Goal: Communication & Community: Answer question/provide support

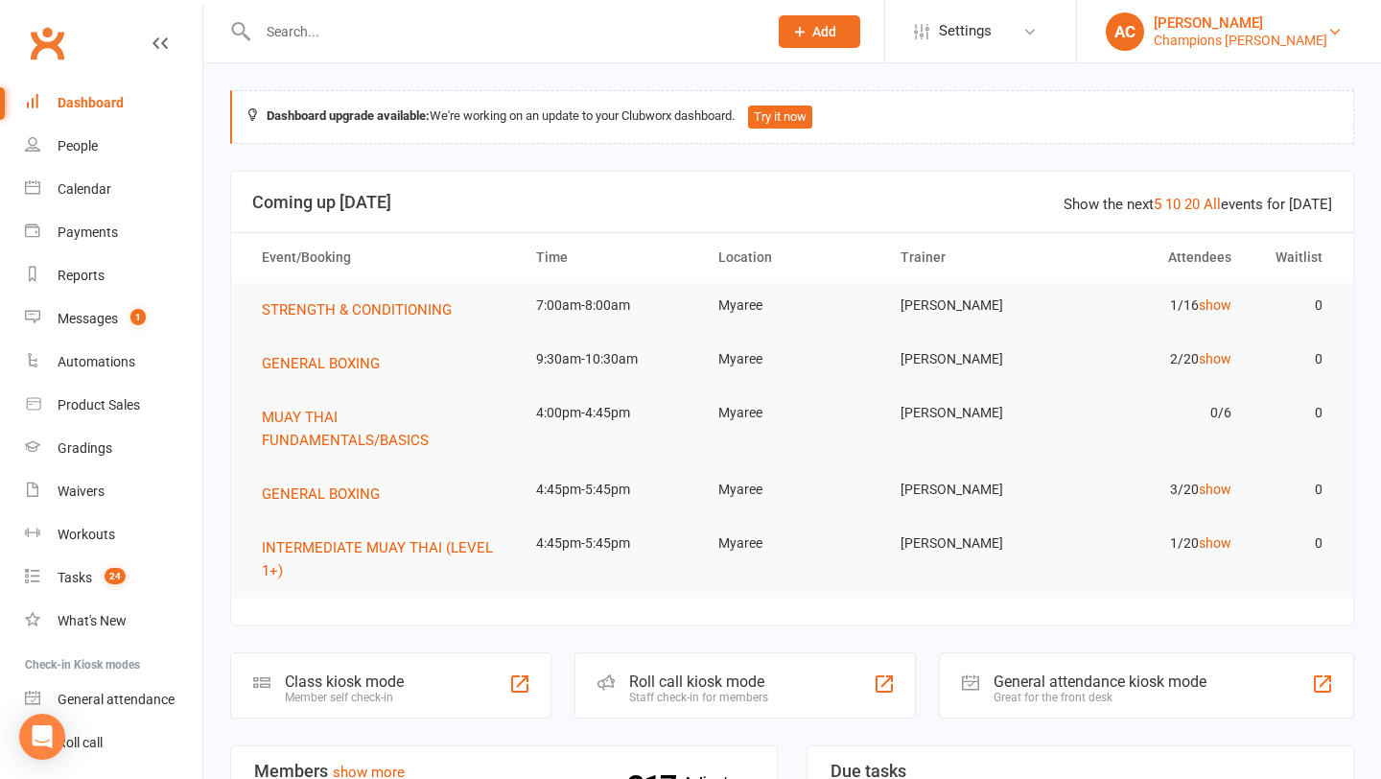
click at [1231, 45] on div "Champions Gym Myaree" at bounding box center [1241, 40] width 174 height 17
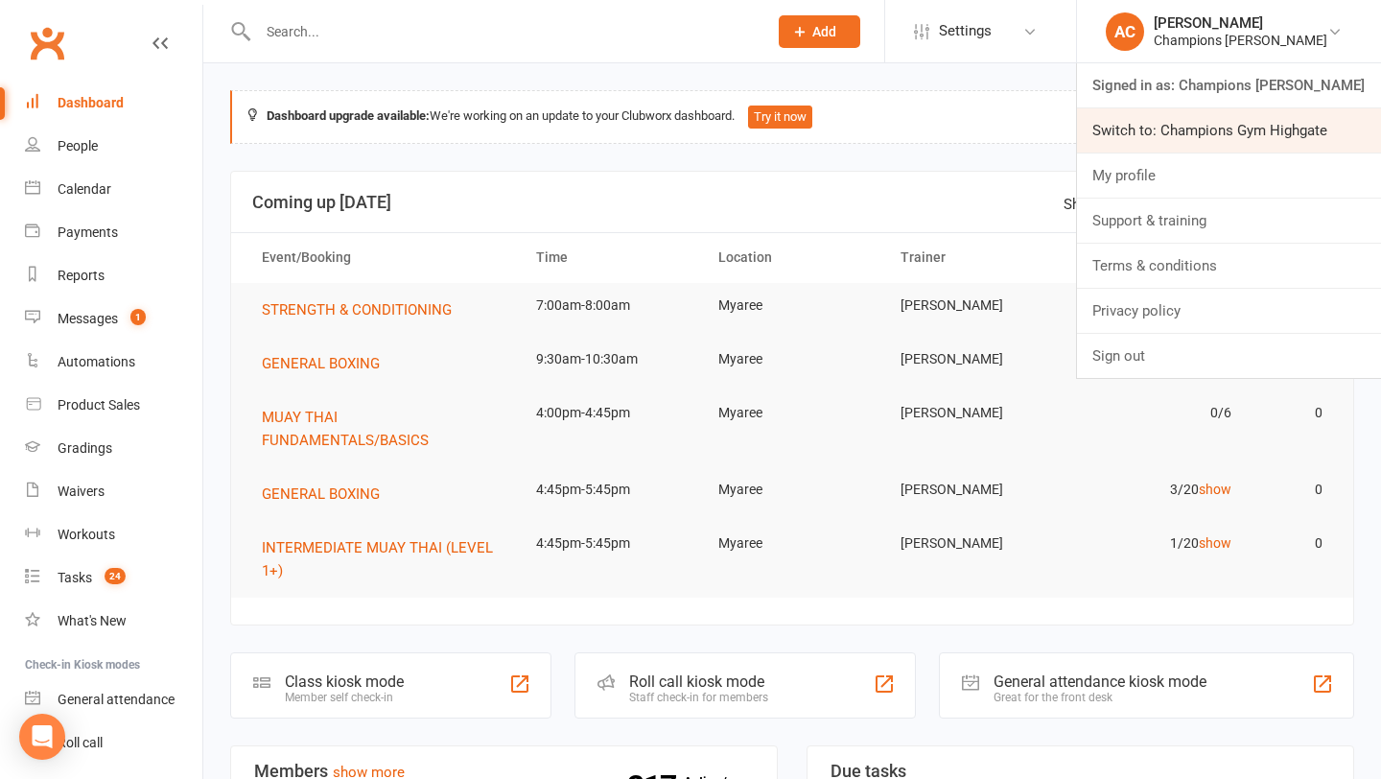
click at [1222, 125] on link "Switch to: Champions Gym Highgate" at bounding box center [1229, 130] width 304 height 44
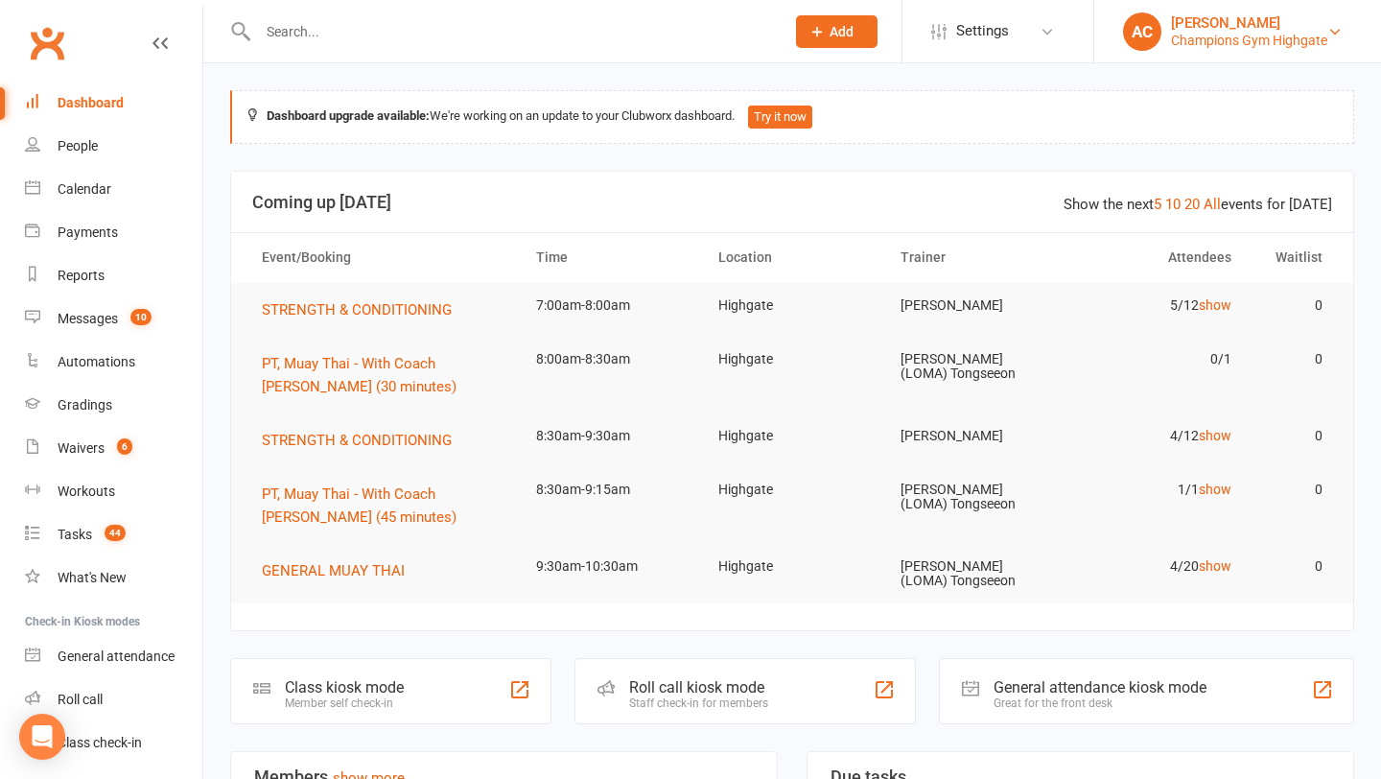
click at [1300, 20] on div "[PERSON_NAME]" at bounding box center [1249, 22] width 156 height 17
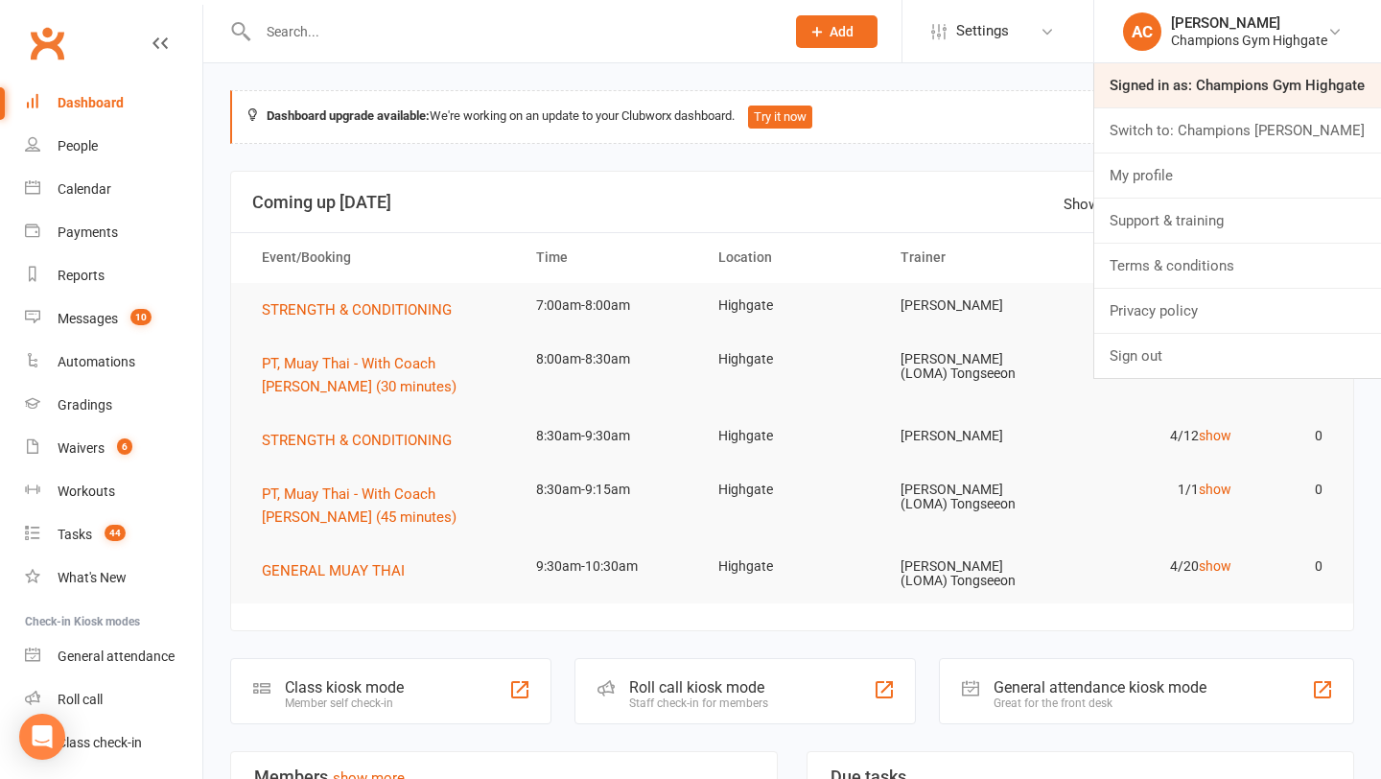
click at [1258, 69] on link "Signed in as: Champions Gym Highgate" at bounding box center [1238, 85] width 287 height 44
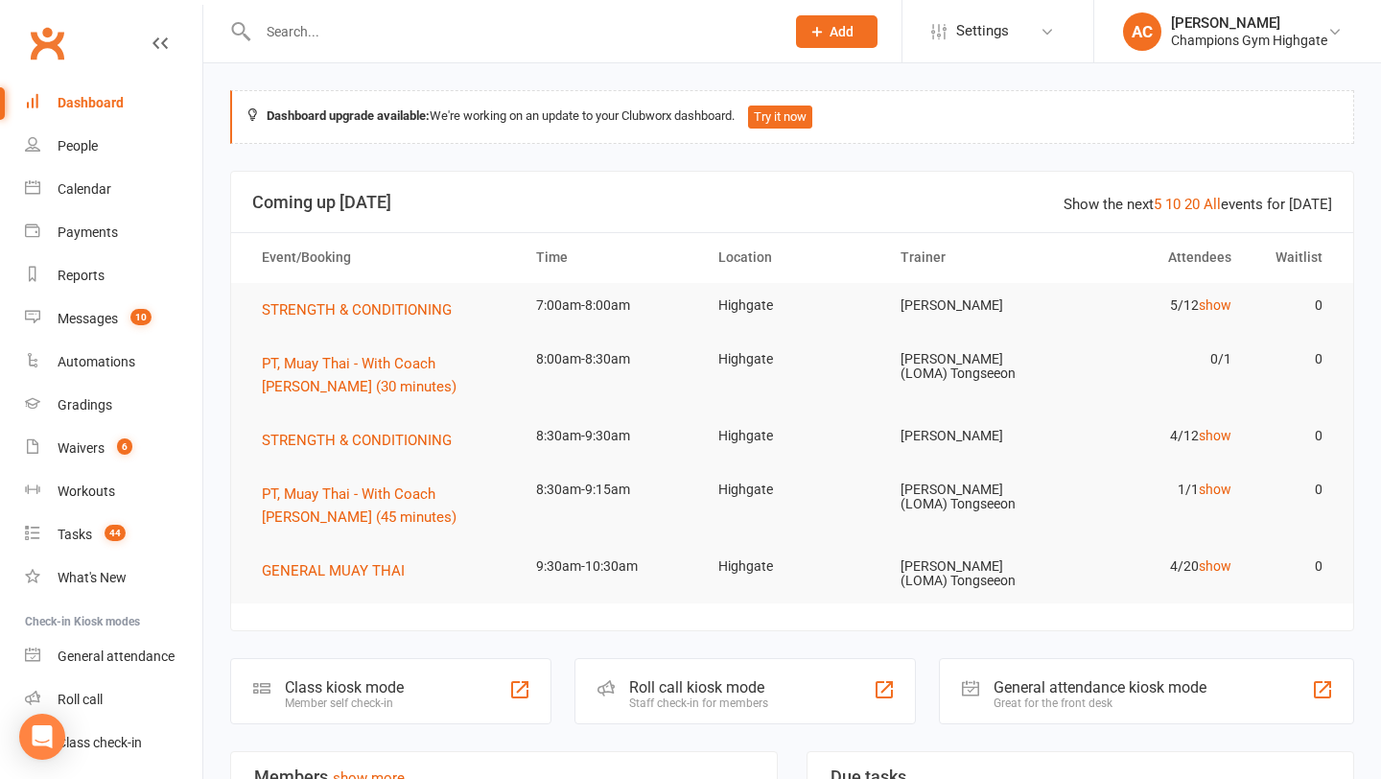
click at [523, 28] on input "text" at bounding box center [511, 31] width 519 height 27
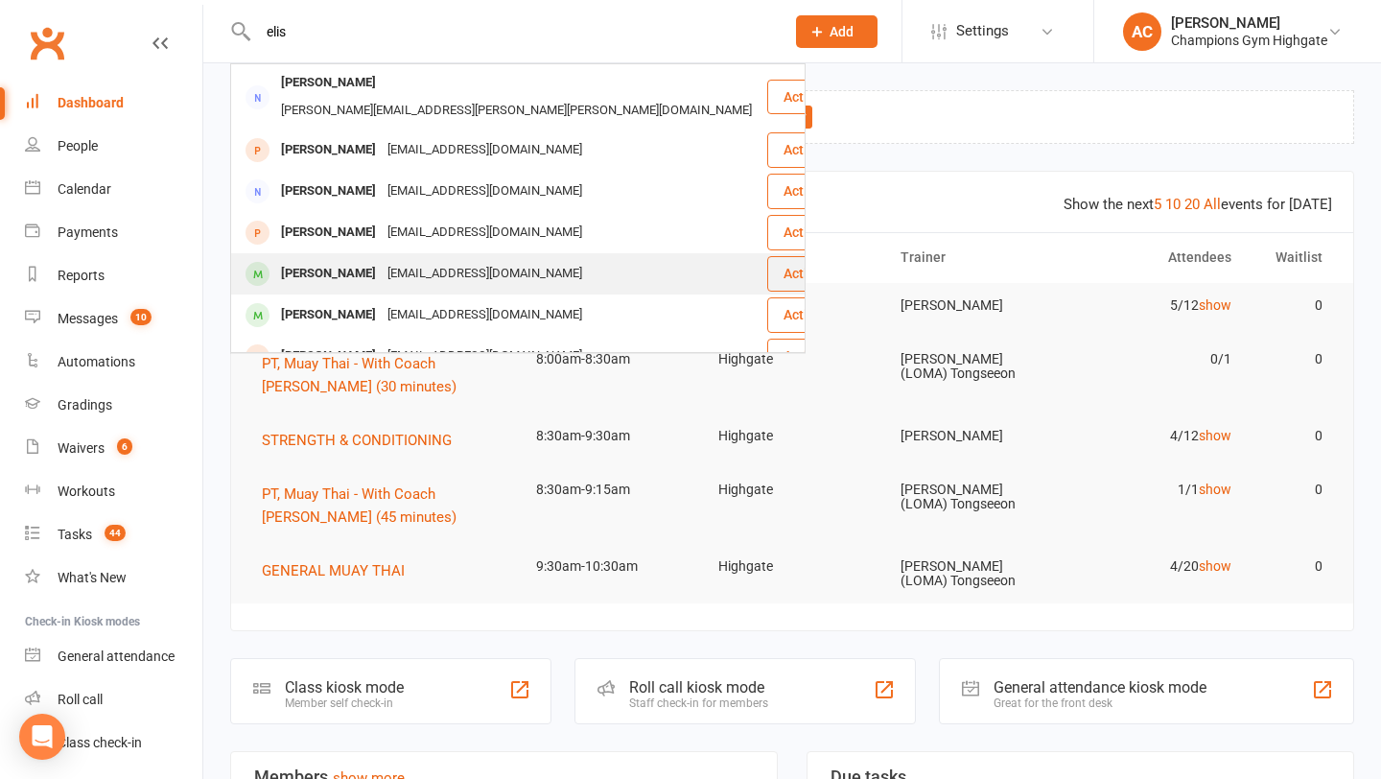
type input "elis"
click at [388, 260] on div "[EMAIL_ADDRESS][DOMAIN_NAME]" at bounding box center [485, 274] width 206 height 28
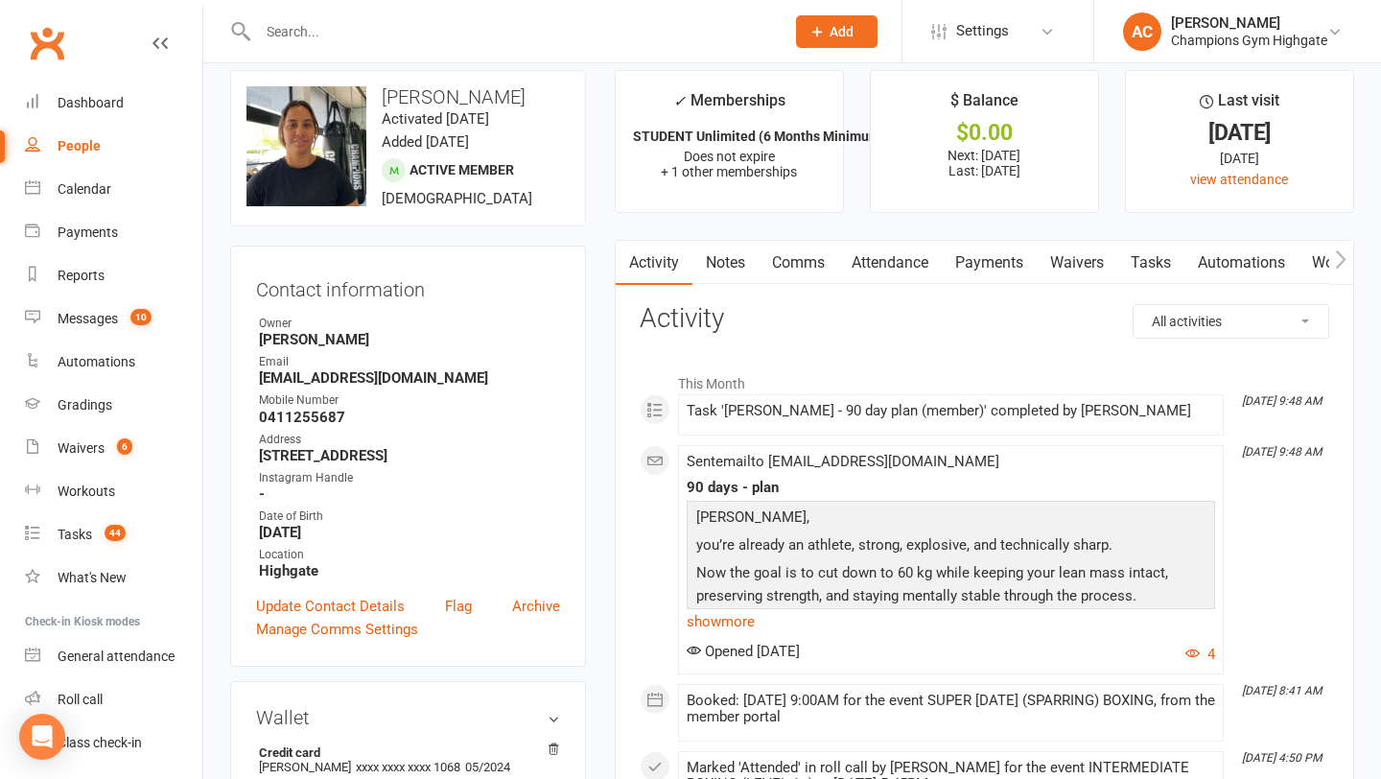
scroll to position [22, 0]
click at [803, 256] on link "Comms" at bounding box center [799, 261] width 80 height 44
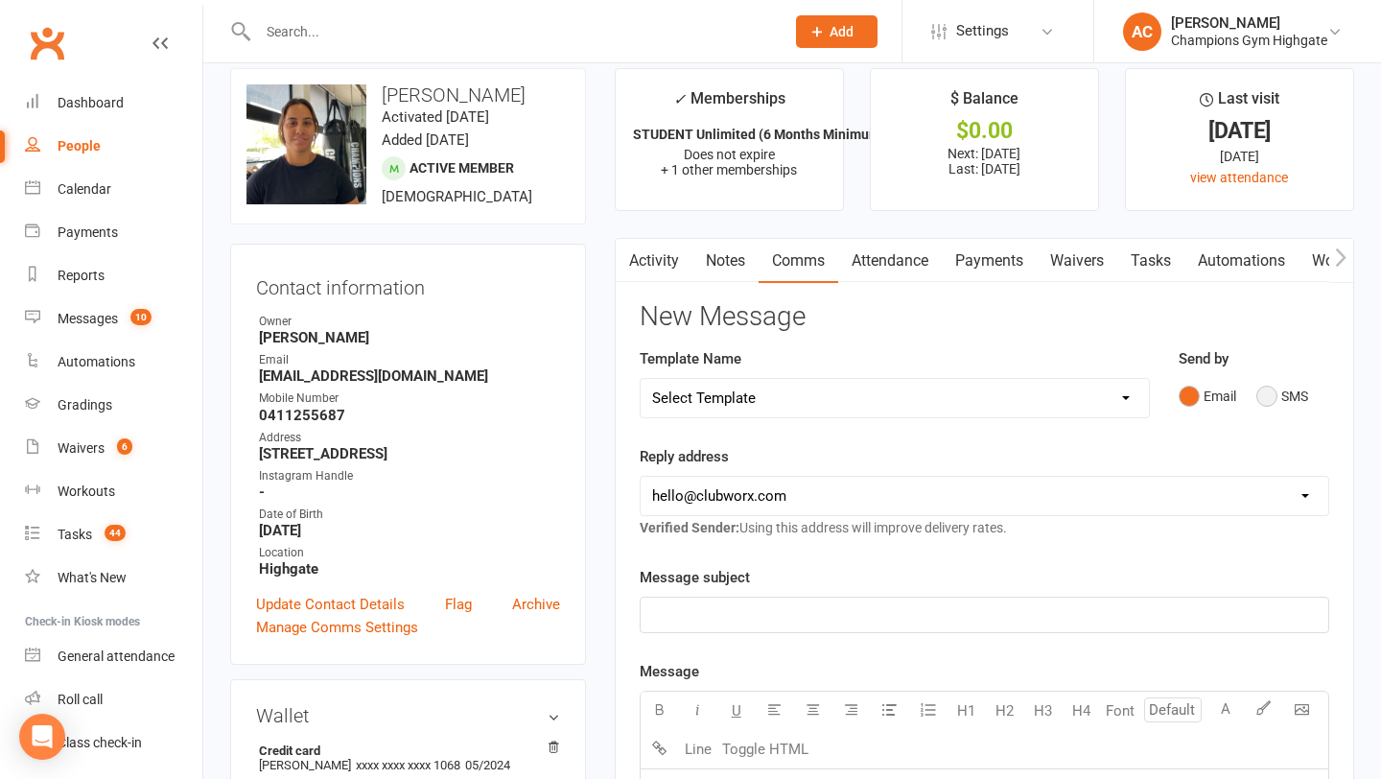
click at [1261, 389] on button "SMS" at bounding box center [1283, 396] width 52 height 36
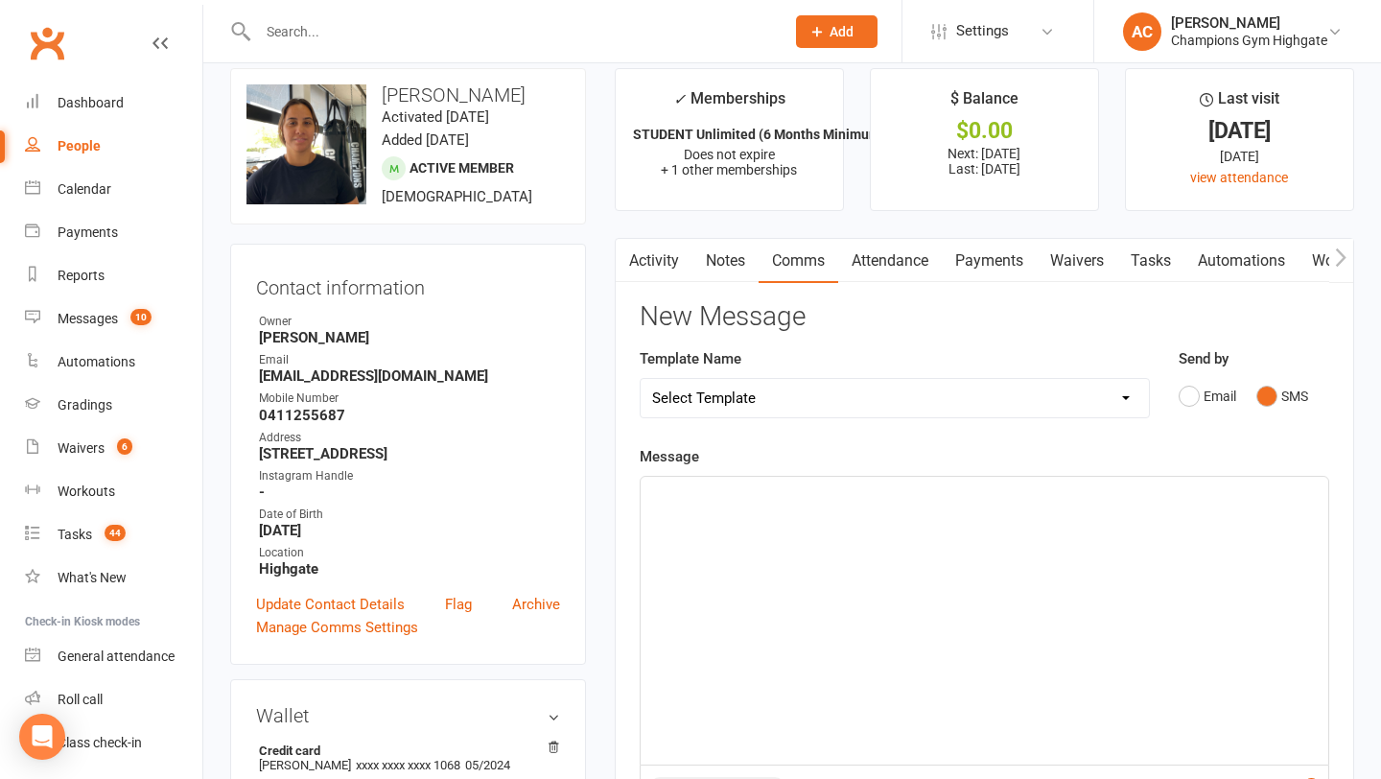
click at [873, 592] on div "﻿" at bounding box center [985, 621] width 688 height 288
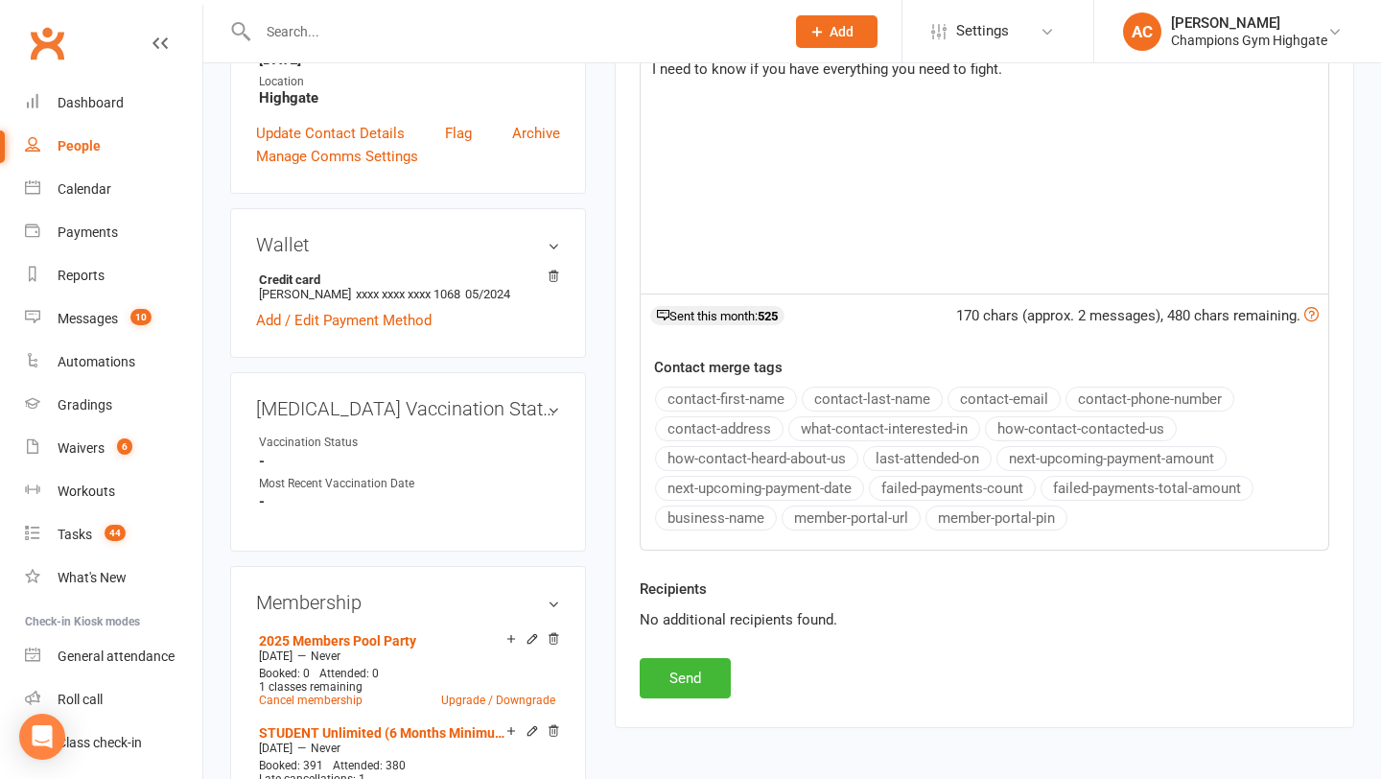
scroll to position [495, 0]
click at [693, 667] on button "Send" at bounding box center [685, 676] width 91 height 40
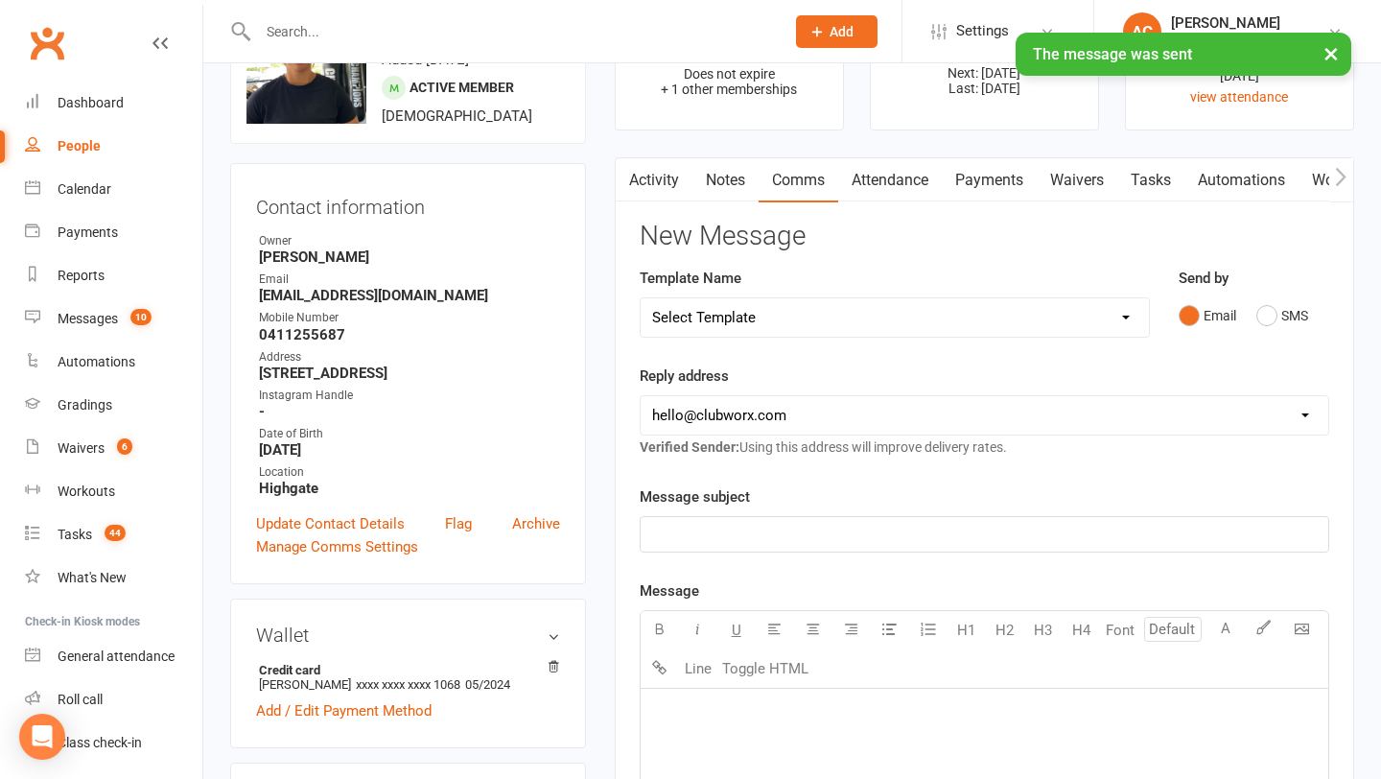
scroll to position [47, 0]
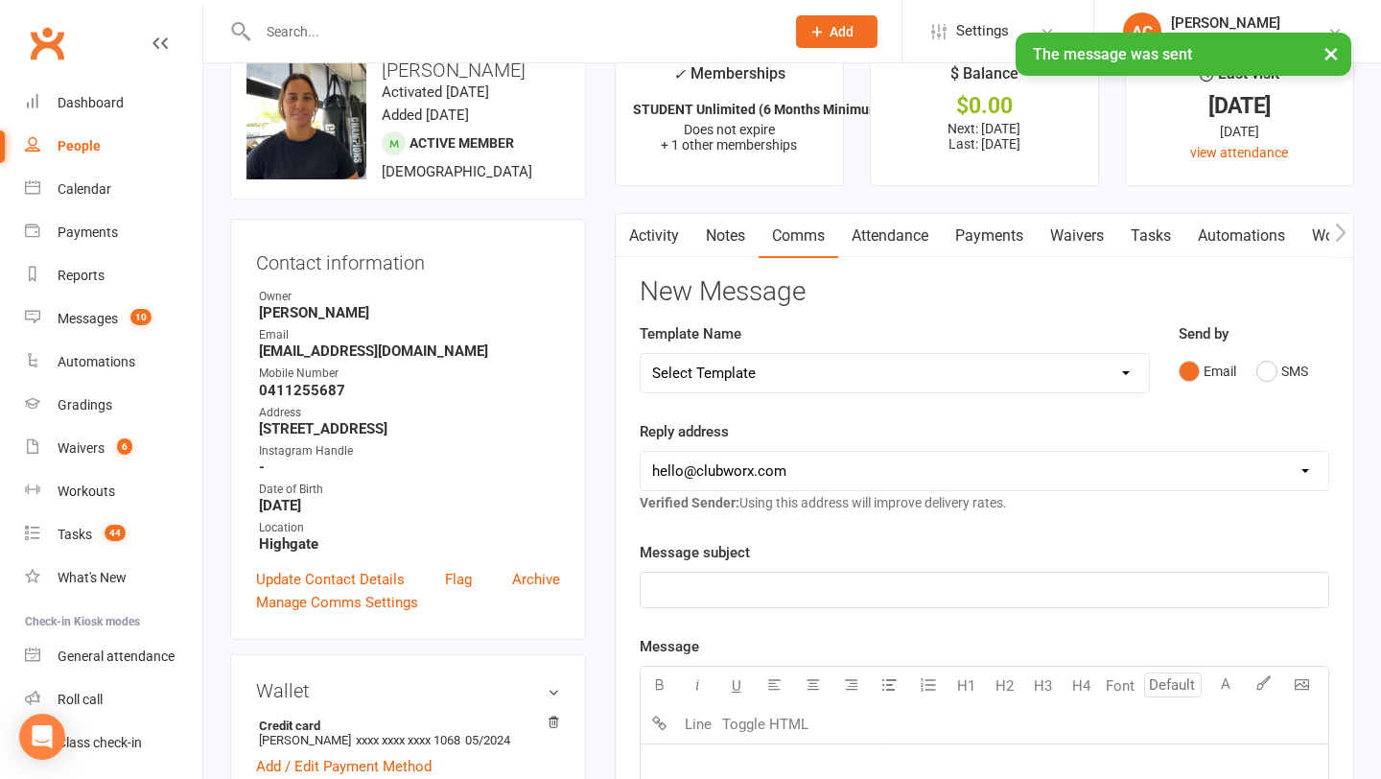
click at [727, 223] on link "Notes" at bounding box center [726, 236] width 66 height 44
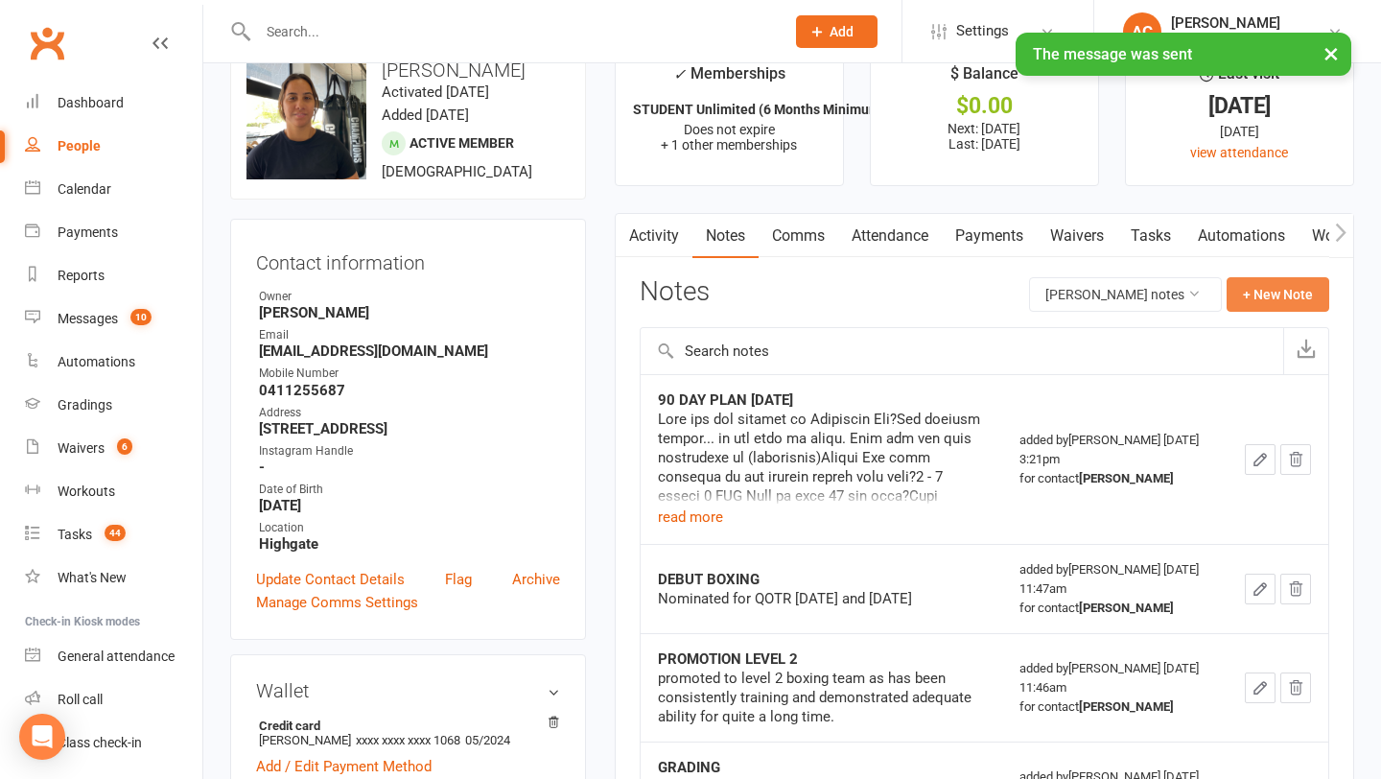
click at [1262, 299] on button "+ New Note" at bounding box center [1278, 294] width 103 height 35
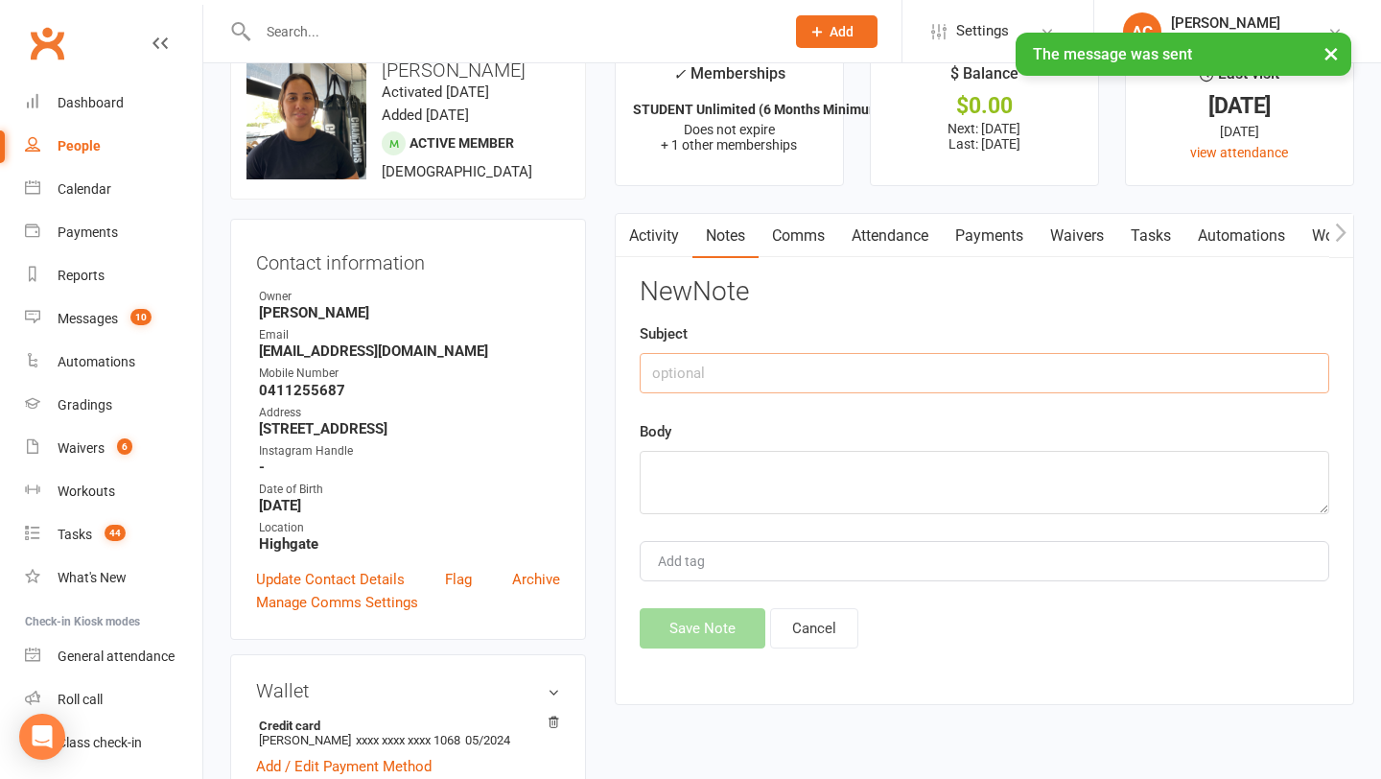
click at [812, 387] on input "text" at bounding box center [985, 373] width 690 height 40
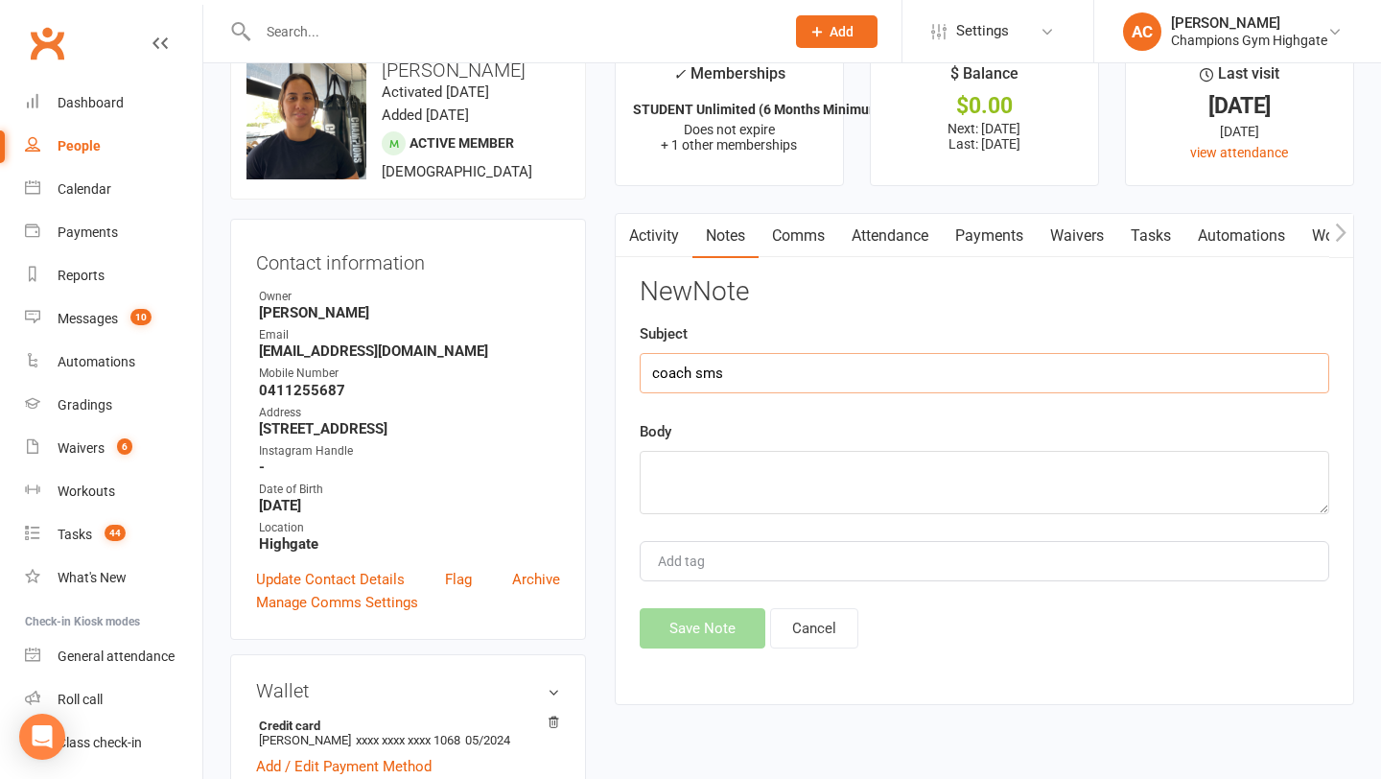
type input "coach sms"
click at [831, 494] on textarea at bounding box center [985, 482] width 690 height 63
paste textarea "Hi Elisa, I'm Ale. This week, please don't lift weights; we're just working on …"
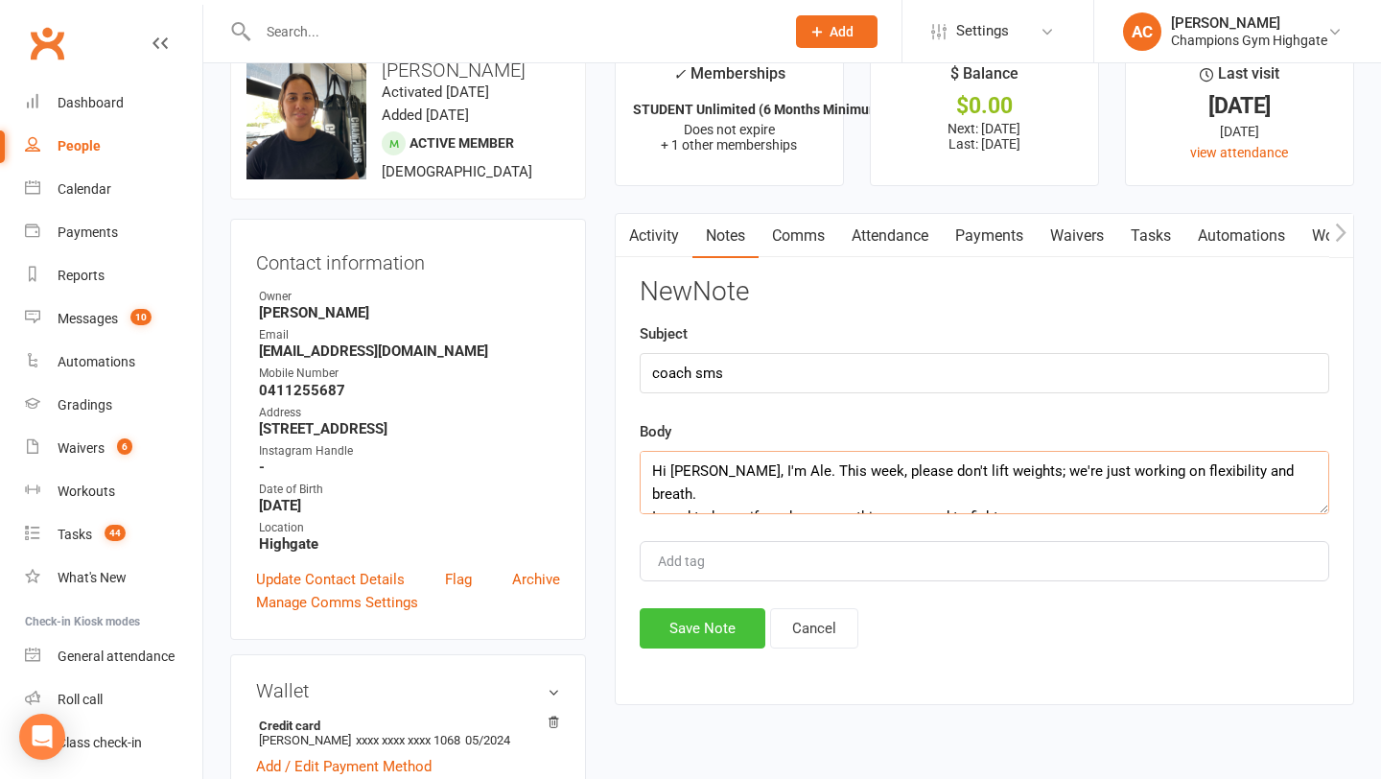
type textarea "Hi Elisa, I'm Ale. This week, please don't lift weights; we're just working on …"
click at [702, 620] on button "Save Note" at bounding box center [703, 628] width 126 height 40
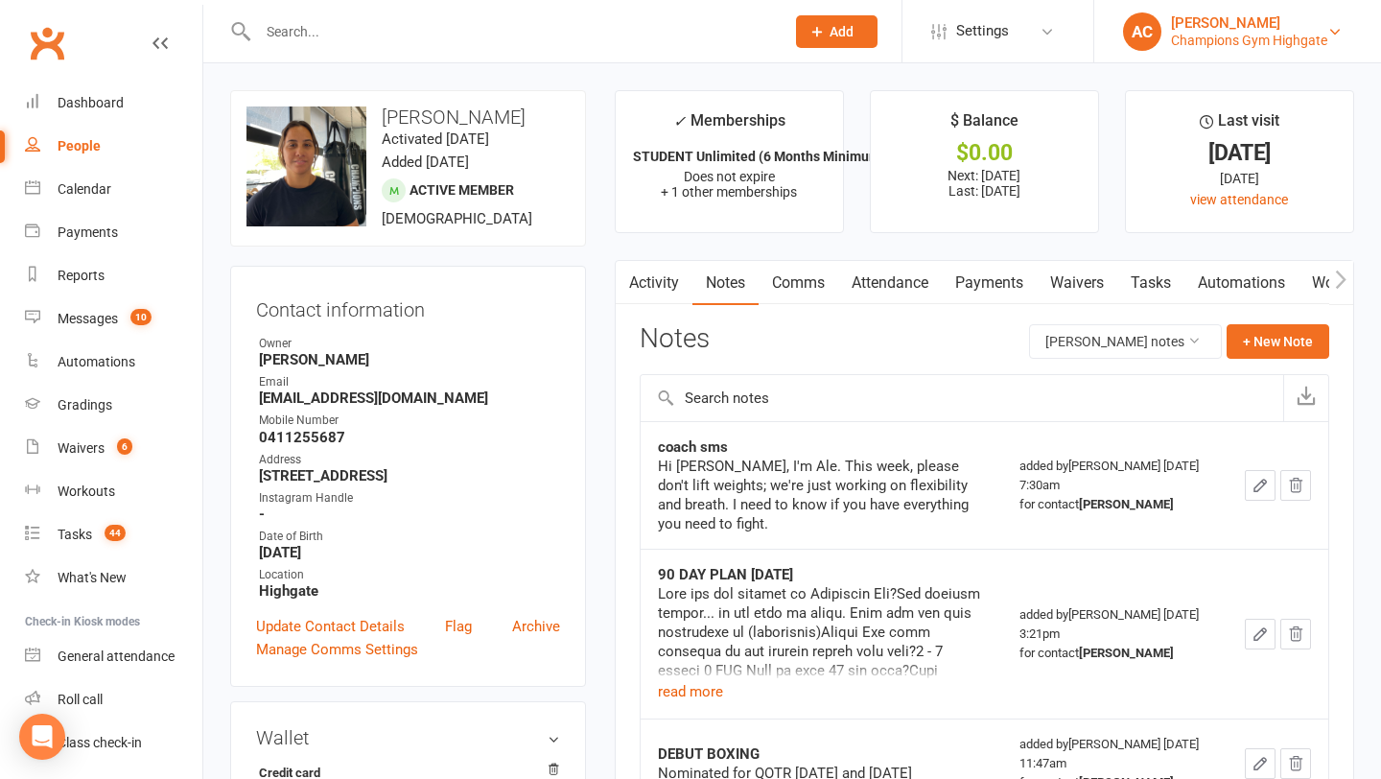
click at [1317, 30] on div "[PERSON_NAME]" at bounding box center [1249, 22] width 156 height 17
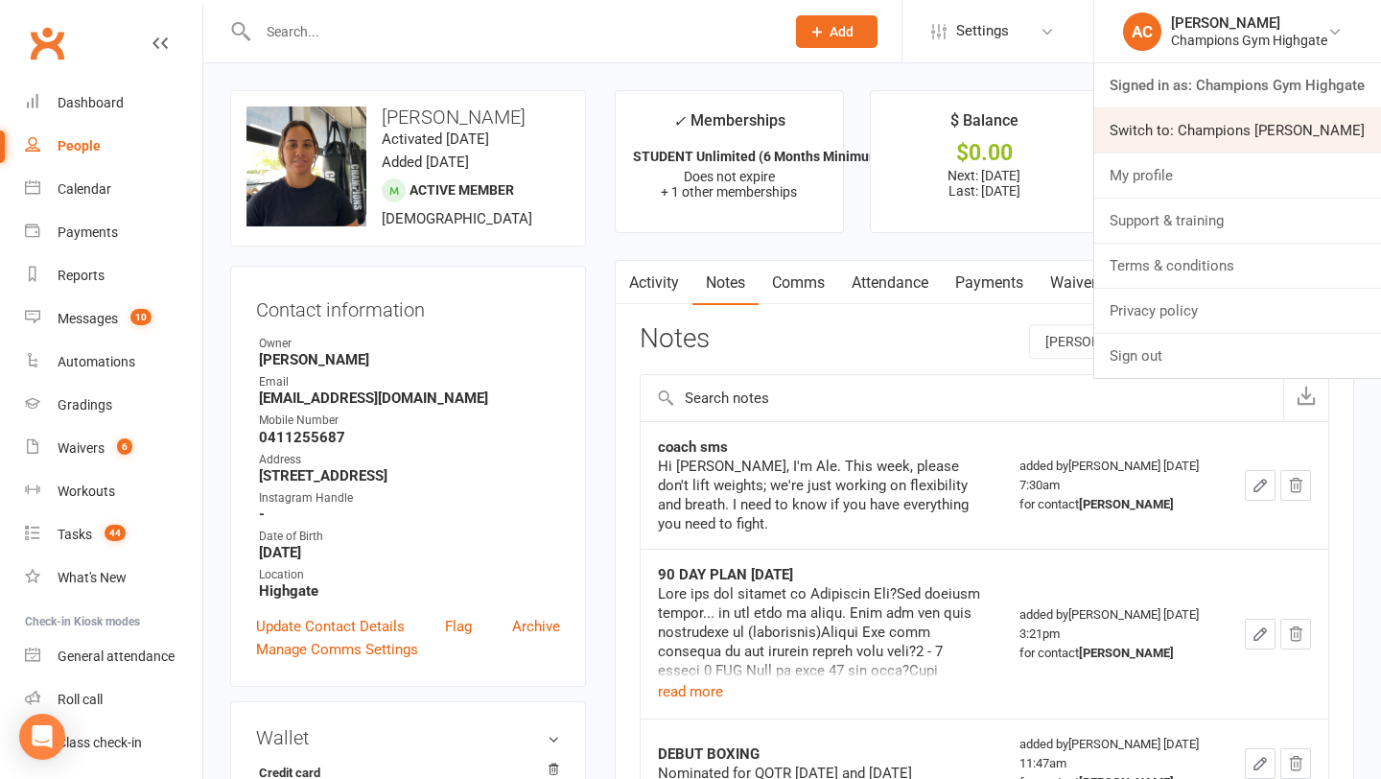
click at [1187, 124] on link "Switch to: Champions Gym Myaree" at bounding box center [1238, 130] width 287 height 44
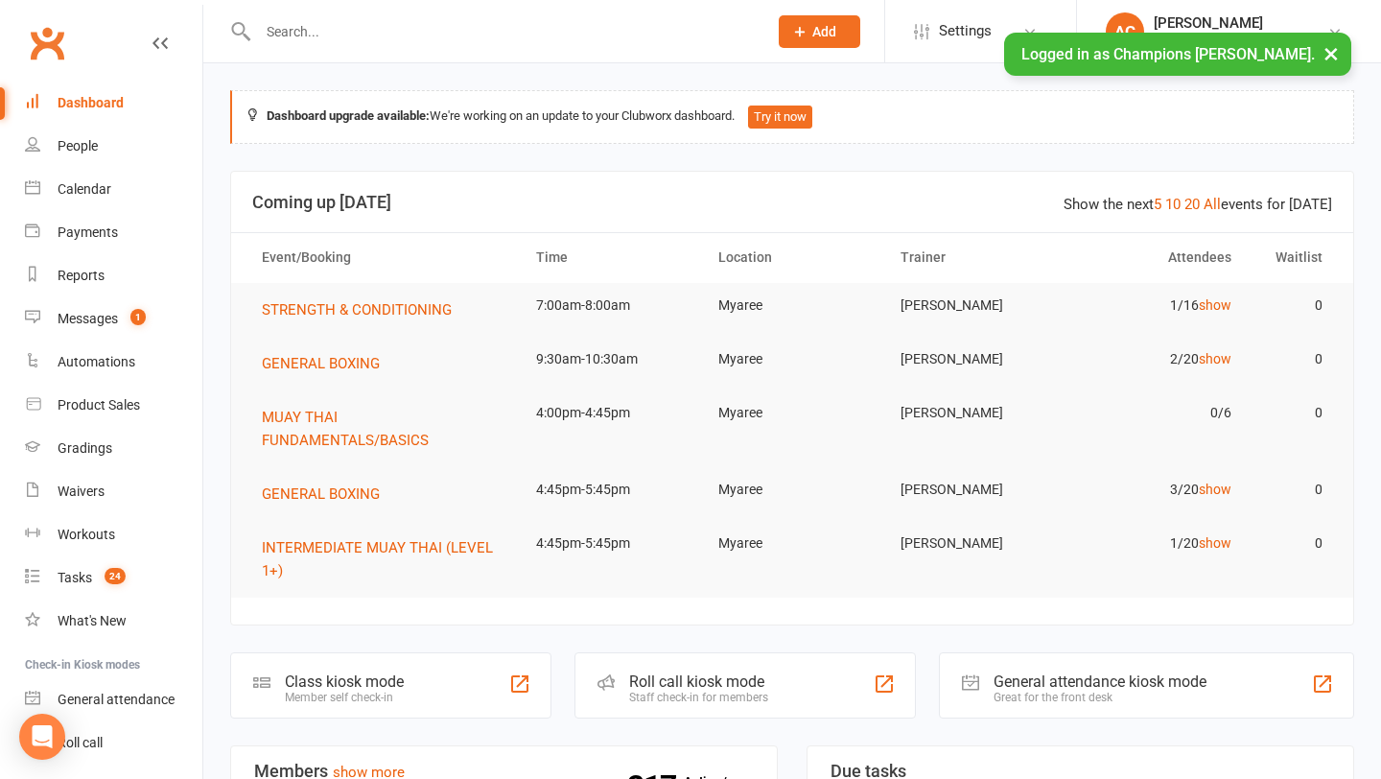
click at [366, 12] on div at bounding box center [492, 31] width 524 height 62
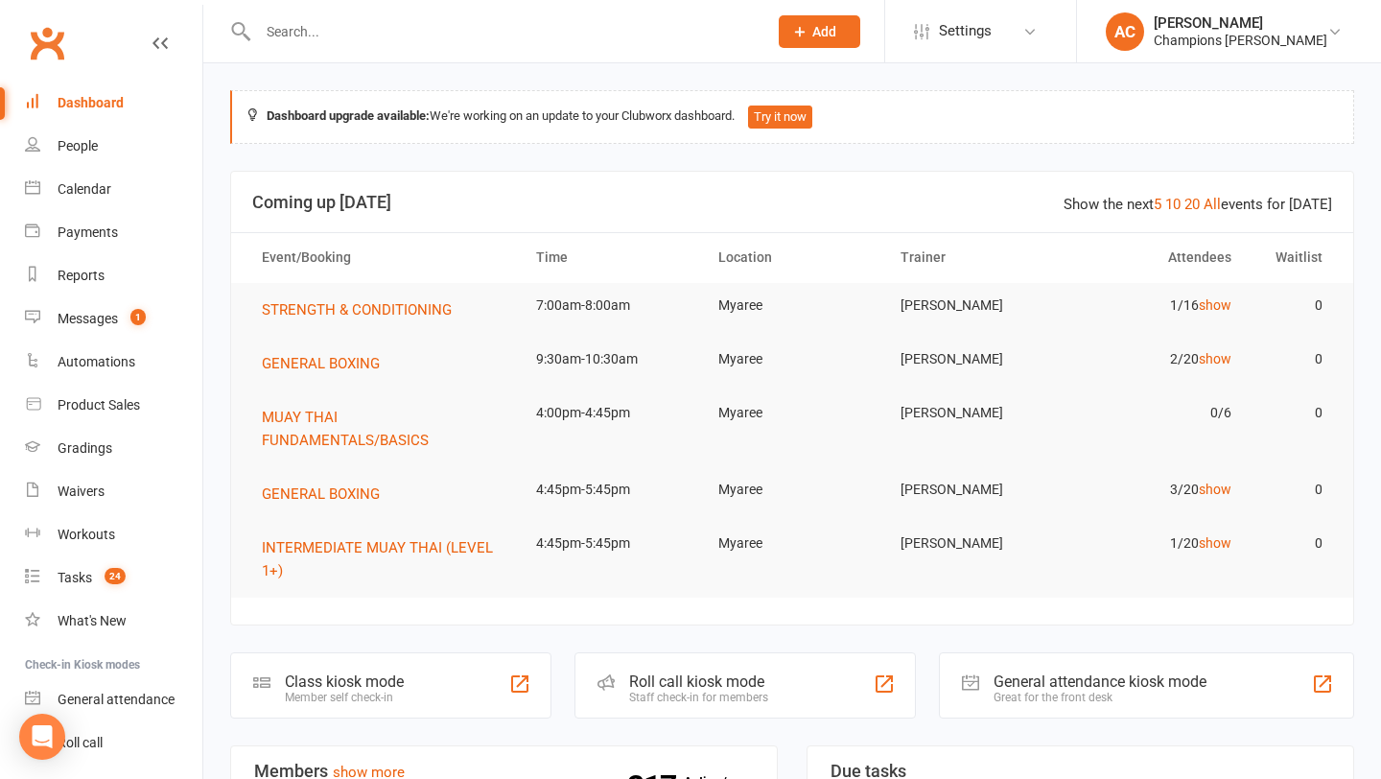
click at [294, 34] on input "text" at bounding box center [503, 31] width 502 height 27
click at [1207, 353] on link "show" at bounding box center [1215, 358] width 33 height 15
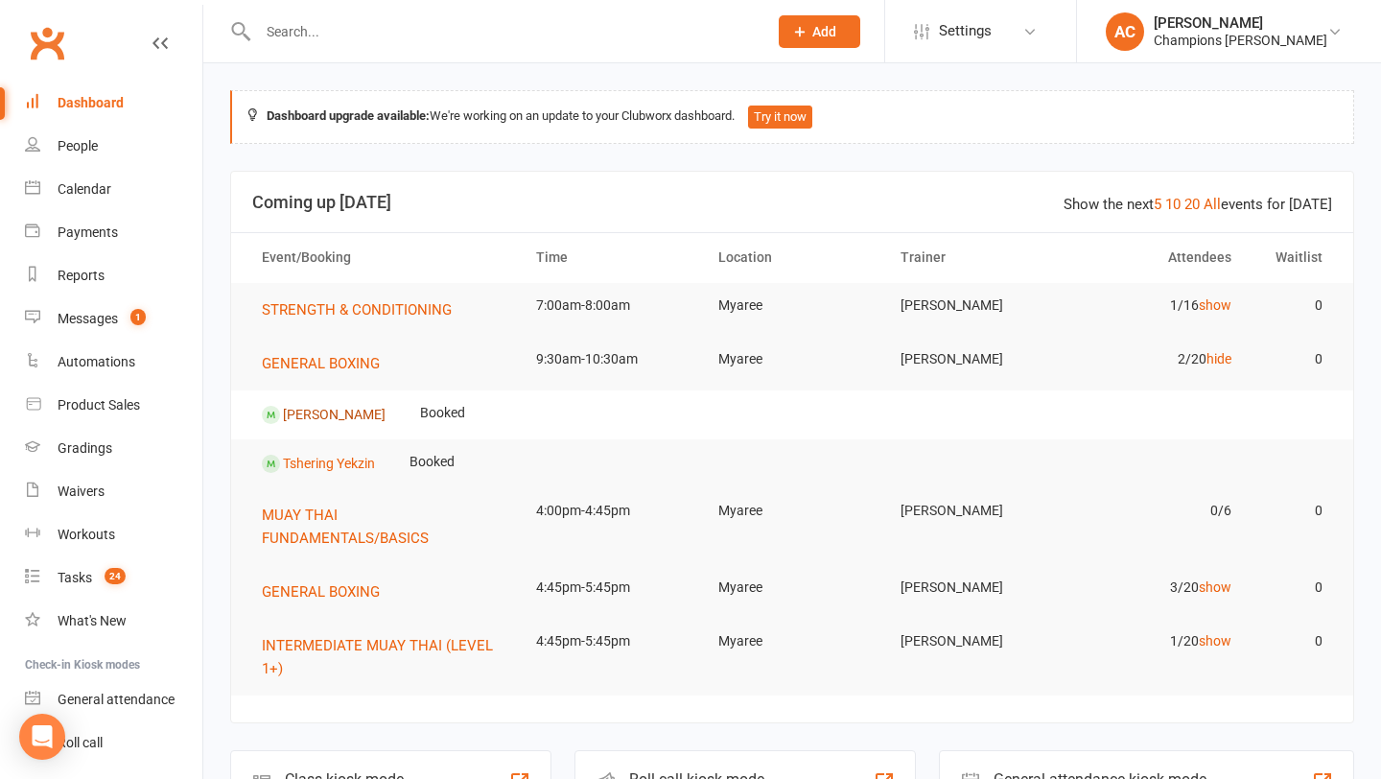
click at [316, 414] on link "[PERSON_NAME]" at bounding box center [334, 413] width 103 height 15
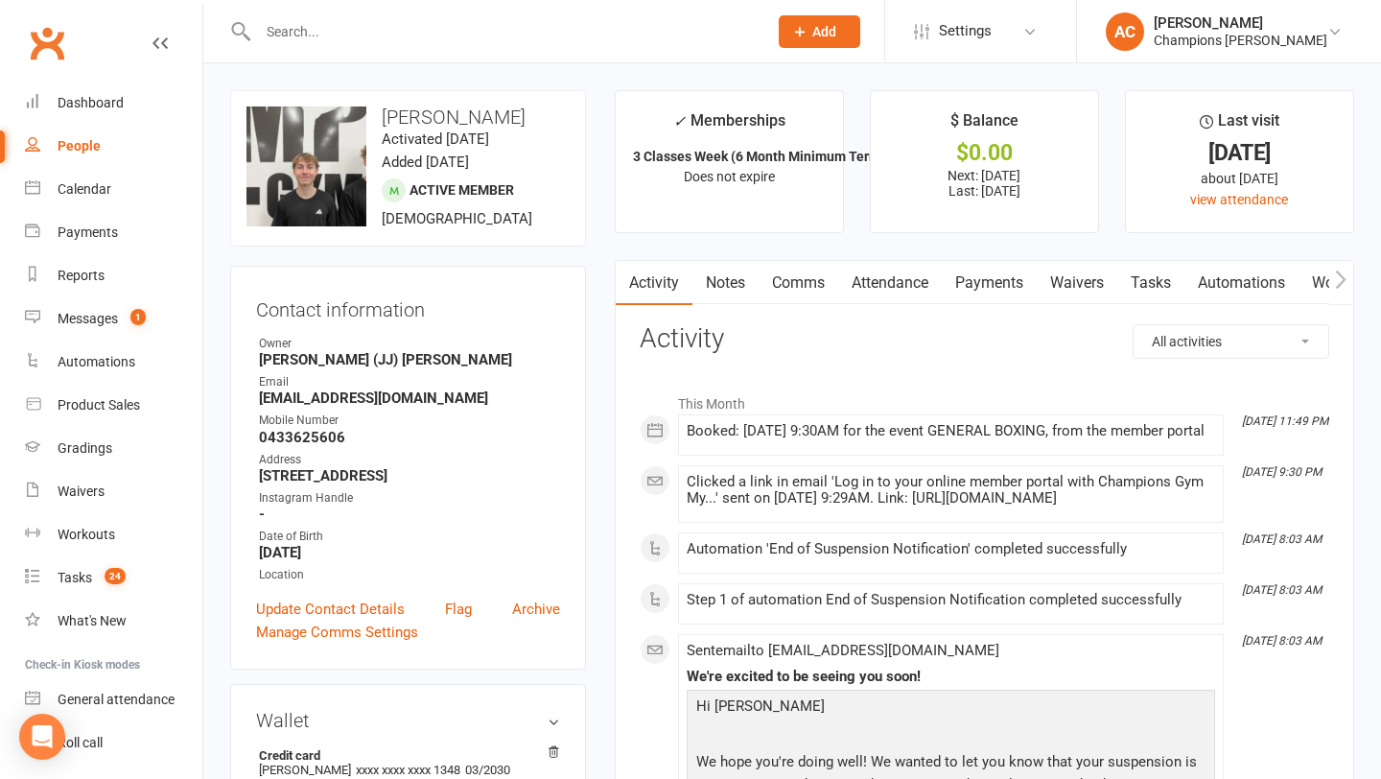
click at [367, 30] on input "text" at bounding box center [503, 31] width 502 height 27
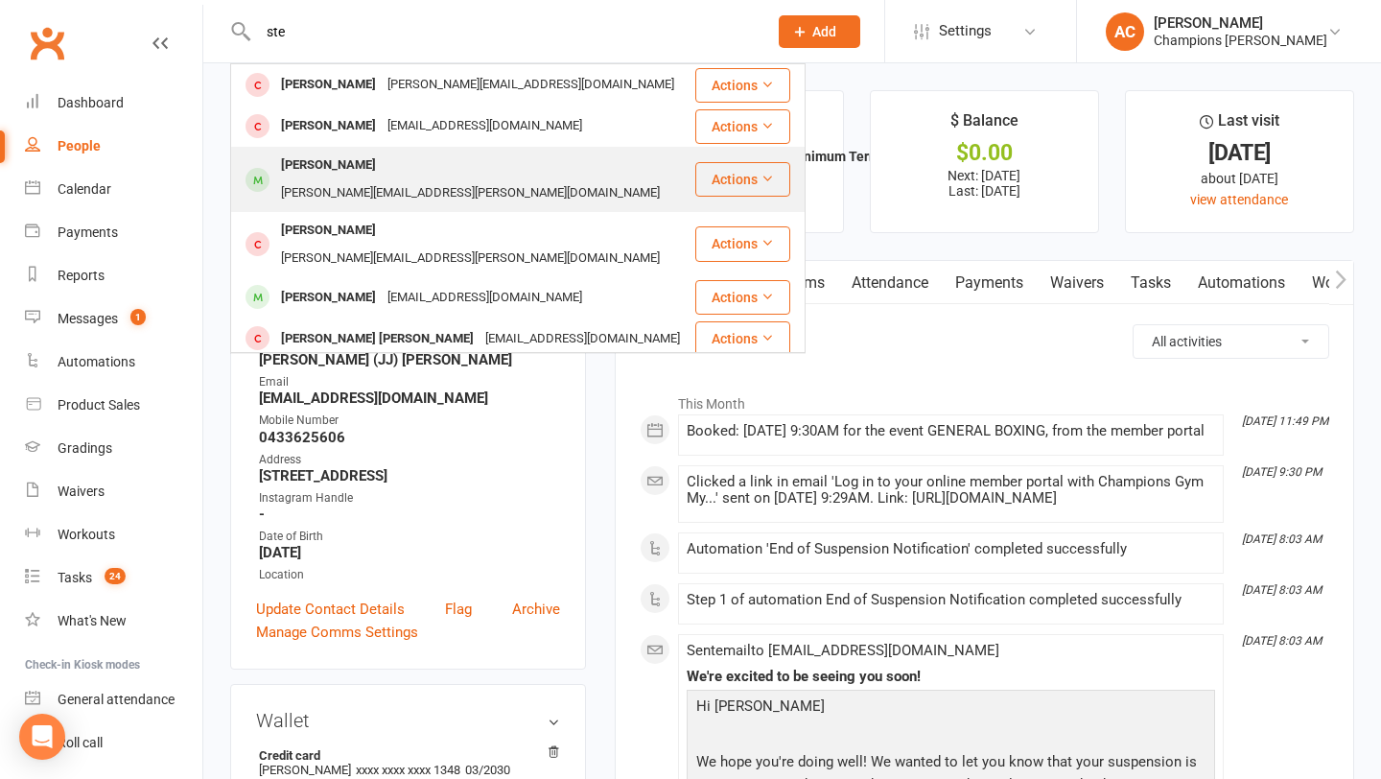
type input "ste"
click at [346, 162] on div "[PERSON_NAME]" at bounding box center [328, 166] width 106 height 28
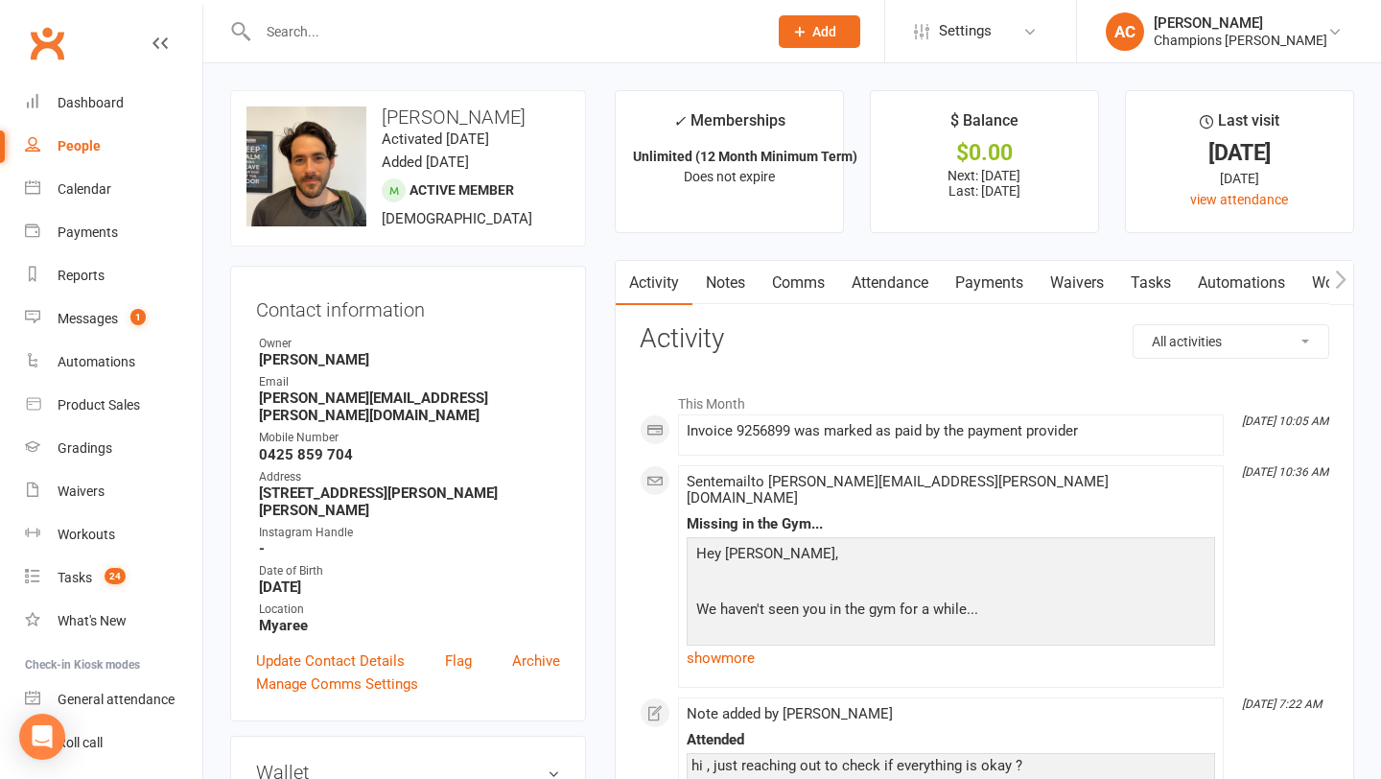
click at [798, 286] on link "Comms" at bounding box center [799, 283] width 80 height 44
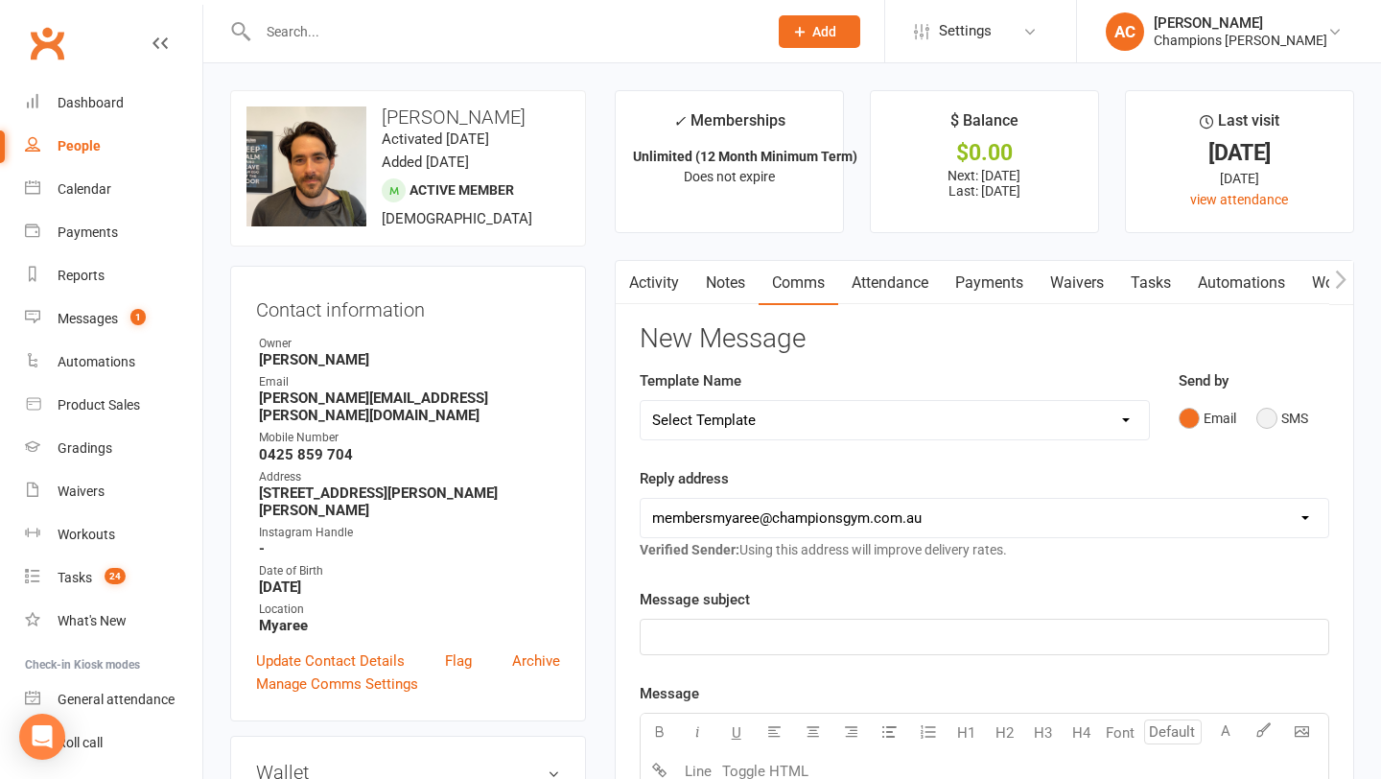
click at [1299, 413] on button "SMS" at bounding box center [1283, 418] width 52 height 36
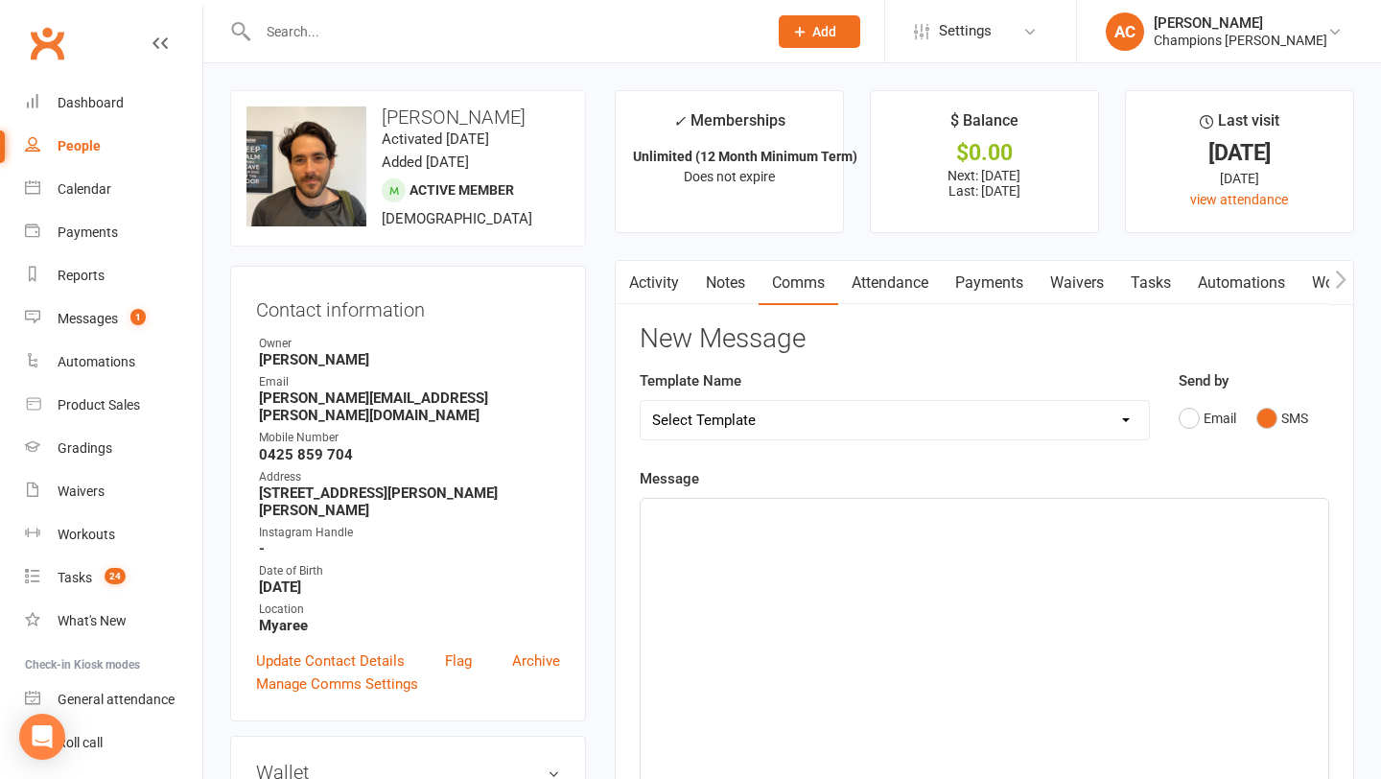
click at [790, 521] on p "﻿" at bounding box center [984, 516] width 665 height 23
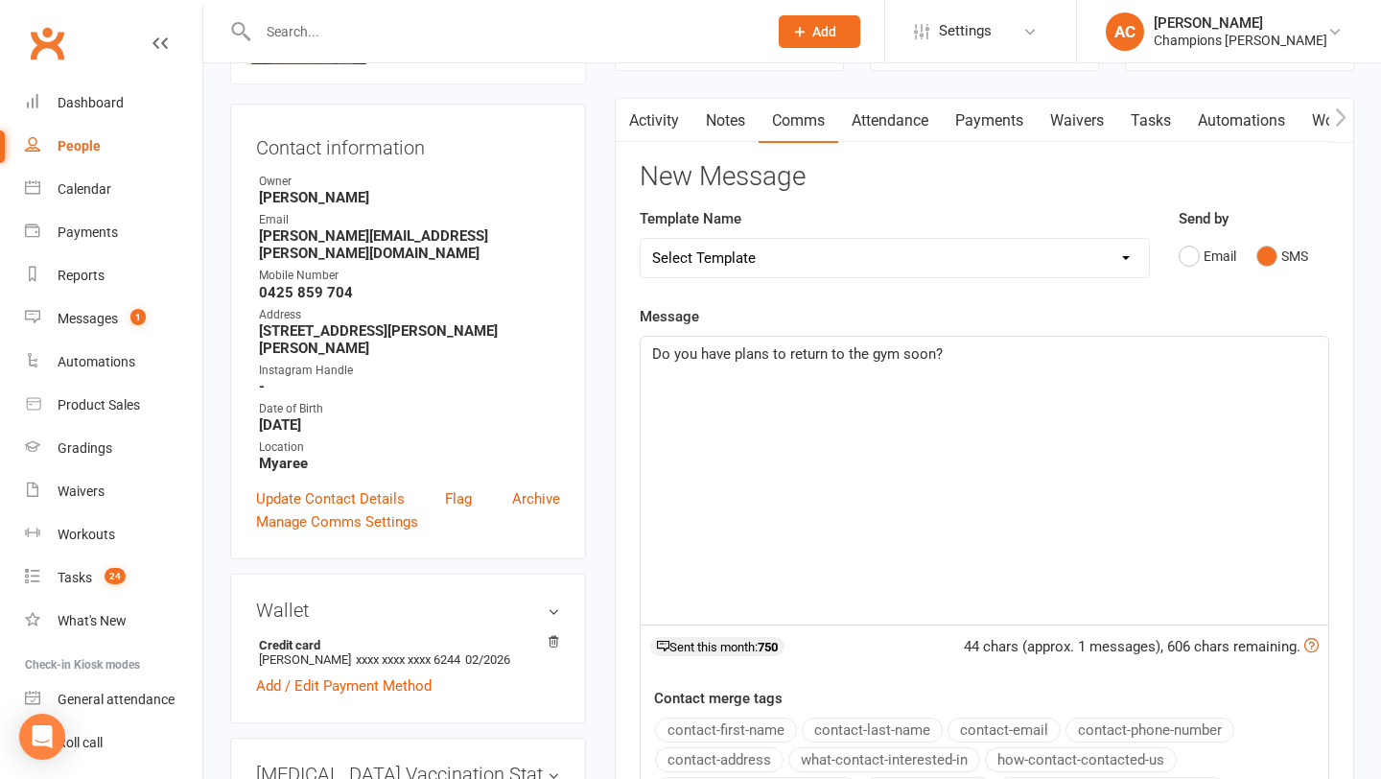
scroll to position [118, 0]
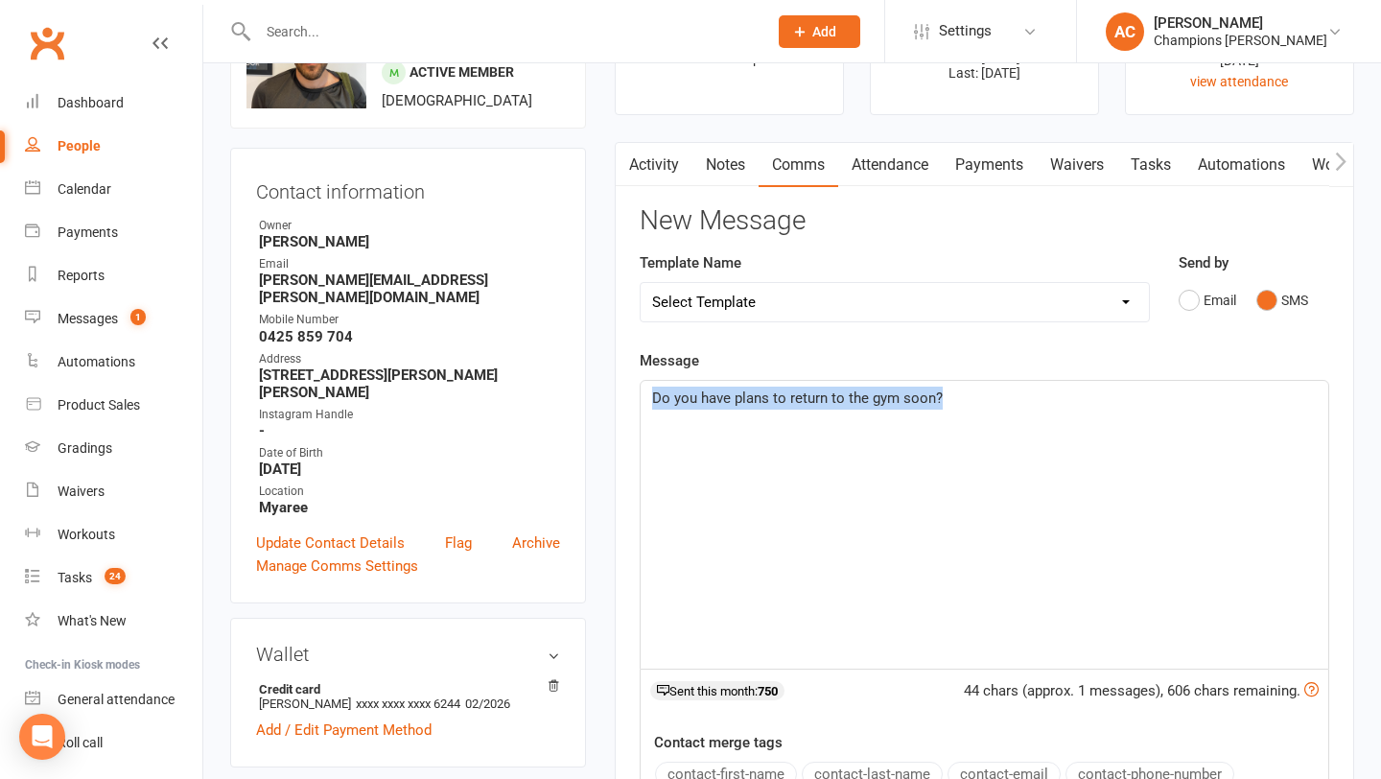
drag, startPoint x: 1005, startPoint y: 408, endPoint x: 606, endPoint y: 373, distance: 400.6
click at [606, 373] on main "✓ Memberships Unlimited (12 Month Minimum Term) Does not expire $ Balance $0.00…" at bounding box center [985, 547] width 768 height 1150
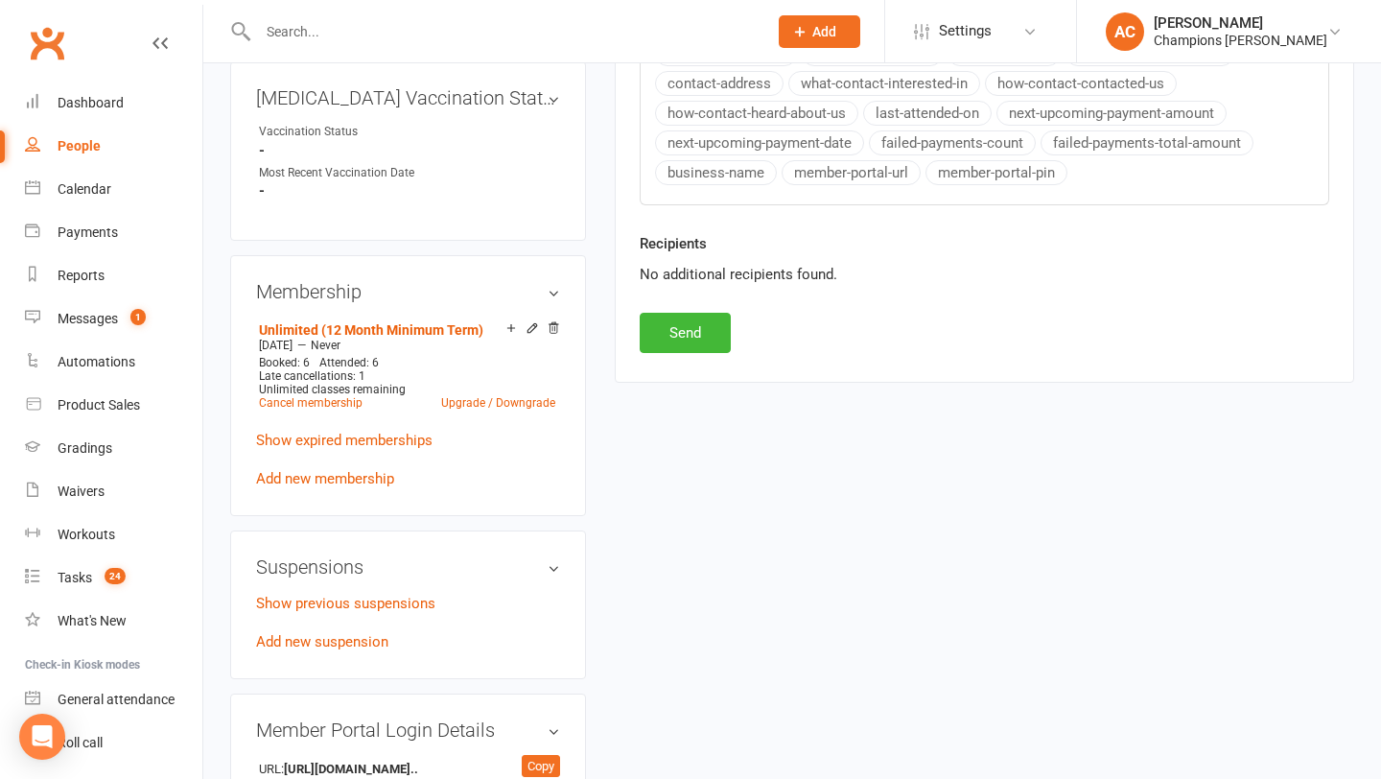
scroll to position [839, 0]
click at [696, 326] on button "Send" at bounding box center [685, 332] width 91 height 40
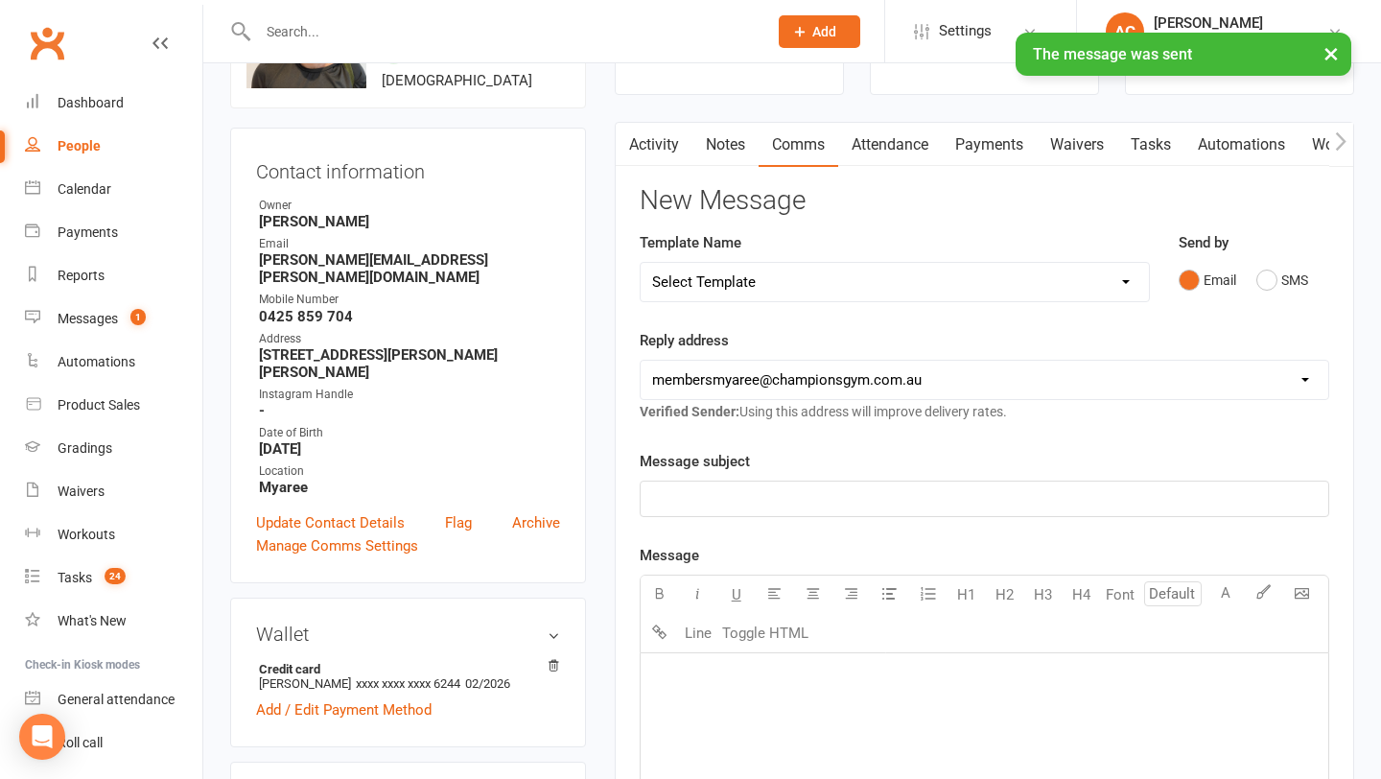
scroll to position [112, 0]
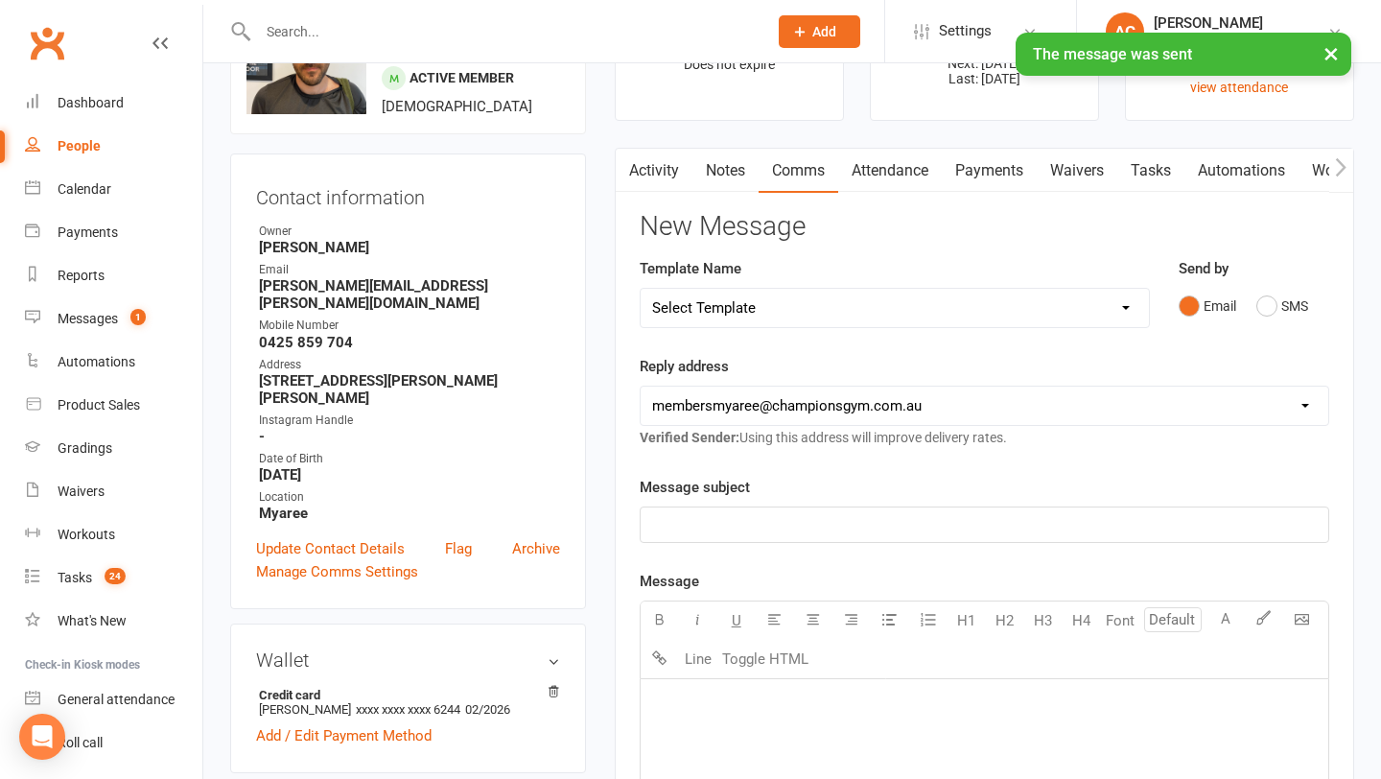
click at [723, 177] on link "Notes" at bounding box center [726, 171] width 66 height 44
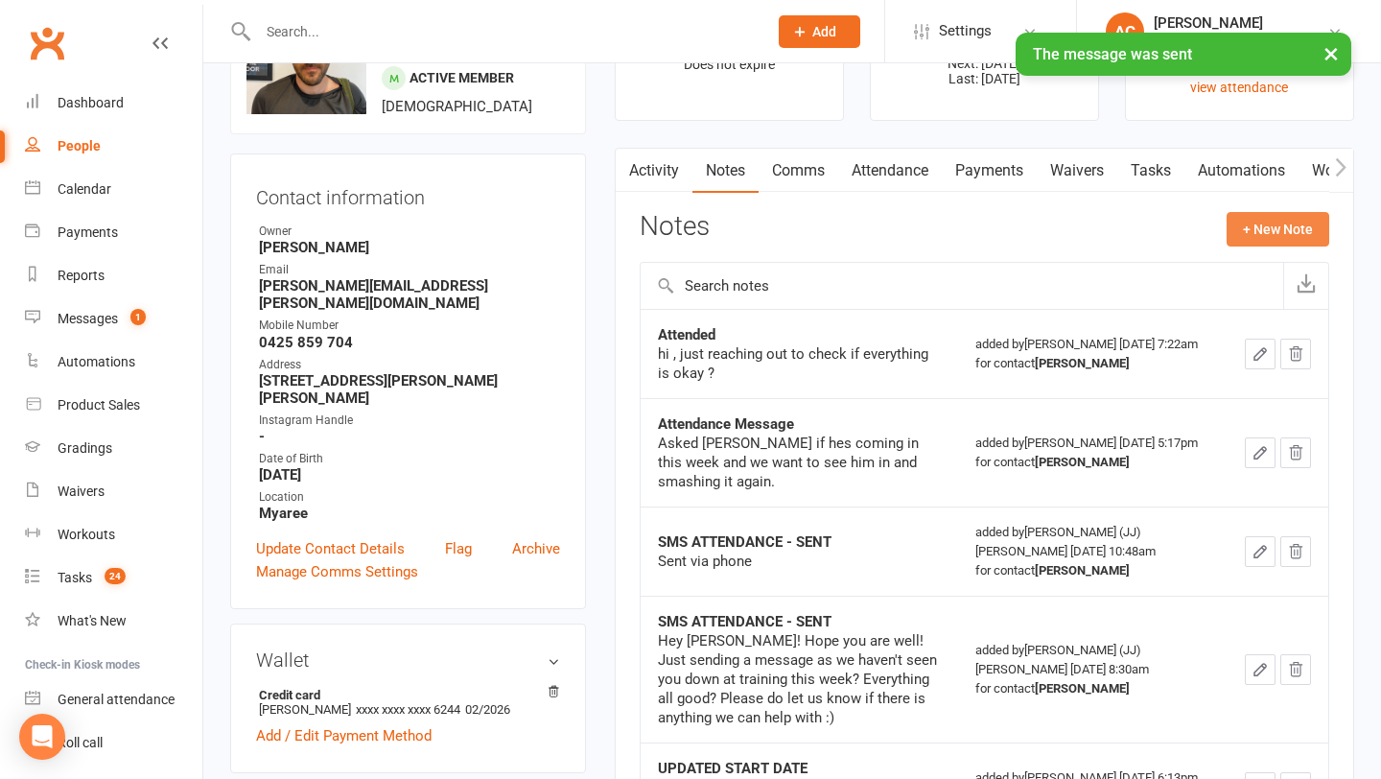
click at [1268, 233] on button "+ New Note" at bounding box center [1278, 229] width 103 height 35
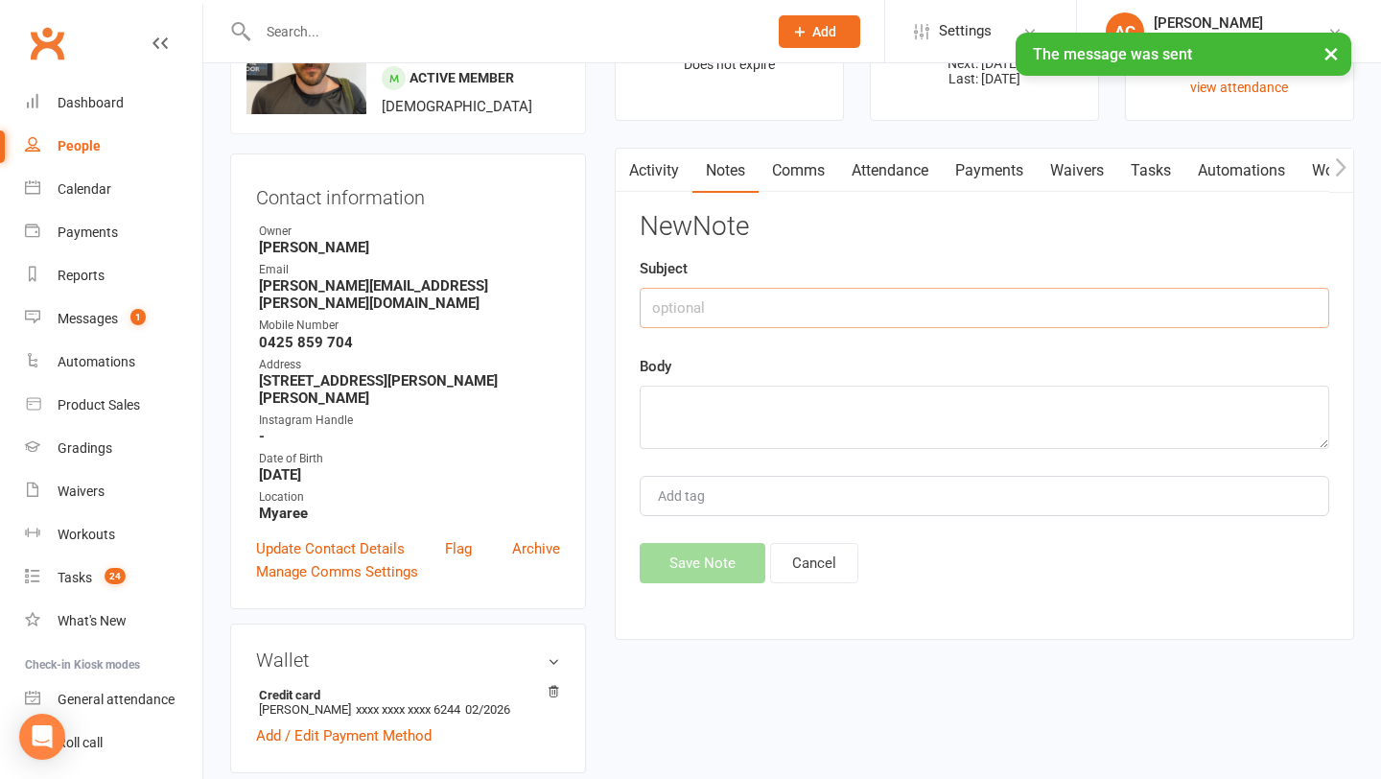
click at [944, 315] on input "text" at bounding box center [985, 308] width 690 height 40
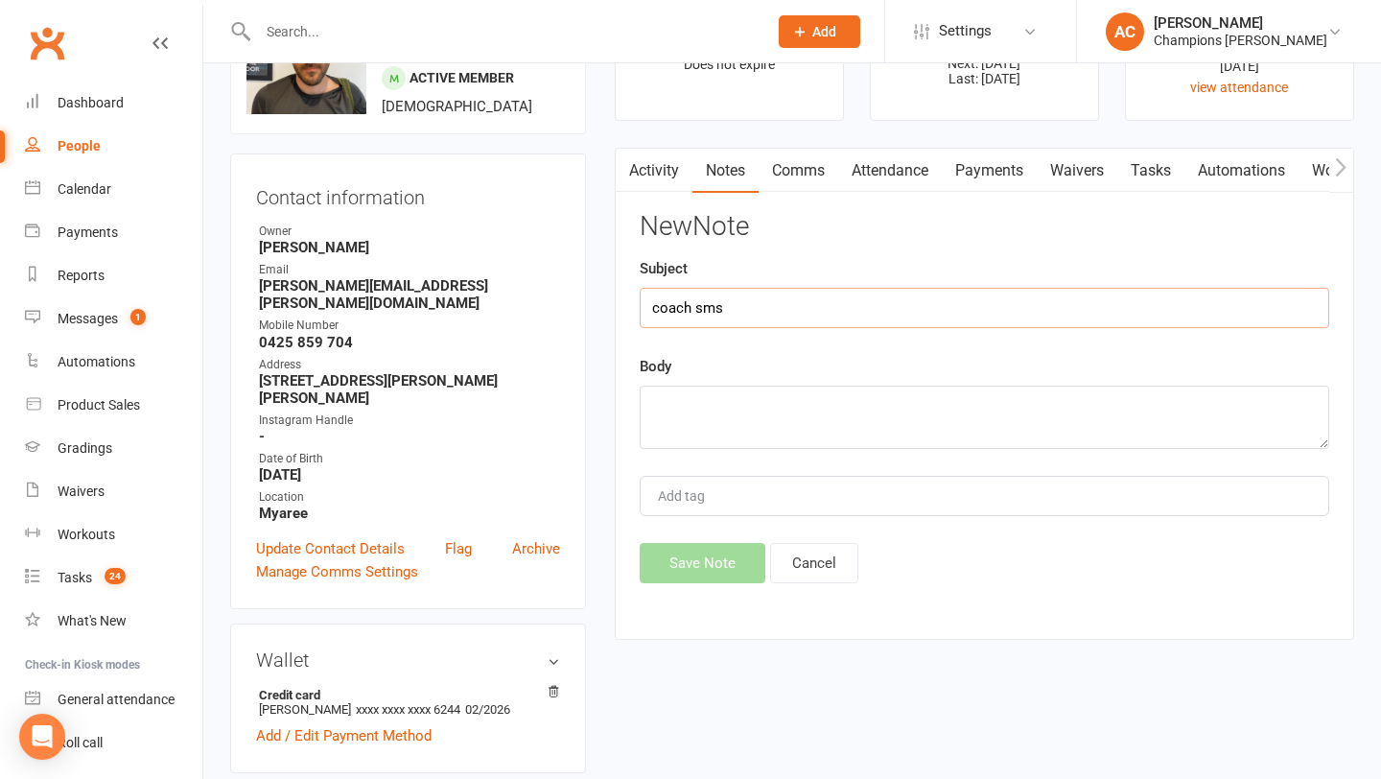
type input "coach sms"
click at [906, 396] on textarea at bounding box center [985, 417] width 690 height 63
paste textarea "Do you have plans to return to the gym soon? Coach Ale"
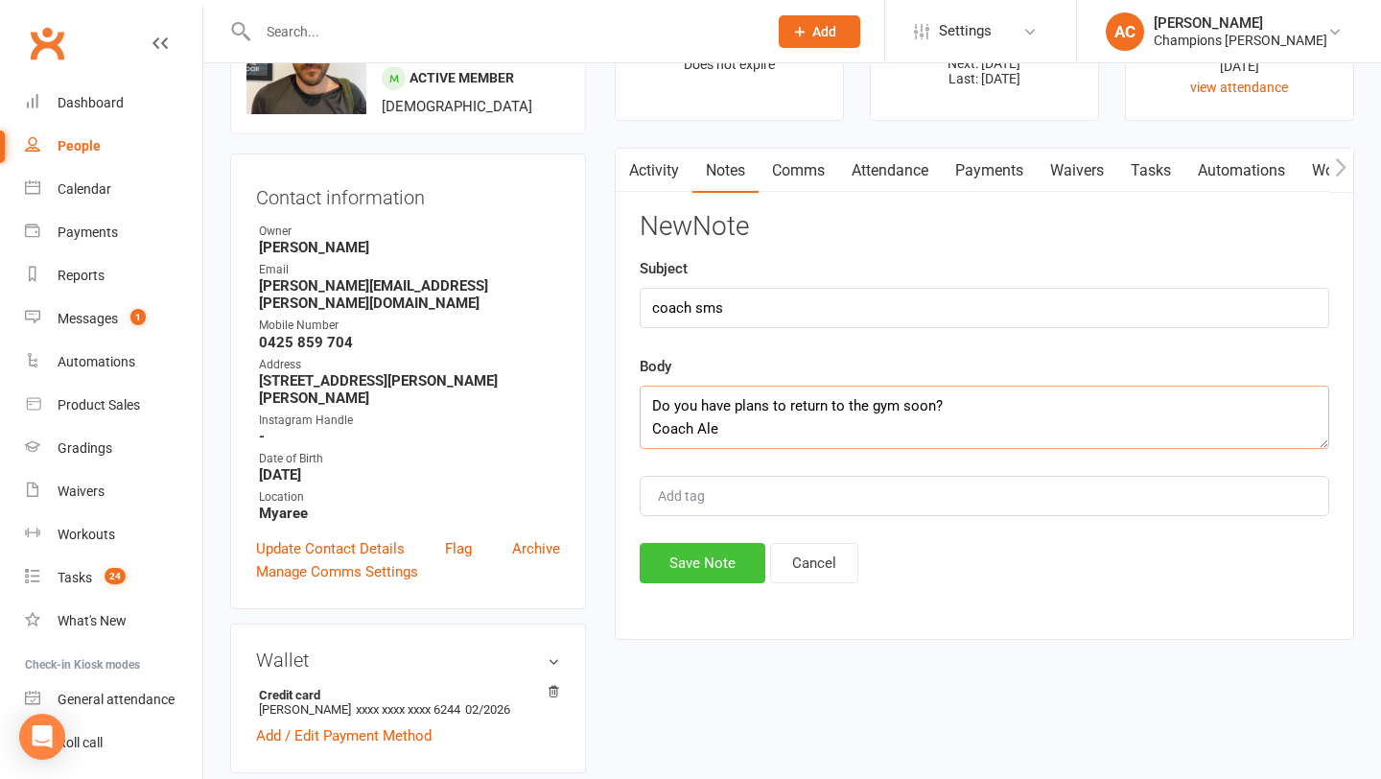
type textarea "Do you have plans to return to the gym soon? Coach Ale"
click at [685, 558] on button "Save Note" at bounding box center [703, 563] width 126 height 40
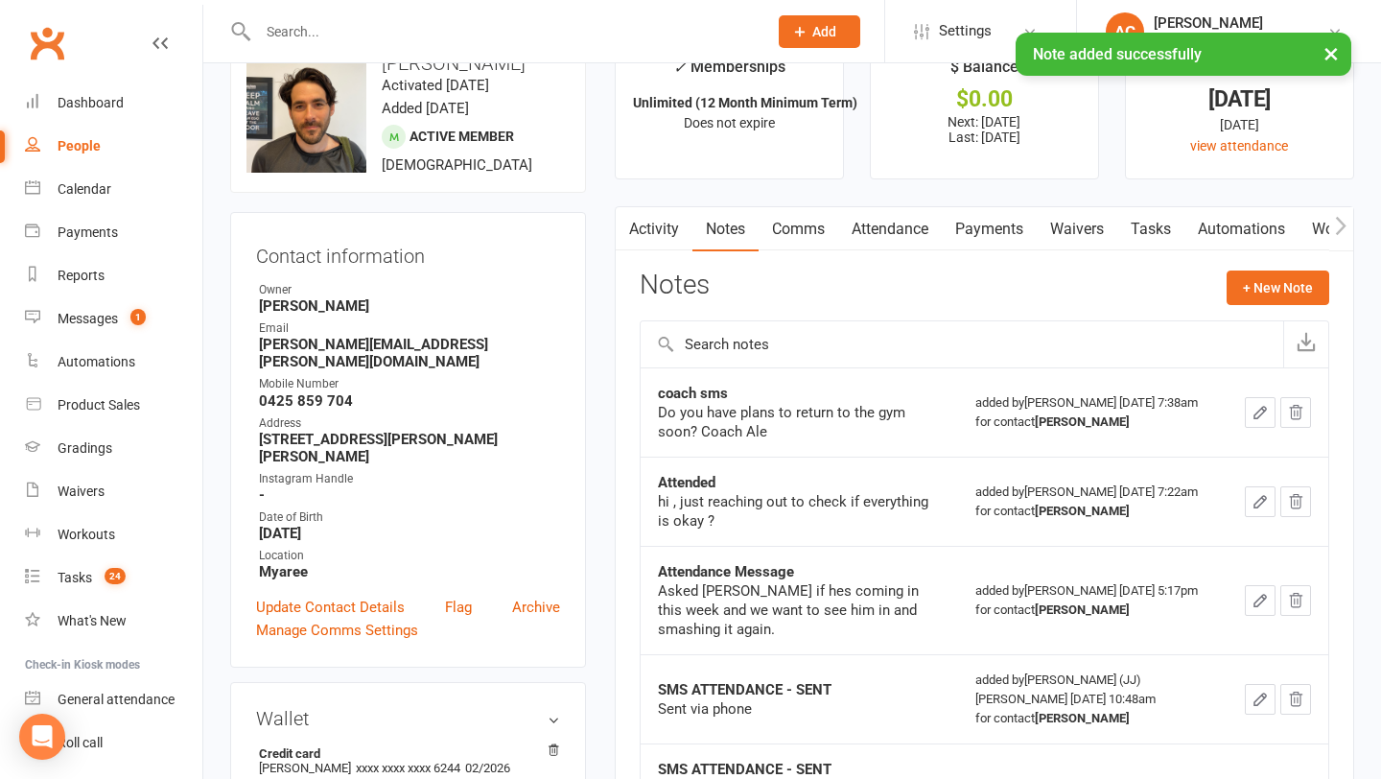
scroll to position [8, 0]
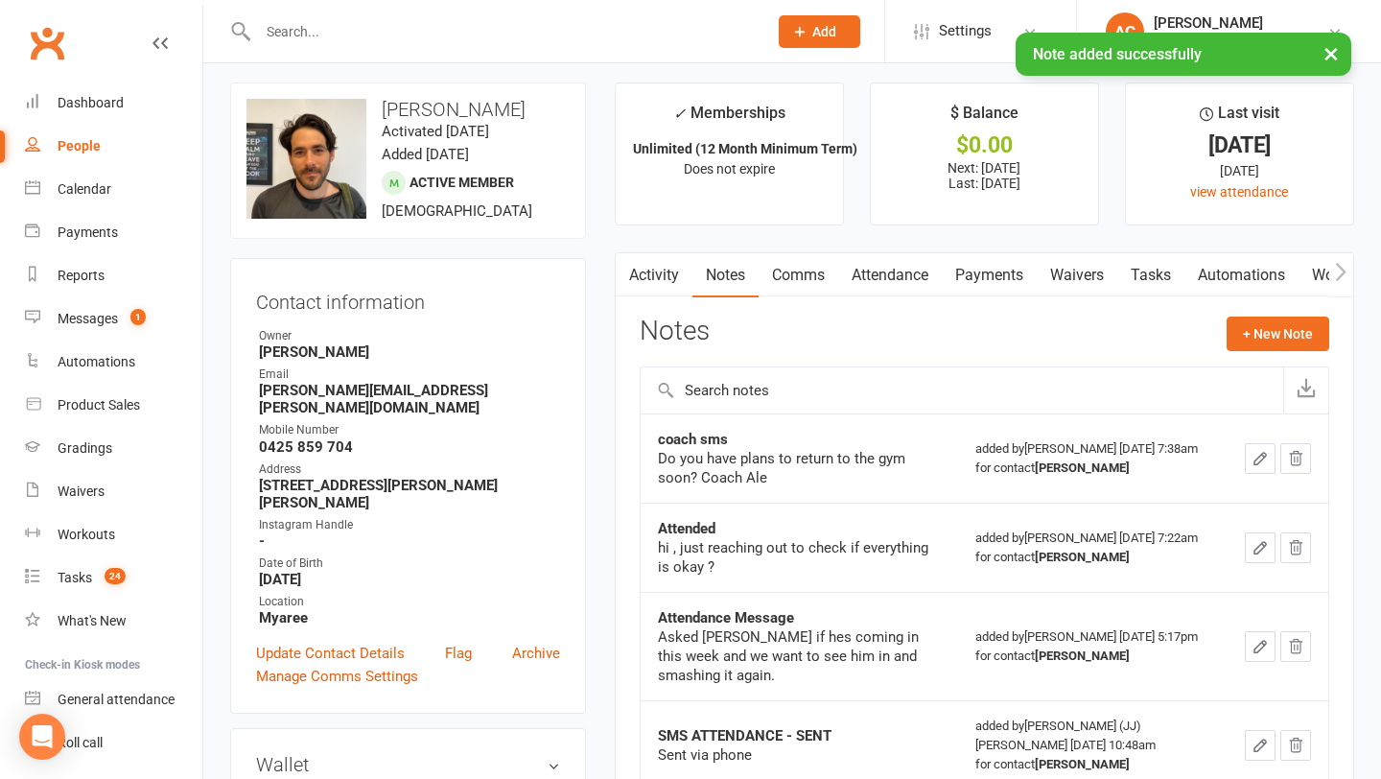
click at [419, 33] on div "× Note added successfully" at bounding box center [678, 33] width 1356 height 0
click at [333, 29] on input "text" at bounding box center [503, 31] width 502 height 27
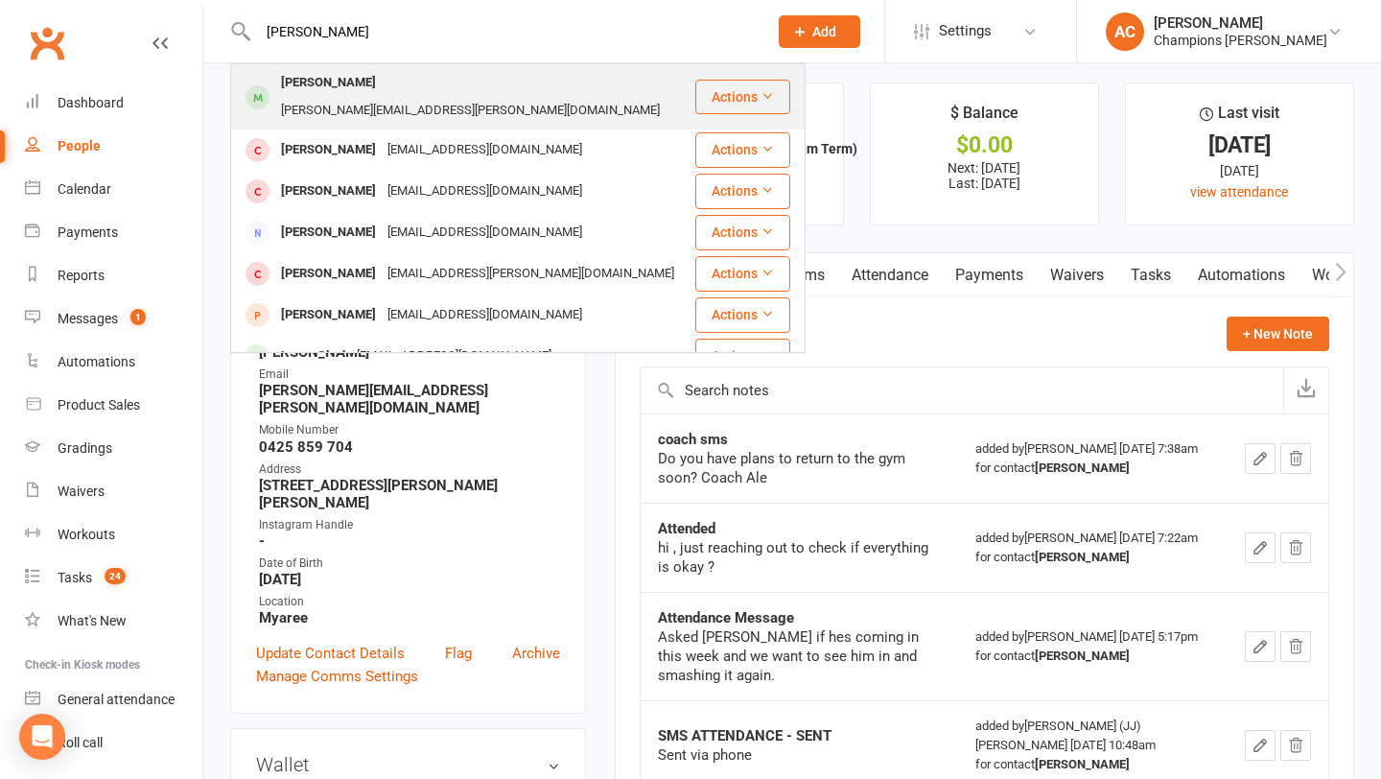
type input "[PERSON_NAME]"
click at [340, 75] on div "[PERSON_NAME]" at bounding box center [328, 83] width 106 height 28
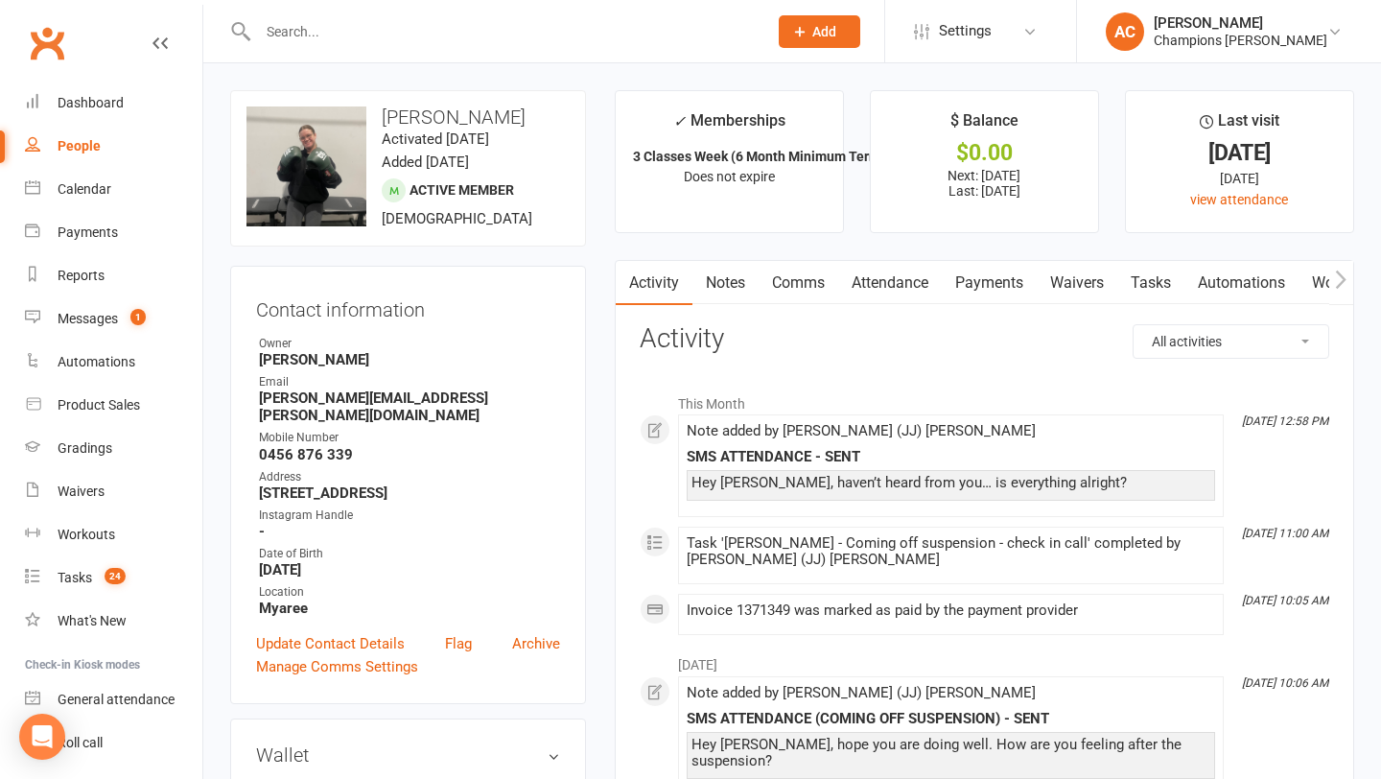
click at [790, 291] on link "Comms" at bounding box center [799, 283] width 80 height 44
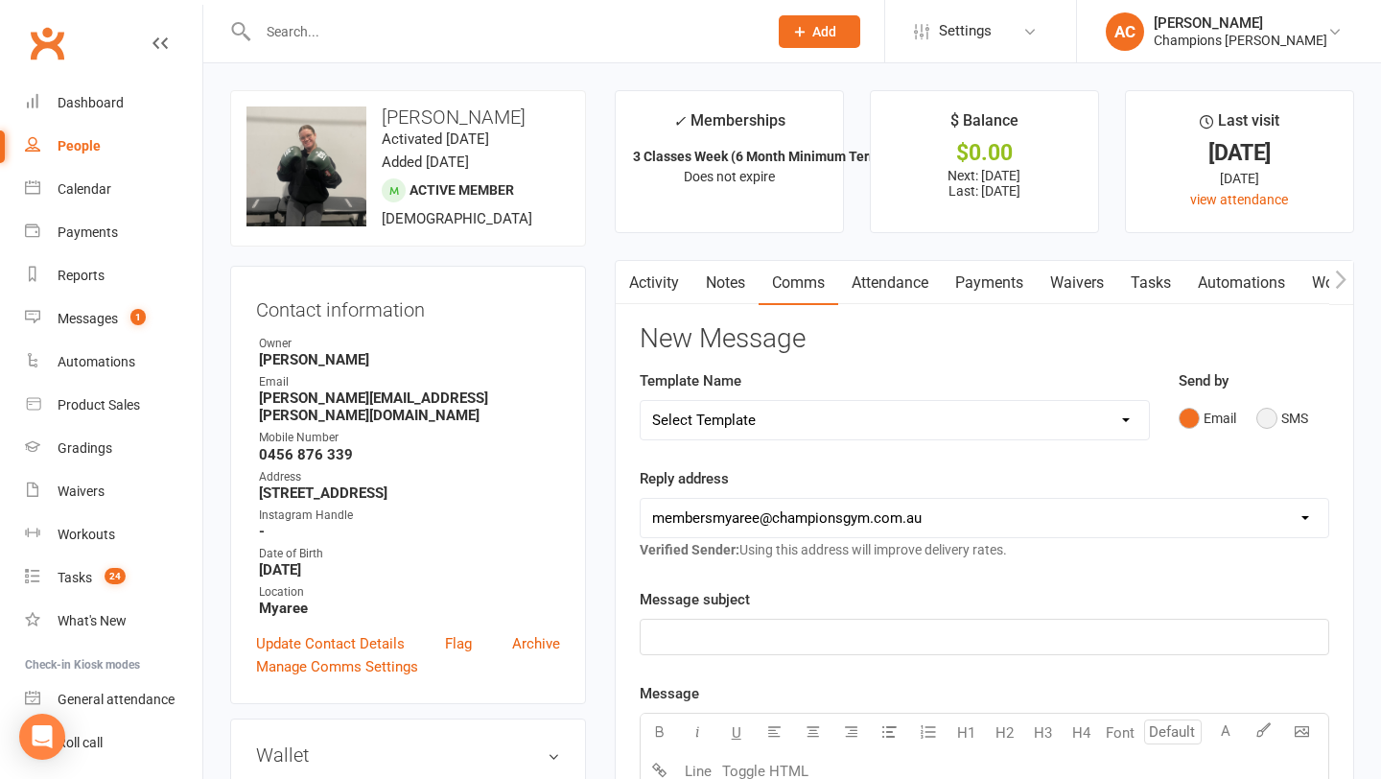
click at [1298, 411] on button "SMS" at bounding box center [1283, 418] width 52 height 36
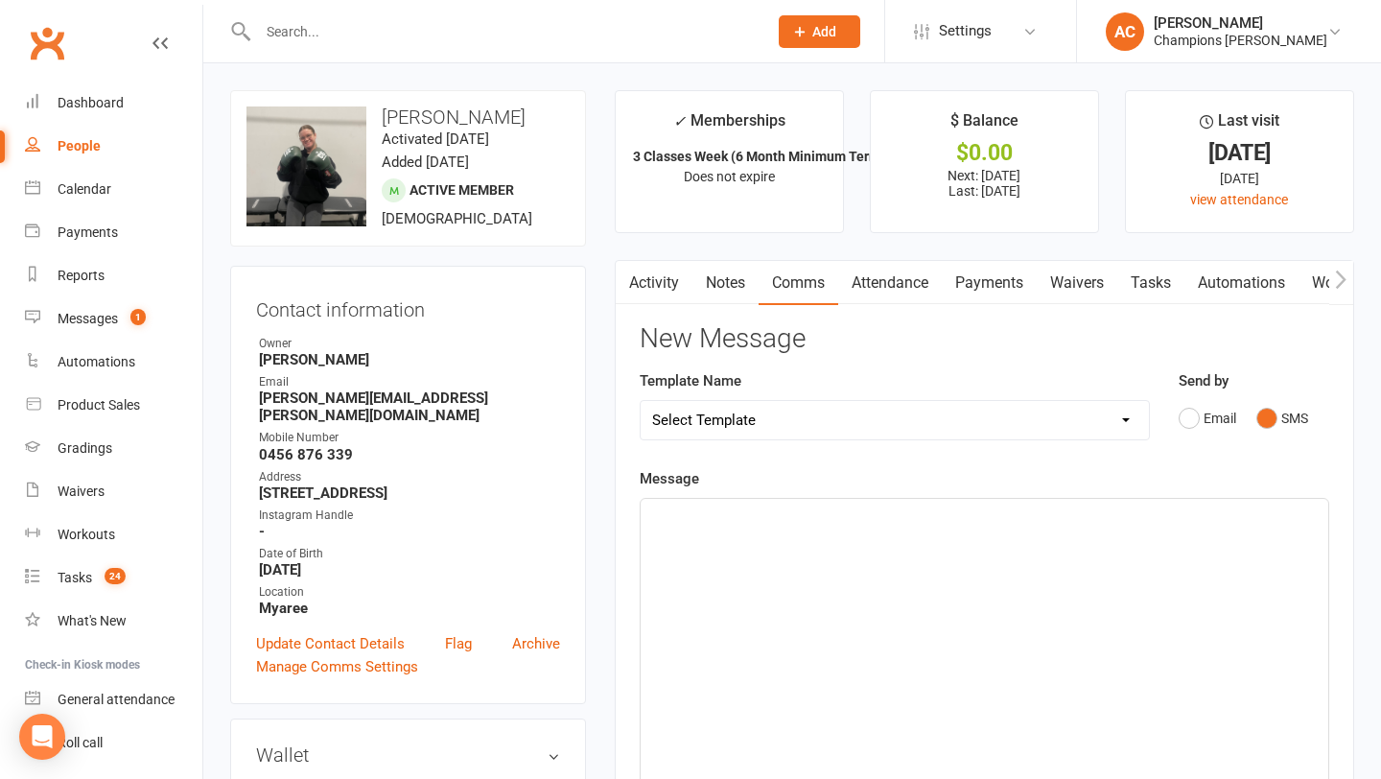
click at [923, 687] on div "﻿" at bounding box center [985, 643] width 688 height 288
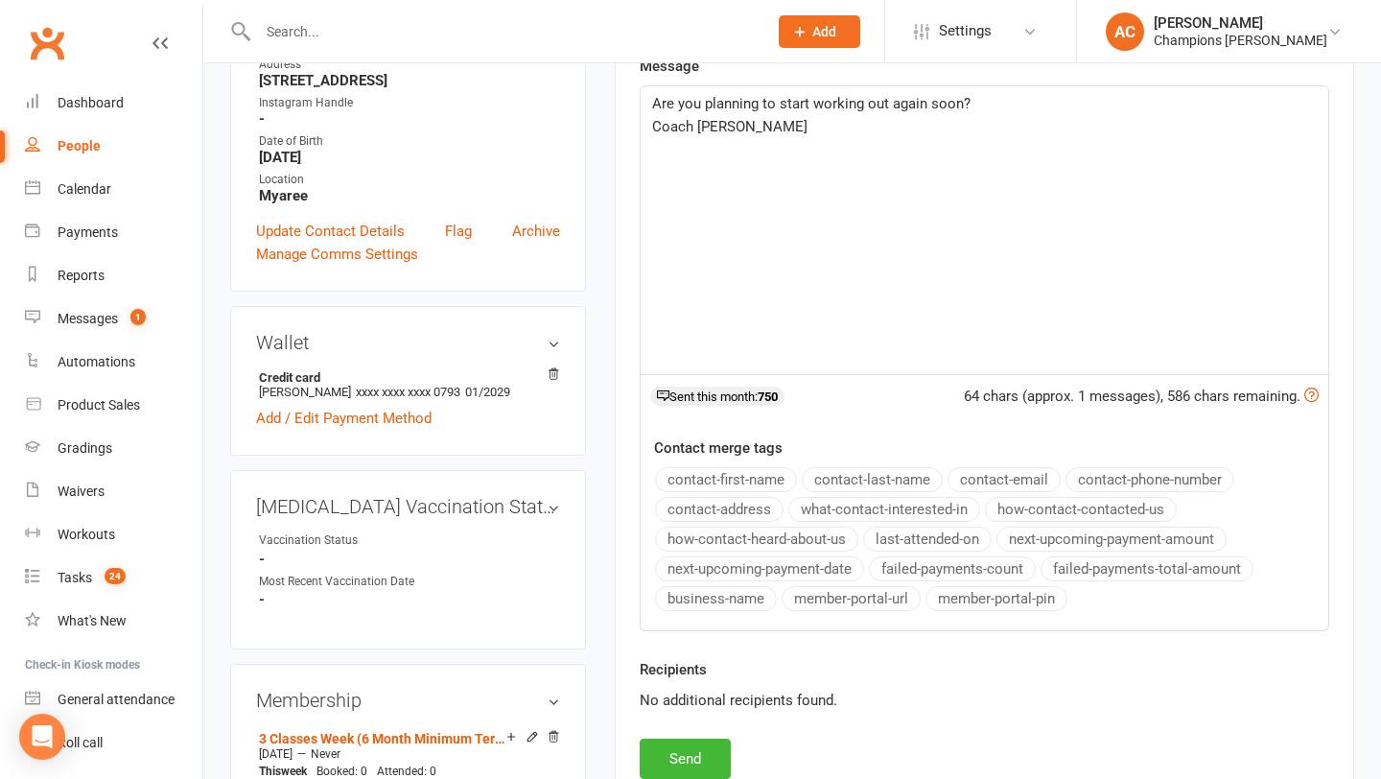
scroll to position [504, 0]
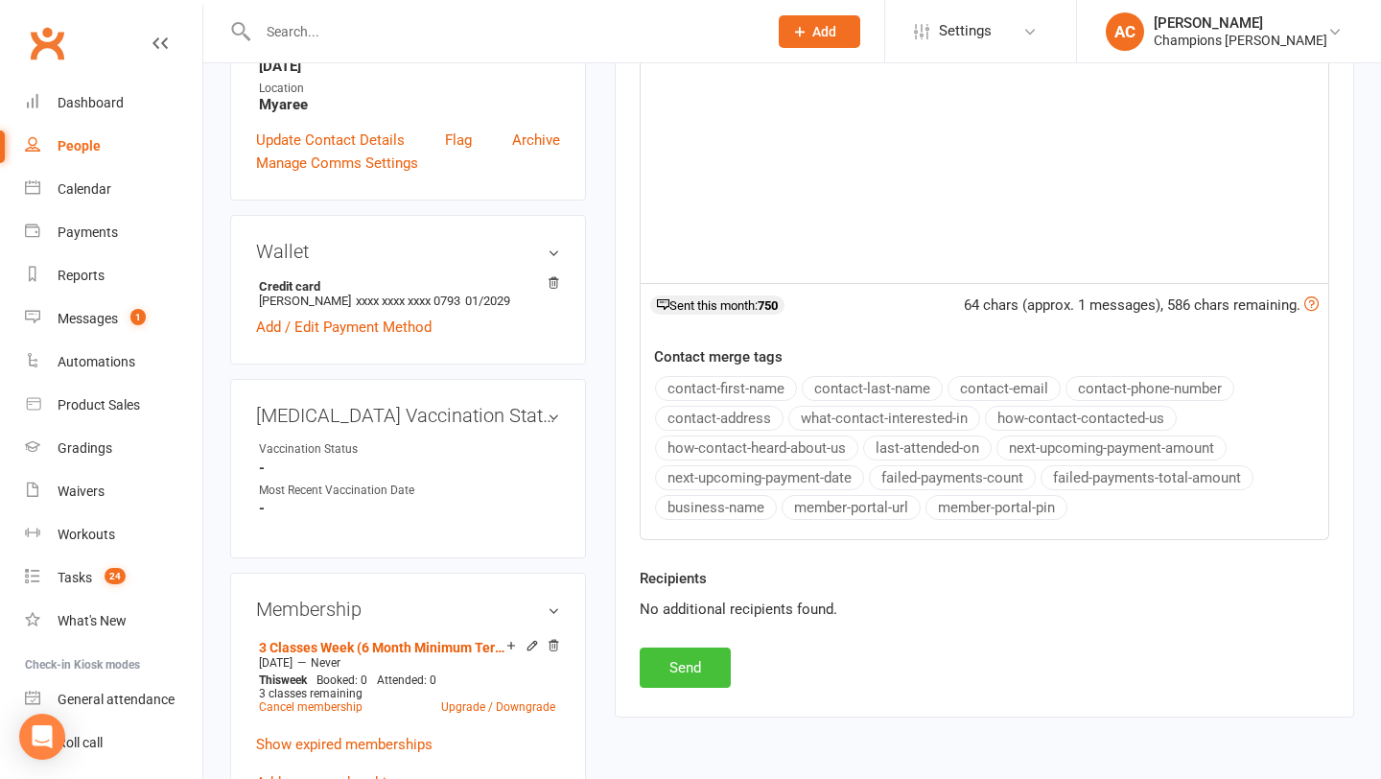
click at [682, 670] on button "Send" at bounding box center [685, 668] width 91 height 40
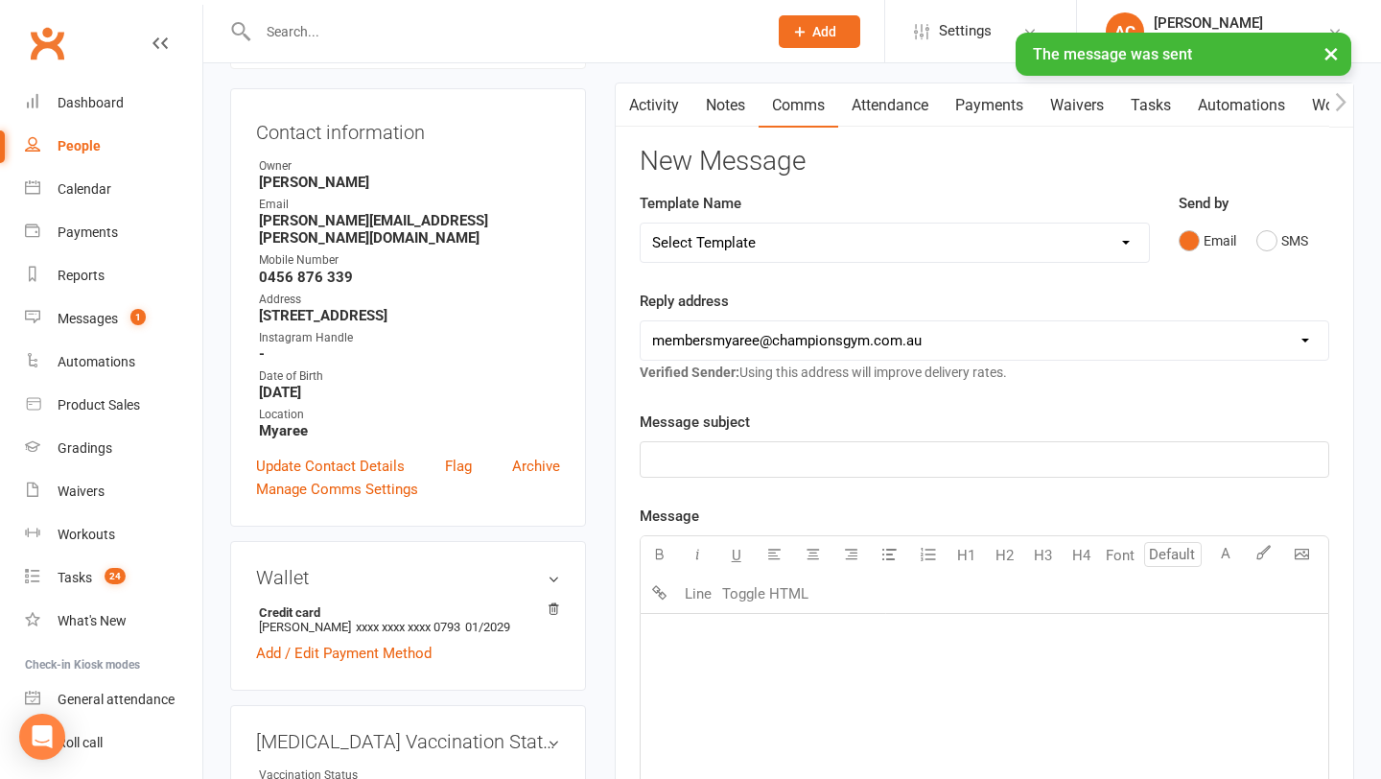
scroll to position [143, 0]
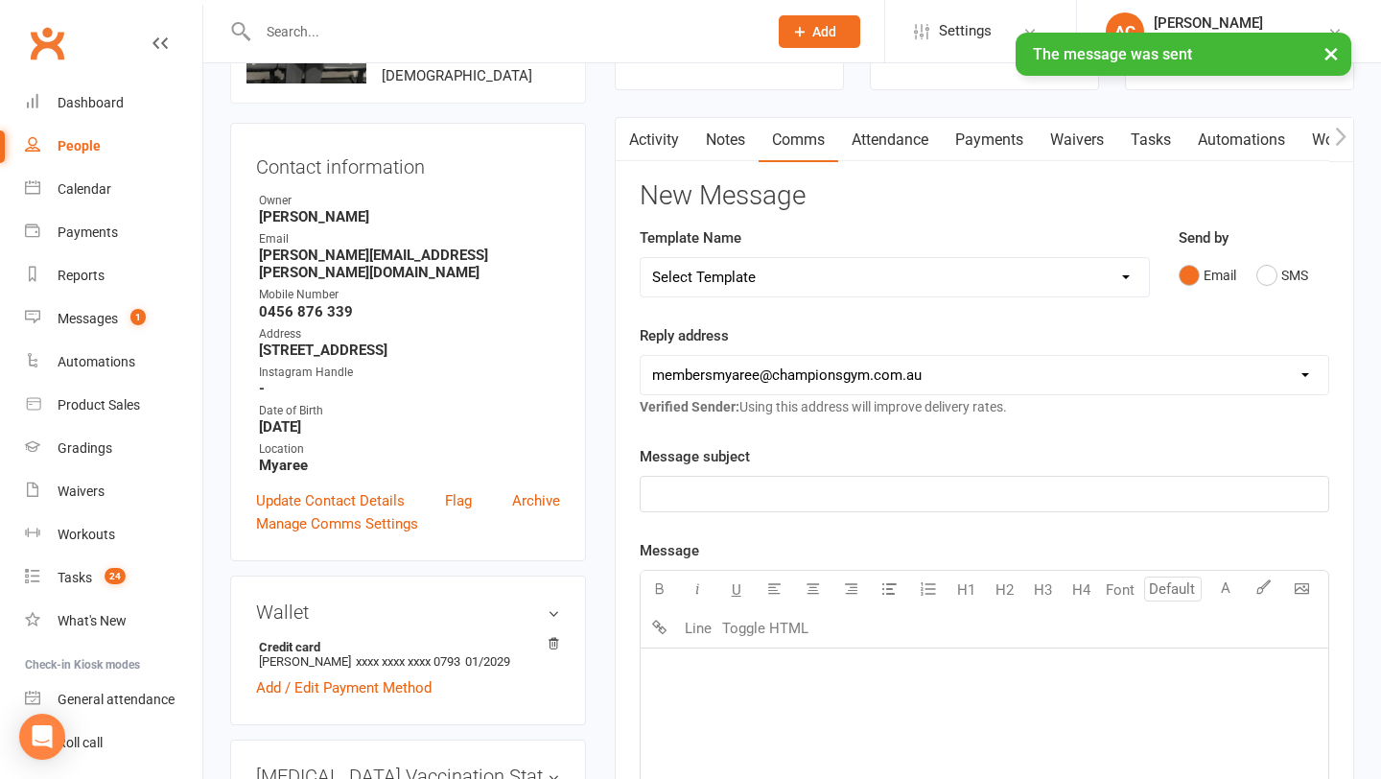
click at [735, 132] on link "Notes" at bounding box center [726, 140] width 66 height 44
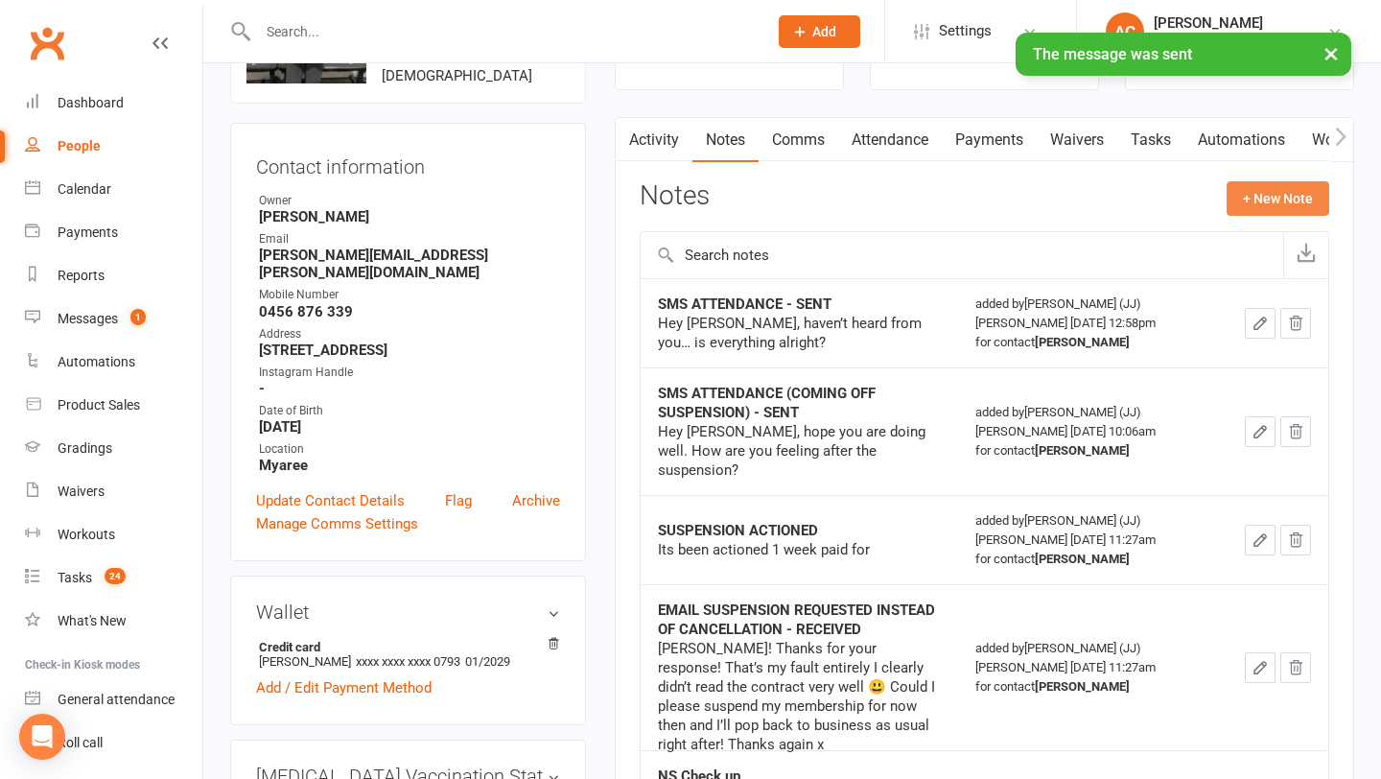
click at [1260, 195] on button "+ New Note" at bounding box center [1278, 198] width 103 height 35
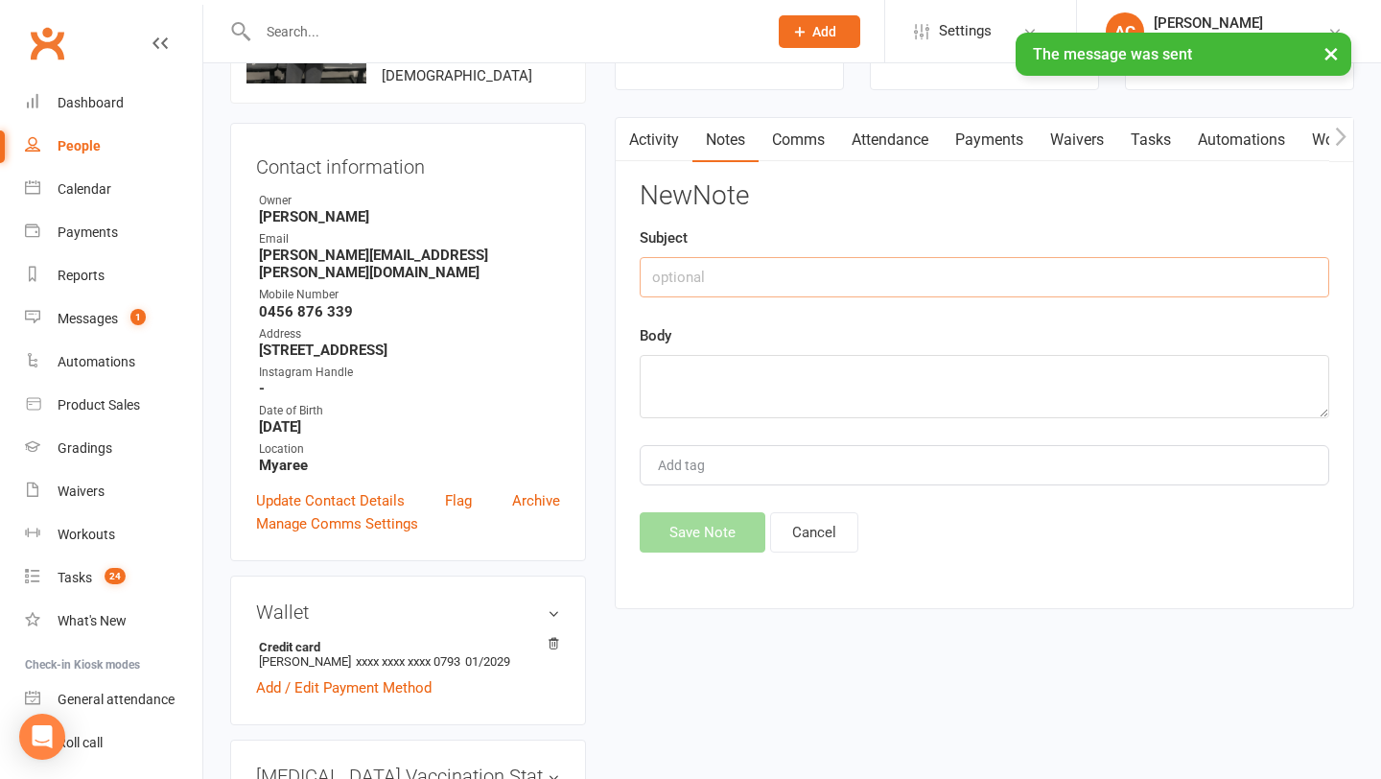
click at [877, 266] on input "text" at bounding box center [985, 277] width 690 height 40
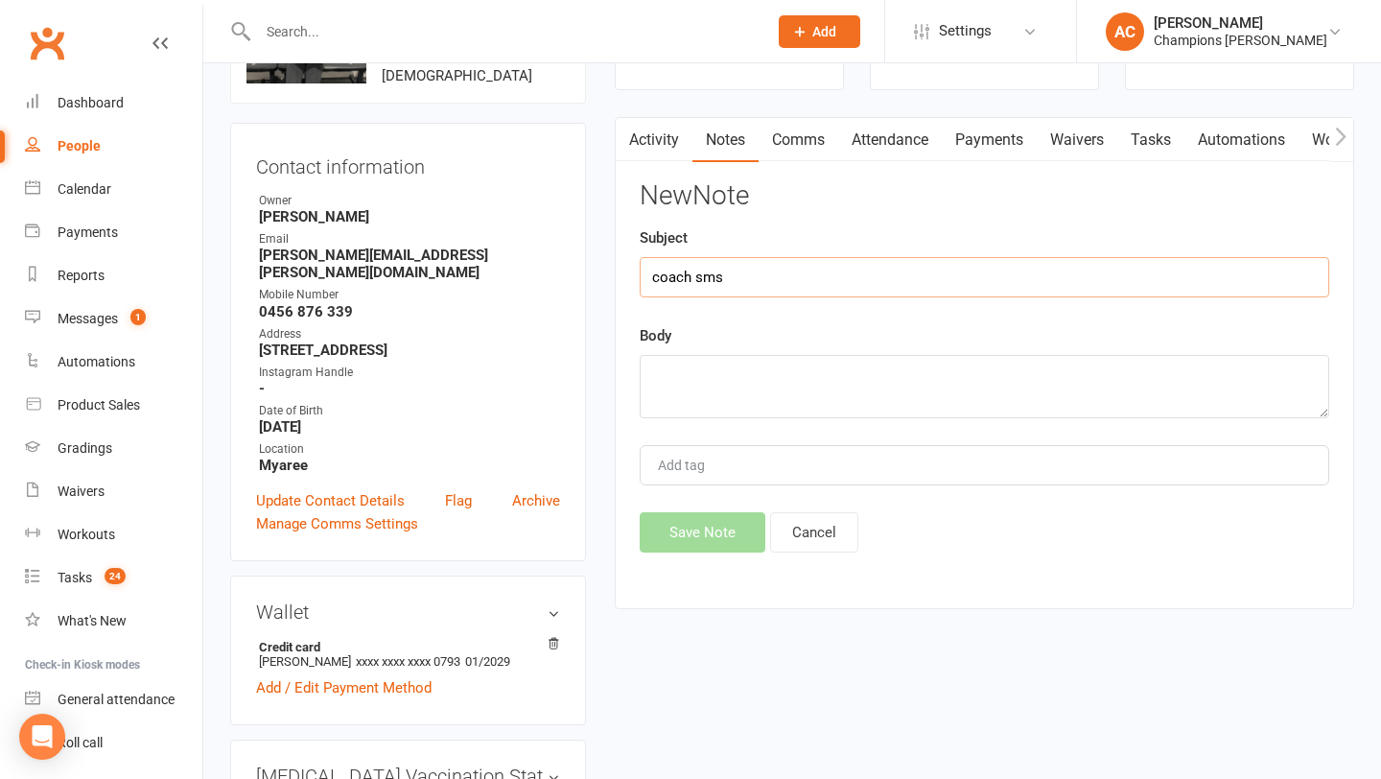
type input "coach sms"
click at [816, 362] on textarea at bounding box center [985, 386] width 690 height 63
paste textarea "Are you planning to start working out again soon? Coach Ale"
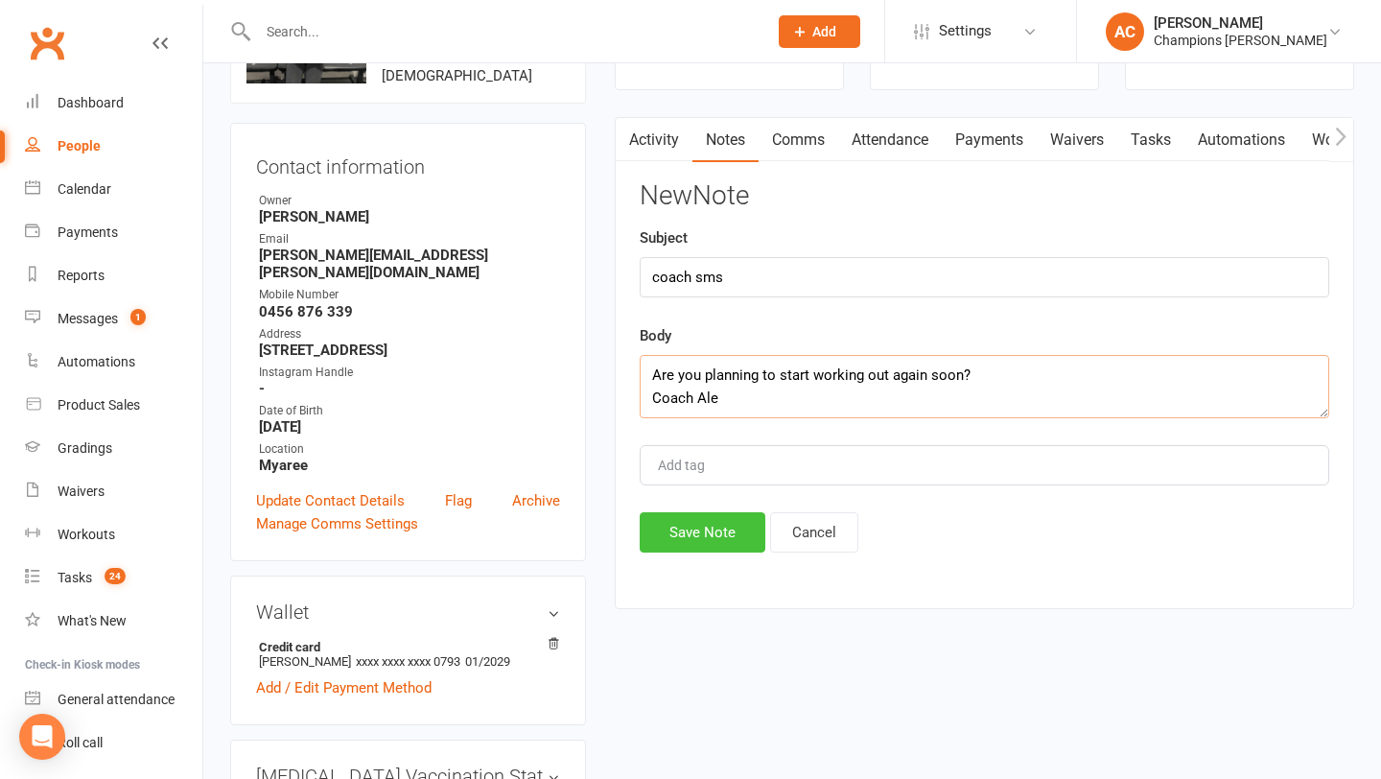
type textarea "Are you planning to start working out again soon? Coach Ale"
click at [723, 530] on button "Save Note" at bounding box center [703, 532] width 126 height 40
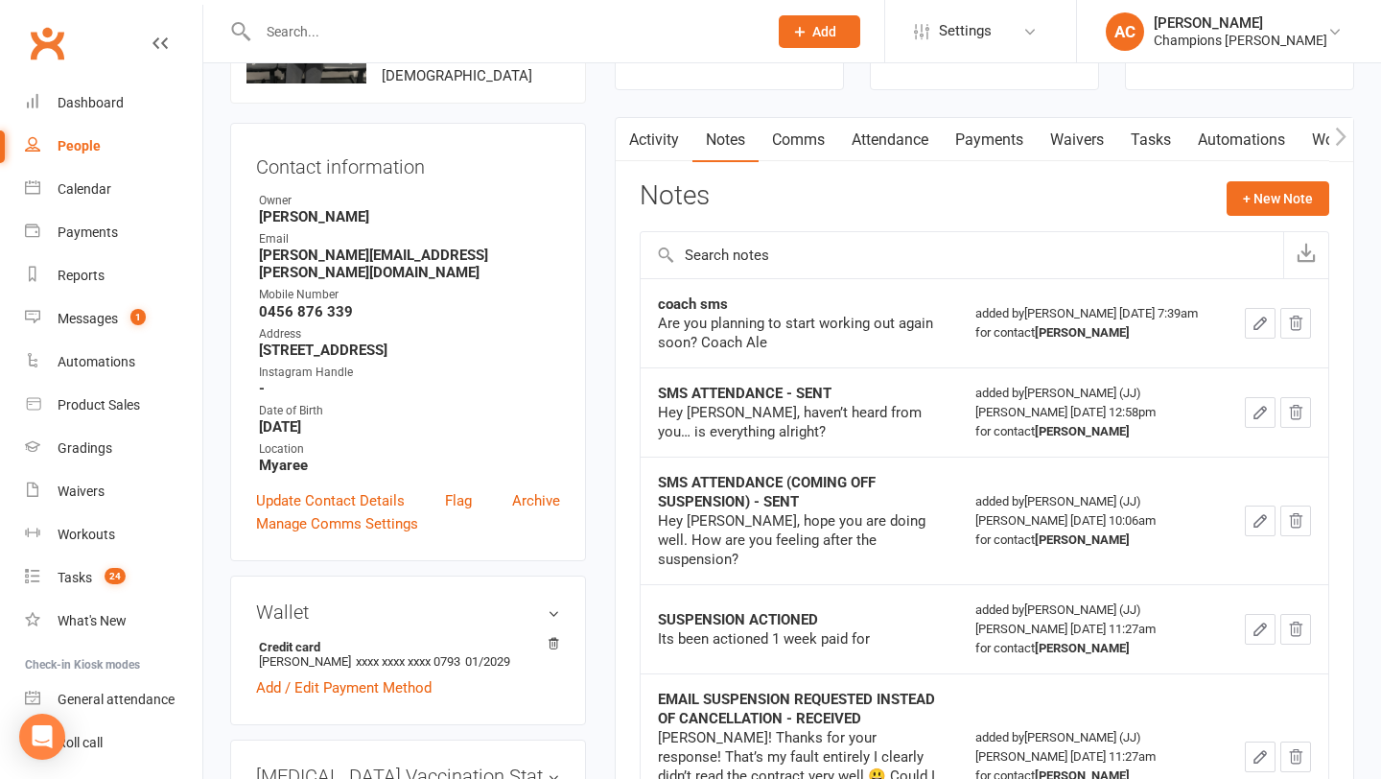
click at [385, 18] on input "text" at bounding box center [503, 31] width 502 height 27
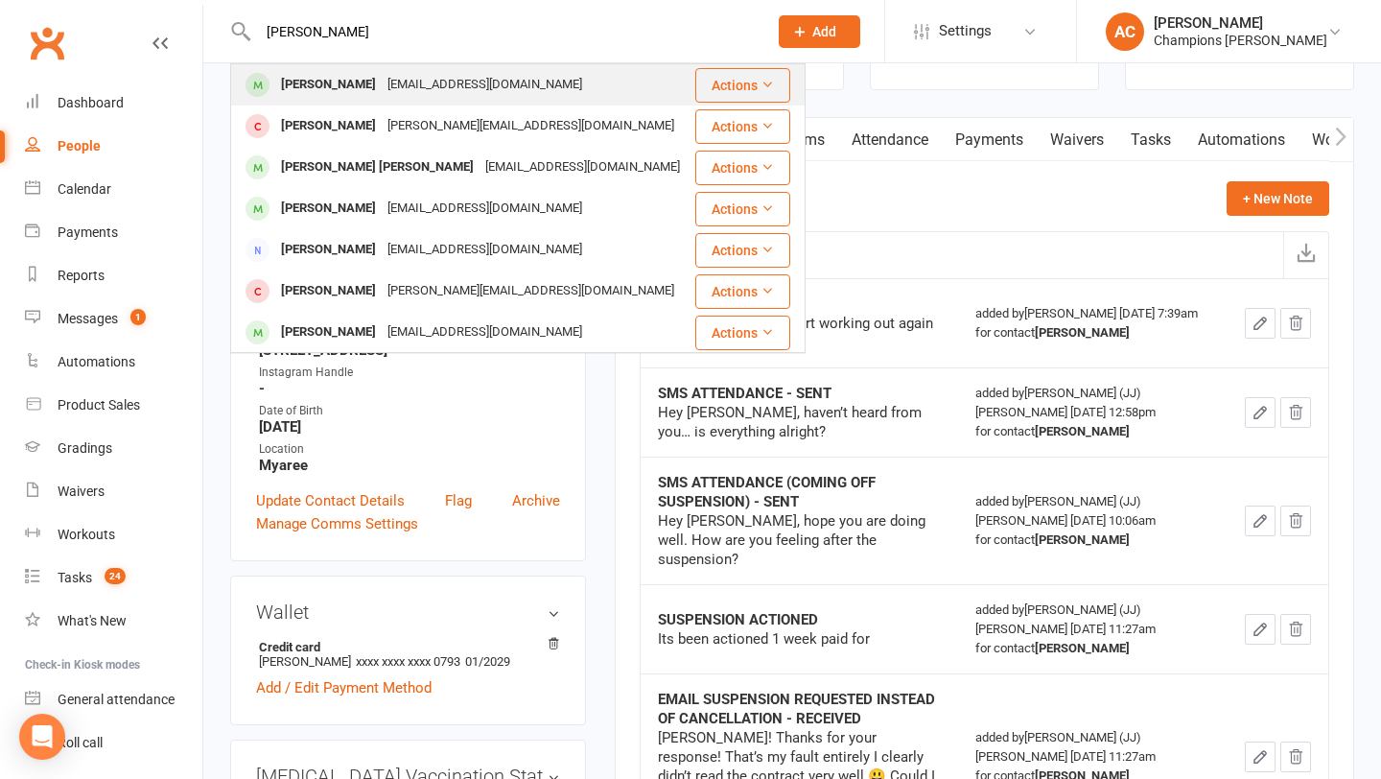
type input "[PERSON_NAME]"
click at [339, 86] on div "[PERSON_NAME]" at bounding box center [328, 85] width 106 height 28
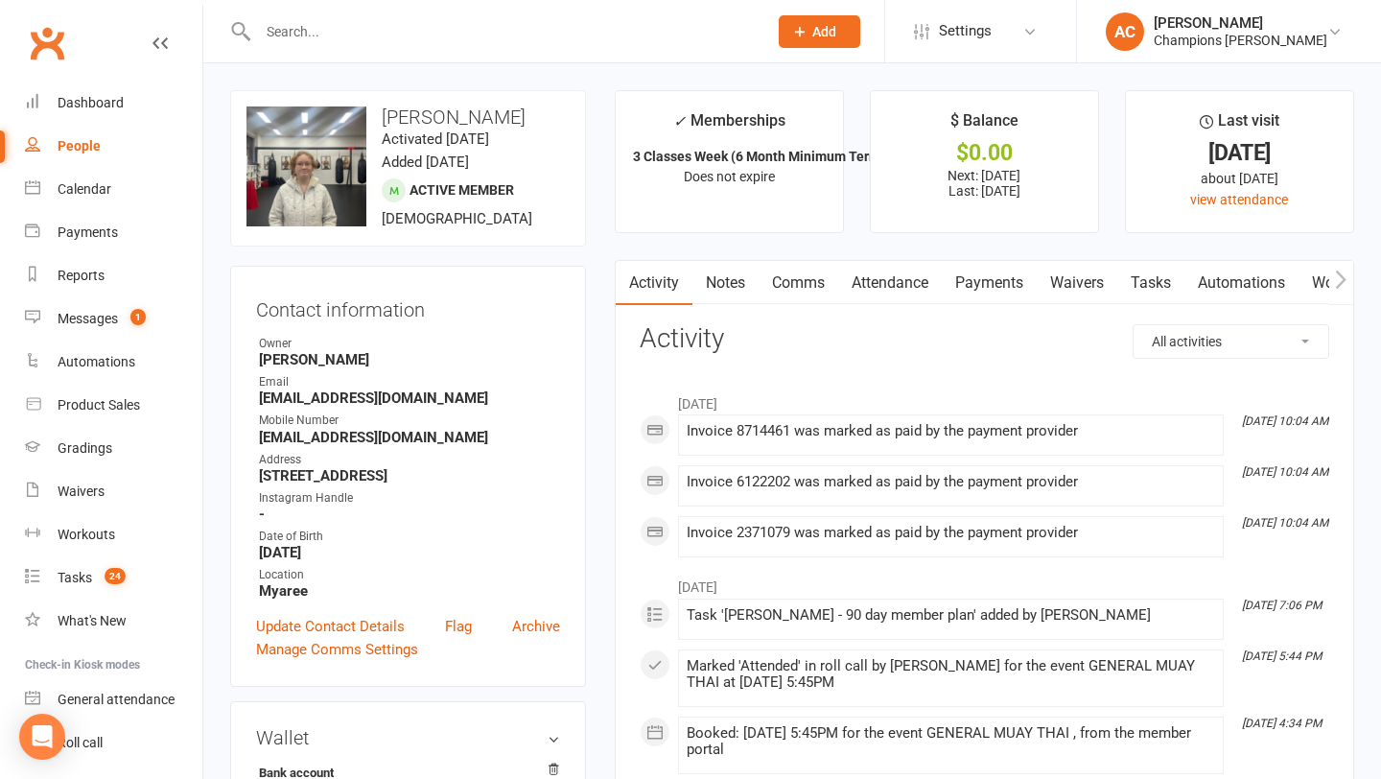
click at [783, 288] on link "Comms" at bounding box center [799, 283] width 80 height 44
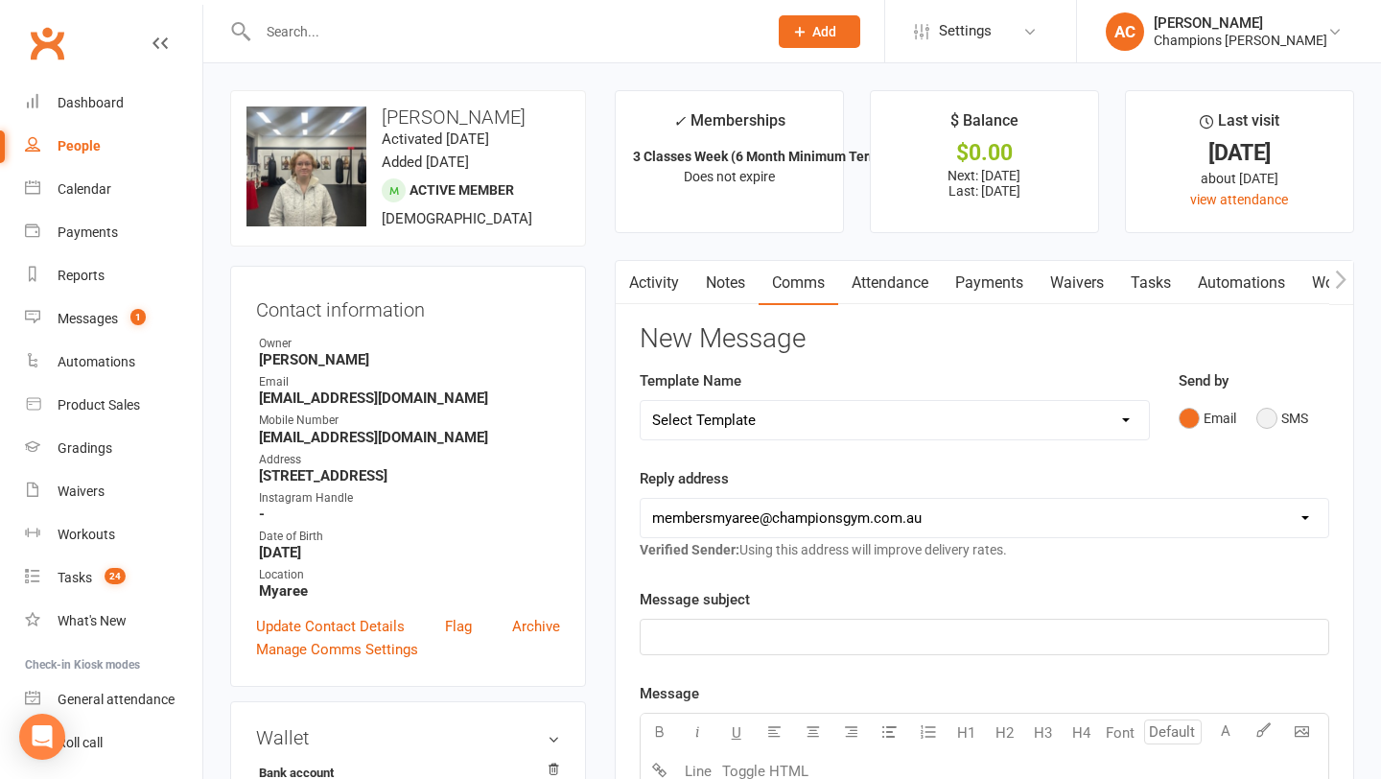
click at [1268, 409] on button "SMS" at bounding box center [1283, 418] width 52 height 36
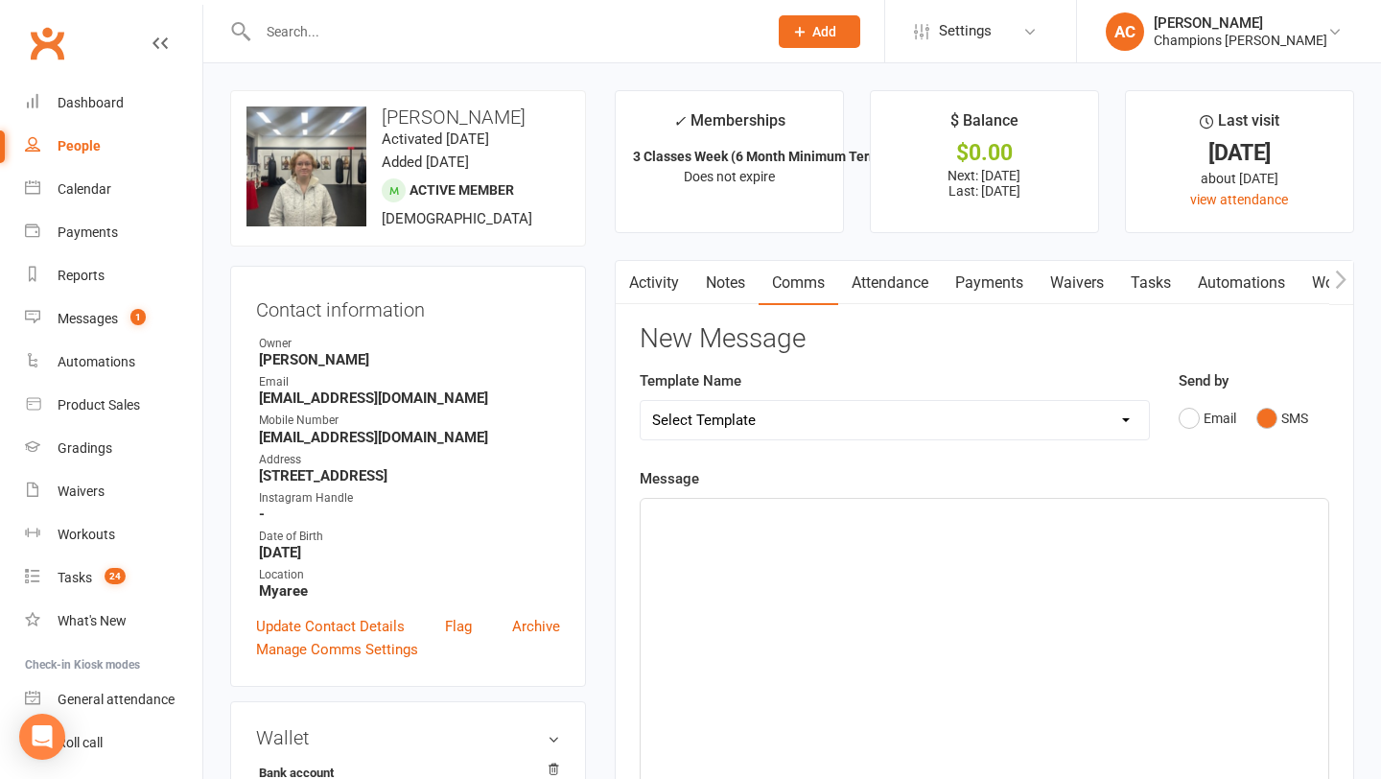
click at [782, 565] on div "﻿" at bounding box center [985, 643] width 688 height 288
drag, startPoint x: 943, startPoint y: 525, endPoint x: 657, endPoint y: 528, distance: 285.9
click at [657, 528] on div "It would be great to see you back in the gym. Coach Ale" at bounding box center [985, 643] width 688 height 288
click at [400, 29] on input "text" at bounding box center [503, 31] width 502 height 27
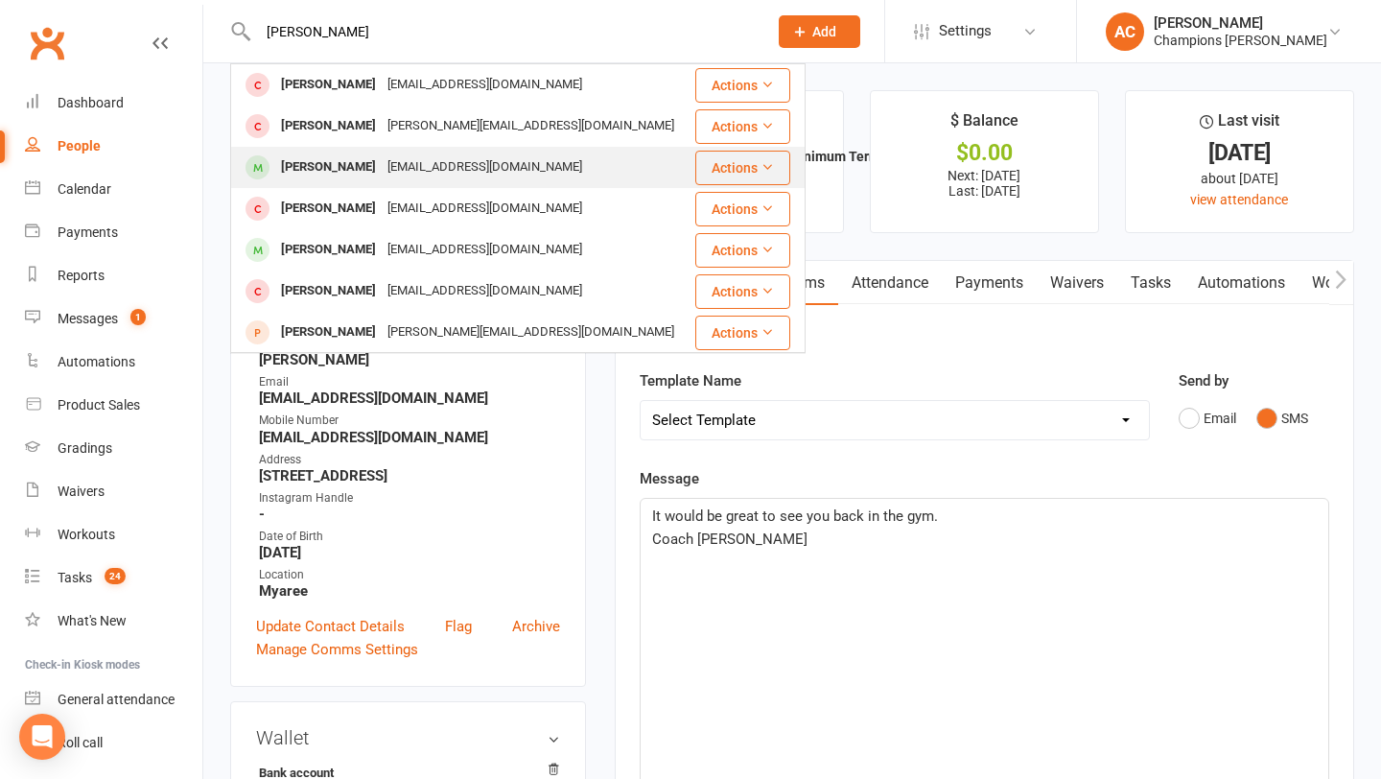
type input "[PERSON_NAME]"
click at [357, 153] on div "[PERSON_NAME] [EMAIL_ADDRESS][DOMAIN_NAME]" at bounding box center [462, 167] width 461 height 39
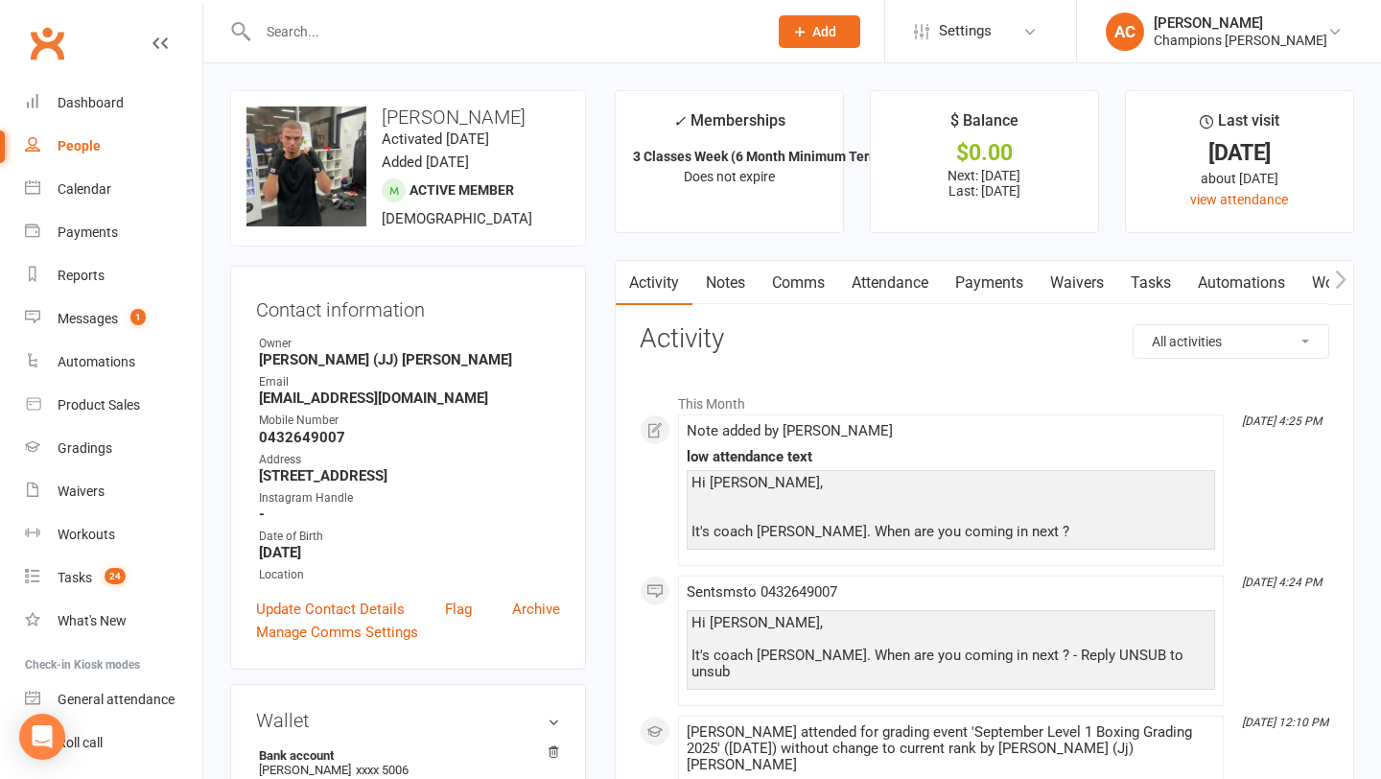
click at [799, 283] on link "Comms" at bounding box center [799, 283] width 80 height 44
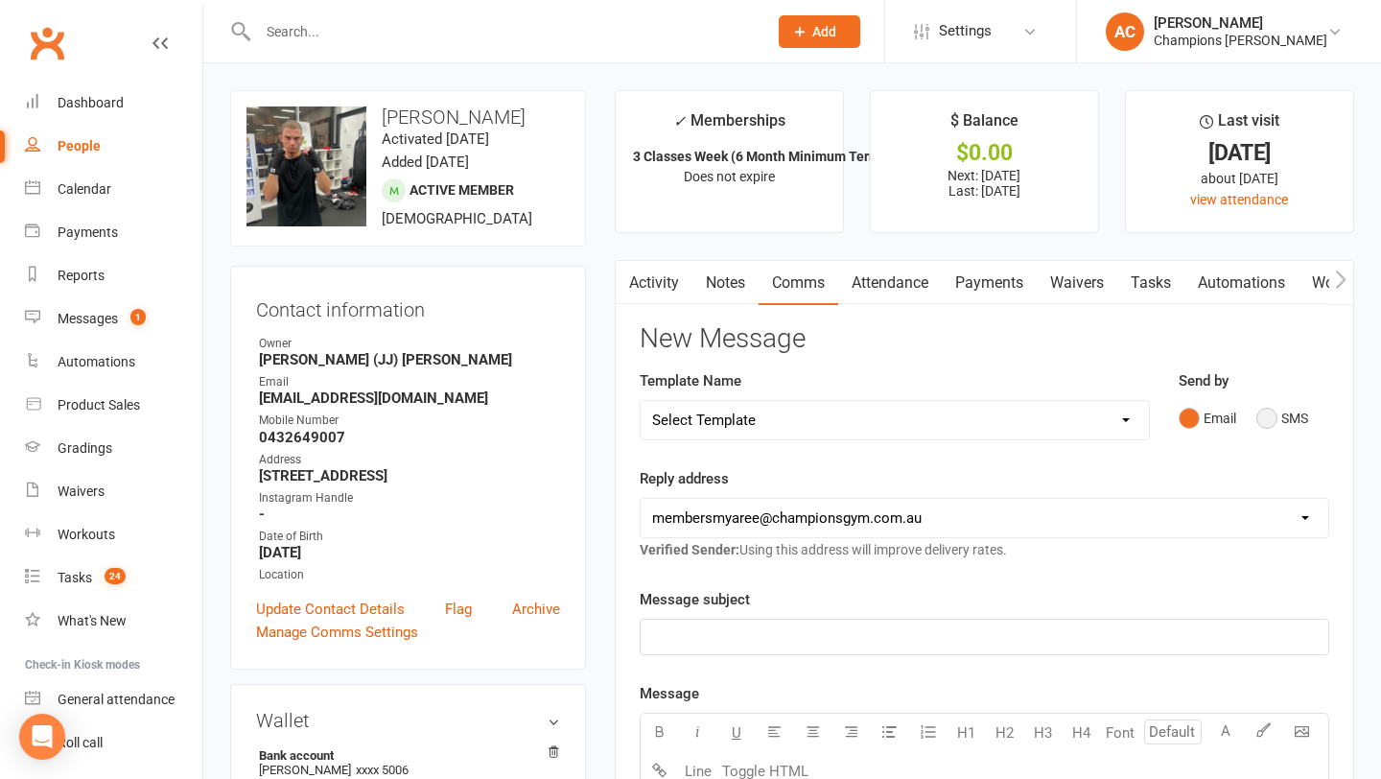
click at [1294, 424] on button "SMS" at bounding box center [1283, 418] width 52 height 36
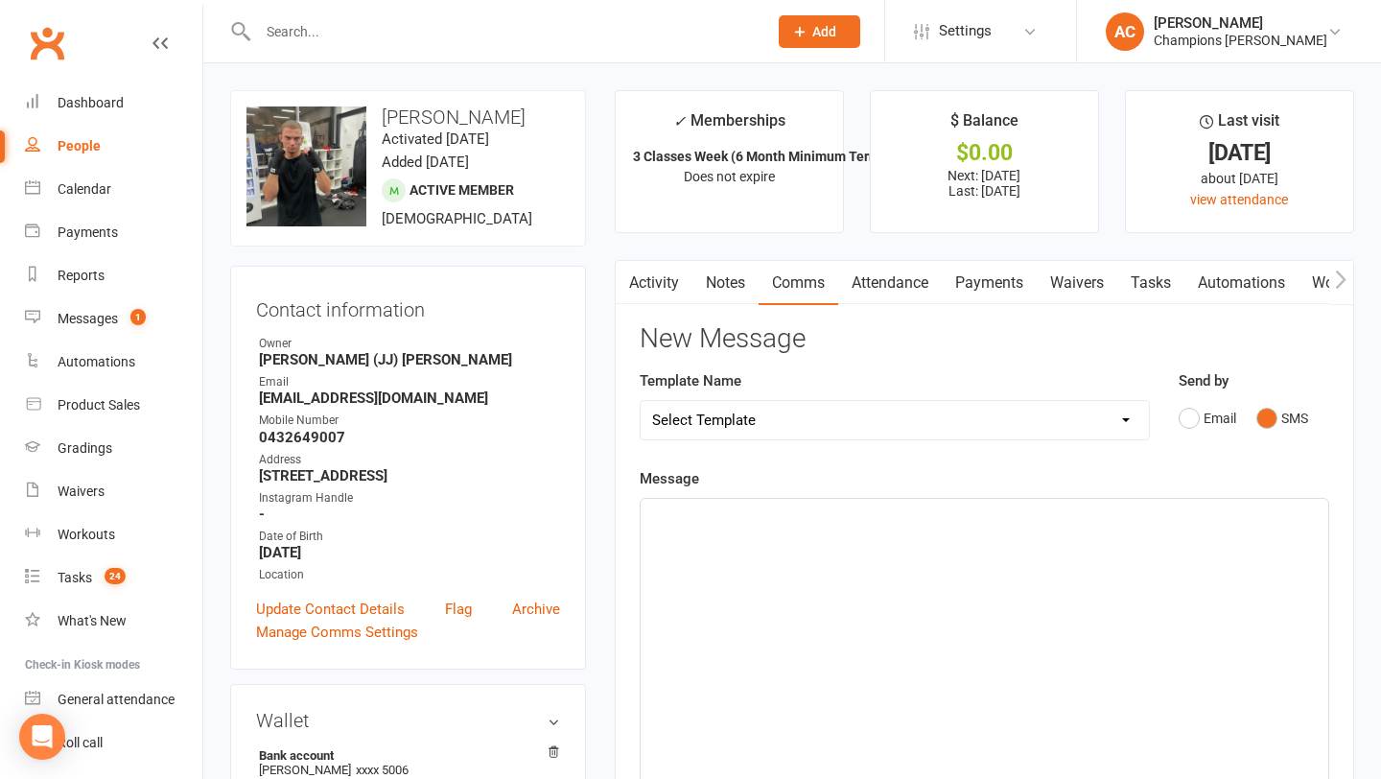
click at [845, 639] on div "﻿" at bounding box center [985, 643] width 688 height 288
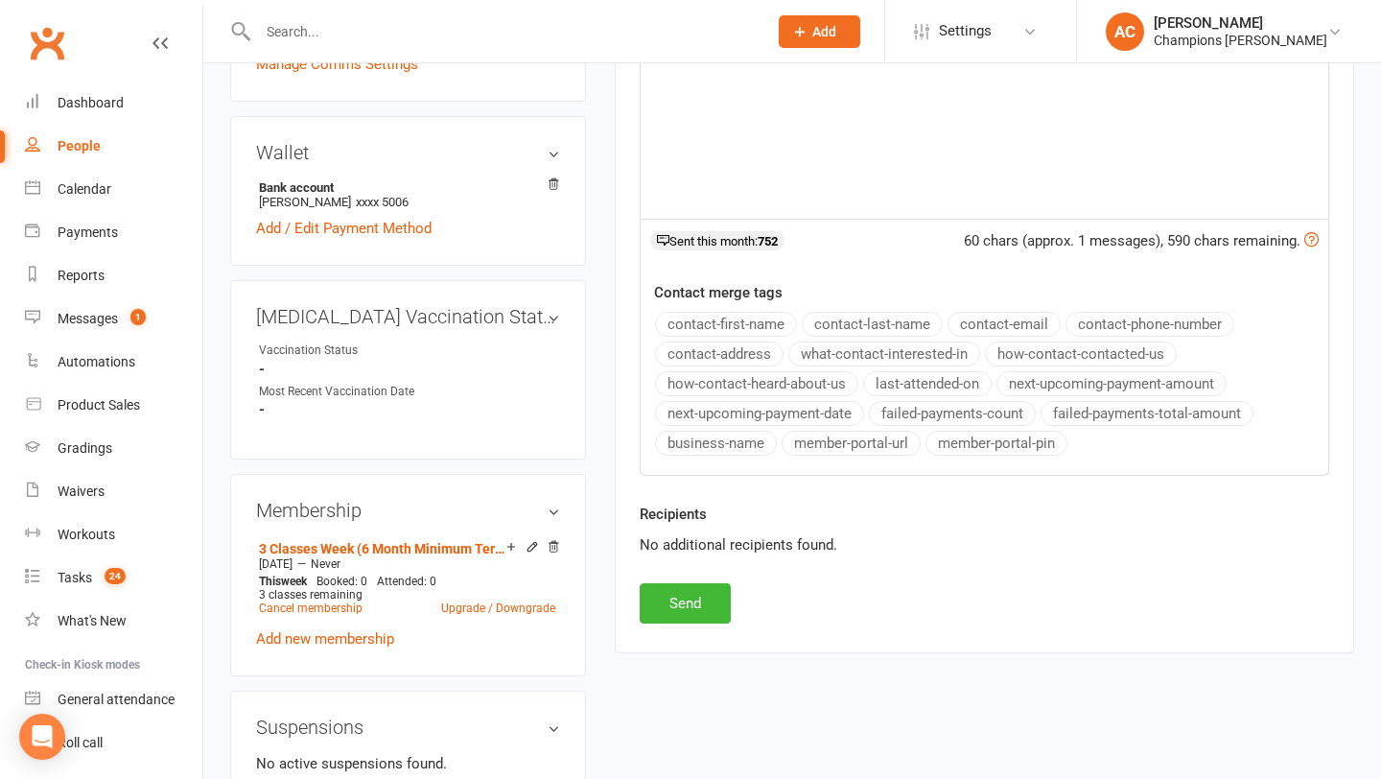
scroll to position [569, 0]
click at [719, 583] on button "Send" at bounding box center [685, 602] width 91 height 40
click at [694, 616] on div "New Message Template Name Select Template [Email] A. First Timer Trial [Email] …" at bounding box center [985, 188] width 690 height 867
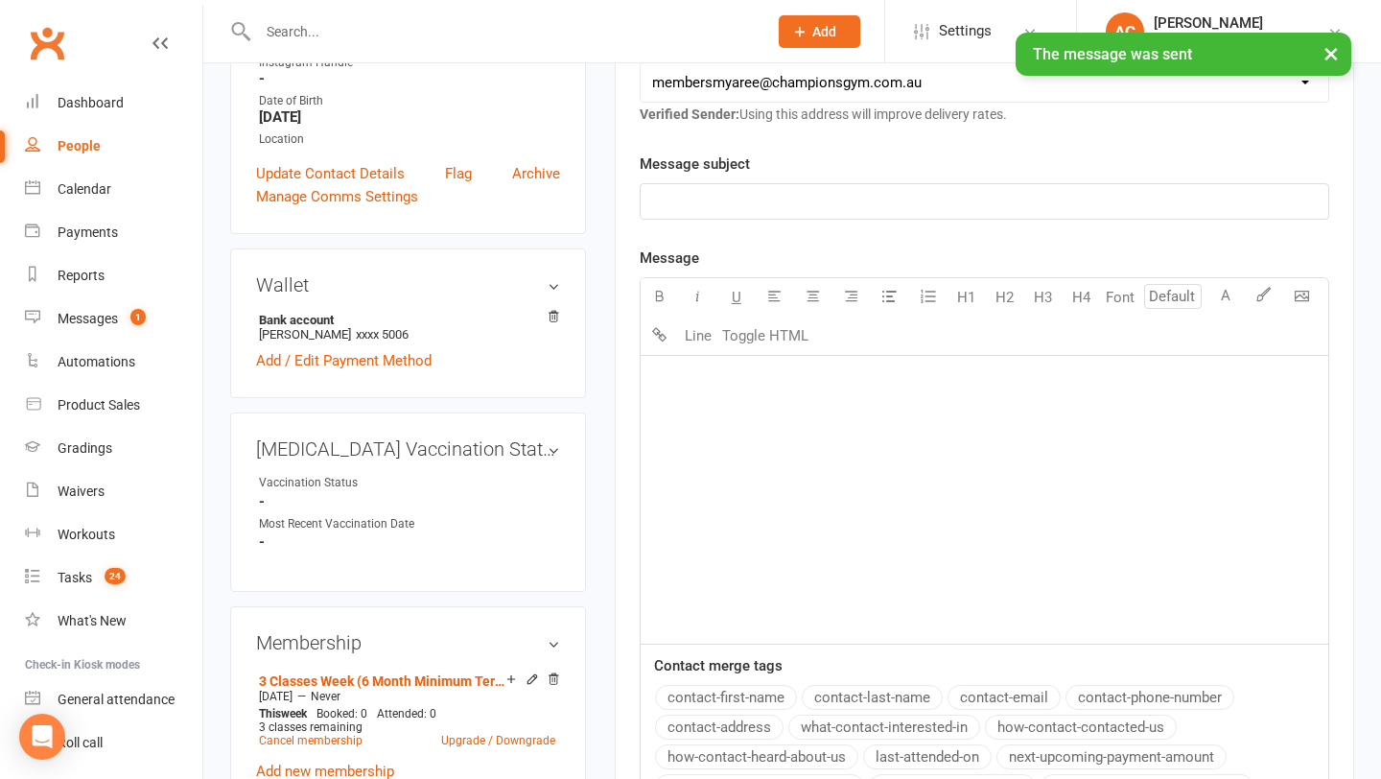
scroll to position [0, 0]
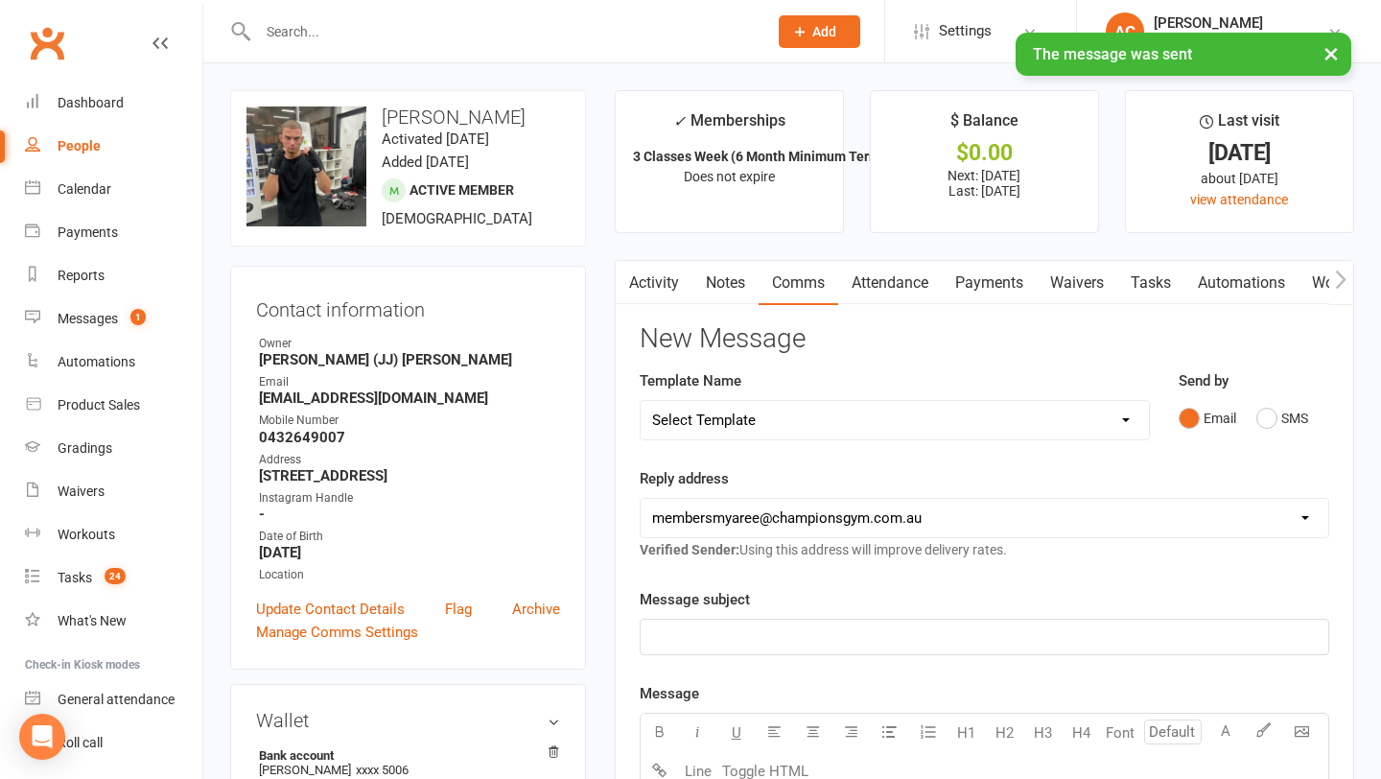
click at [731, 295] on link "Notes" at bounding box center [726, 283] width 66 height 44
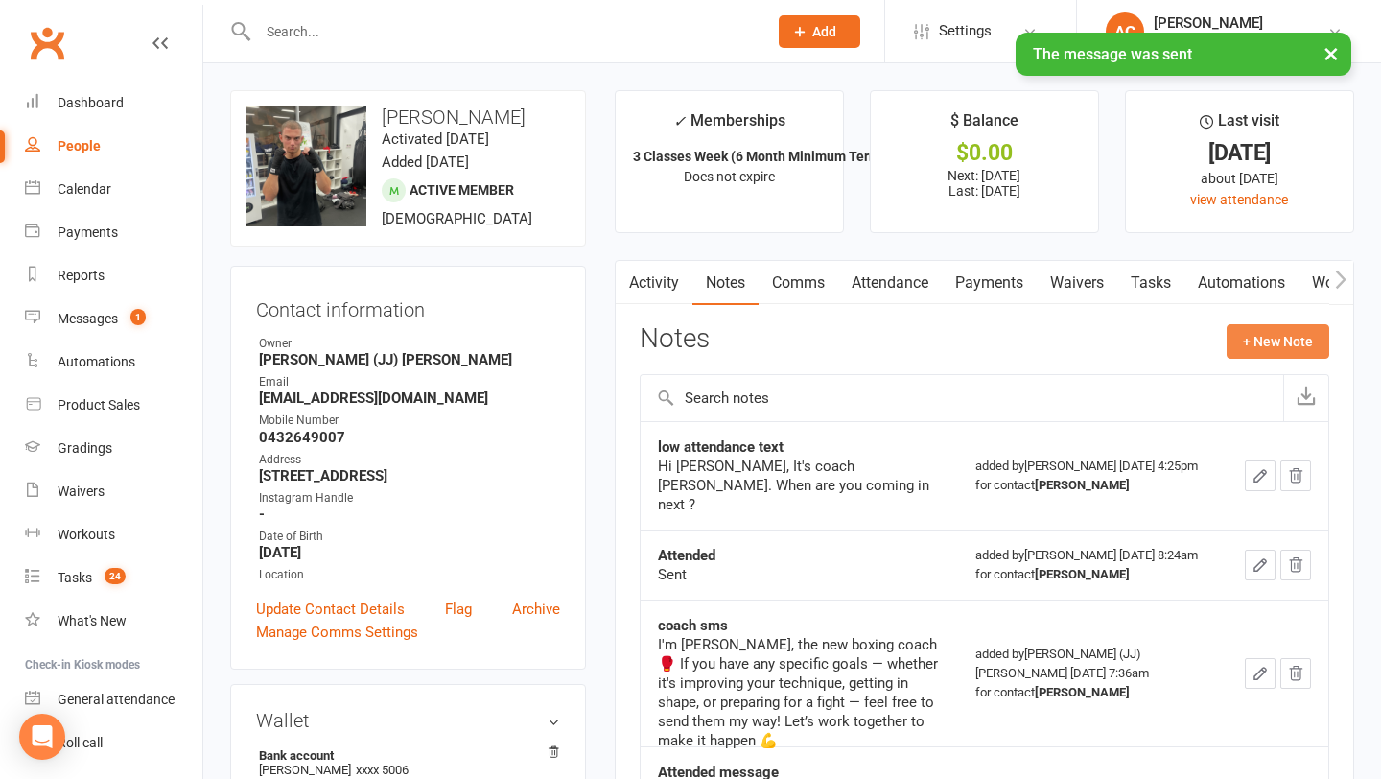
click at [1231, 342] on button "+ New Note" at bounding box center [1278, 341] width 103 height 35
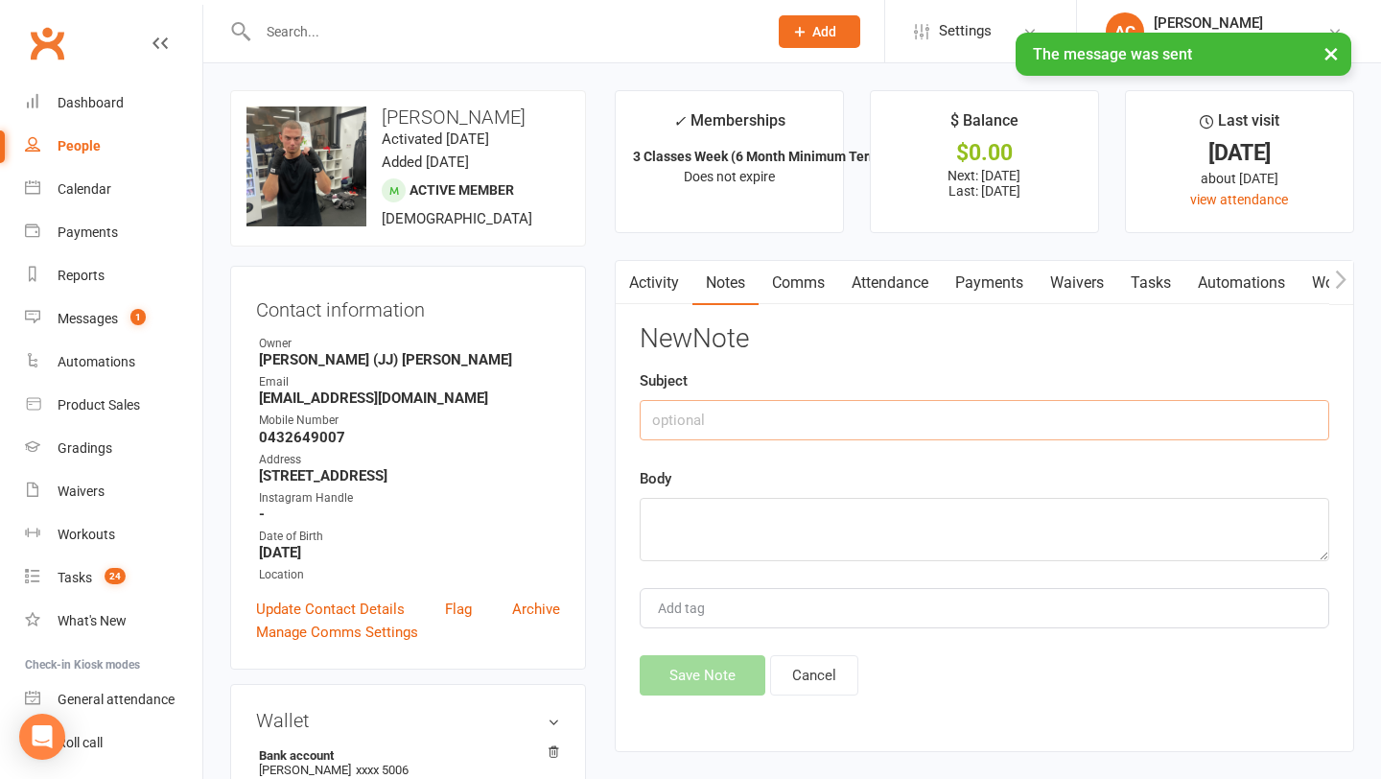
click at [910, 429] on input "text" at bounding box center [985, 420] width 690 height 40
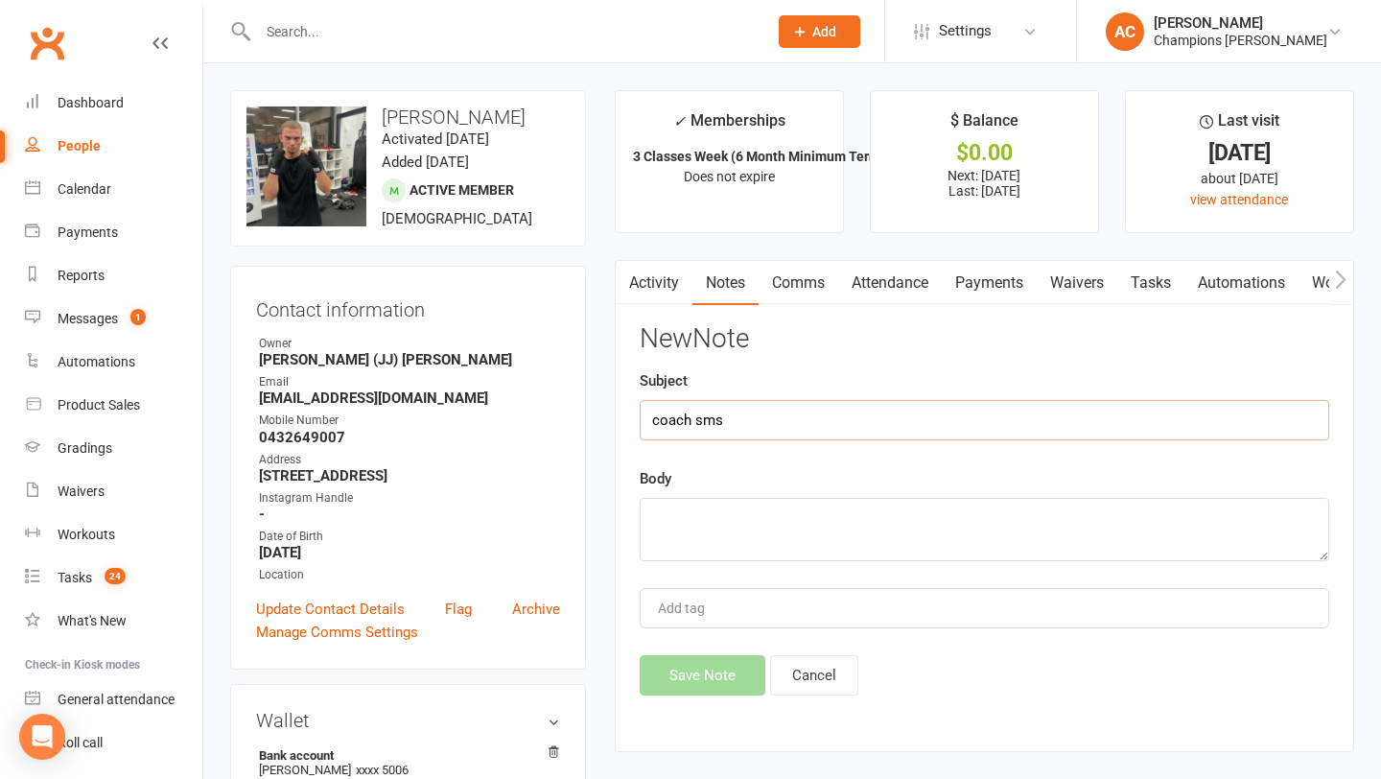
type input "coach sms"
click at [901, 544] on textarea at bounding box center [985, 529] width 690 height 63
paste textarea "It would be great to see you back in the gym. Coach Ale"
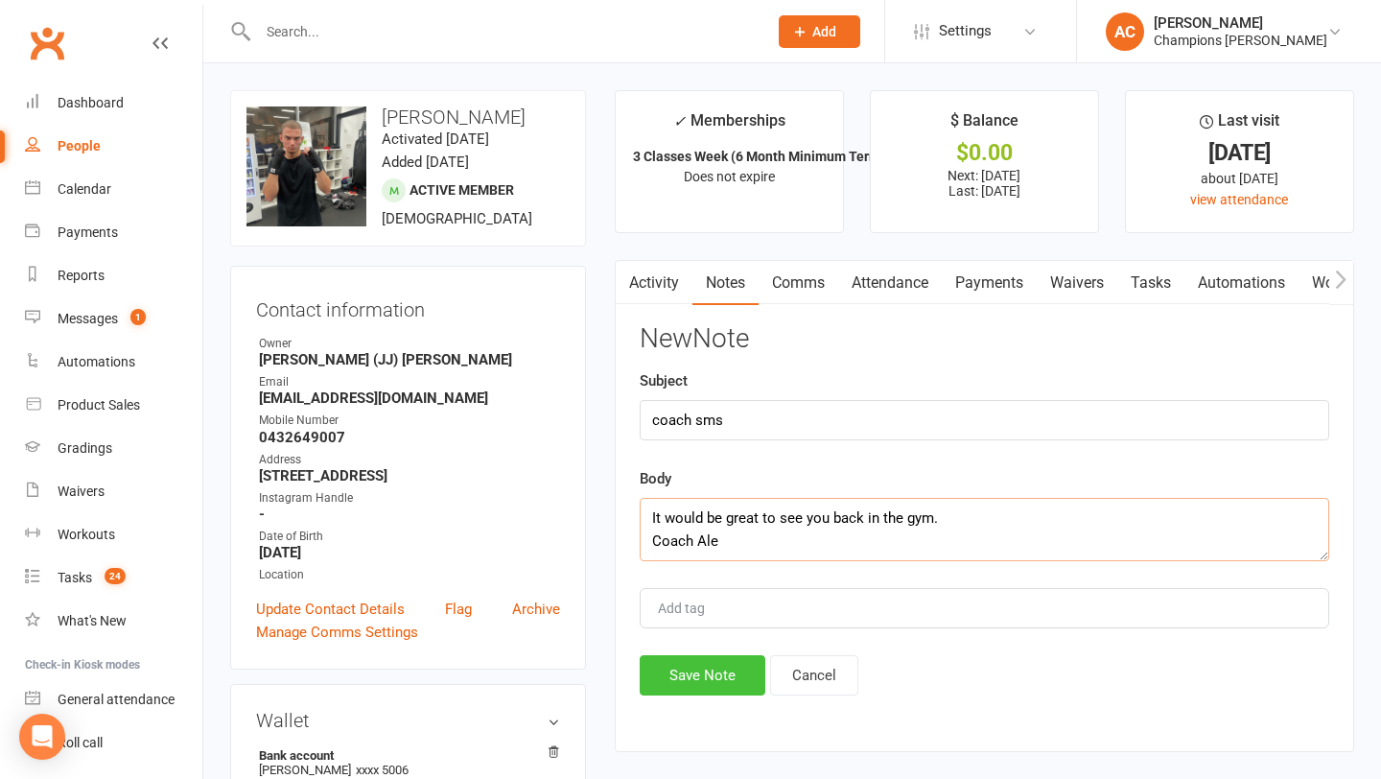
type textarea "It would be great to see you back in the gym. Coach Ale"
click at [650, 679] on button "Save Note" at bounding box center [703, 675] width 126 height 40
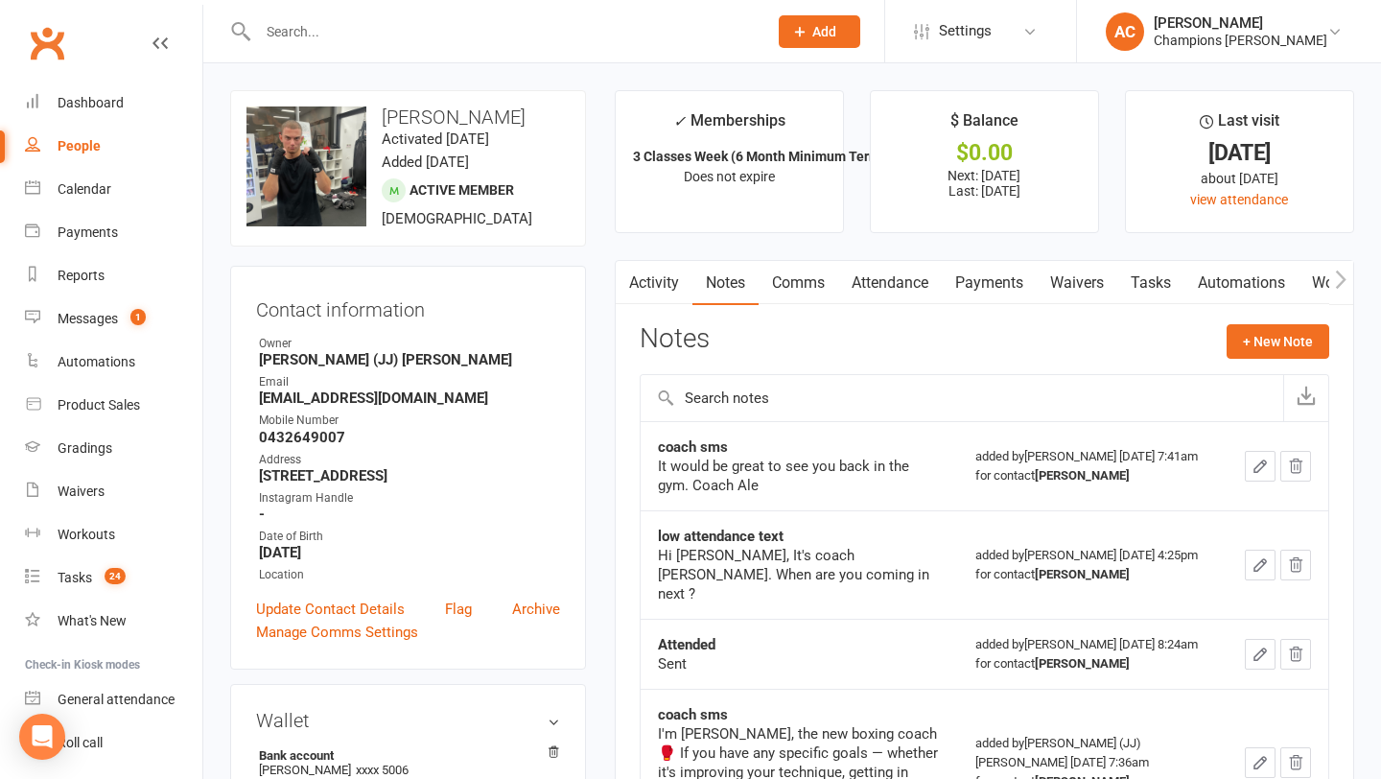
click at [417, 35] on input "text" at bounding box center [503, 31] width 502 height 27
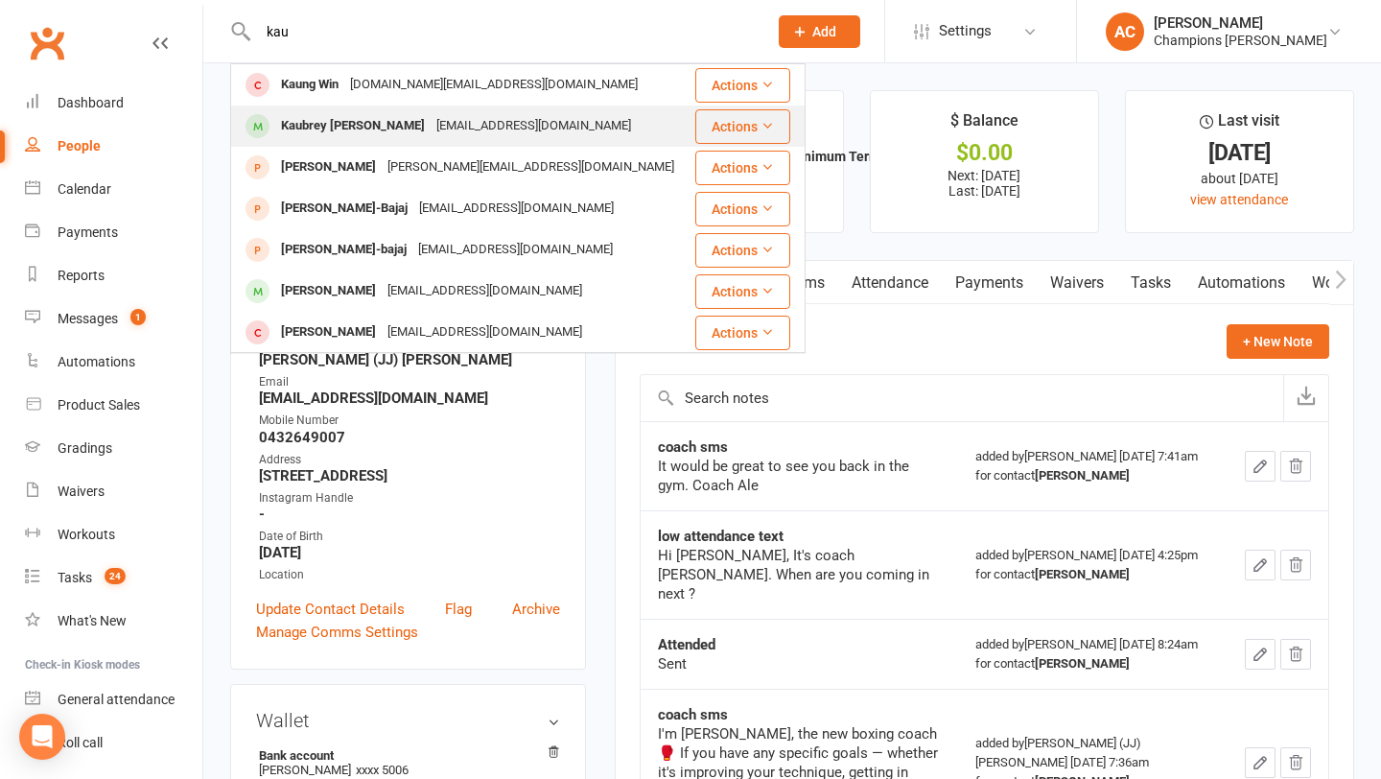
type input "kau"
click at [353, 130] on div "Kaubrey [PERSON_NAME]" at bounding box center [352, 126] width 155 height 28
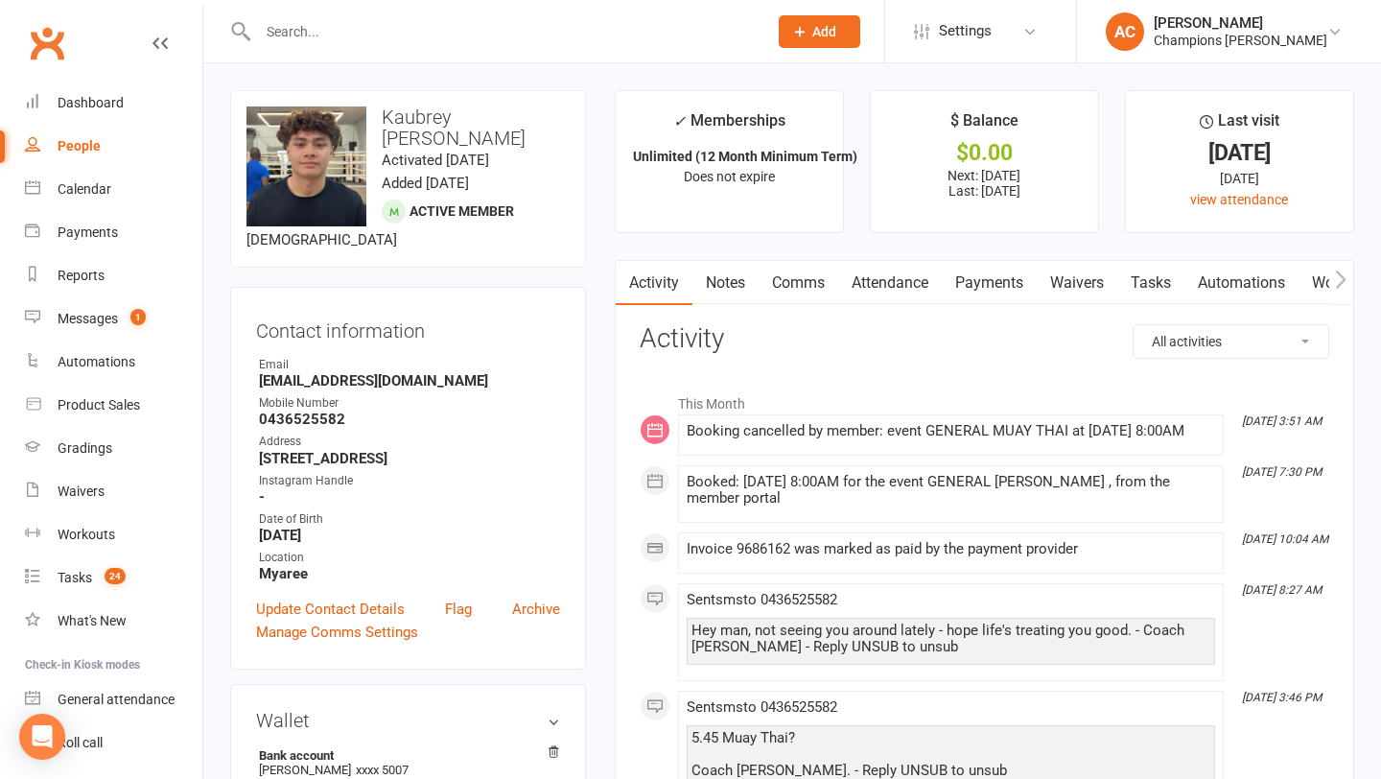
click at [725, 291] on link "Notes" at bounding box center [726, 283] width 66 height 44
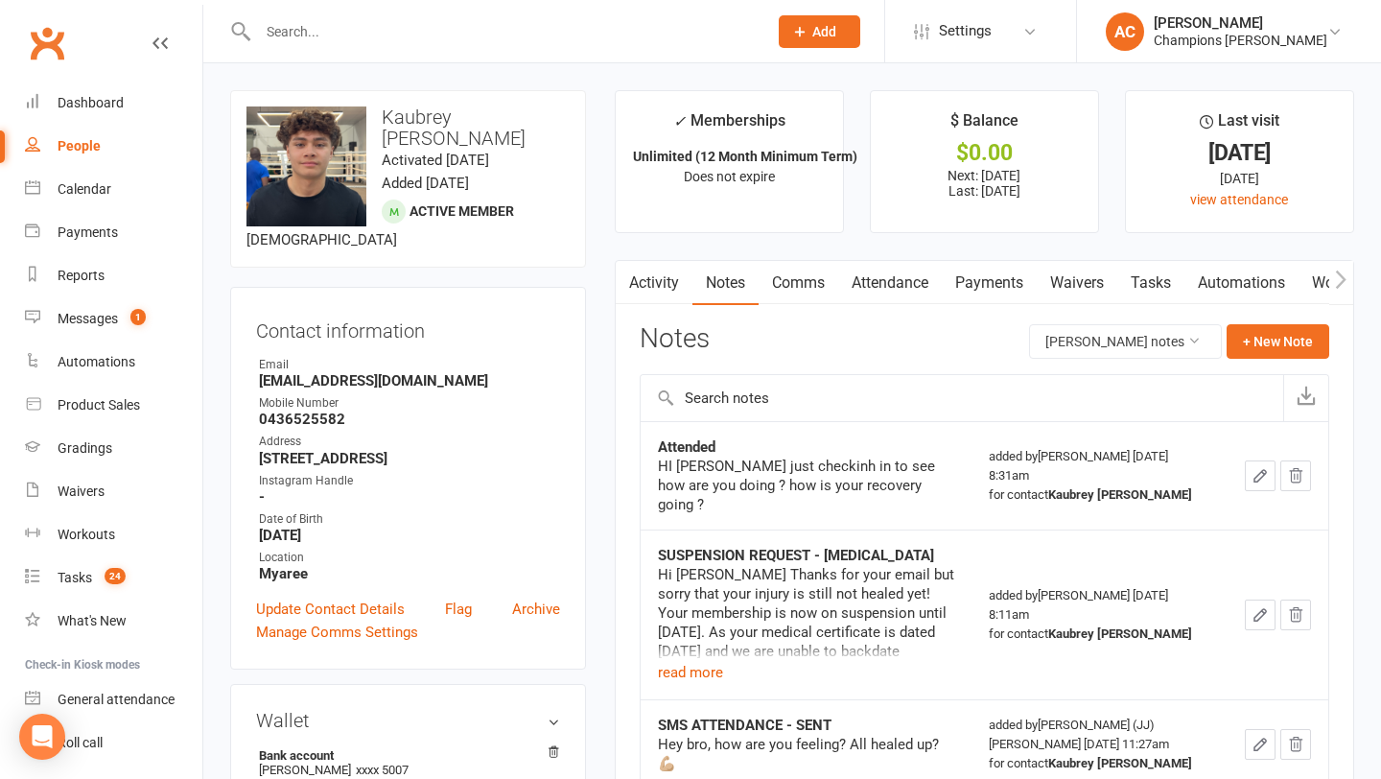
click at [789, 284] on link "Comms" at bounding box center [799, 283] width 80 height 44
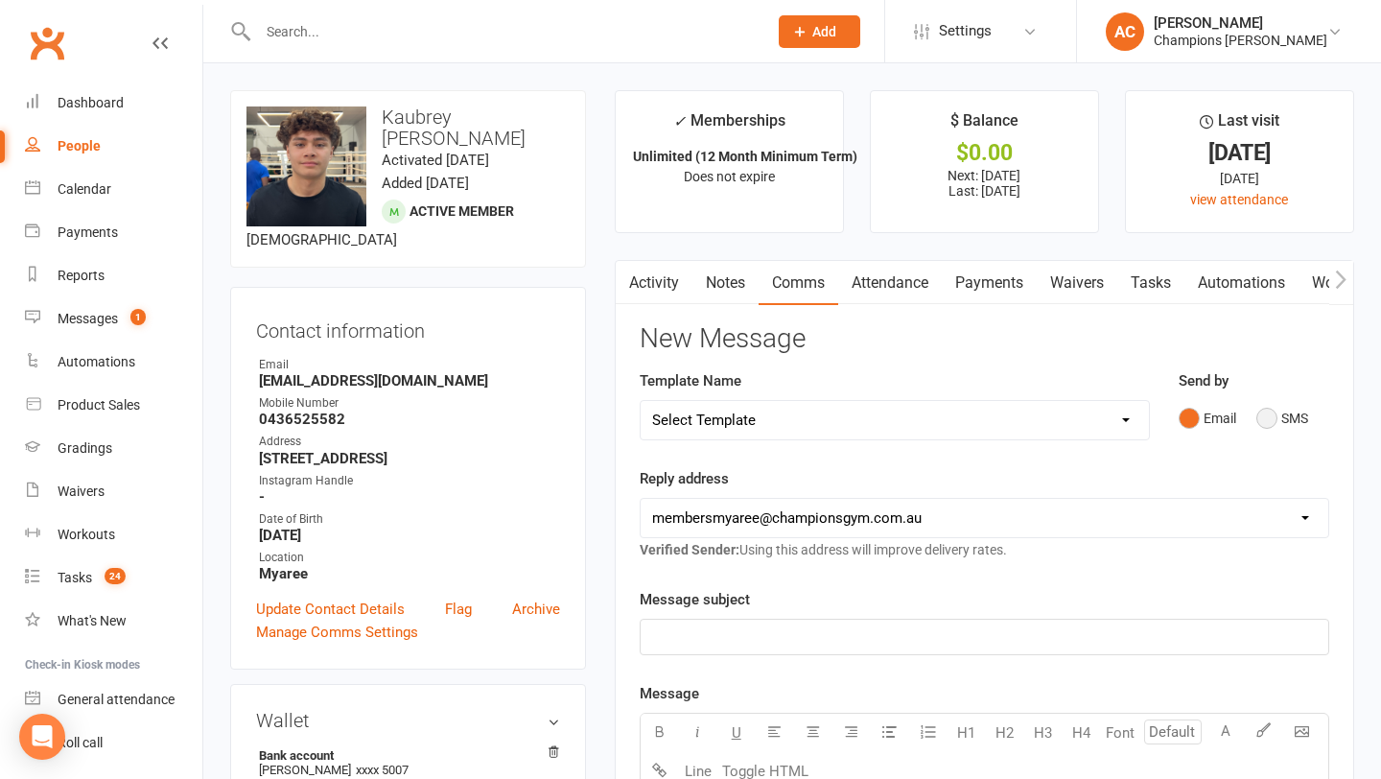
click at [1276, 429] on button "SMS" at bounding box center [1283, 418] width 52 height 36
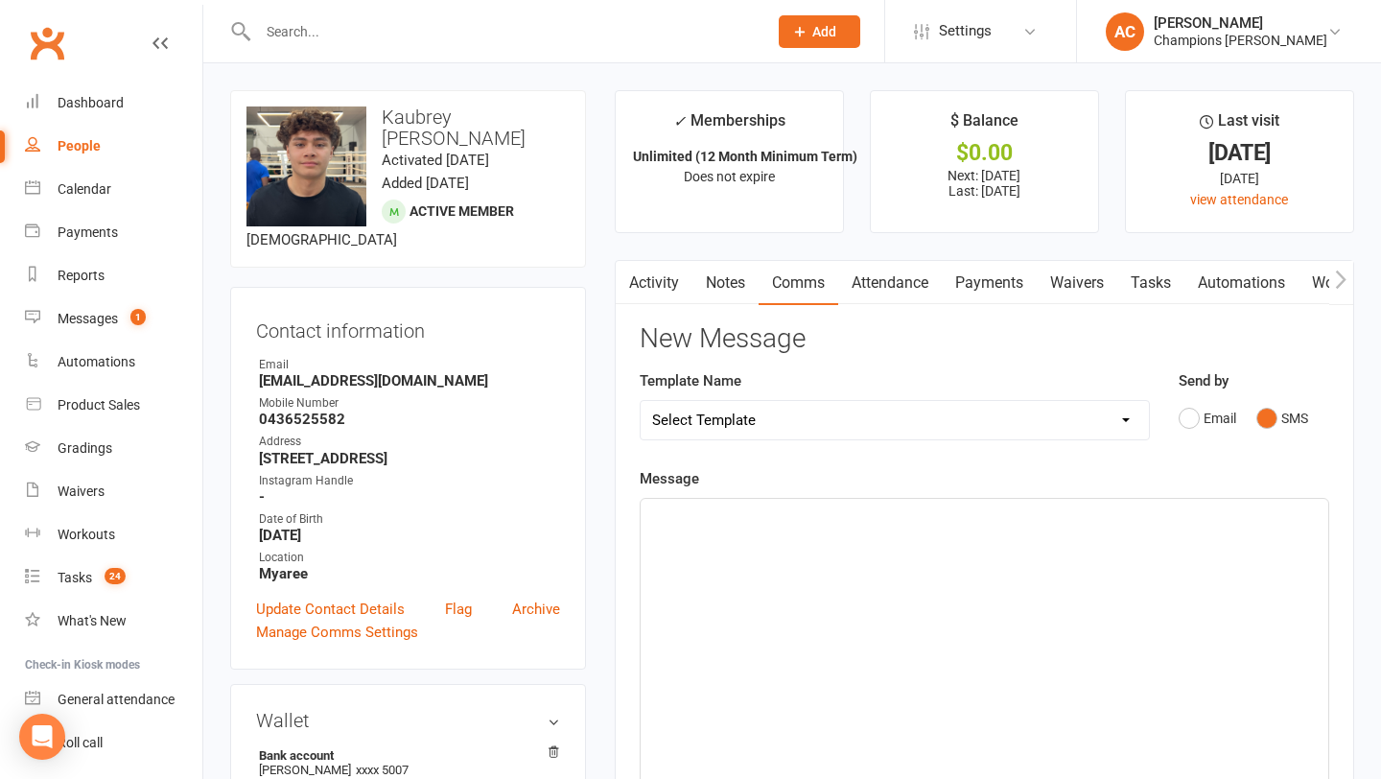
click at [846, 572] on div "﻿" at bounding box center [985, 643] width 688 height 288
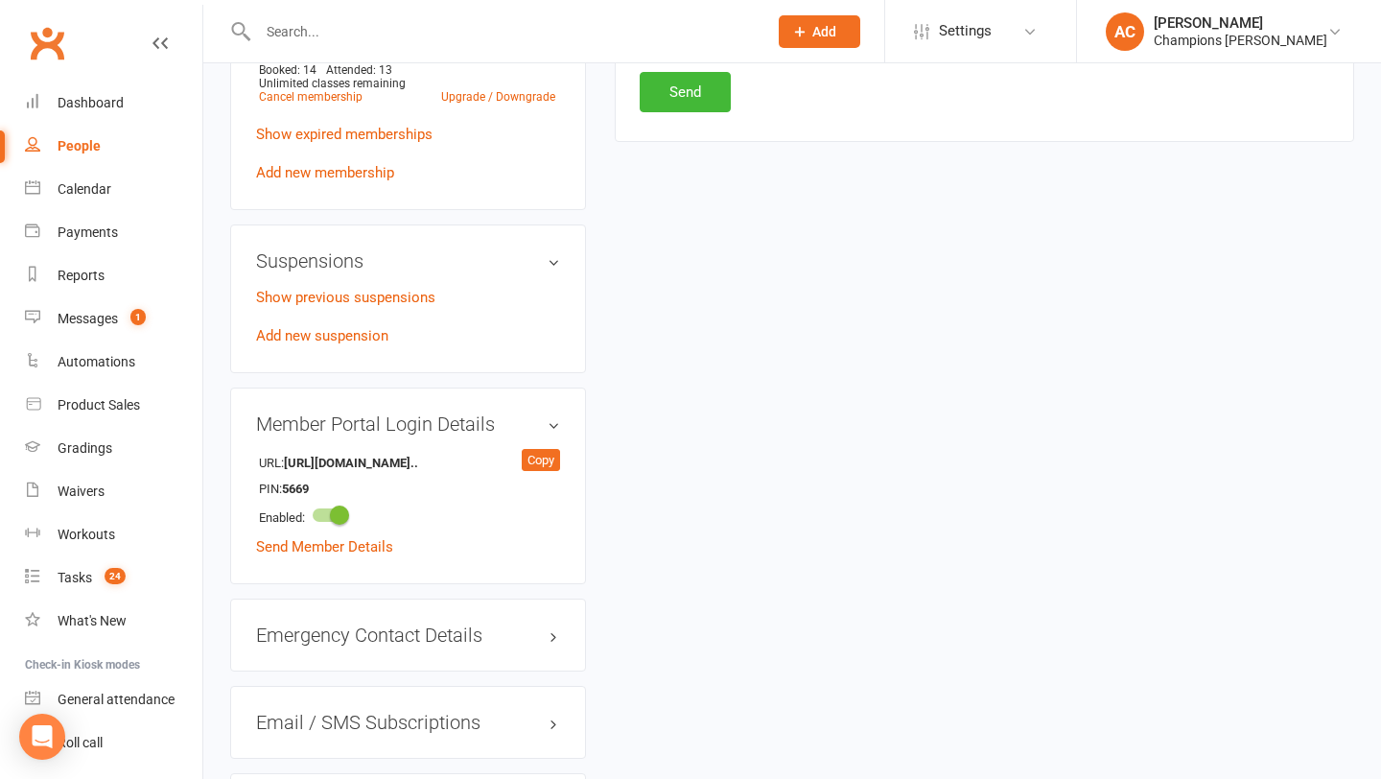
scroll to position [1089, 0]
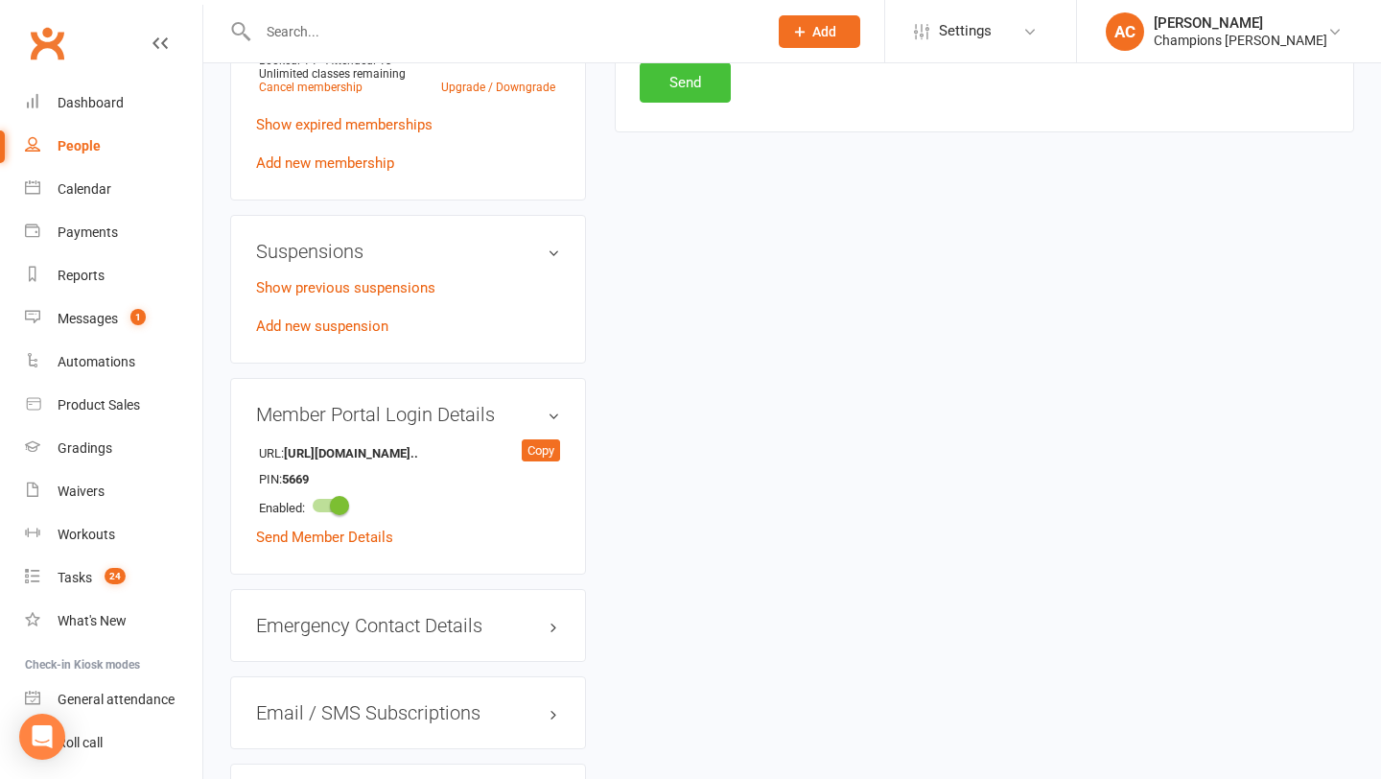
click at [680, 78] on button "Send" at bounding box center [685, 82] width 91 height 40
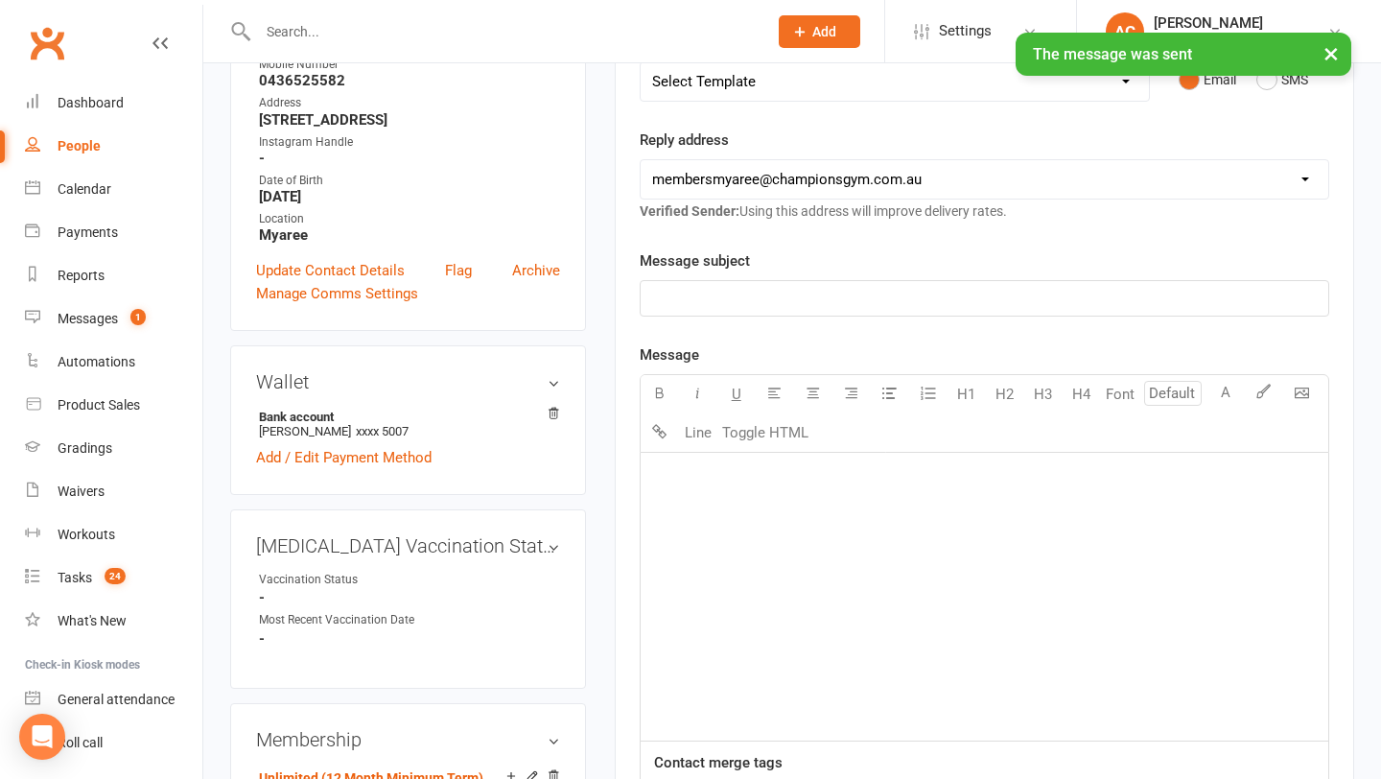
scroll to position [127, 0]
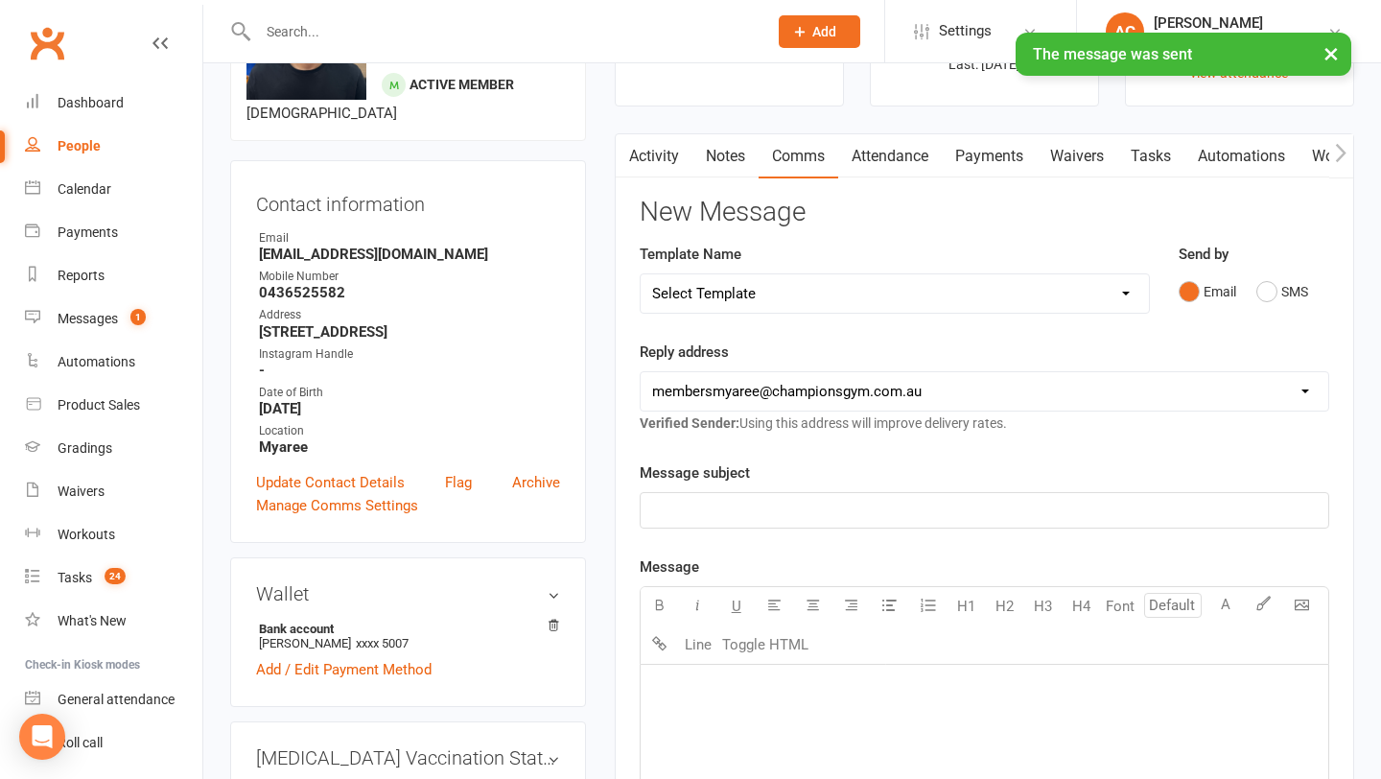
click at [734, 165] on link "Notes" at bounding box center [726, 156] width 66 height 44
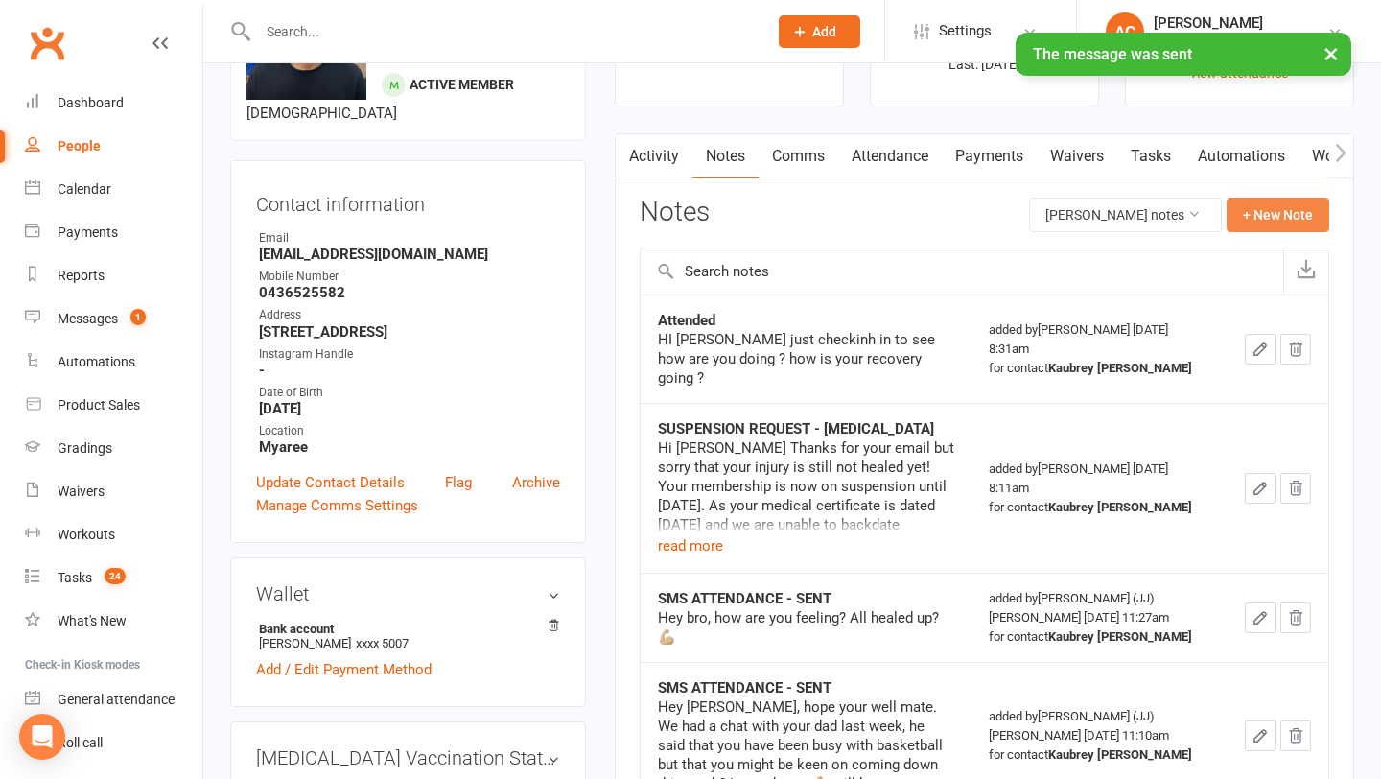
click at [1297, 226] on button "+ New Note" at bounding box center [1278, 215] width 103 height 35
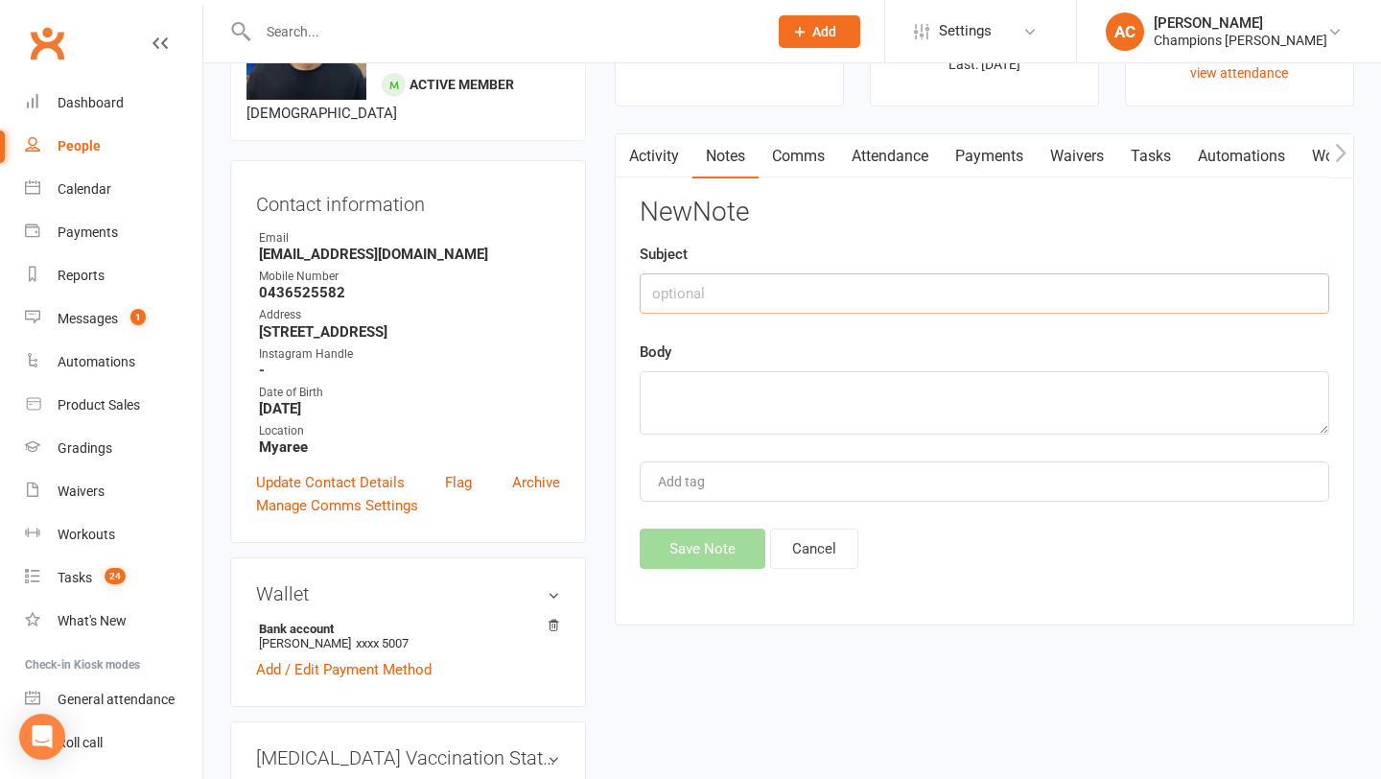
click at [875, 284] on input "text" at bounding box center [985, 293] width 690 height 40
type input "coach sms"
click at [819, 405] on textarea at bounding box center [985, 402] width 690 height 63
paste textarea "I was curious if you’ll be coming back to the gym this week. Coach Ale"
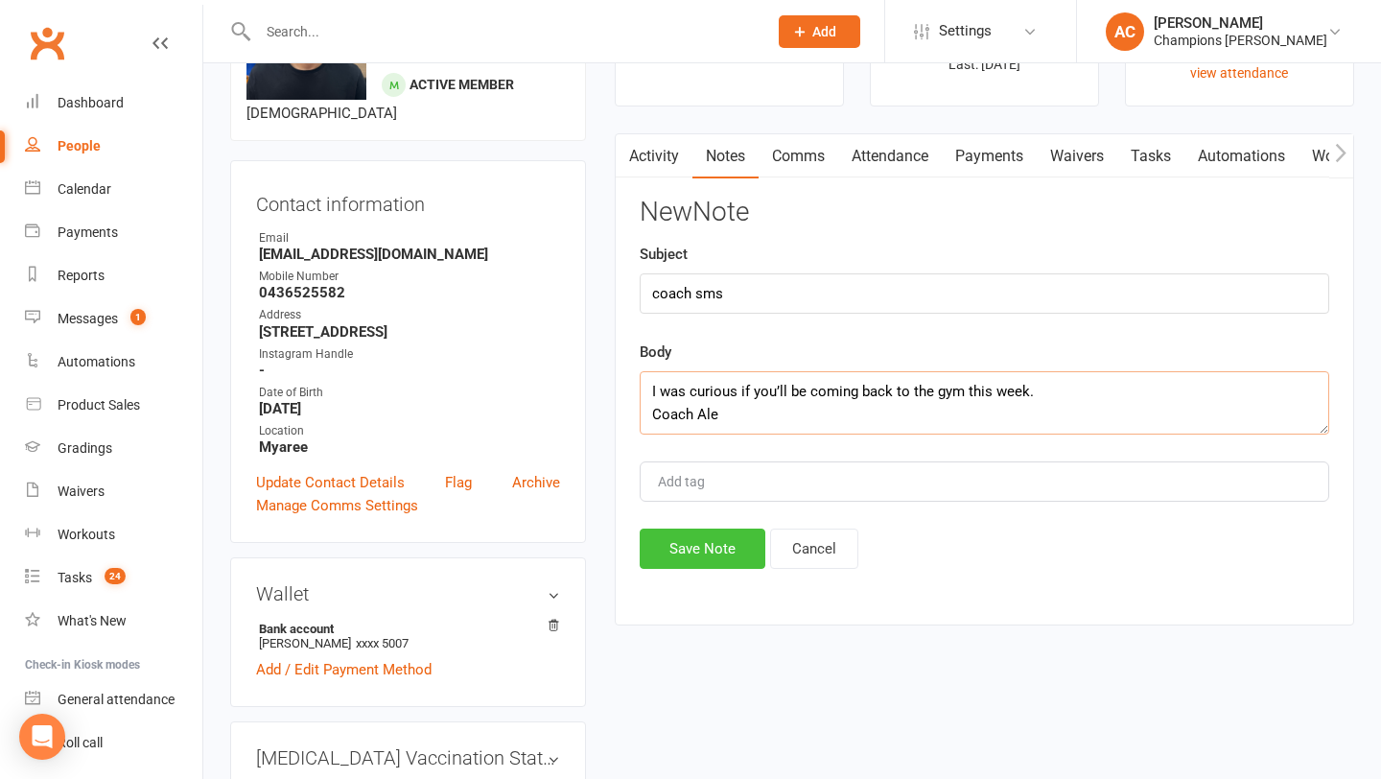
type textarea "I was curious if you’ll be coming back to the gym this week. Coach Ale"
click at [693, 562] on button "Save Note" at bounding box center [703, 549] width 126 height 40
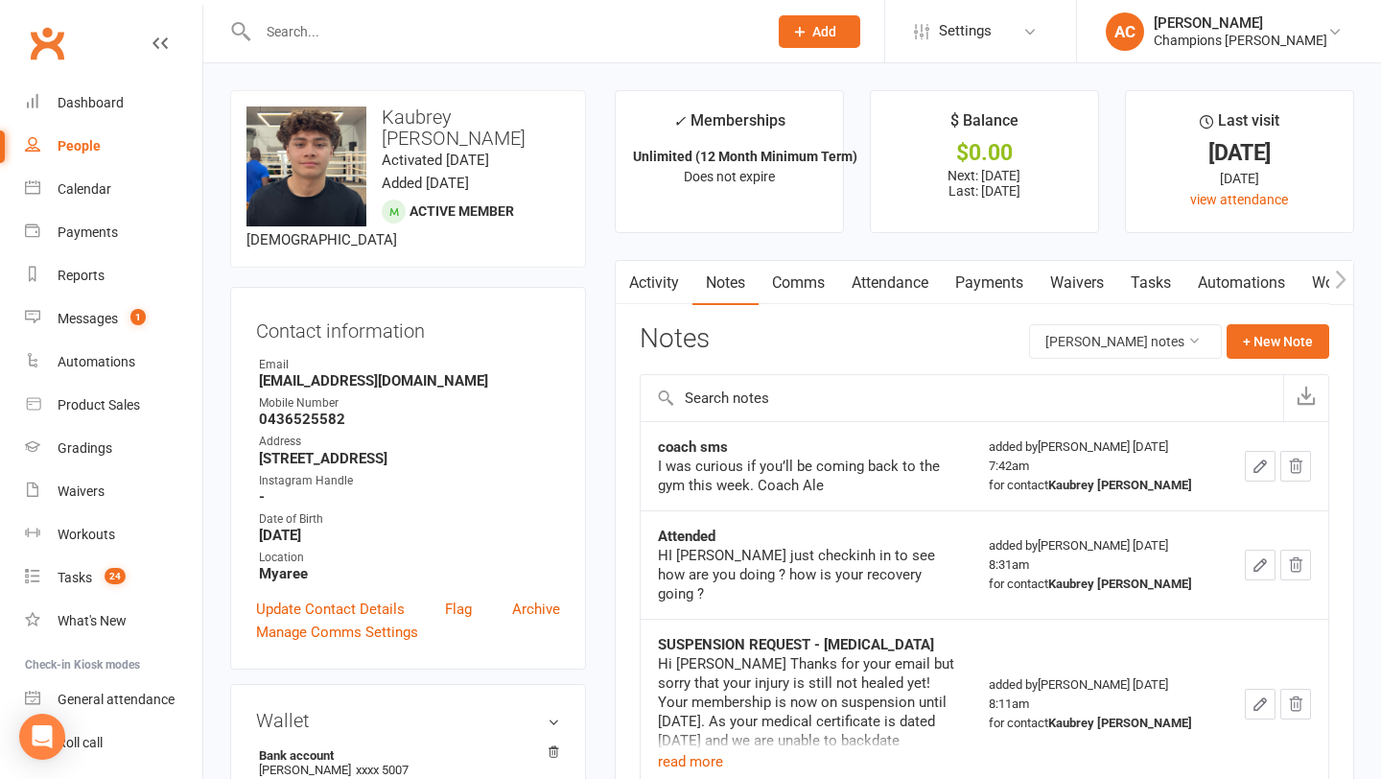
click at [452, 41] on input "text" at bounding box center [503, 31] width 502 height 27
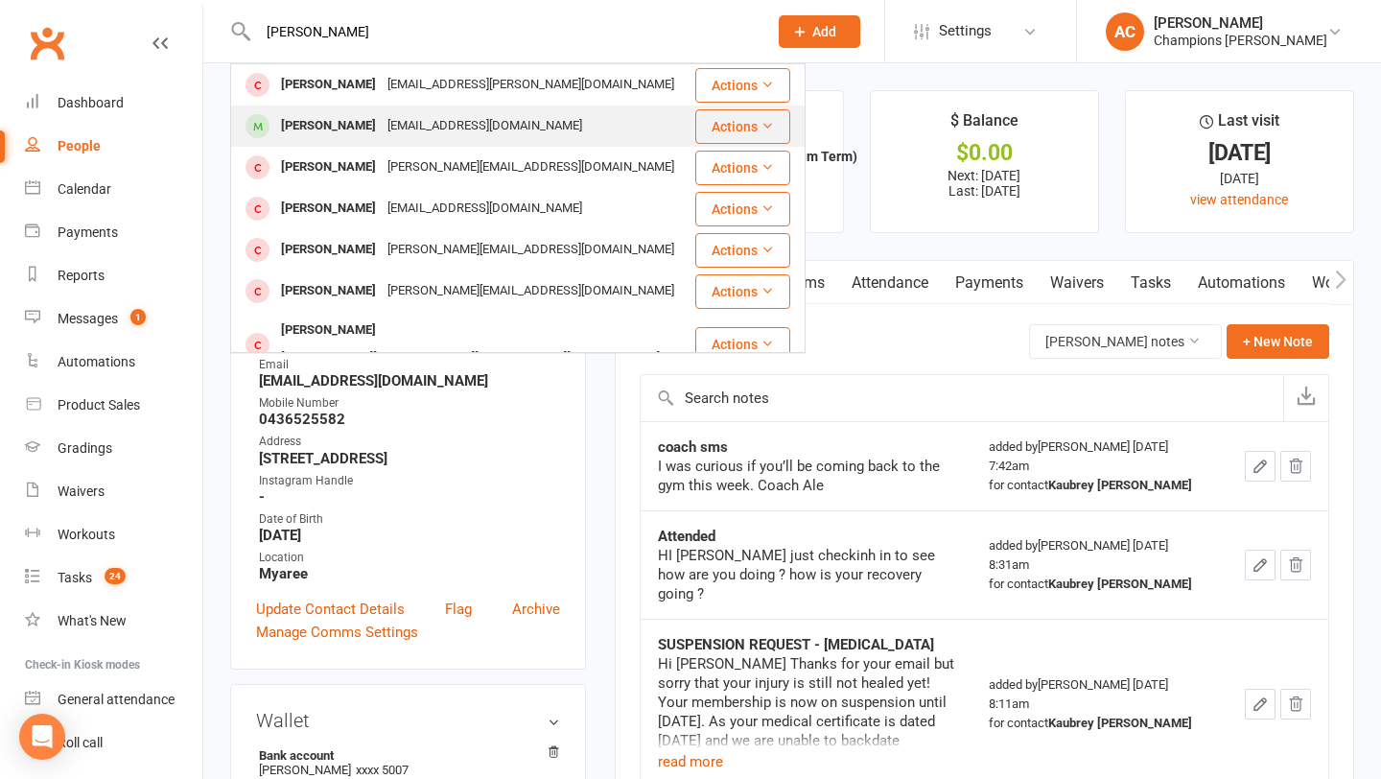
type input "[PERSON_NAME]"
click at [385, 122] on div "[EMAIL_ADDRESS][DOMAIN_NAME]" at bounding box center [485, 126] width 206 height 28
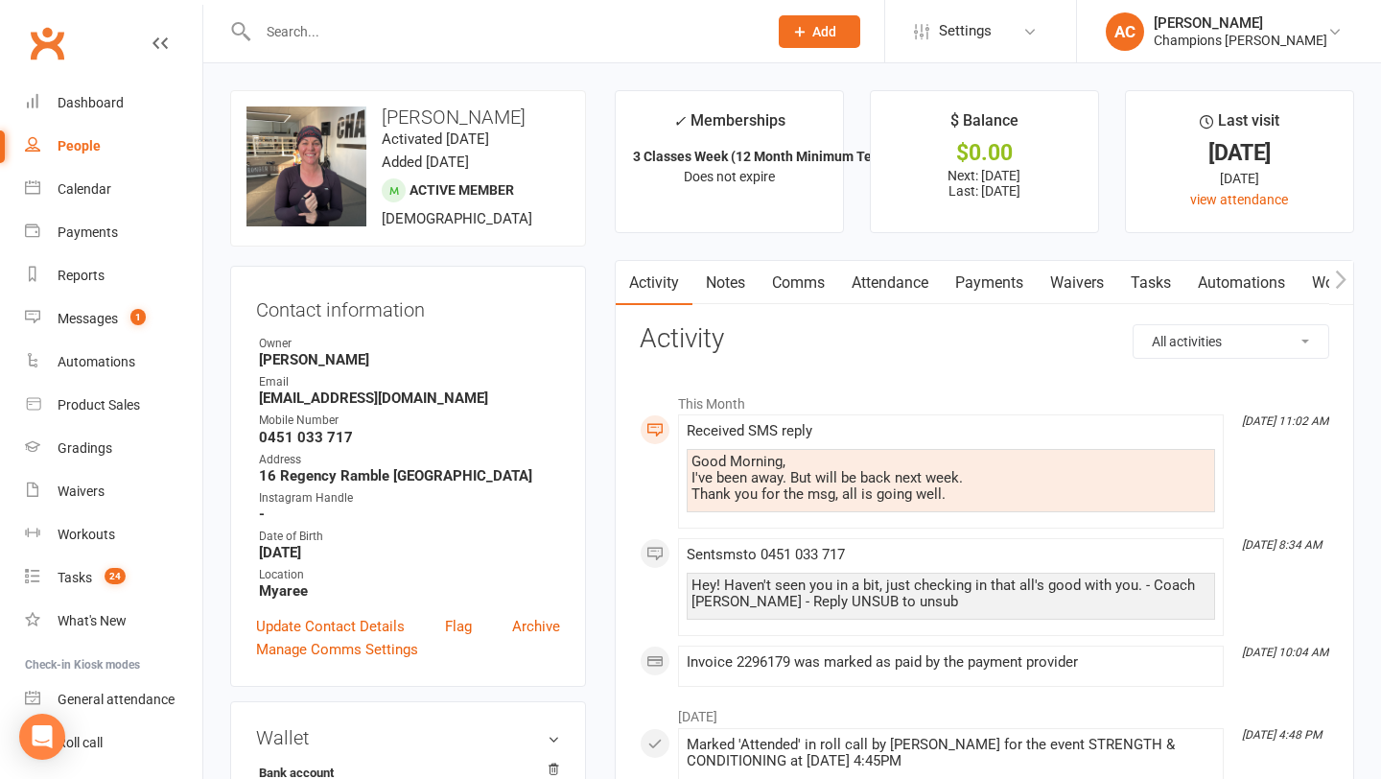
click at [795, 285] on link "Comms" at bounding box center [799, 283] width 80 height 44
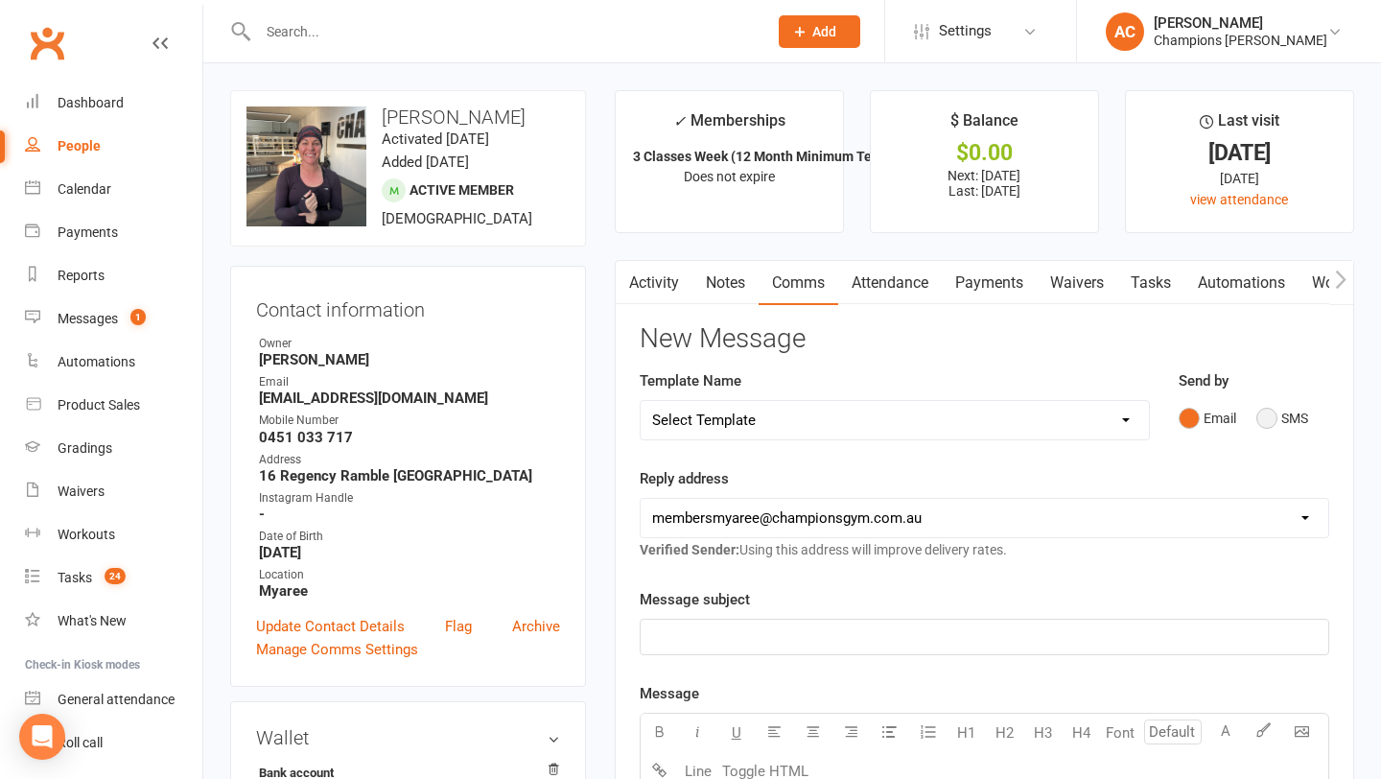
click at [1291, 417] on button "SMS" at bounding box center [1283, 418] width 52 height 36
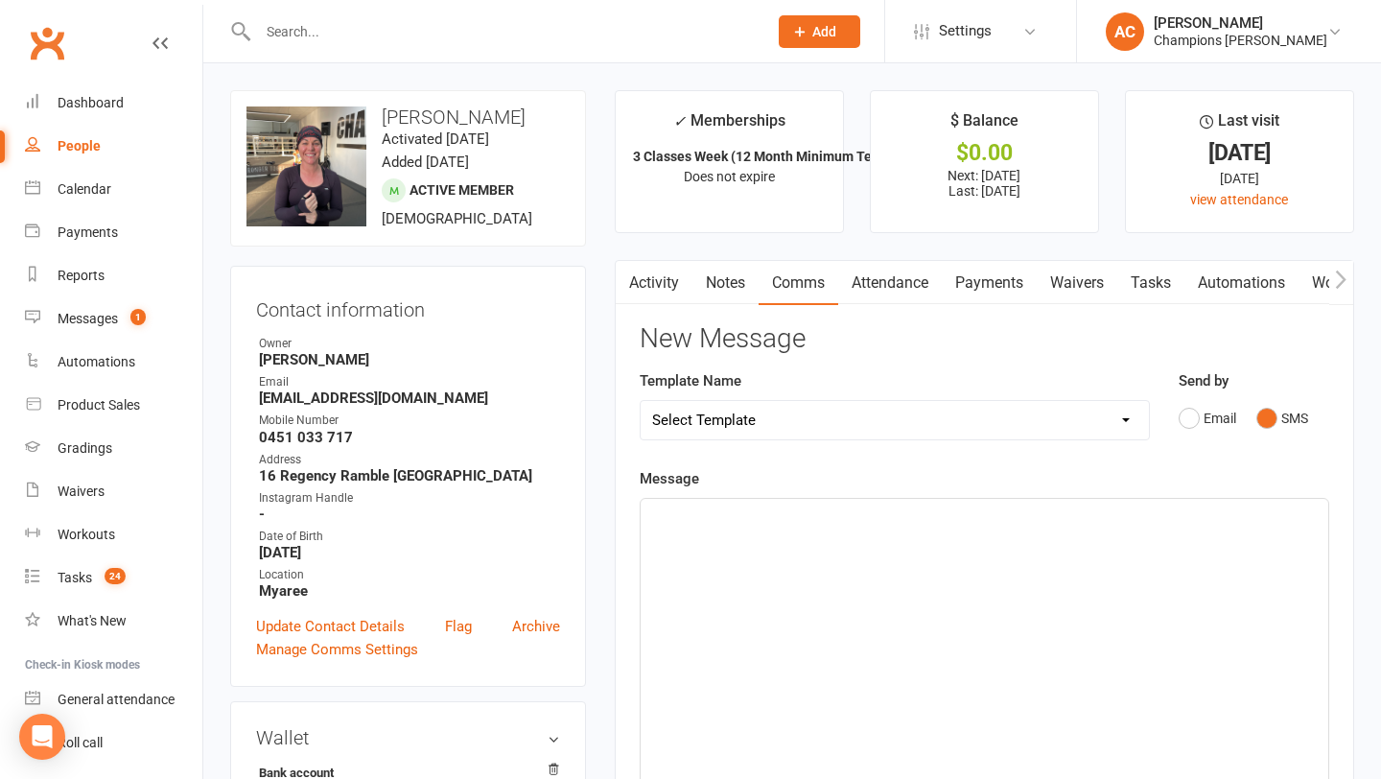
click at [389, 36] on input "text" at bounding box center [503, 31] width 502 height 27
click at [787, 523] on p "﻿" at bounding box center [984, 516] width 665 height 23
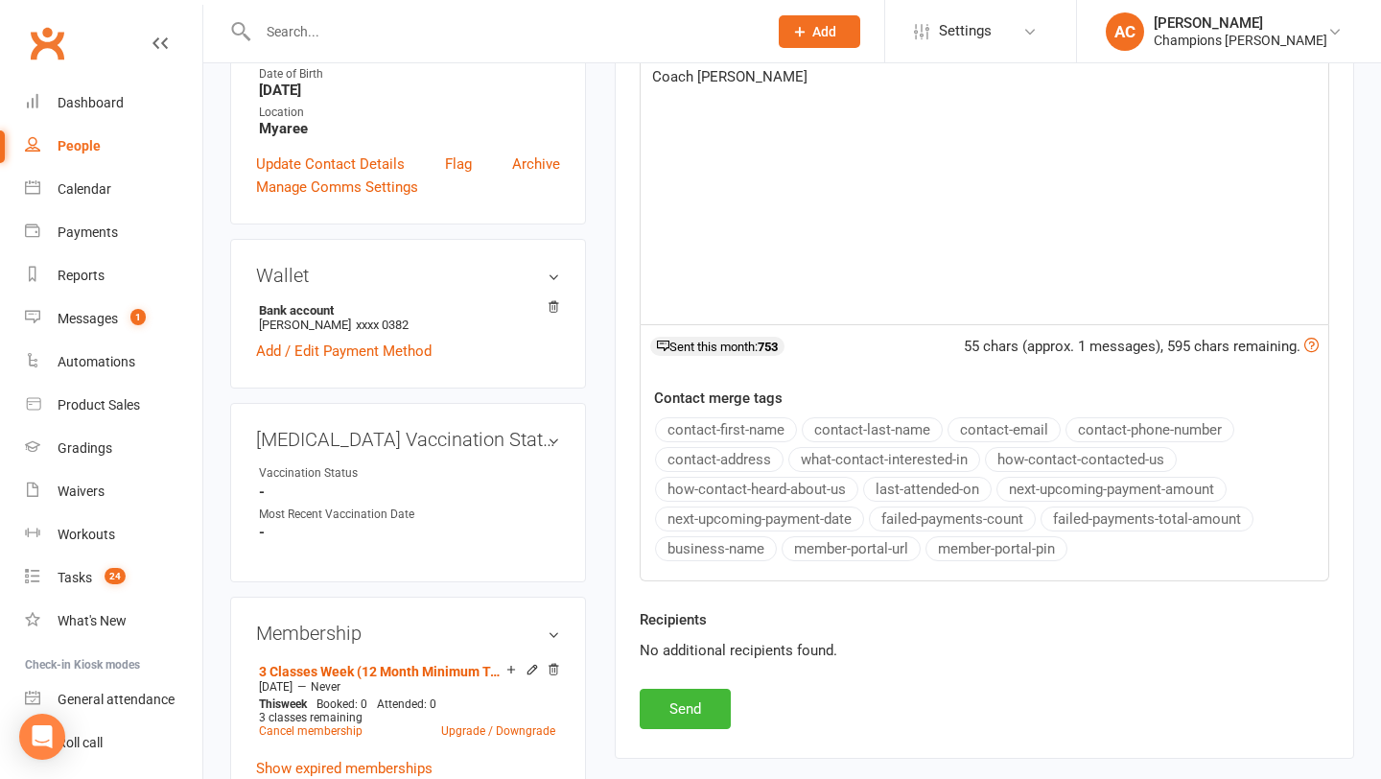
scroll to position [505, 0]
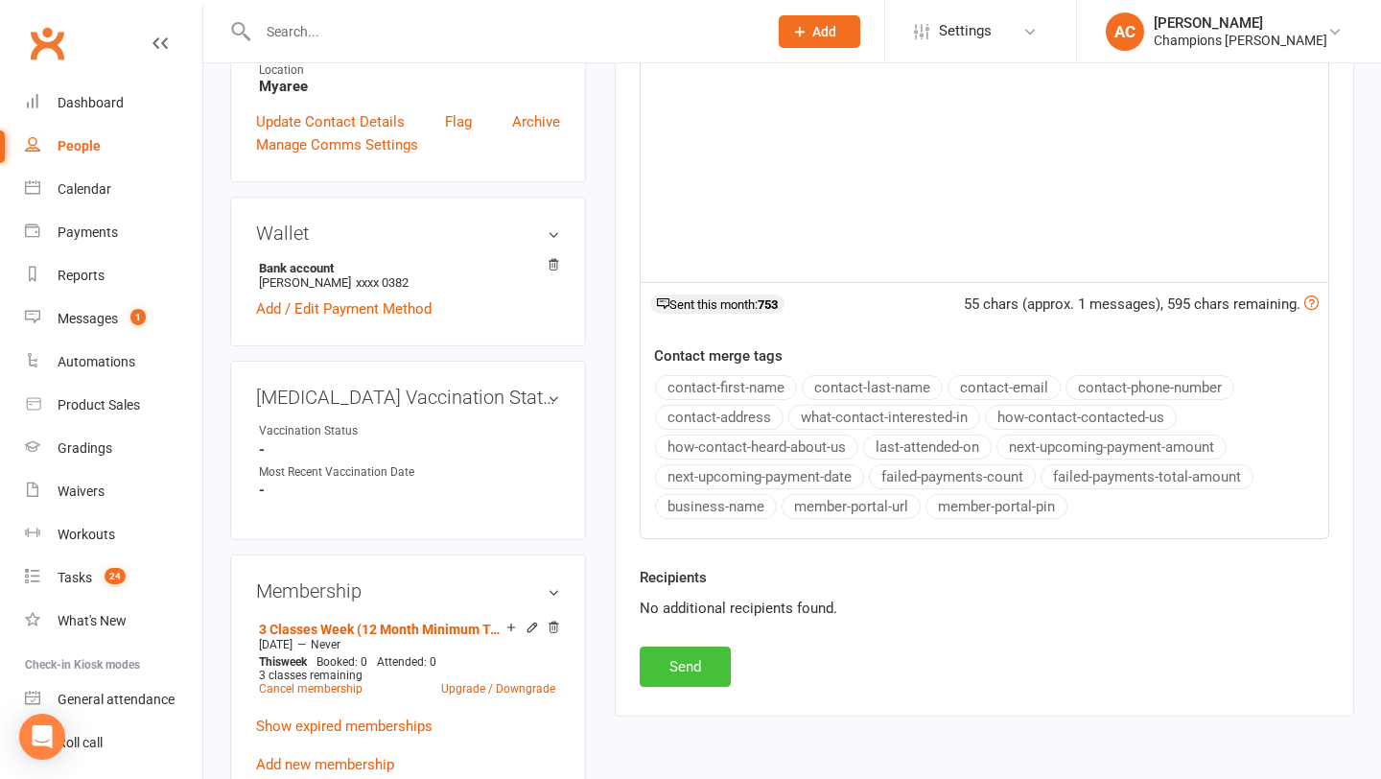
click at [656, 670] on button "Send" at bounding box center [685, 667] width 91 height 40
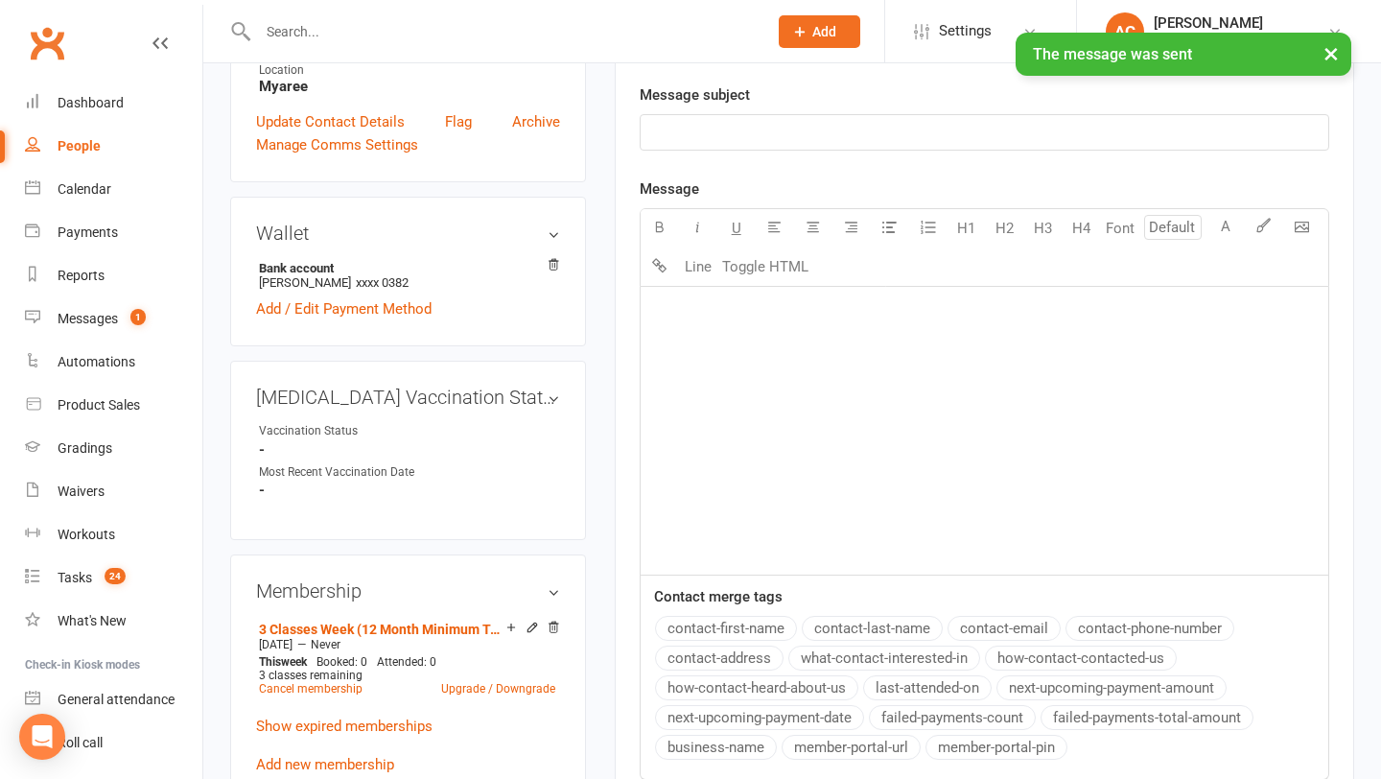
scroll to position [0, 0]
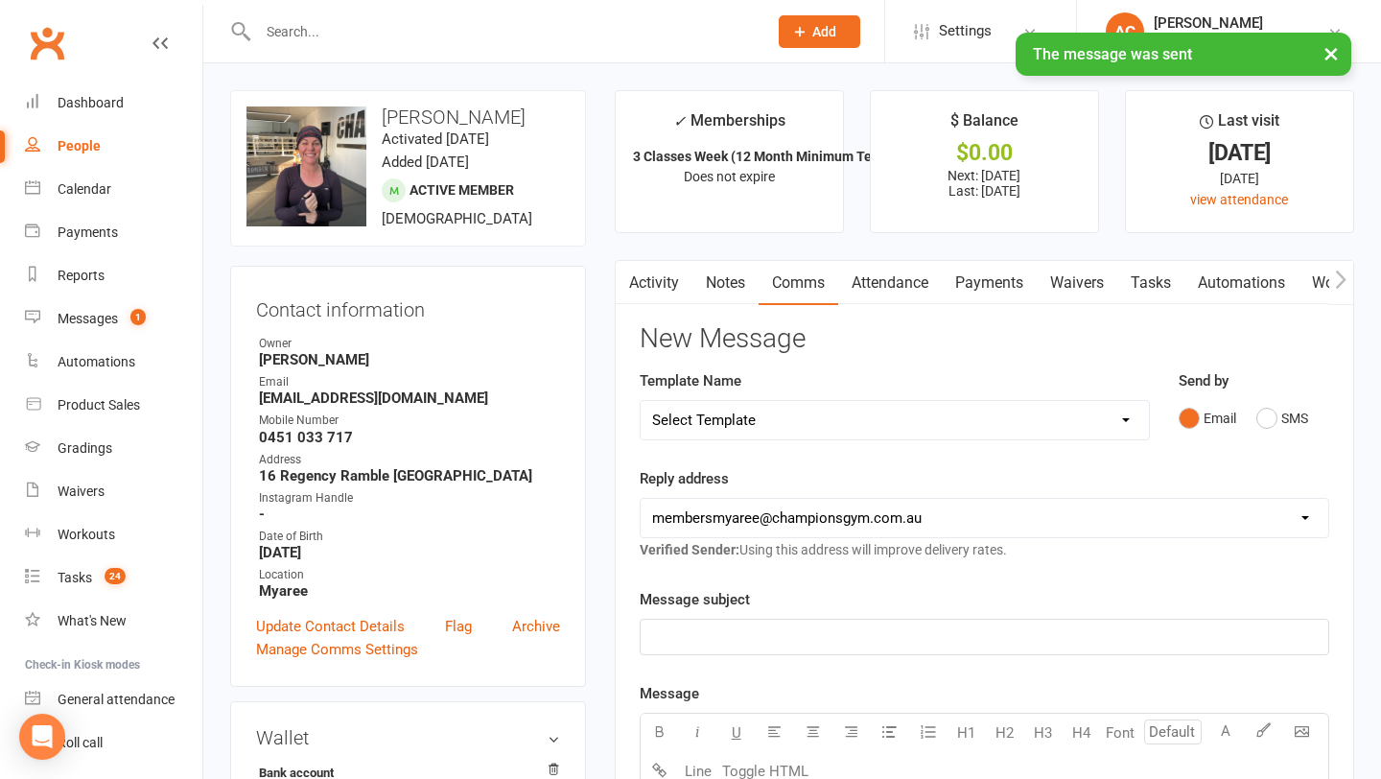
click at [733, 281] on link "Notes" at bounding box center [726, 283] width 66 height 44
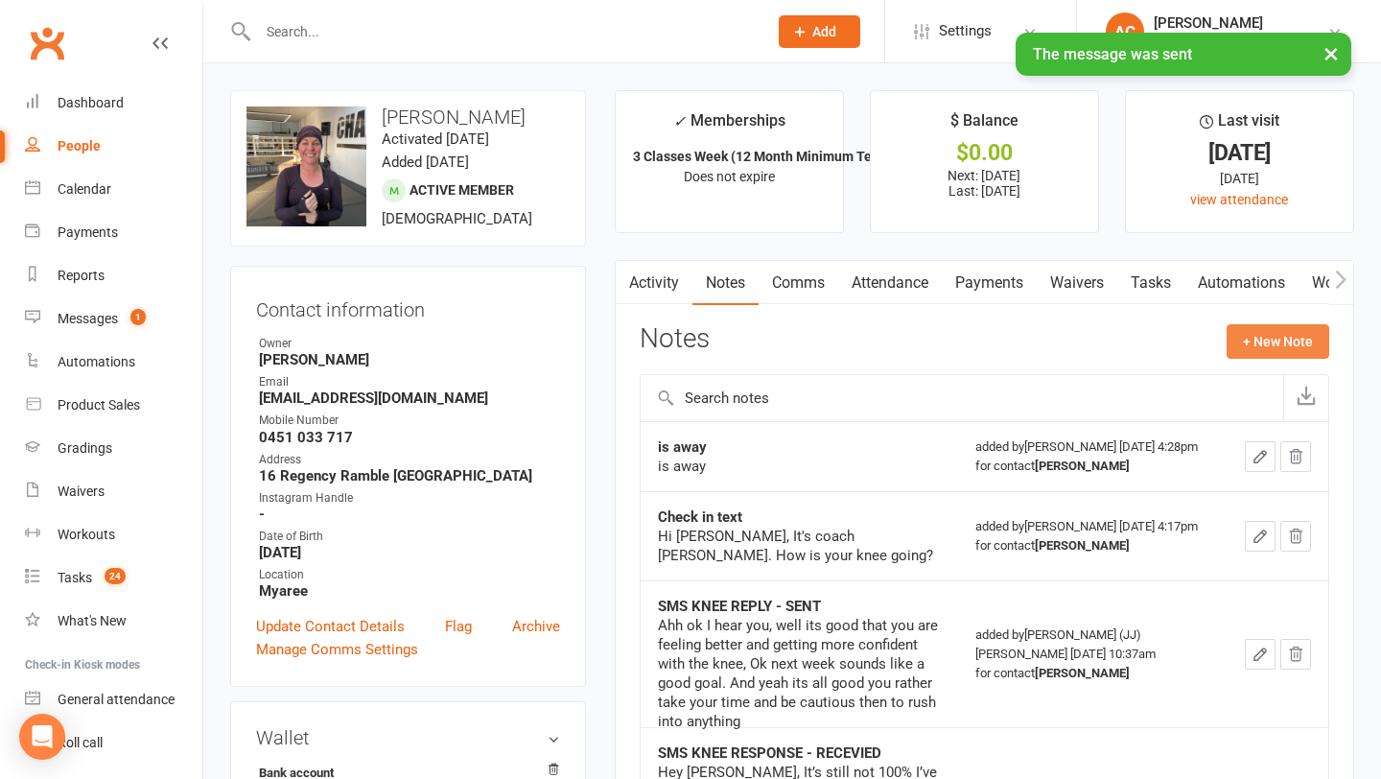
click at [1263, 347] on button "+ New Note" at bounding box center [1278, 341] width 103 height 35
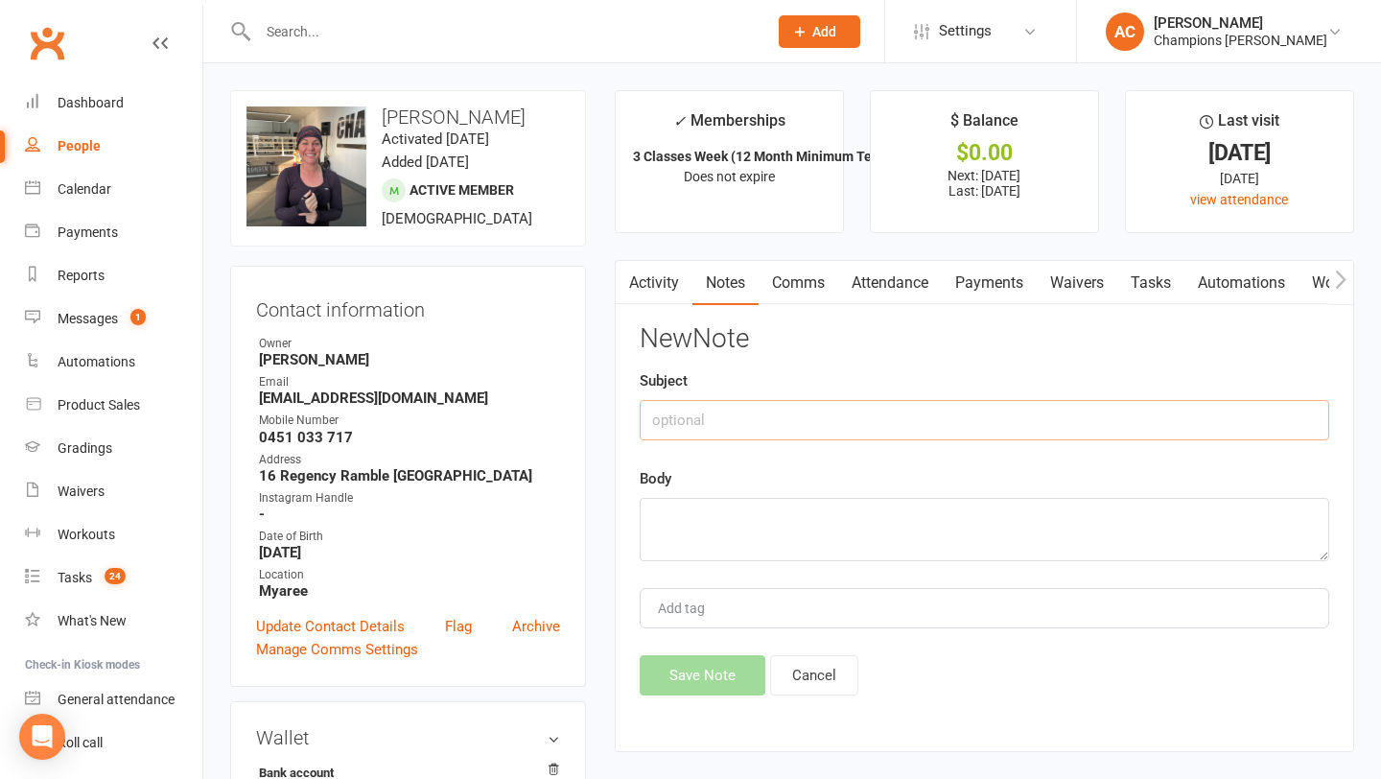
click at [958, 422] on input "text" at bounding box center [985, 420] width 690 height 40
type input "coach sms"
click at [931, 541] on textarea at bounding box center [985, 529] width 690 height 63
paste textarea "I hope to see you in the gym again soon. Coach Ale"
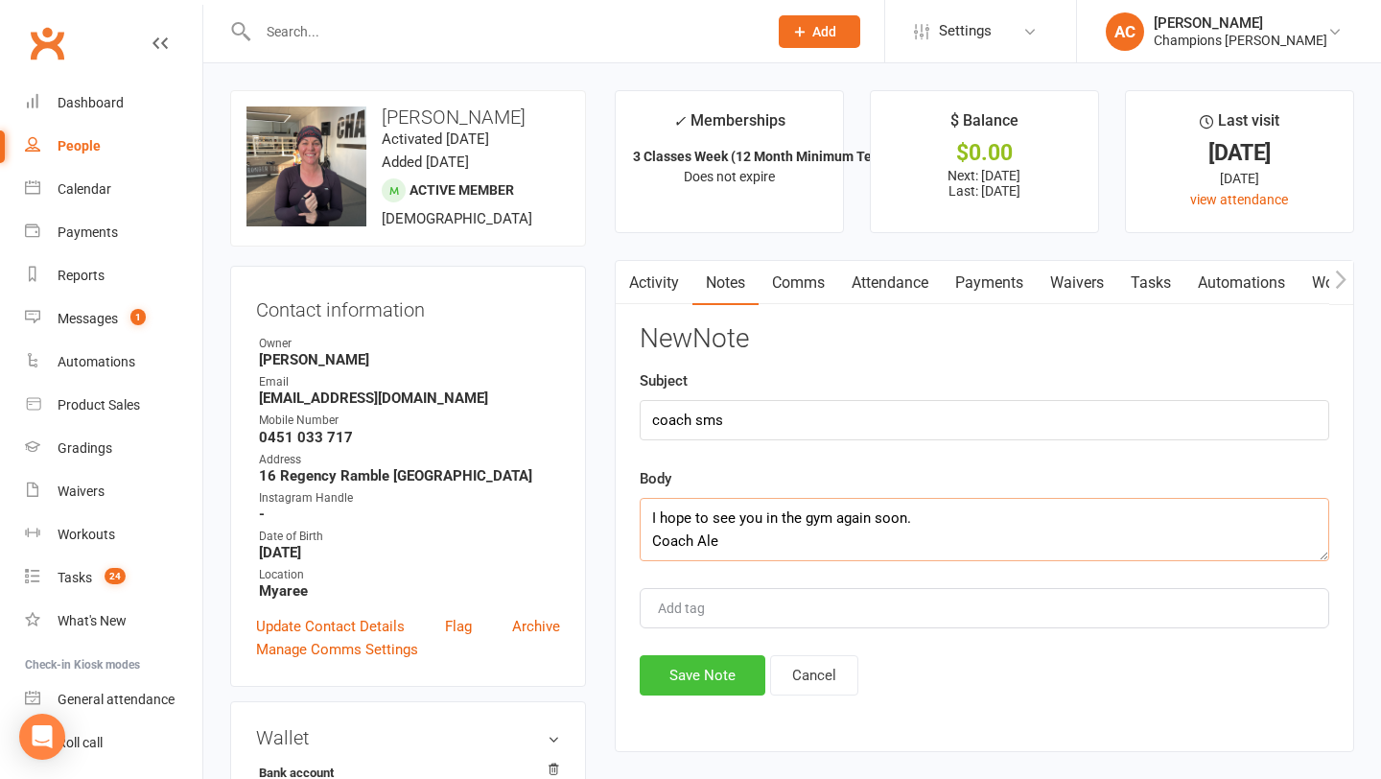
type textarea "I hope to see you in the gym again soon. Coach Ale"
click at [670, 679] on button "Save Note" at bounding box center [703, 675] width 126 height 40
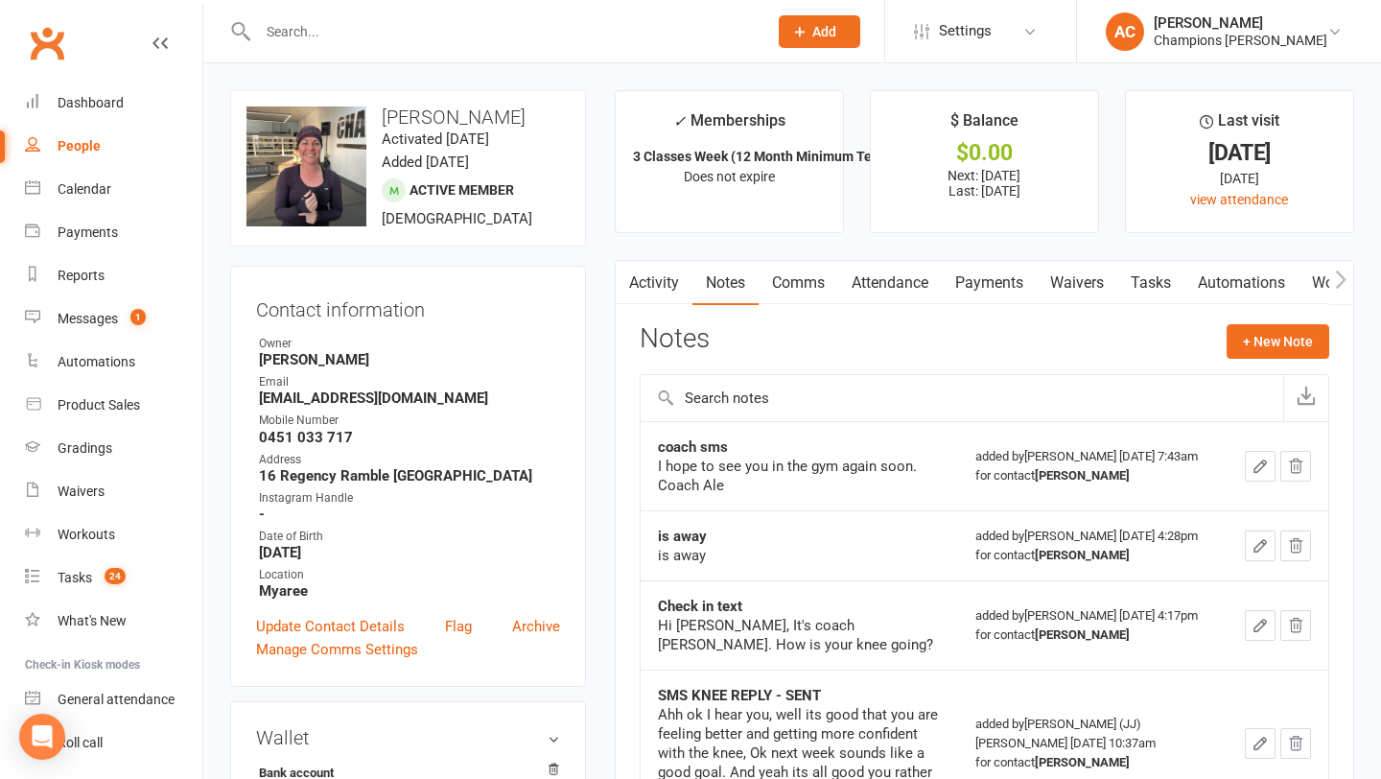
click at [573, 57] on div at bounding box center [492, 31] width 524 height 62
click at [389, 27] on input "text" at bounding box center [503, 31] width 502 height 27
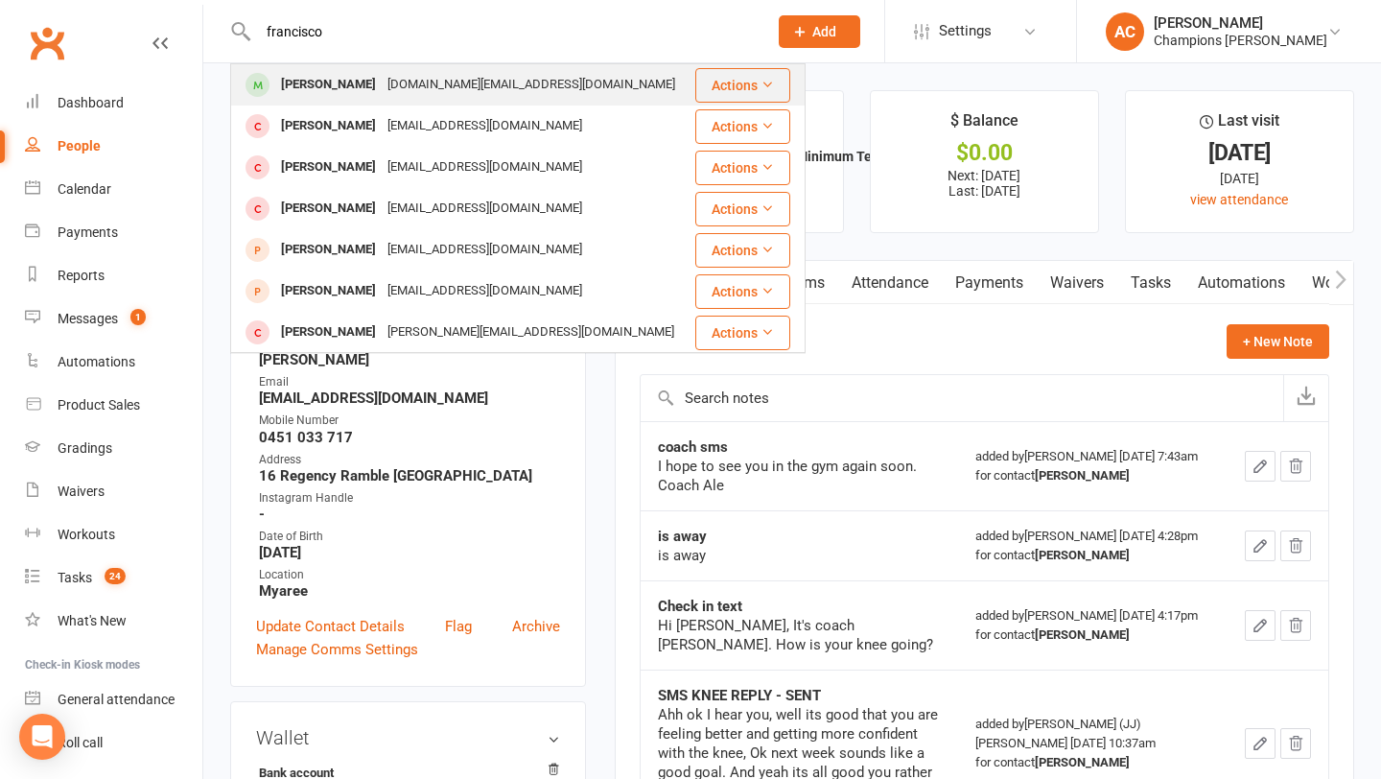
type input "francisco"
click at [330, 91] on div "[PERSON_NAME]" at bounding box center [328, 85] width 106 height 28
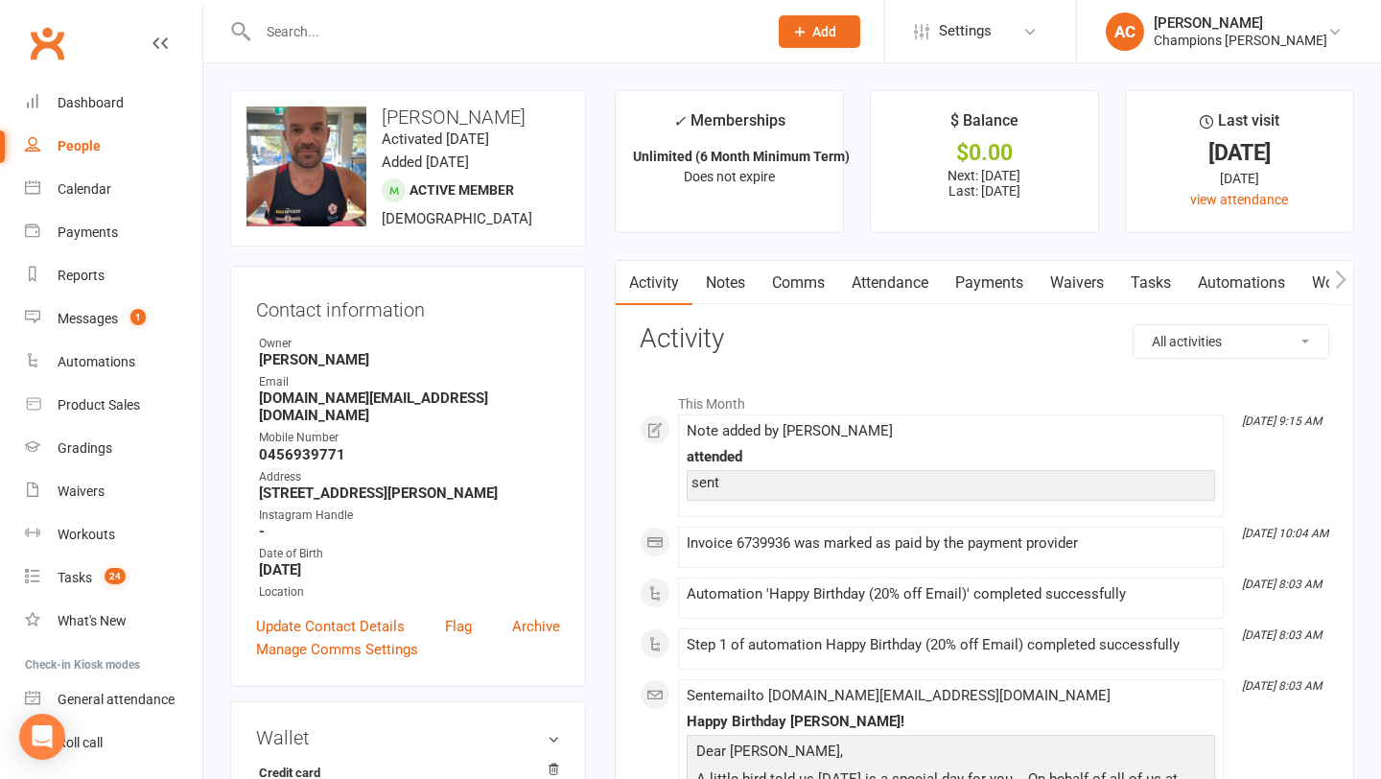
click at [802, 284] on link "Comms" at bounding box center [799, 283] width 80 height 44
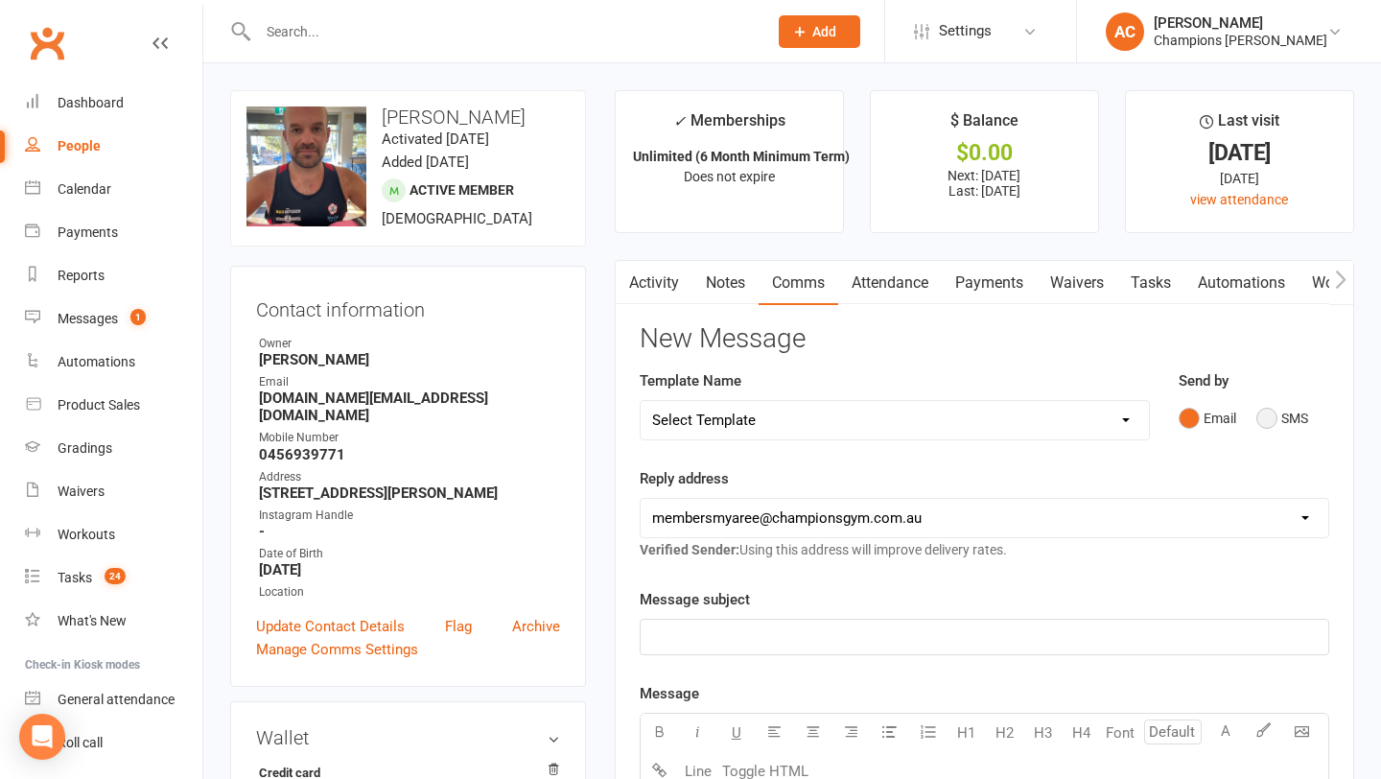
click at [1302, 425] on button "SMS" at bounding box center [1283, 418] width 52 height 36
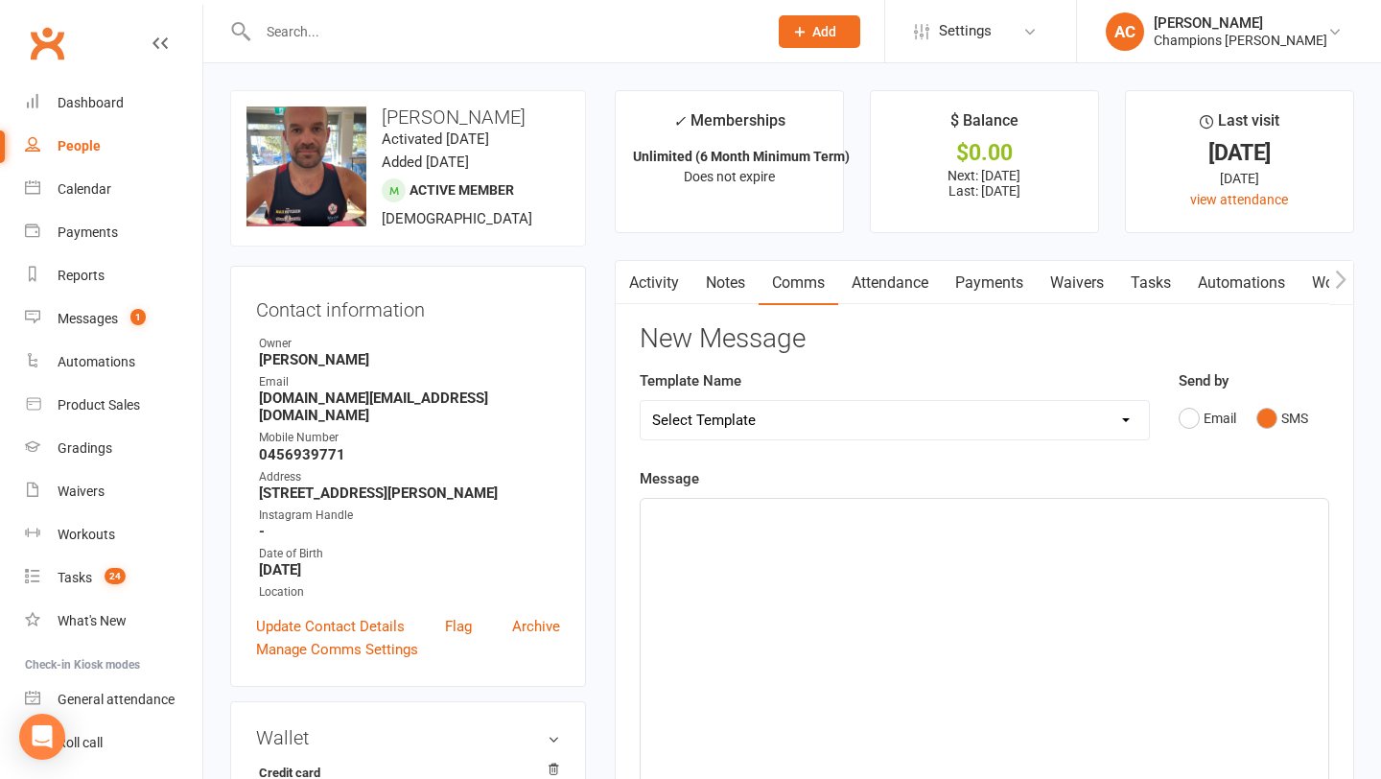
click at [948, 528] on div "﻿" at bounding box center [985, 643] width 688 height 288
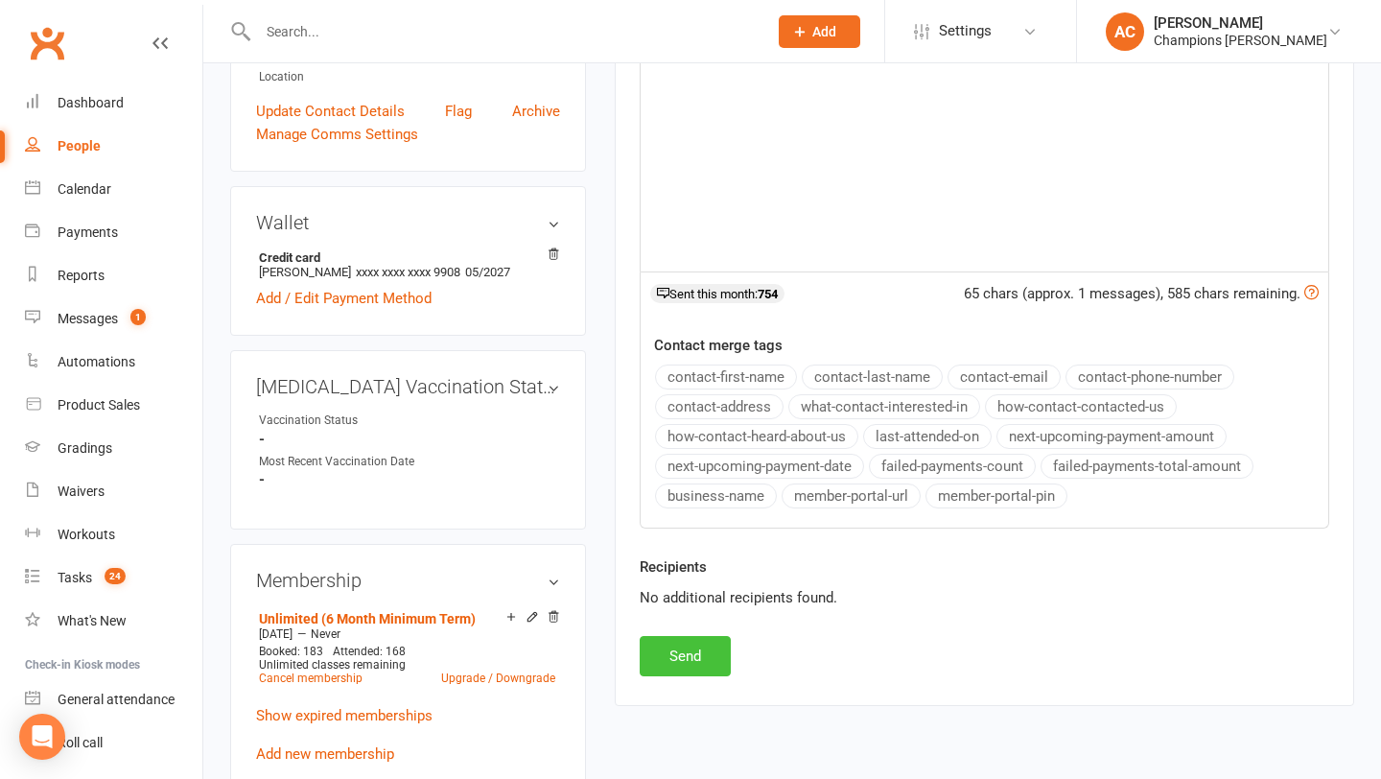
scroll to position [516, 0]
click at [693, 663] on button "Send" at bounding box center [685, 655] width 91 height 40
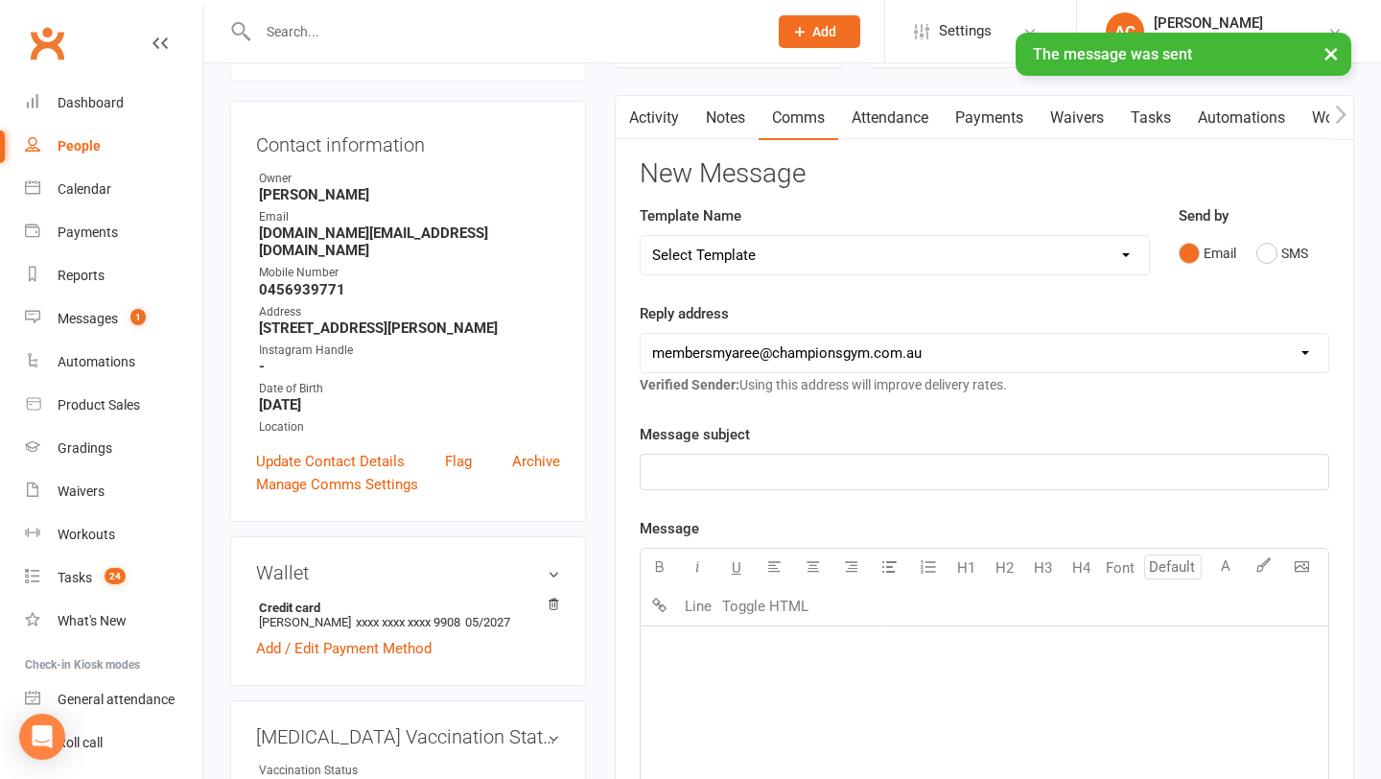
scroll to position [0, 0]
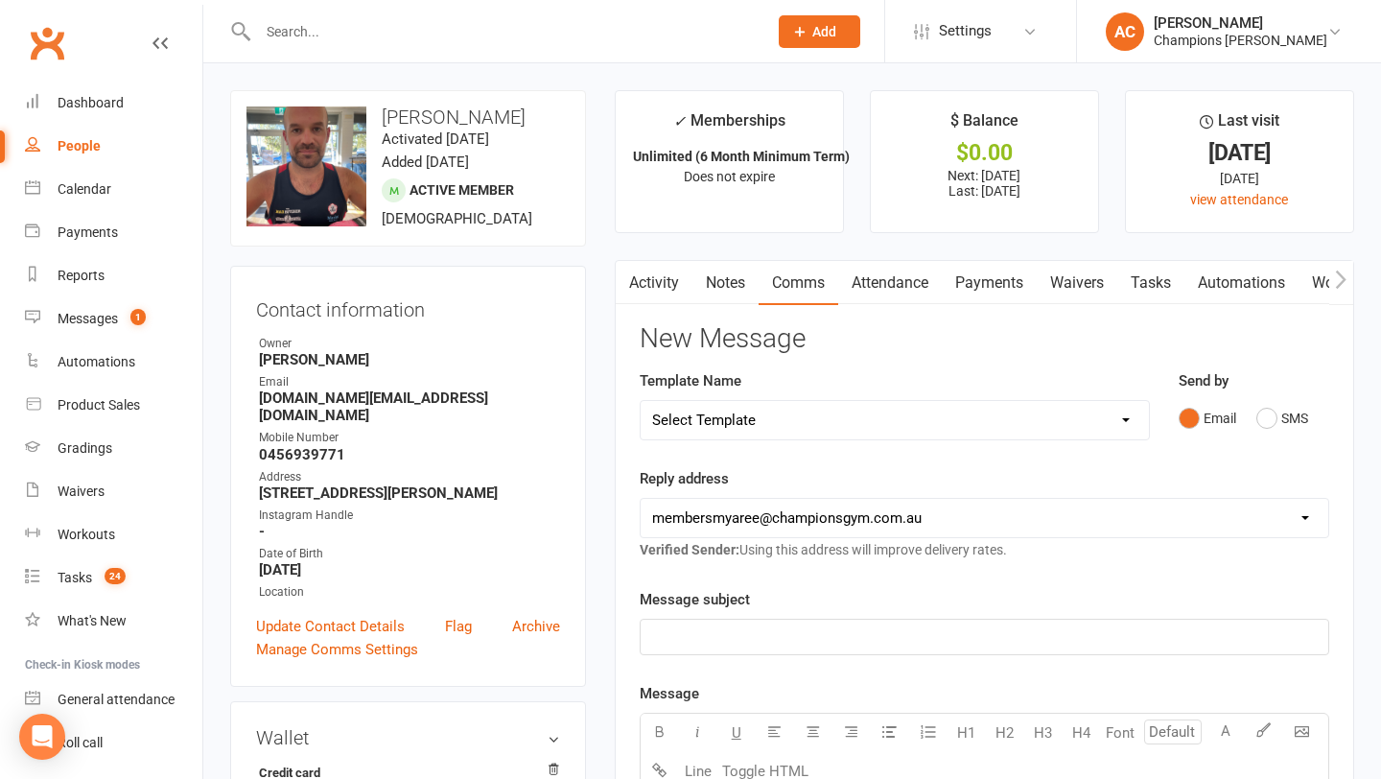
click at [718, 282] on link "Notes" at bounding box center [726, 283] width 66 height 44
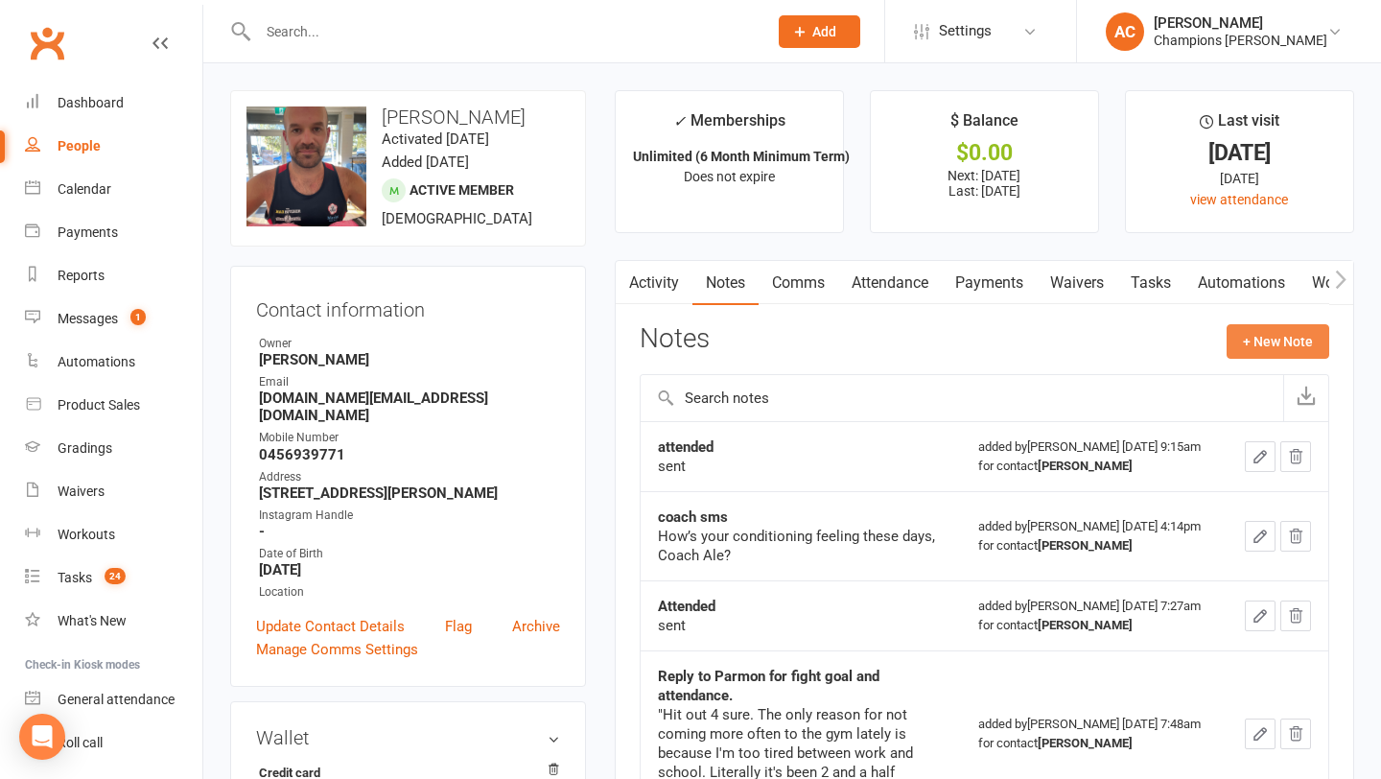
click at [1275, 352] on button "+ New Note" at bounding box center [1278, 341] width 103 height 35
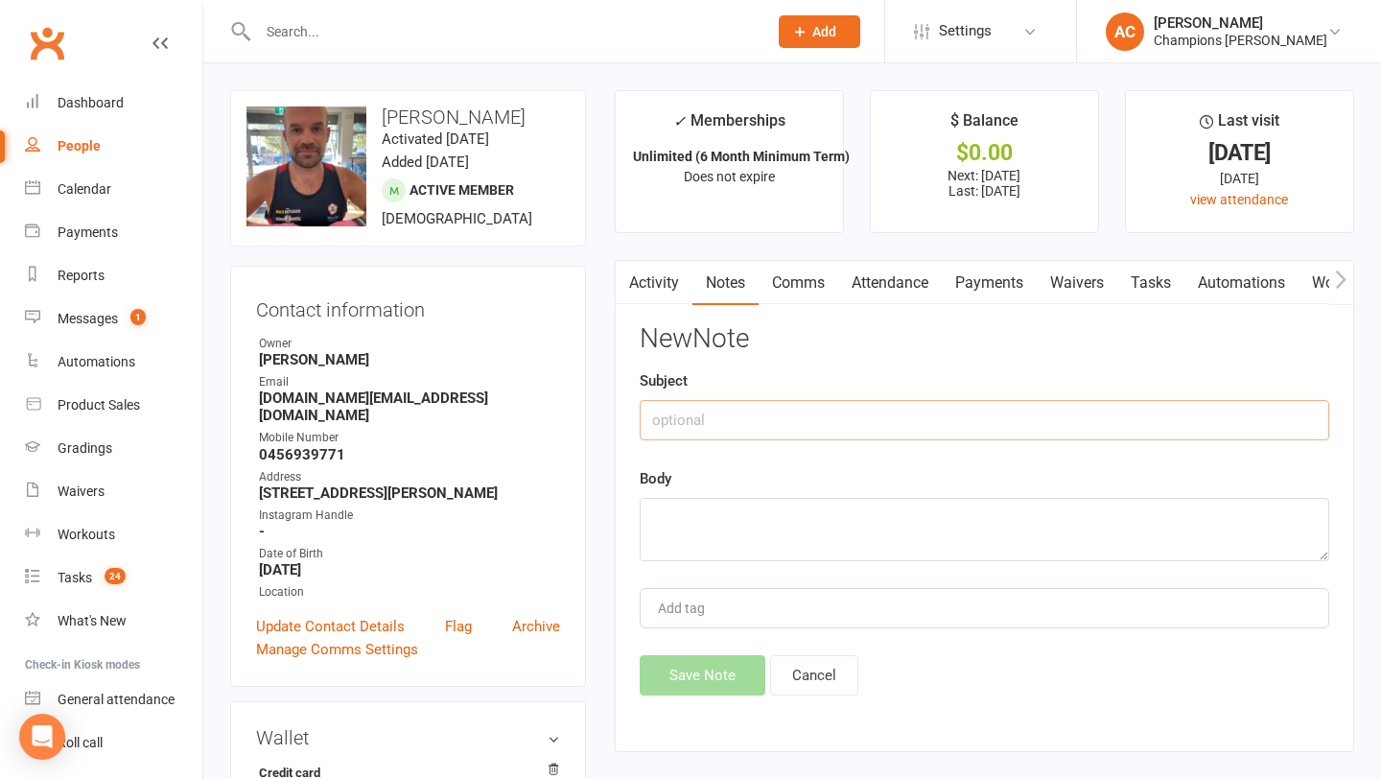
click at [836, 437] on input "text" at bounding box center [985, 420] width 690 height 40
type input "coach sms"
click at [767, 543] on textarea at bounding box center [985, 529] width 690 height 63
paste textarea "Just wondering when you’ll be back to working out. Coach Ale"
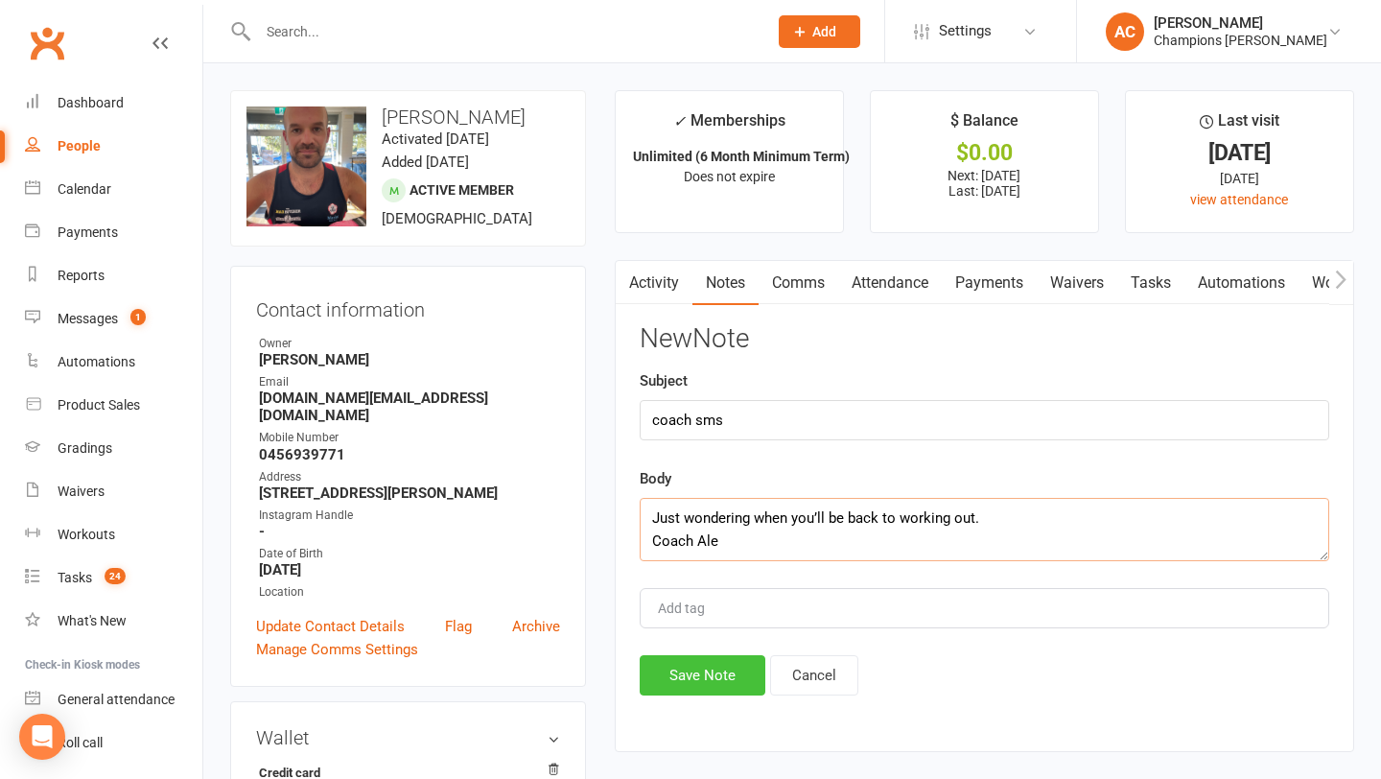
type textarea "Just wondering when you’ll be back to working out. Coach Ale"
click at [693, 672] on button "Save Note" at bounding box center [703, 675] width 126 height 40
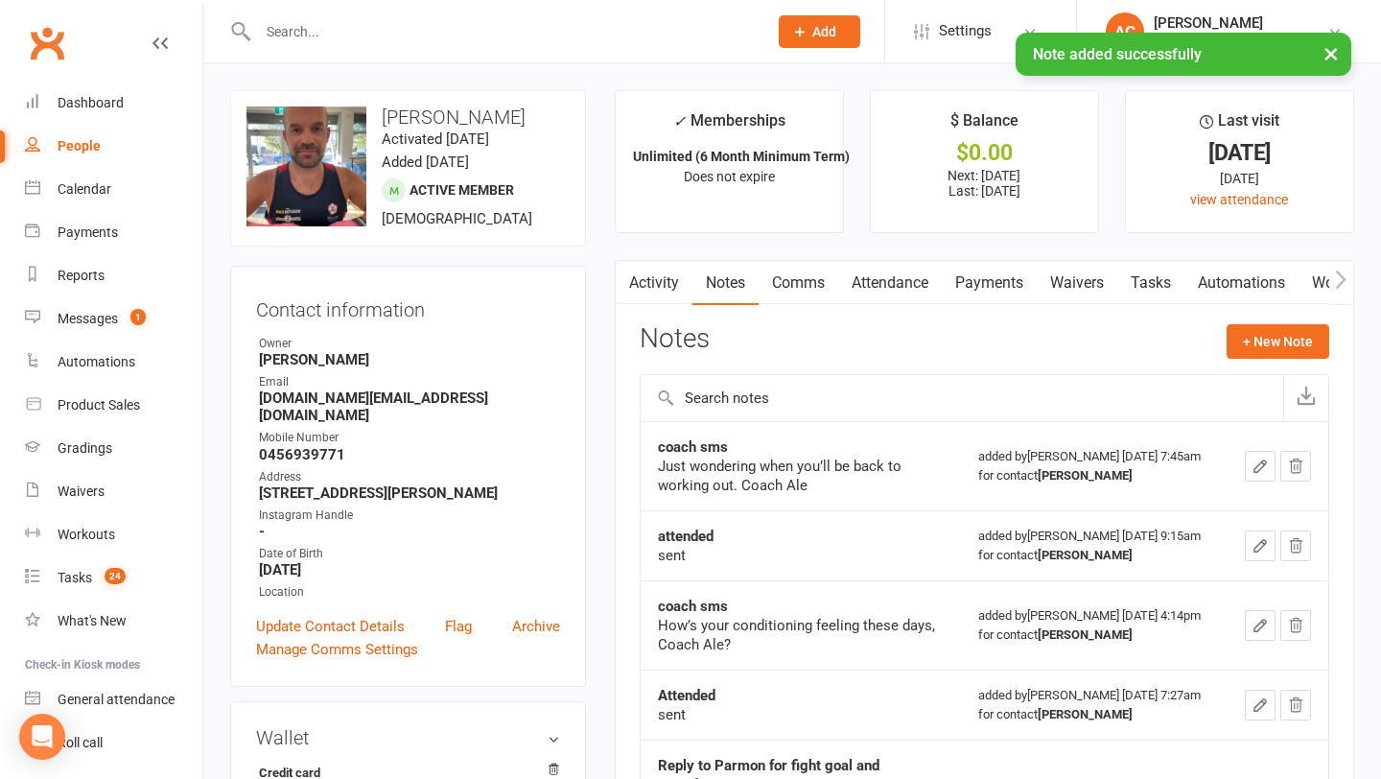
scroll to position [760, 0]
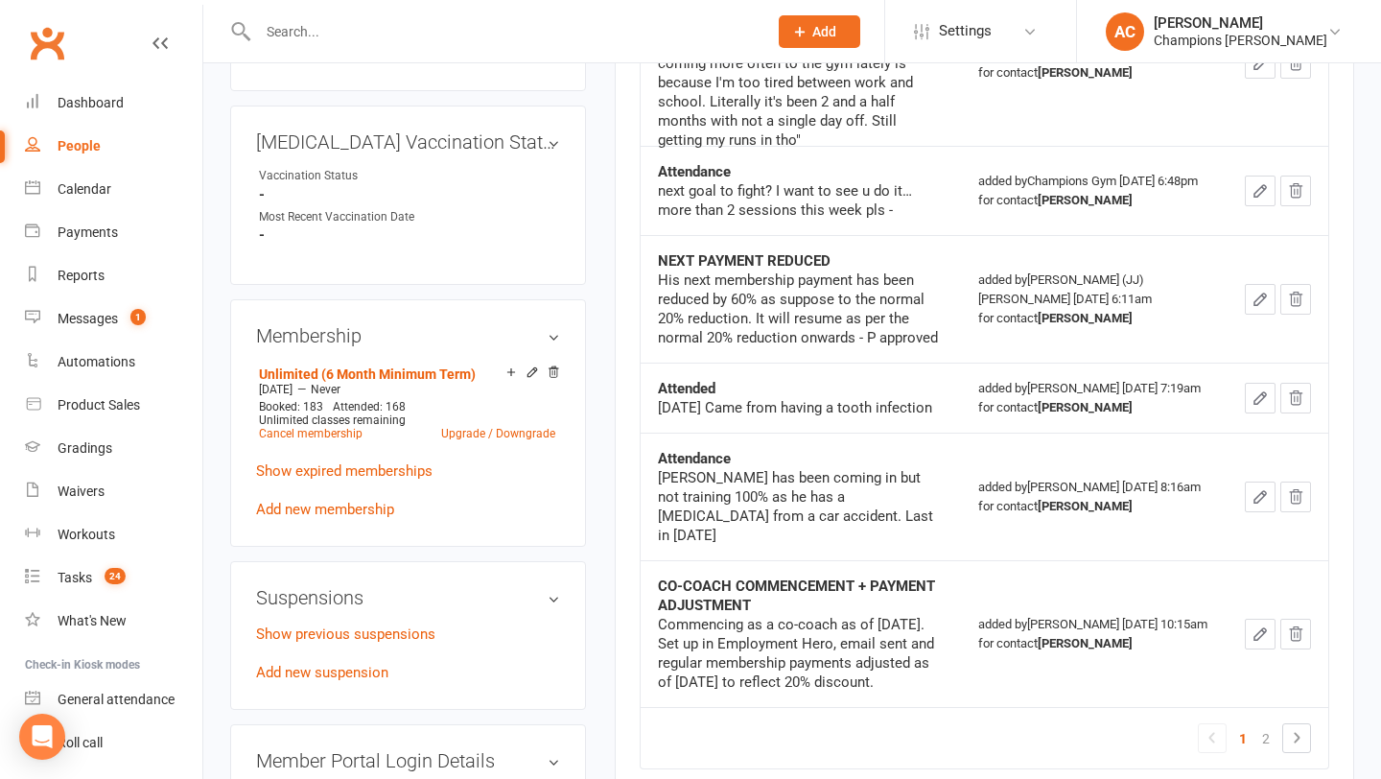
click at [357, 21] on input "text" at bounding box center [503, 31] width 502 height 27
click at [357, 21] on input "[PERSON_NAME]" at bounding box center [503, 31] width 502 height 27
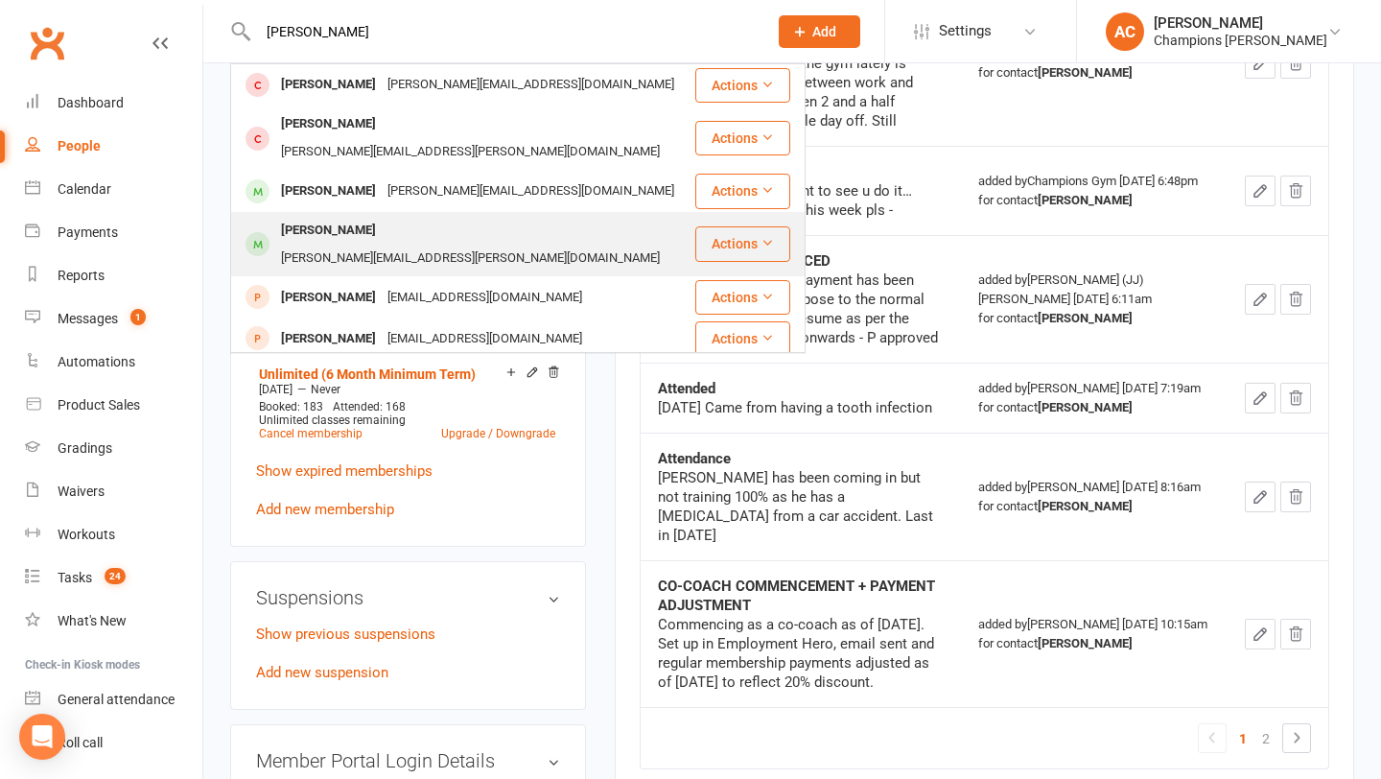
type input "[PERSON_NAME]"
click at [325, 217] on div "[PERSON_NAME]" at bounding box center [328, 231] width 106 height 28
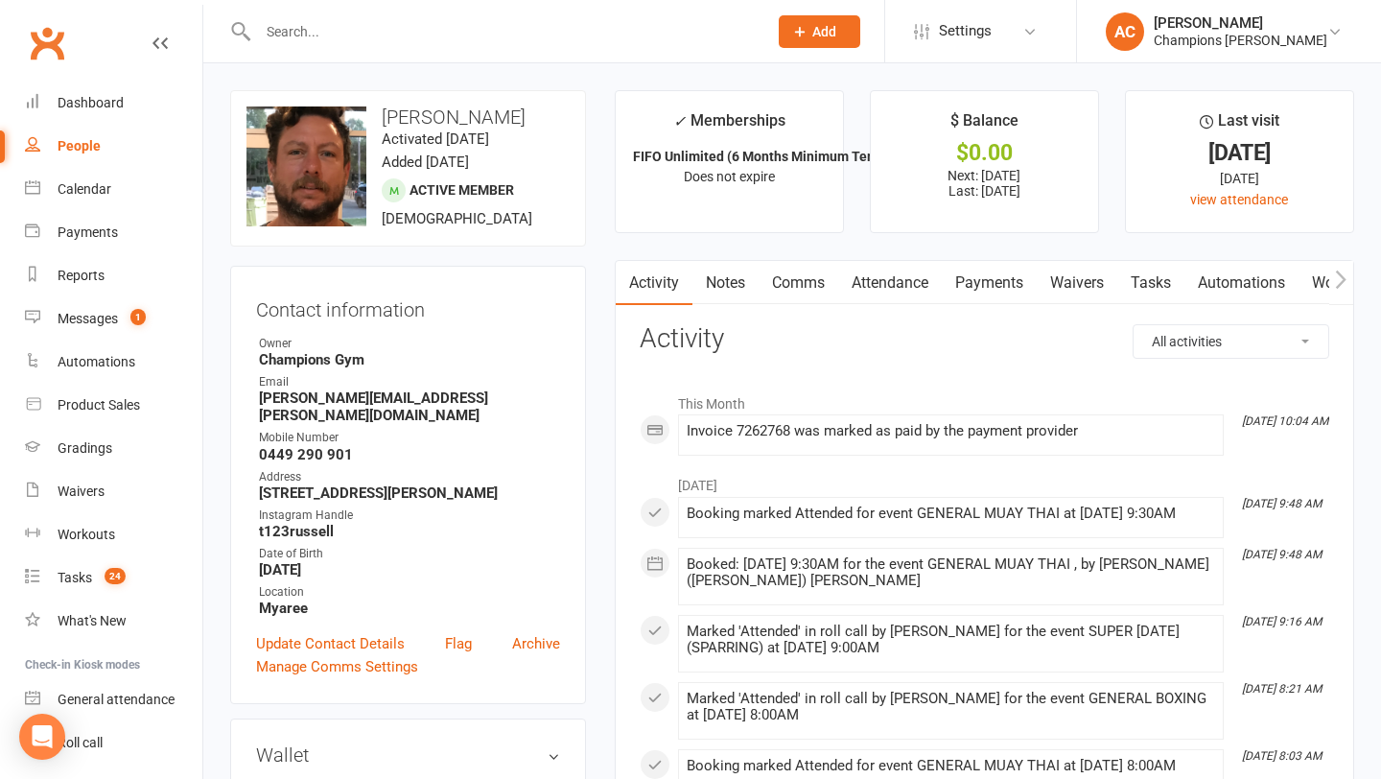
click at [798, 294] on link "Comms" at bounding box center [799, 283] width 80 height 44
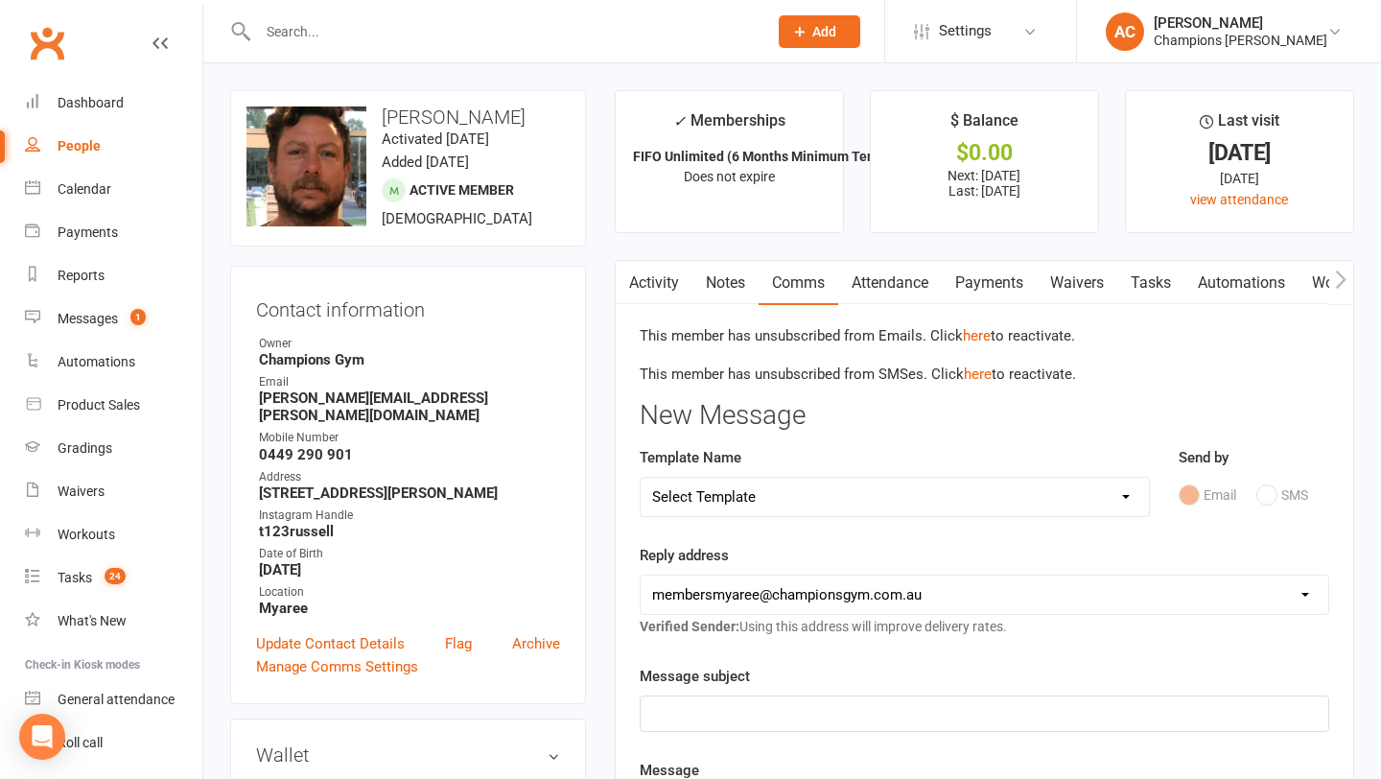
click at [527, 40] on input "text" at bounding box center [503, 31] width 502 height 27
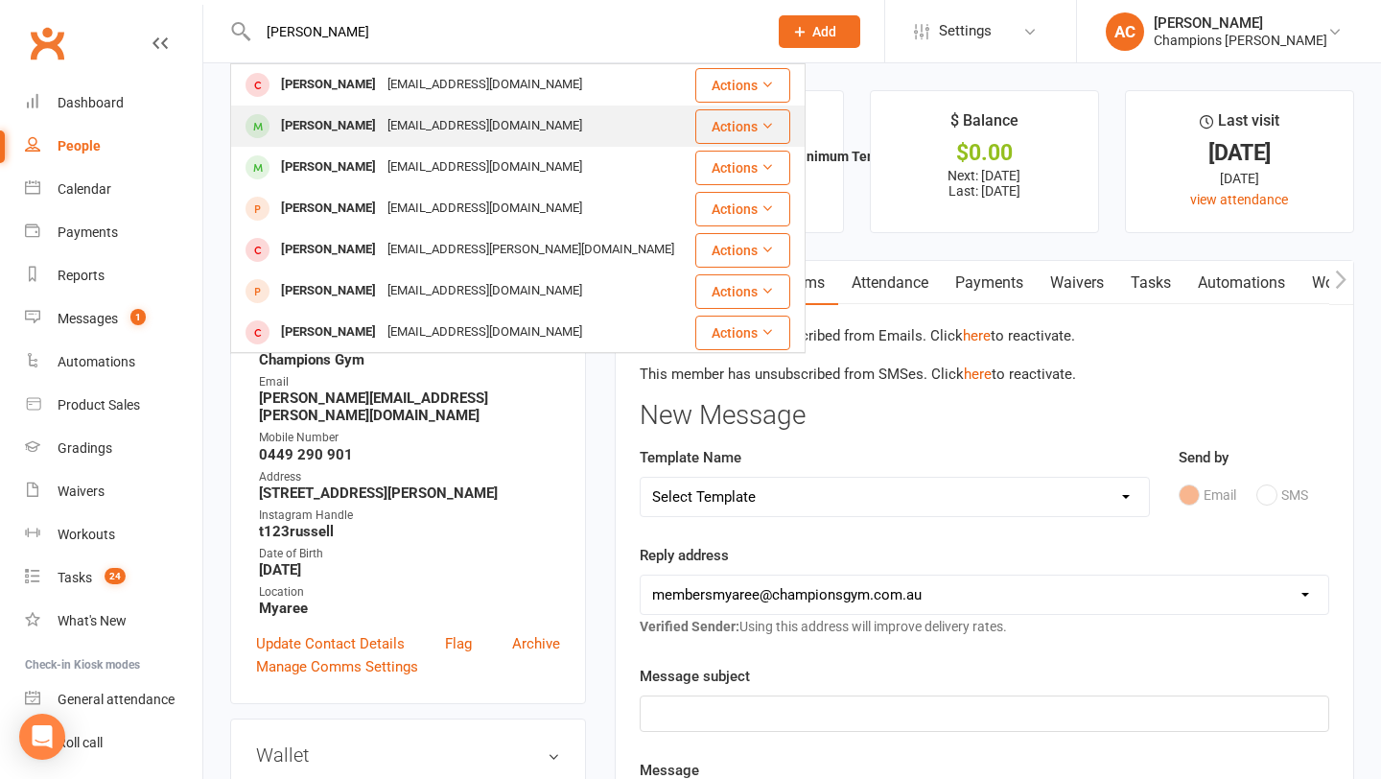
type input "[PERSON_NAME]"
click at [496, 130] on div "[EMAIL_ADDRESS][DOMAIN_NAME]" at bounding box center [485, 126] width 206 height 28
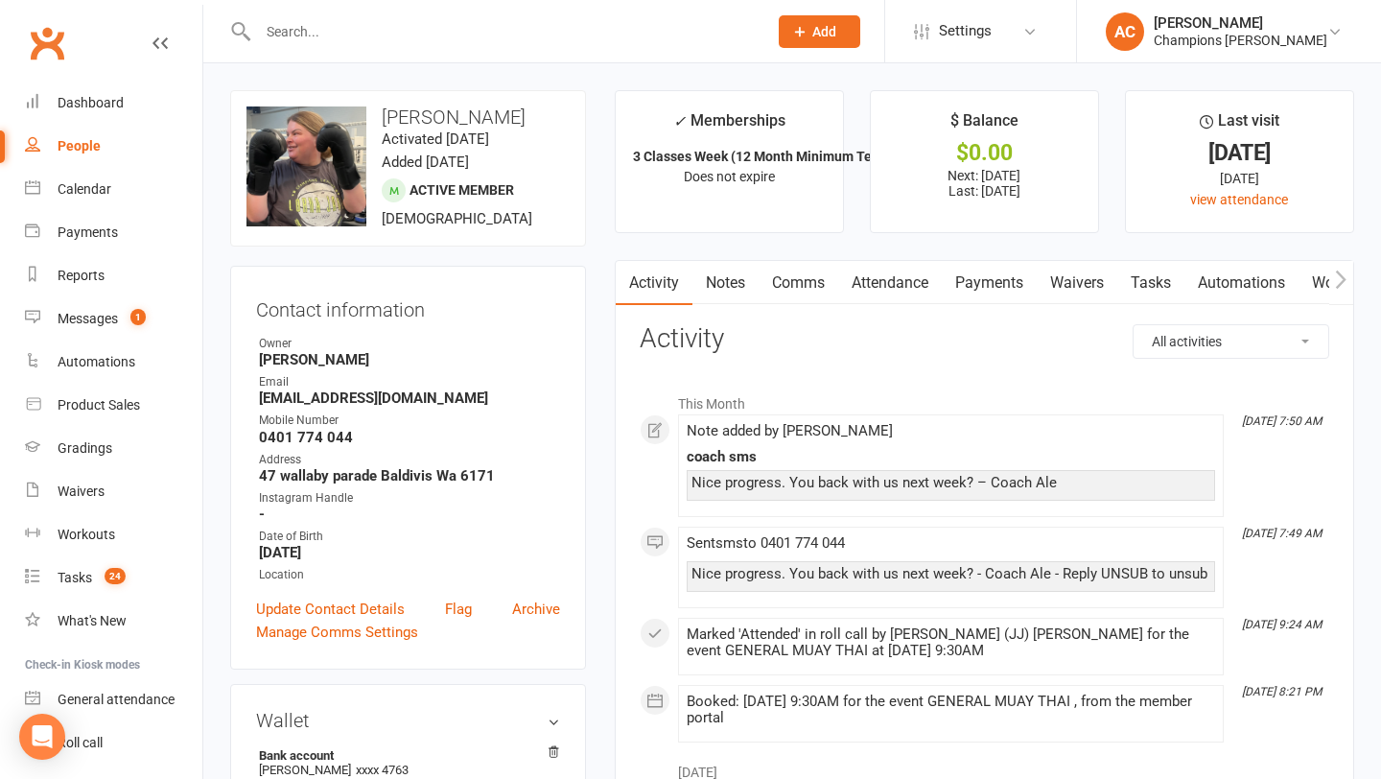
click at [808, 279] on link "Comms" at bounding box center [799, 283] width 80 height 44
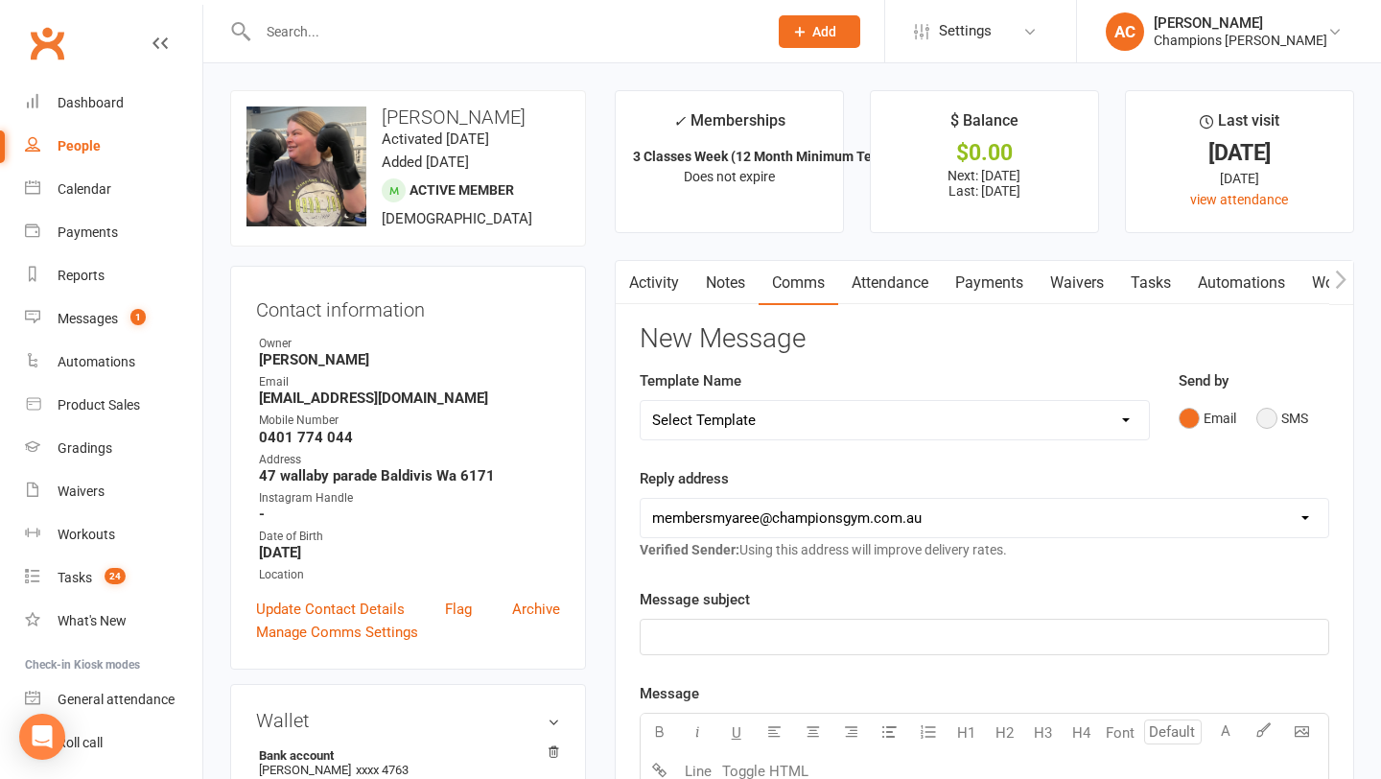
click at [1279, 426] on button "SMS" at bounding box center [1283, 418] width 52 height 36
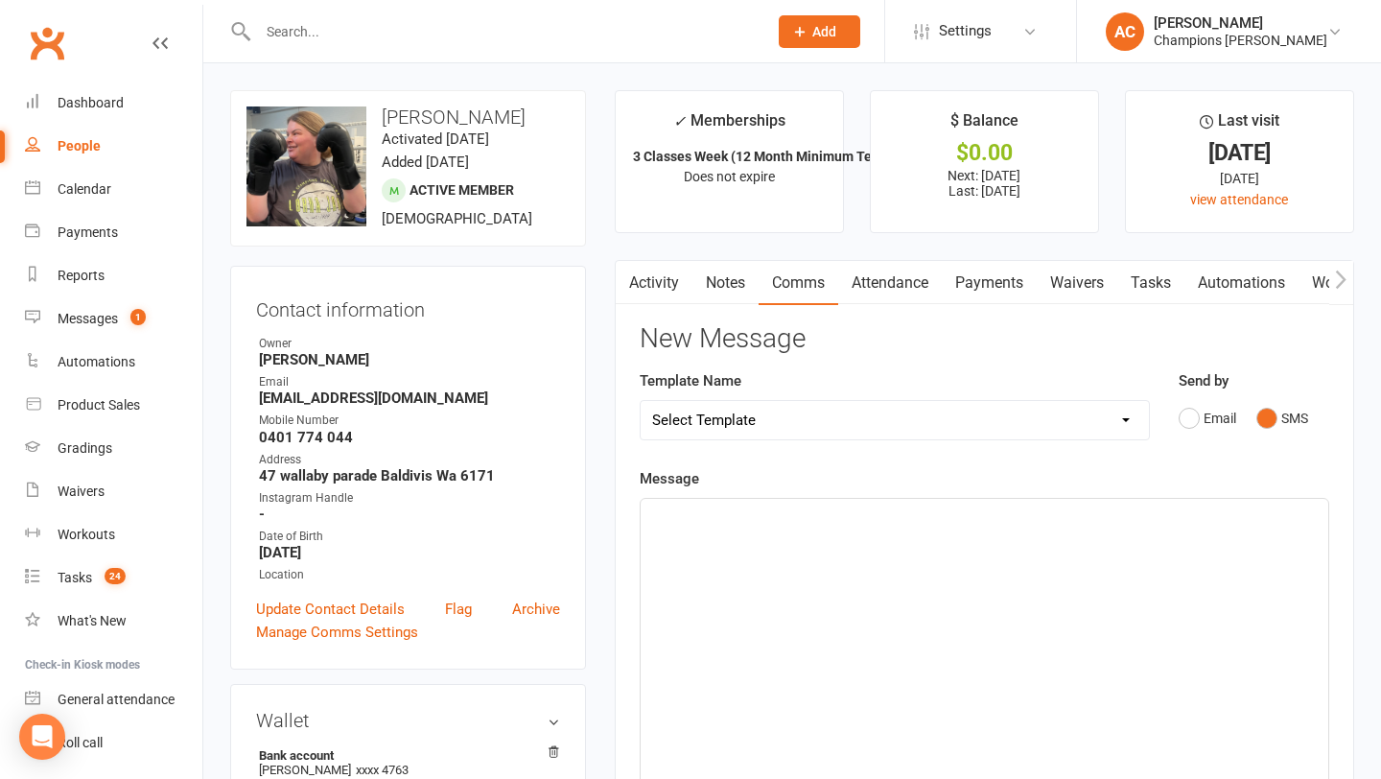
click at [855, 514] on p "﻿" at bounding box center [984, 516] width 665 height 23
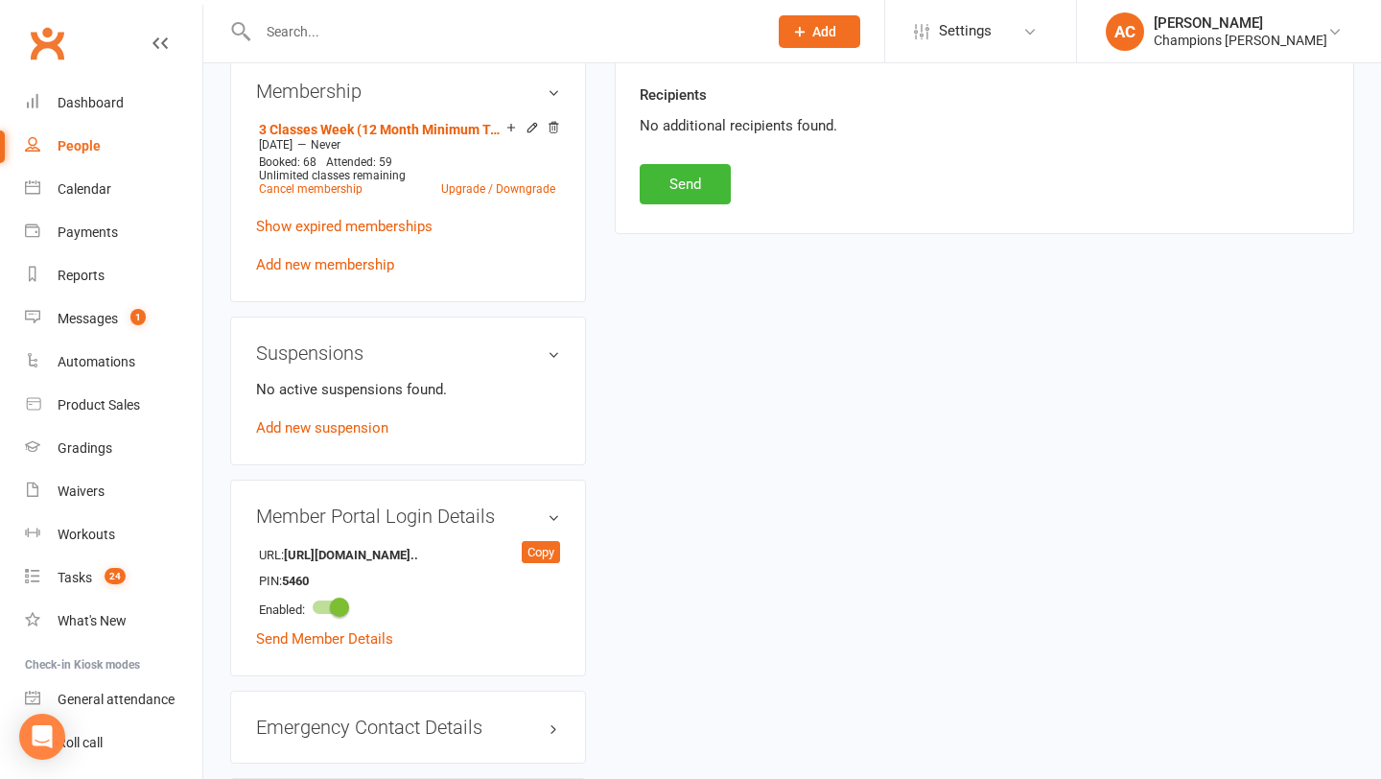
scroll to position [1002, 0]
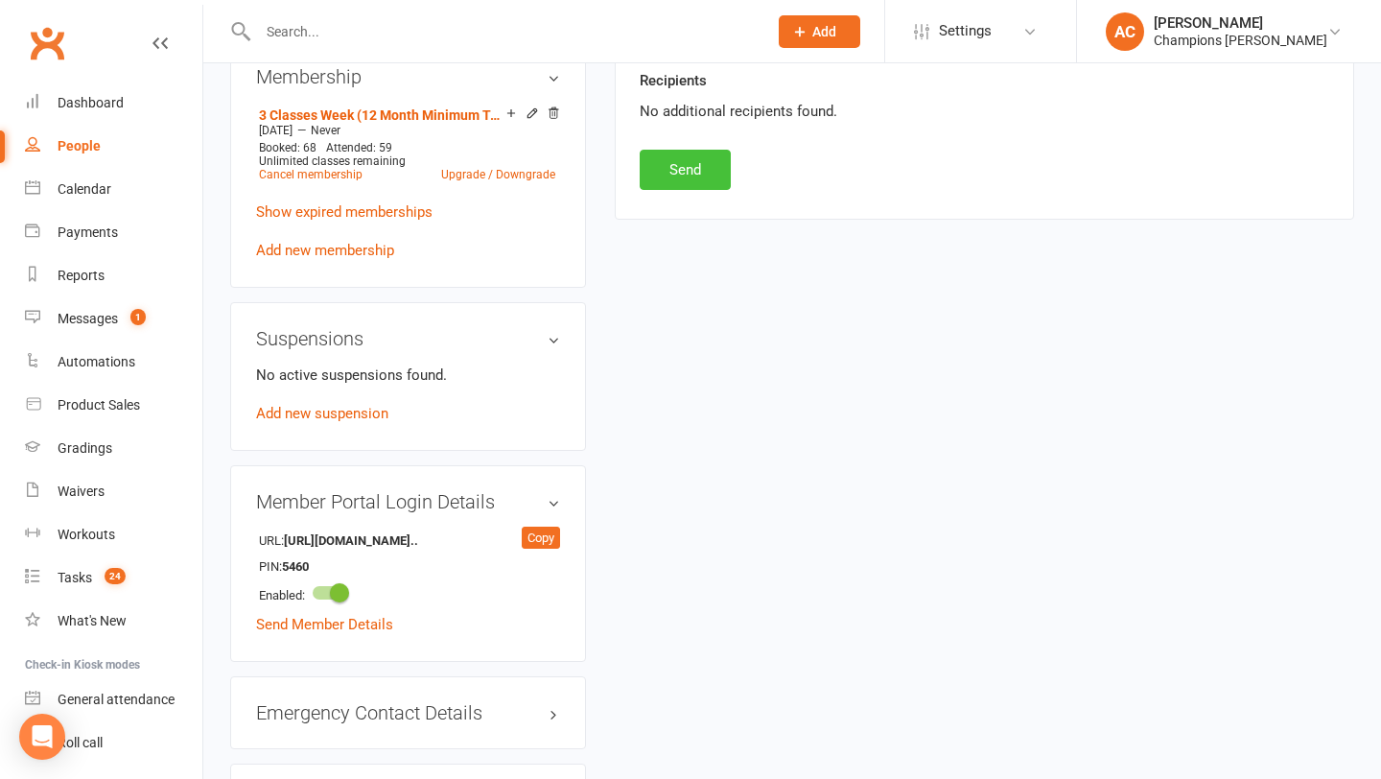
click at [671, 159] on button "Send" at bounding box center [685, 170] width 91 height 40
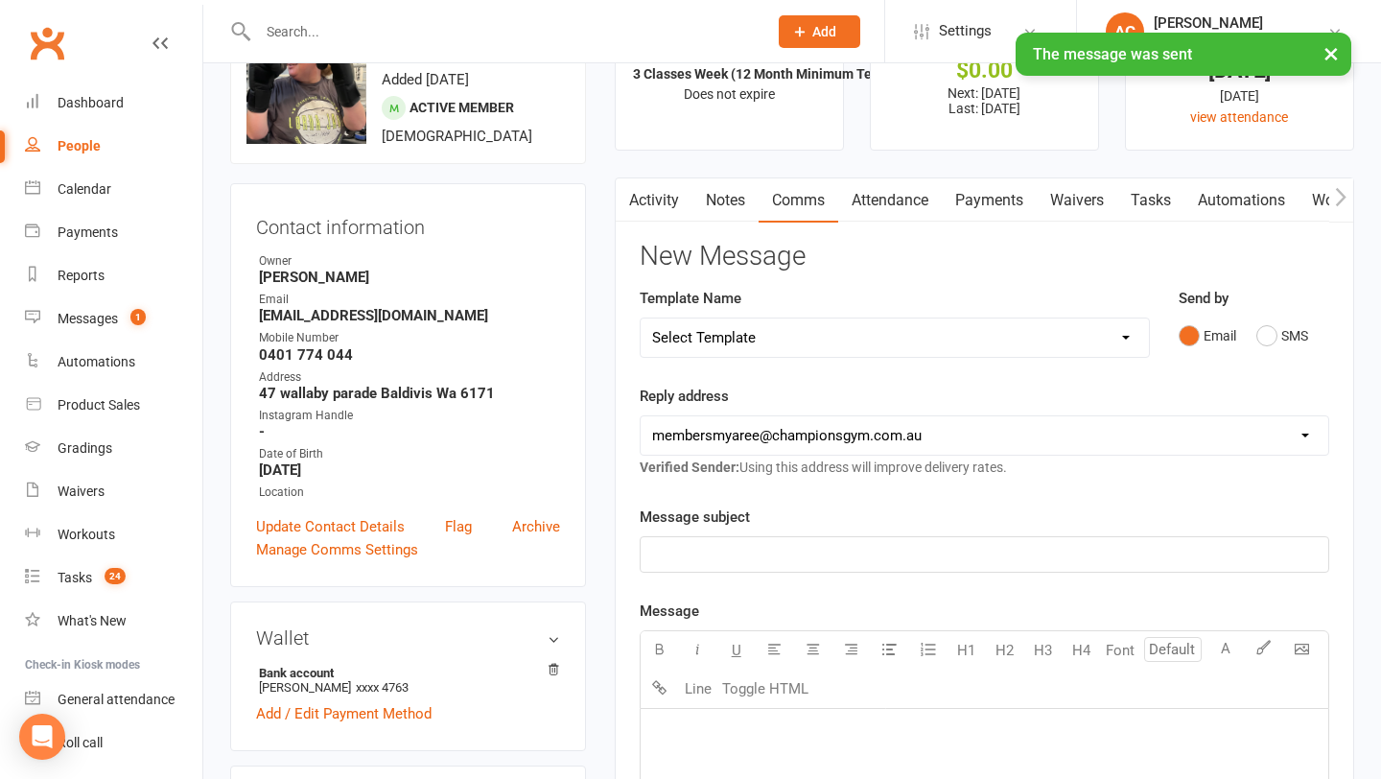
scroll to position [0, 0]
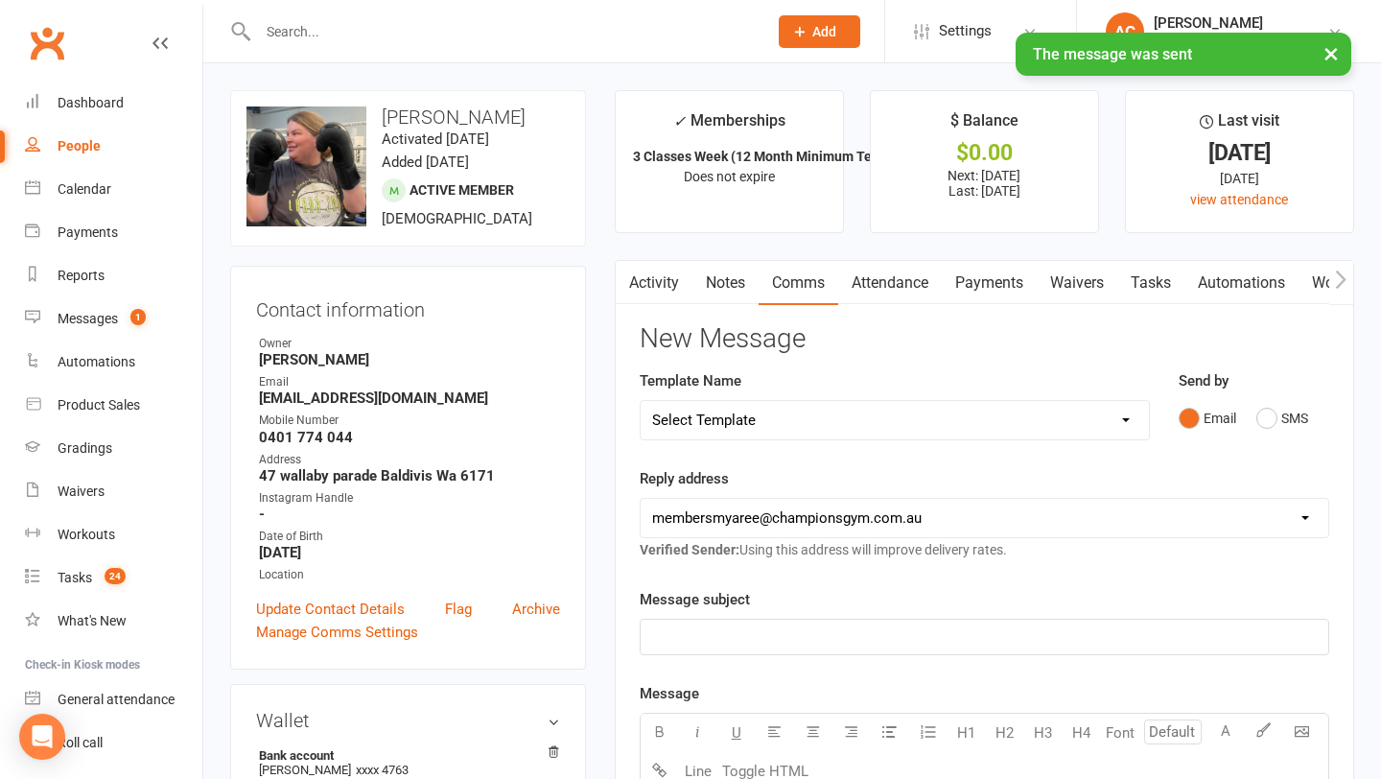
click at [728, 281] on link "Notes" at bounding box center [726, 283] width 66 height 44
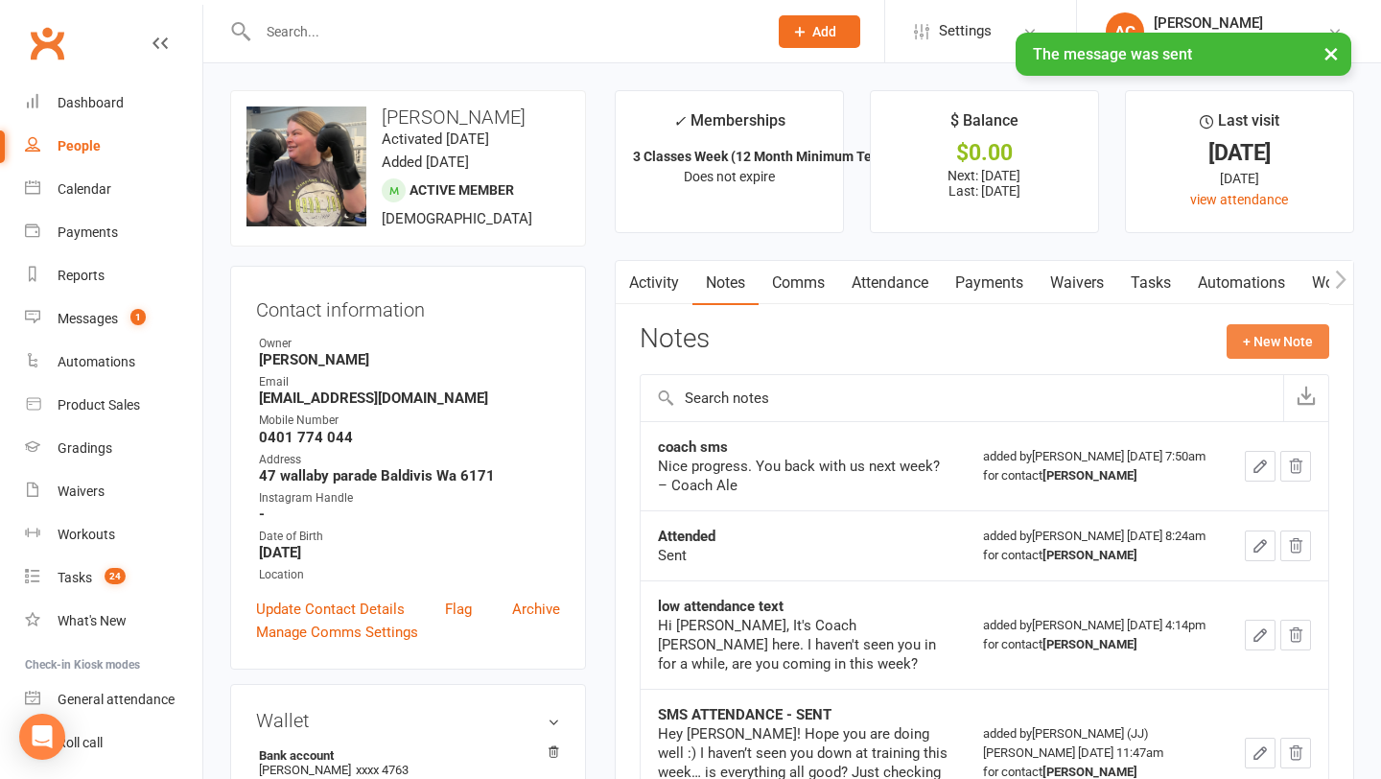
click at [1276, 342] on button "+ New Note" at bounding box center [1278, 341] width 103 height 35
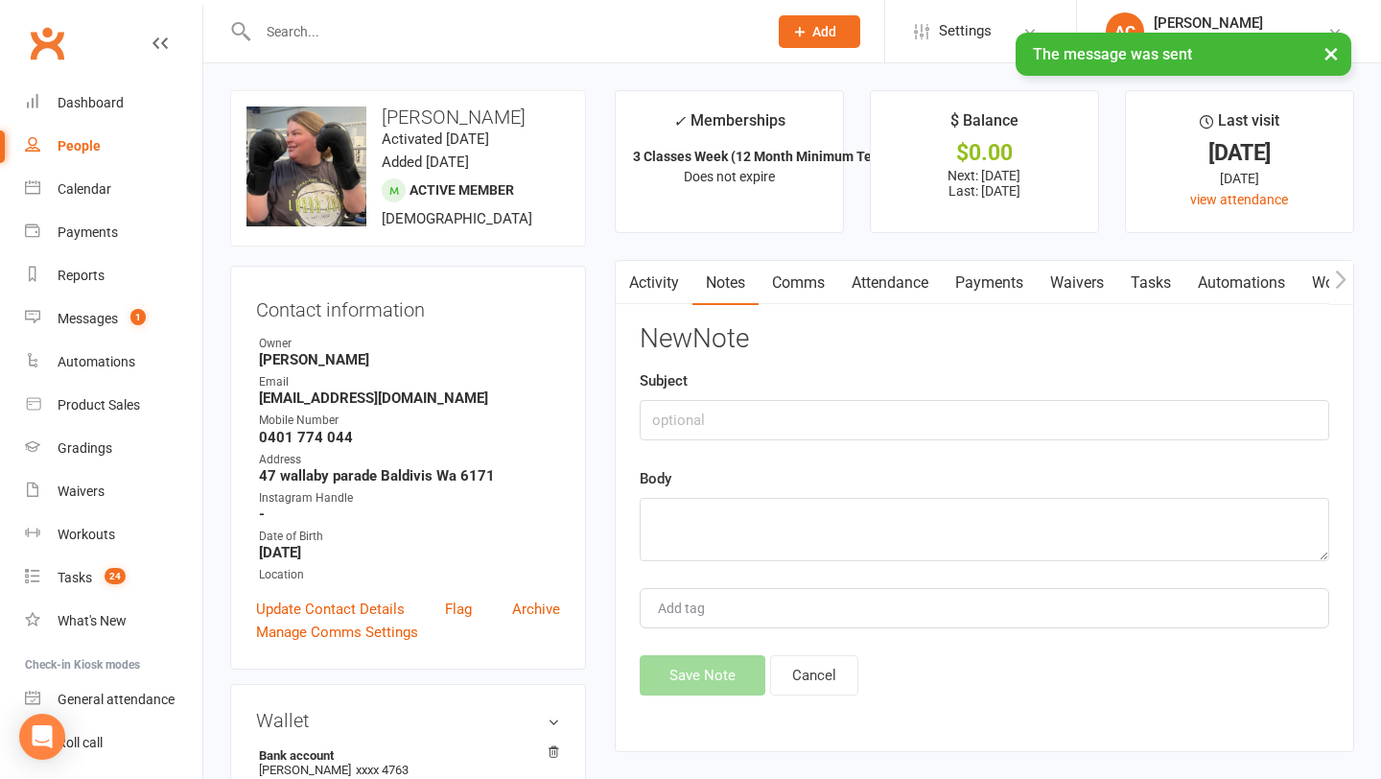
click at [916, 397] on div "Subject" at bounding box center [985, 404] width 690 height 71
click at [915, 412] on input "text" at bounding box center [985, 420] width 690 height 40
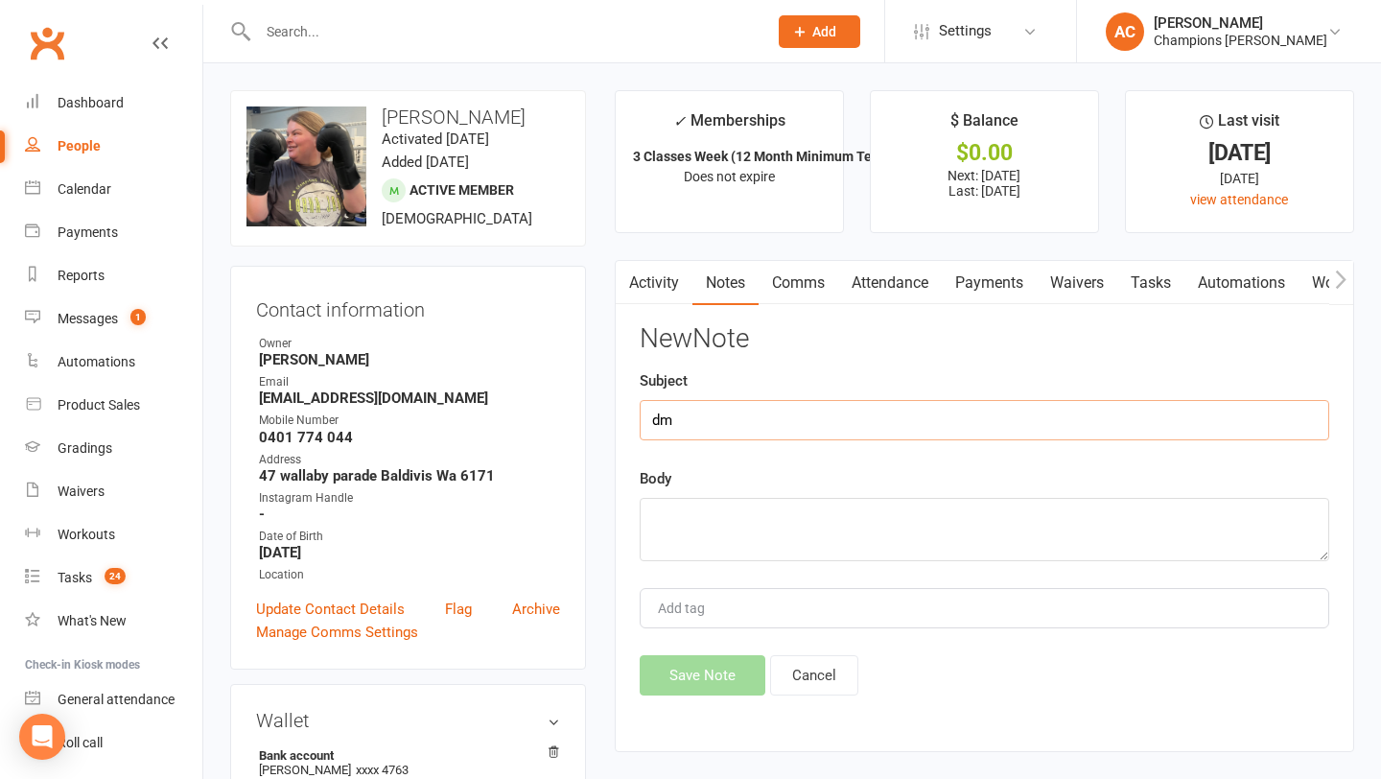
type input "d"
type input "sms coach"
click at [706, 551] on textarea at bounding box center [985, 529] width 690 height 63
paste textarea "Any plans for returning to your workout schedule? Coach Ale"
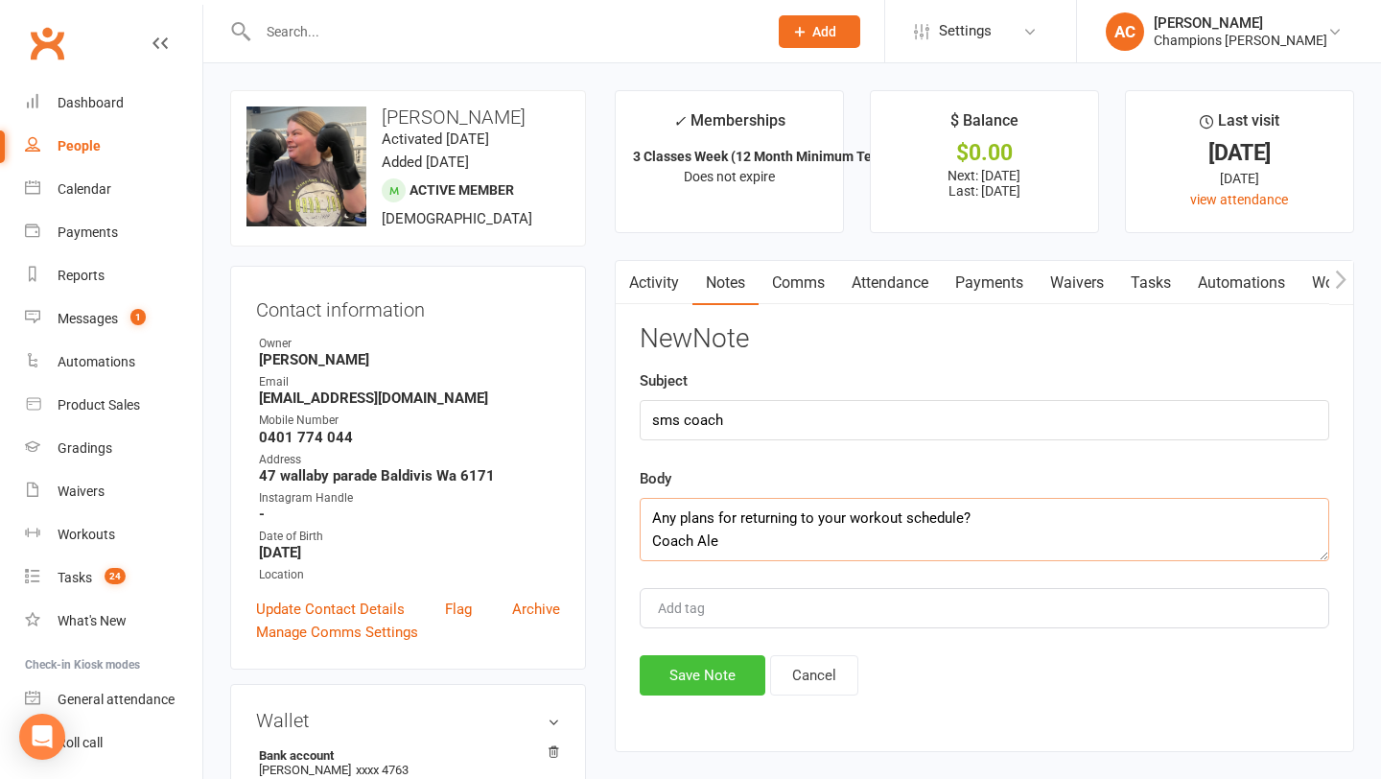
type textarea "Any plans for returning to your workout schedule? Coach Ale"
click at [718, 682] on button "Save Note" at bounding box center [703, 675] width 126 height 40
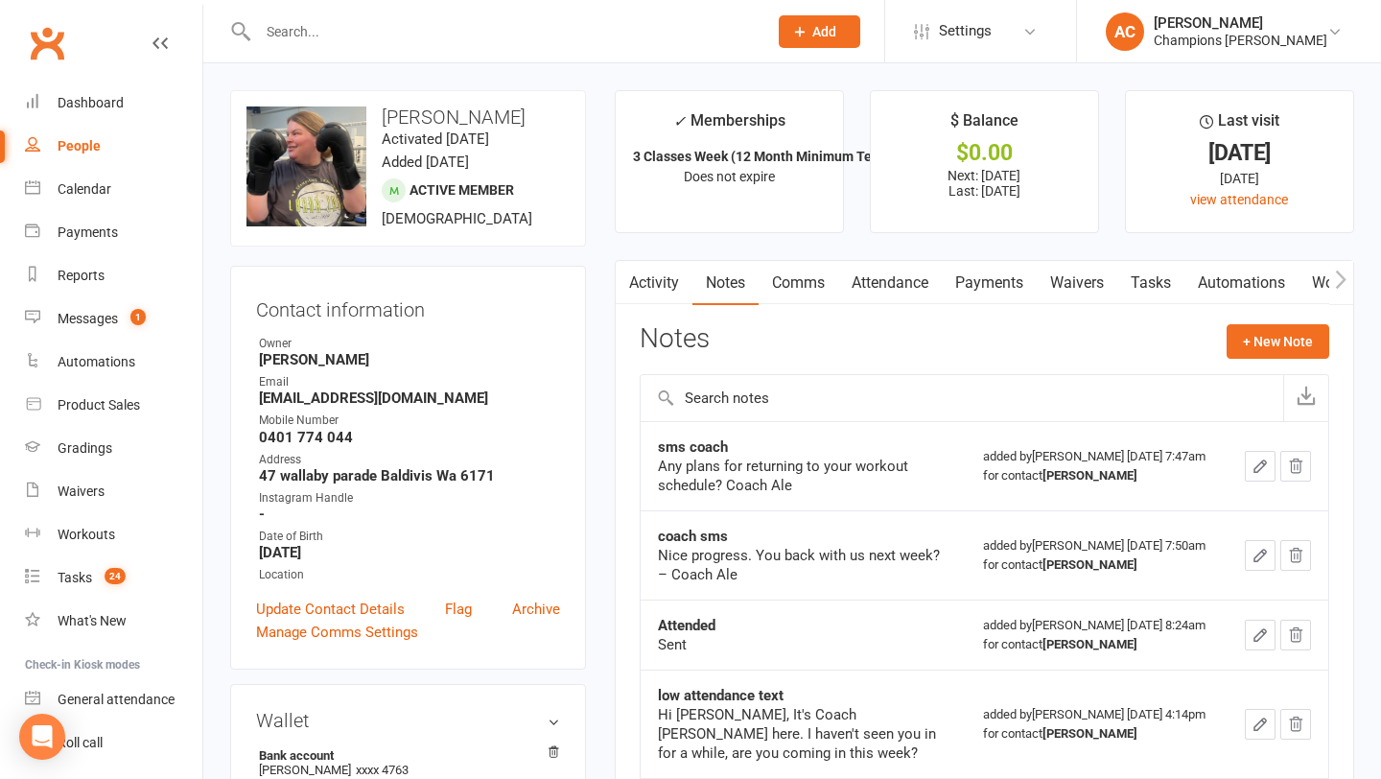
click at [395, 41] on input "text" at bounding box center [503, 31] width 502 height 27
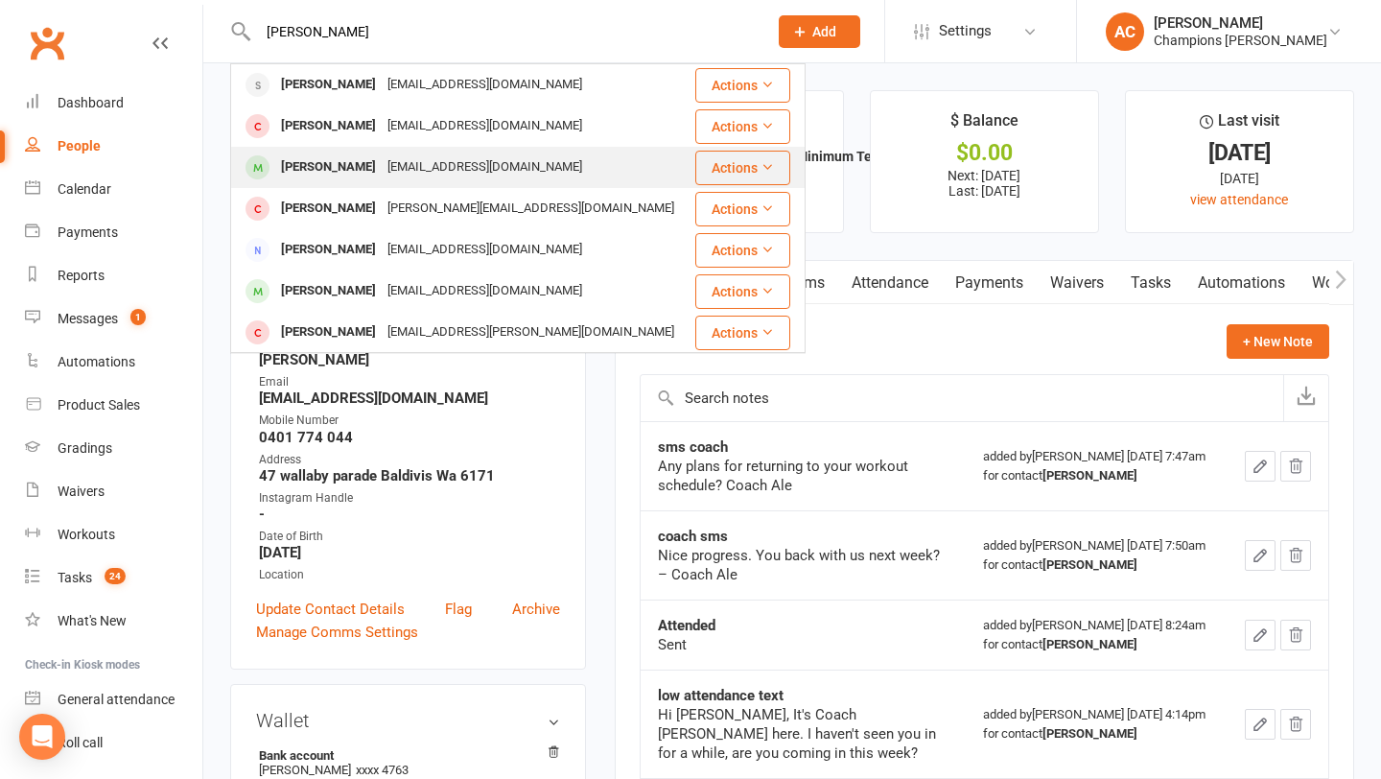
type input "[PERSON_NAME]"
click at [346, 162] on div "[PERSON_NAME]" at bounding box center [328, 167] width 106 height 28
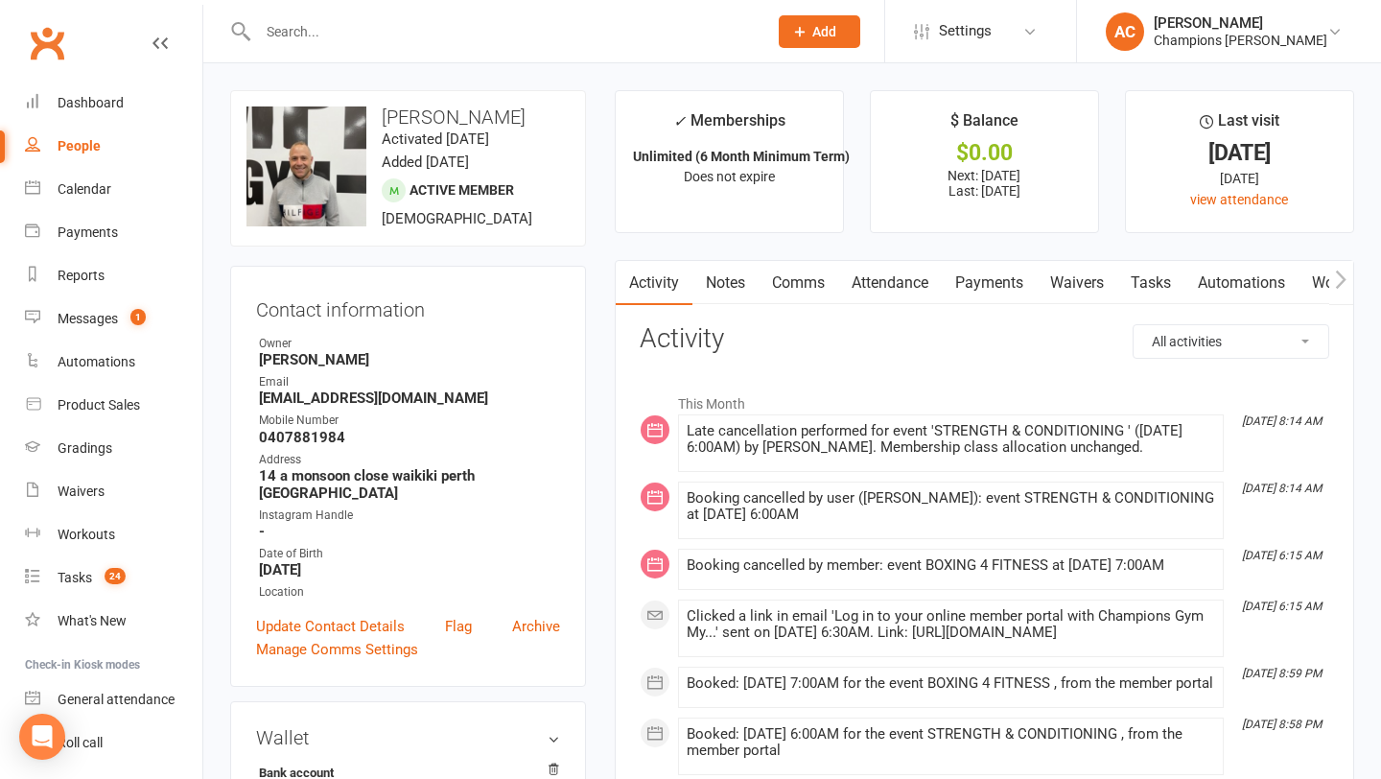
click at [792, 280] on link "Comms" at bounding box center [799, 283] width 80 height 44
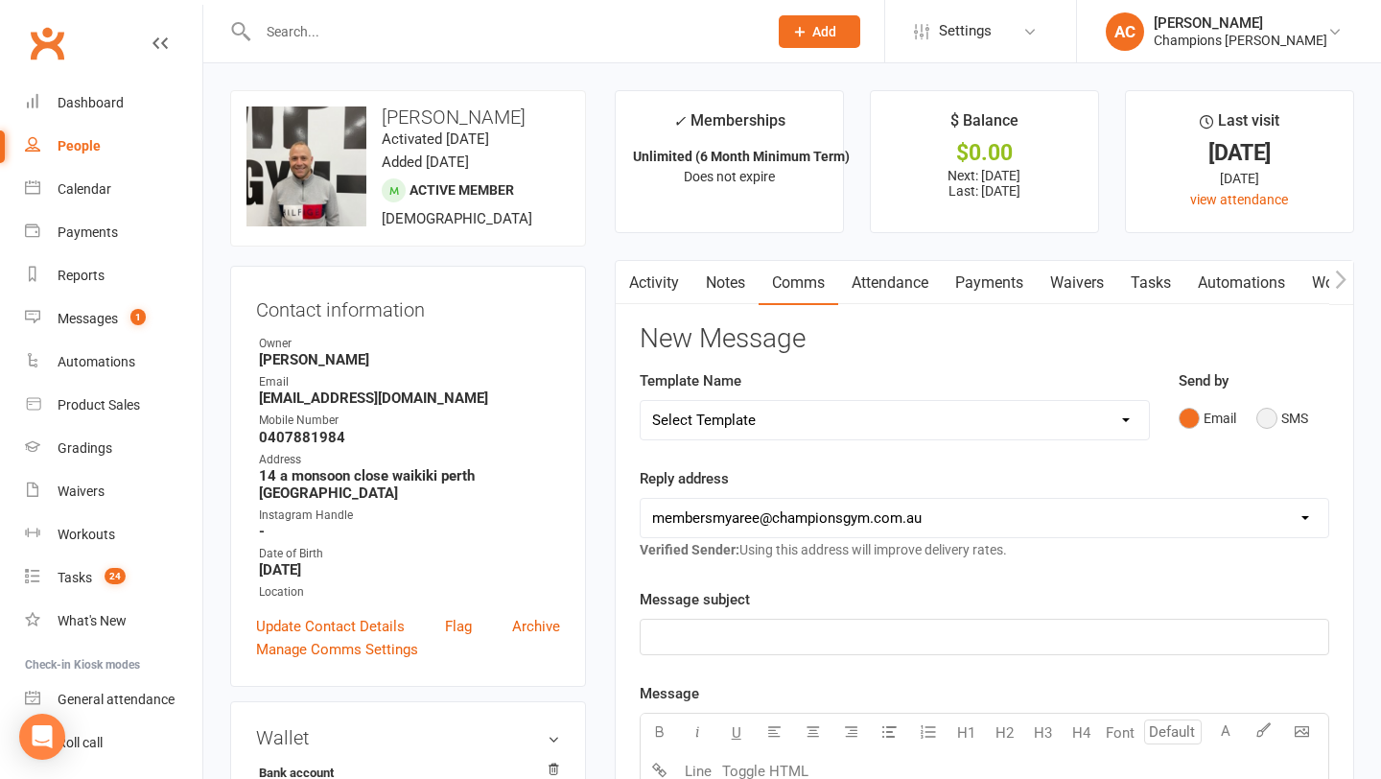
click at [1275, 427] on button "SMS" at bounding box center [1283, 418] width 52 height 36
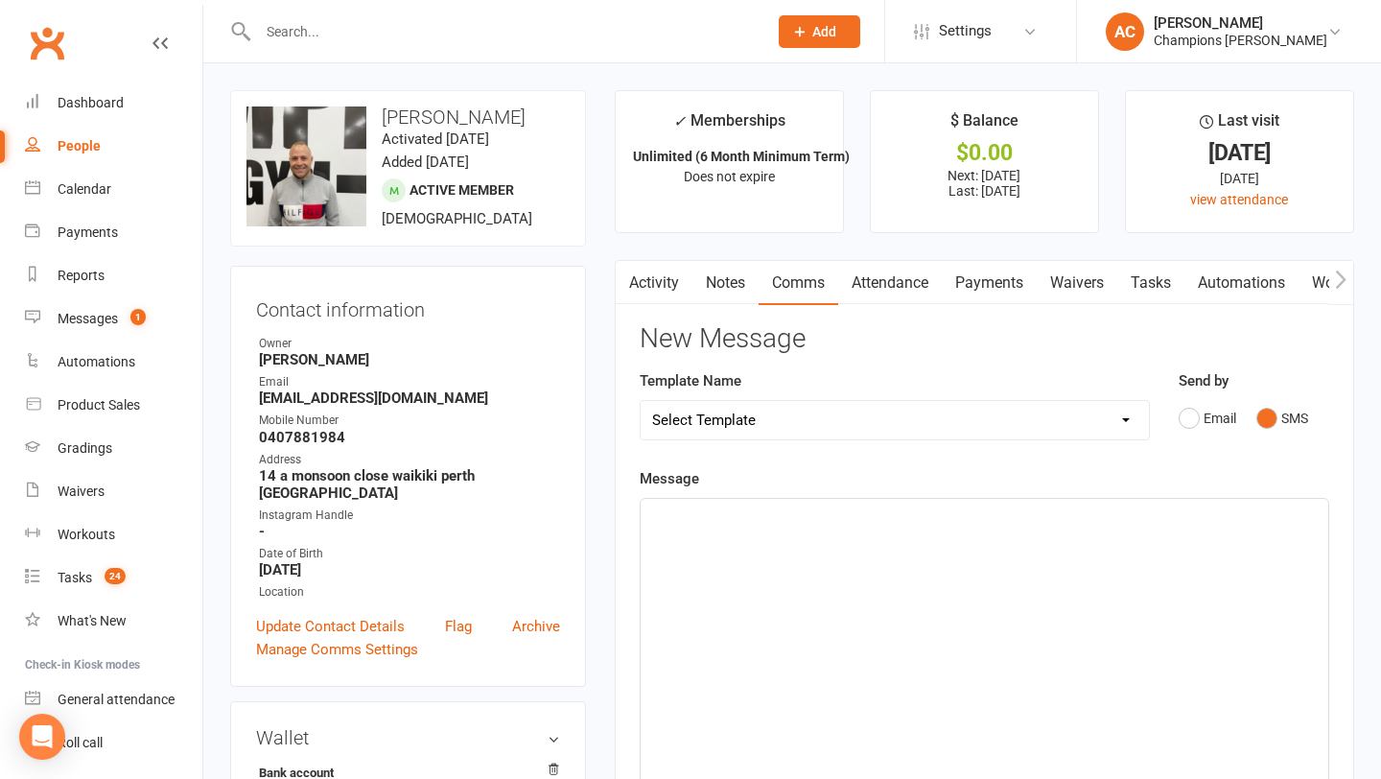
click at [925, 622] on div "﻿" at bounding box center [985, 643] width 688 height 288
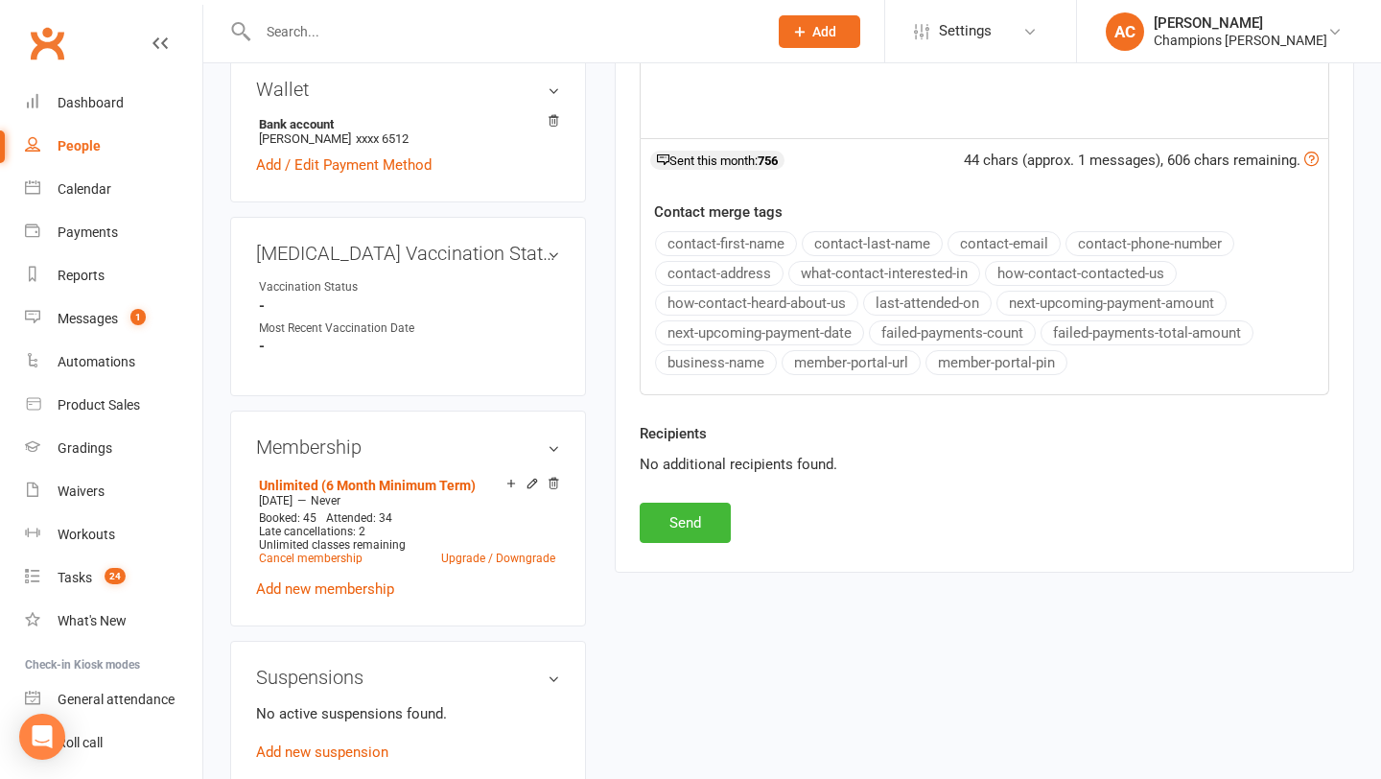
scroll to position [662, 0]
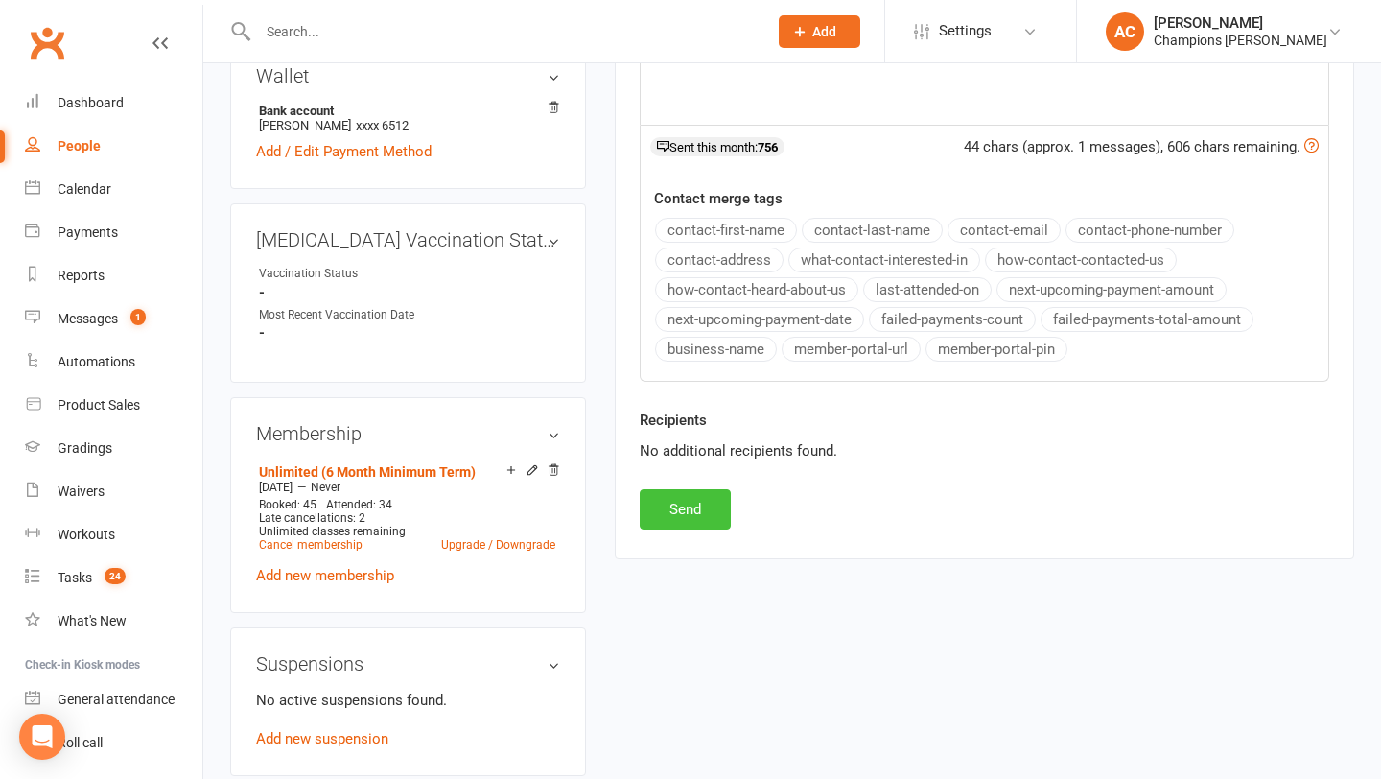
click at [667, 506] on button "Send" at bounding box center [685, 509] width 91 height 40
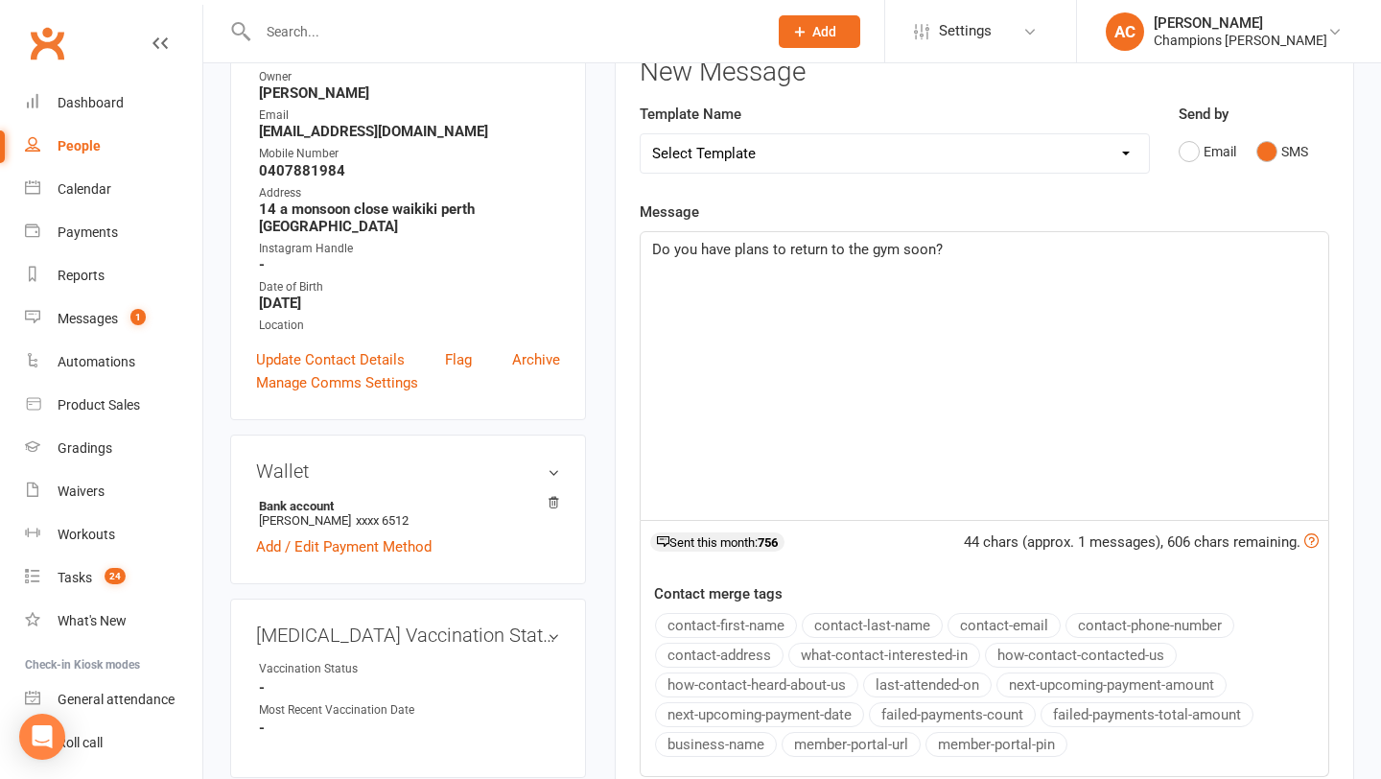
scroll to position [0, 0]
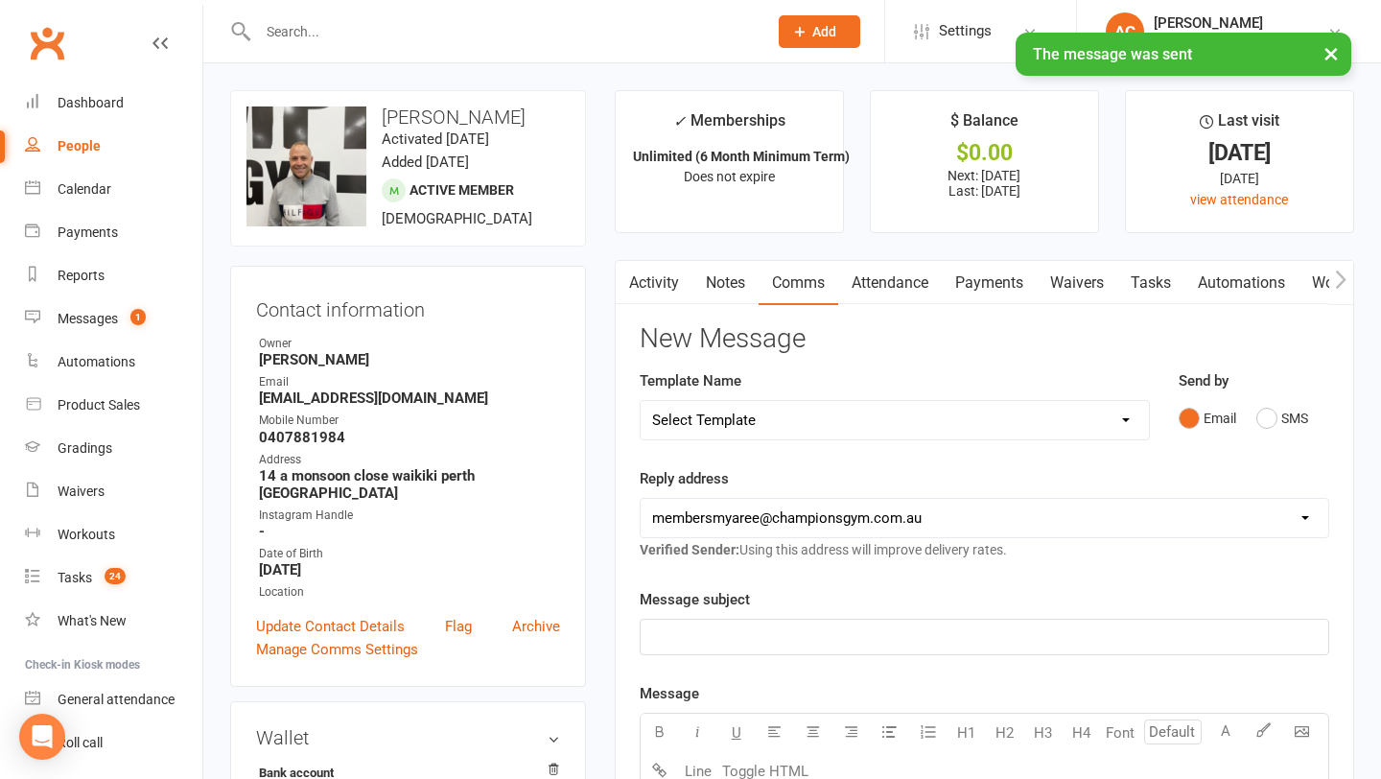
click at [728, 290] on link "Notes" at bounding box center [726, 283] width 66 height 44
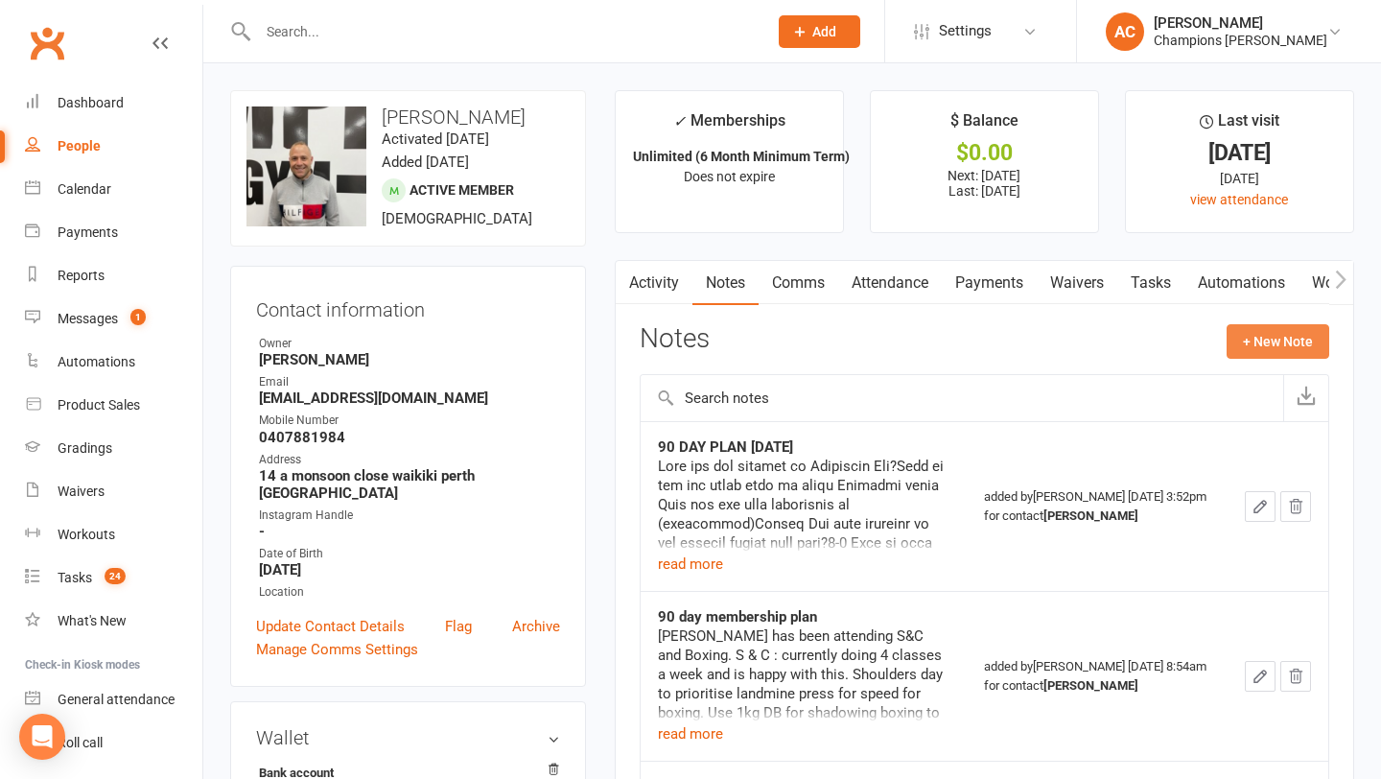
click at [1289, 328] on button "+ New Note" at bounding box center [1278, 341] width 103 height 35
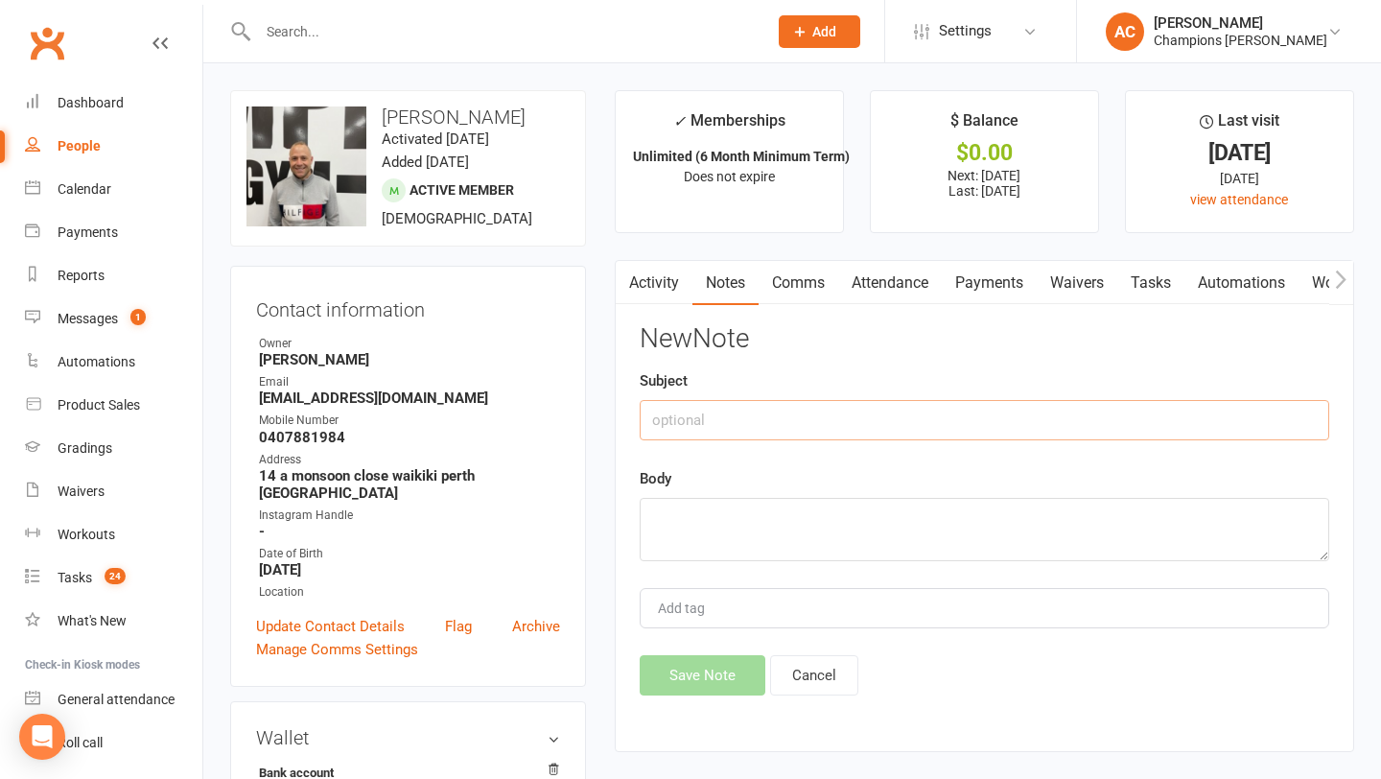
click at [946, 422] on input "text" at bounding box center [985, 420] width 690 height 40
type input "coach sms"
click at [773, 532] on textarea at bounding box center [985, 529] width 690 height 63
paste textarea "Do you have plans to return to the gym soon?"
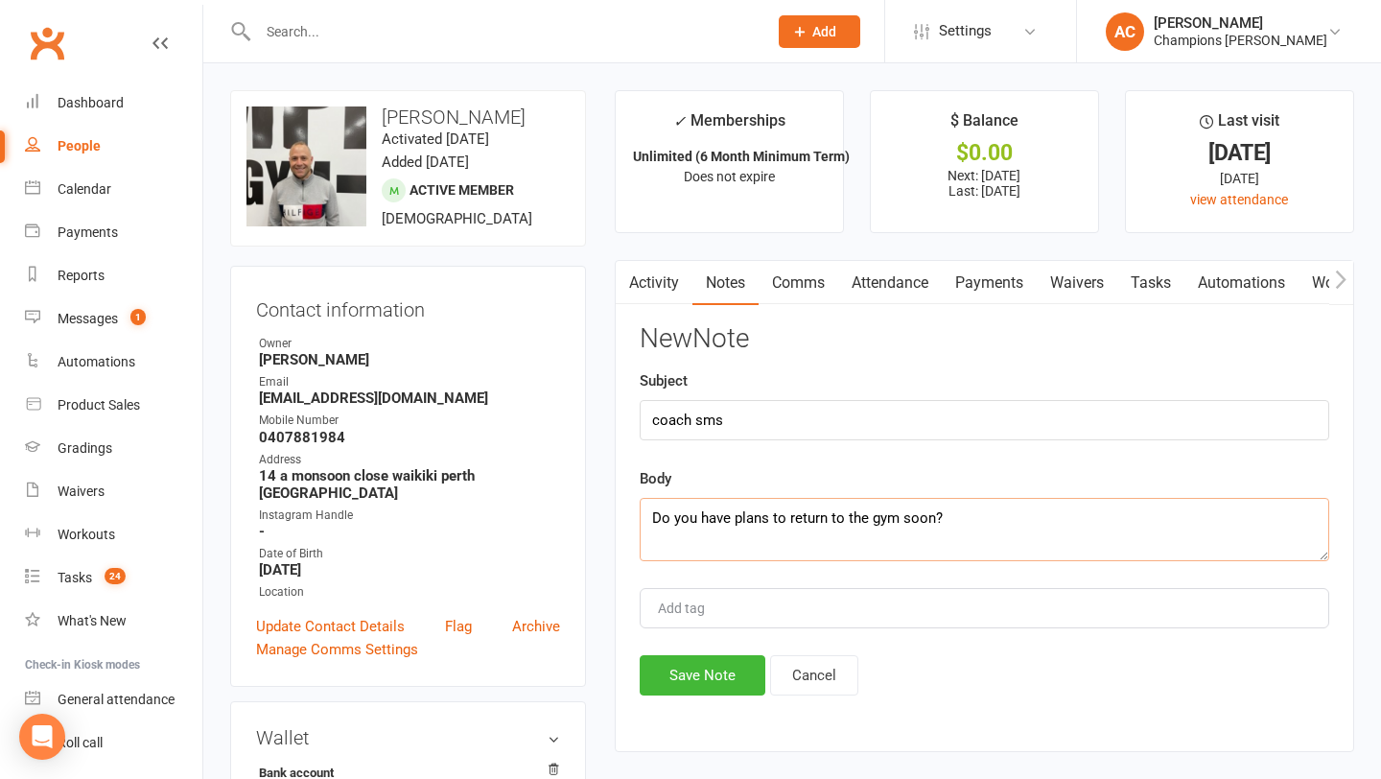
type textarea "Do you have plans to return to the gym soon?"
click at [737, 675] on button "Save Note" at bounding box center [703, 675] width 126 height 40
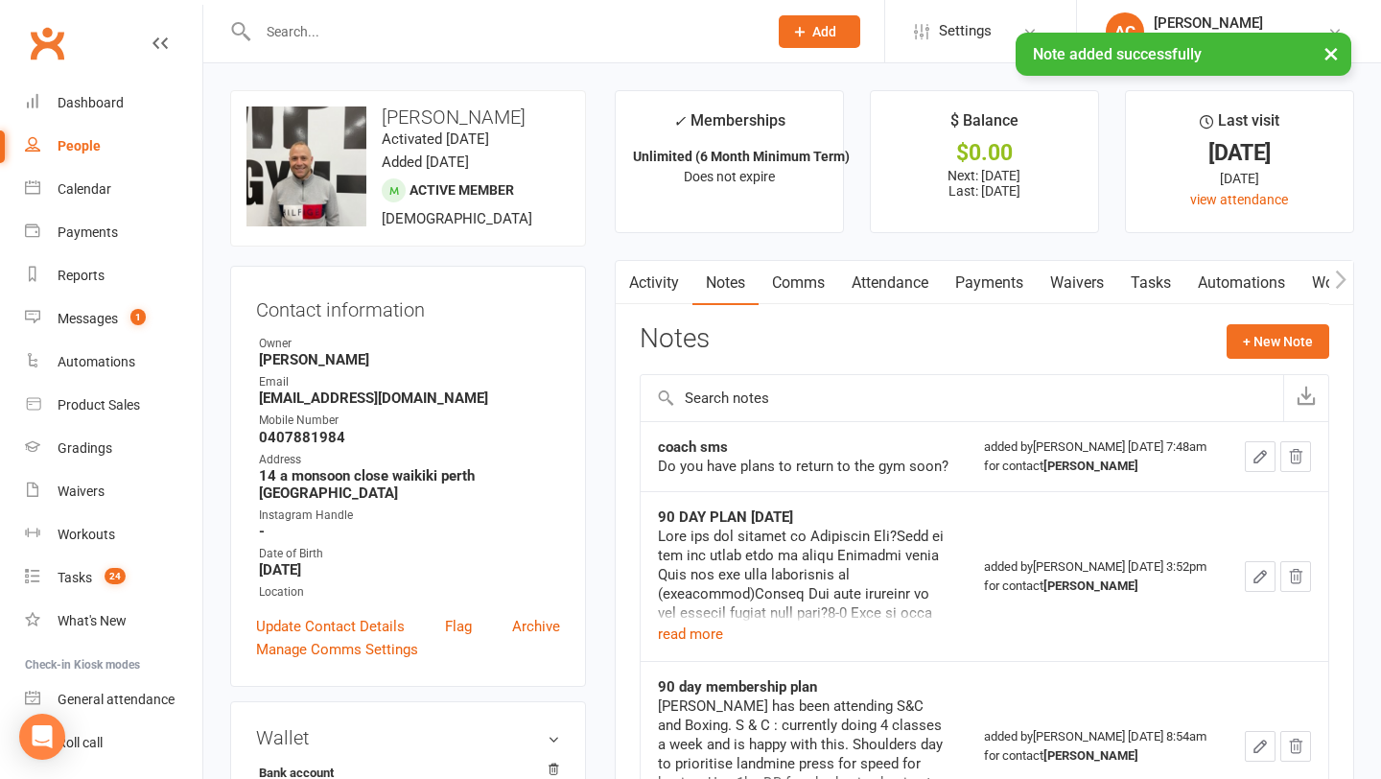
click at [307, 27] on input "text" at bounding box center [503, 31] width 502 height 27
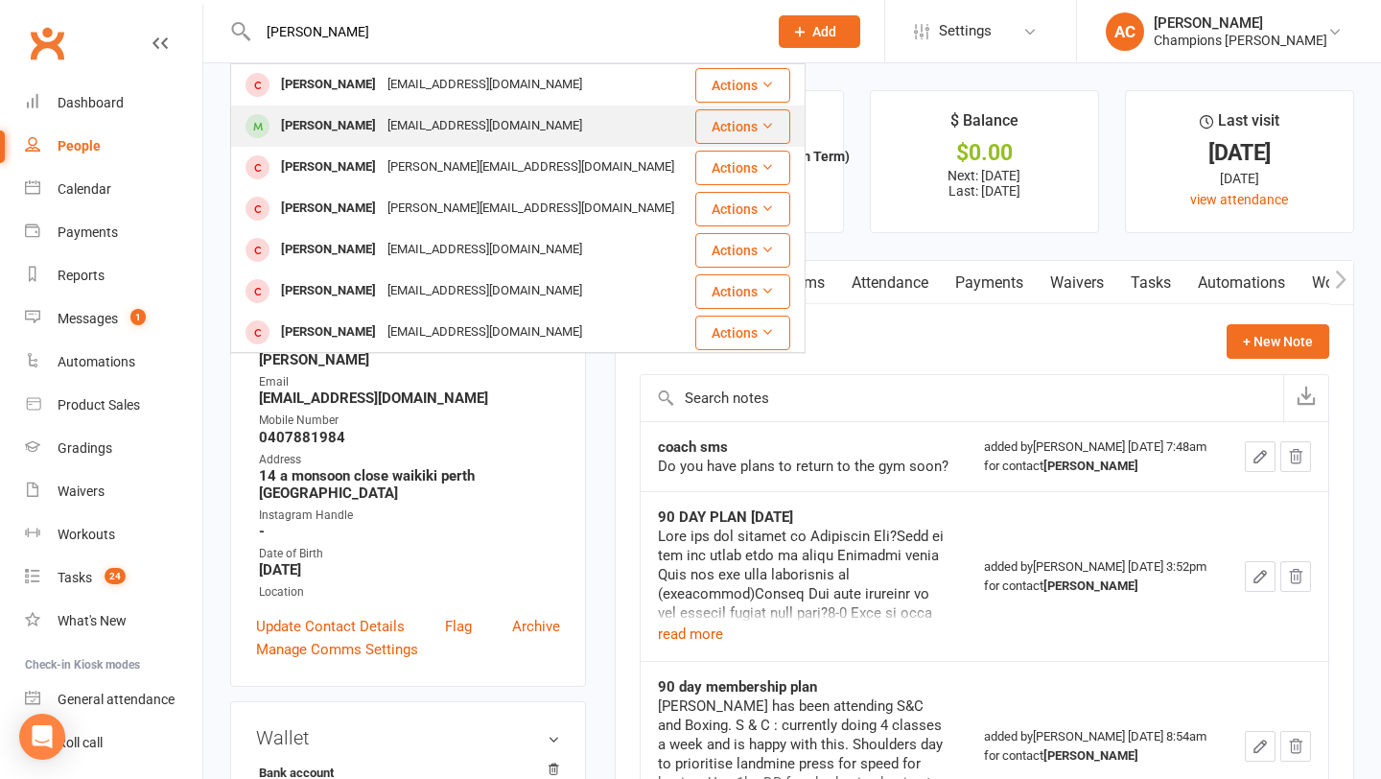
type input "[PERSON_NAME]"
click at [266, 129] on span at bounding box center [258, 126] width 24 height 24
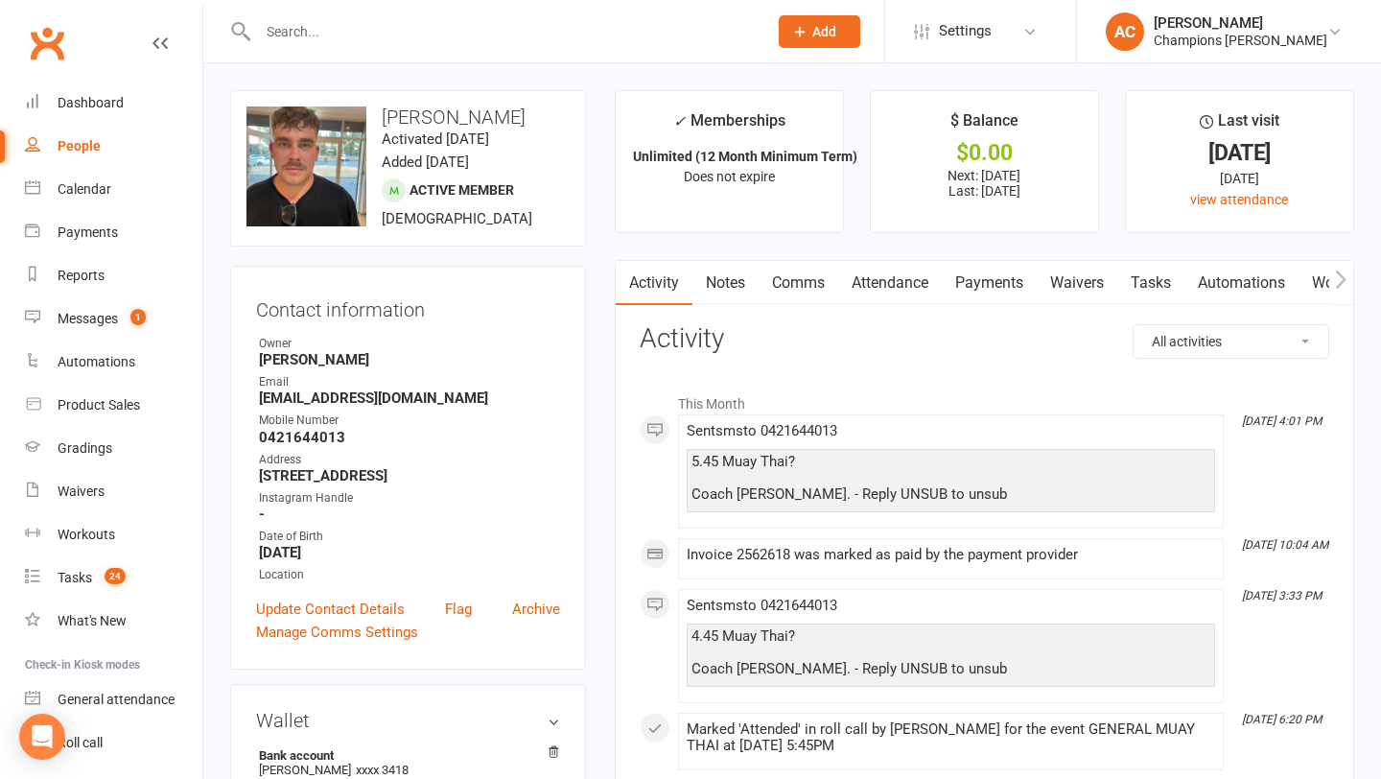
click at [780, 283] on link "Comms" at bounding box center [799, 283] width 80 height 44
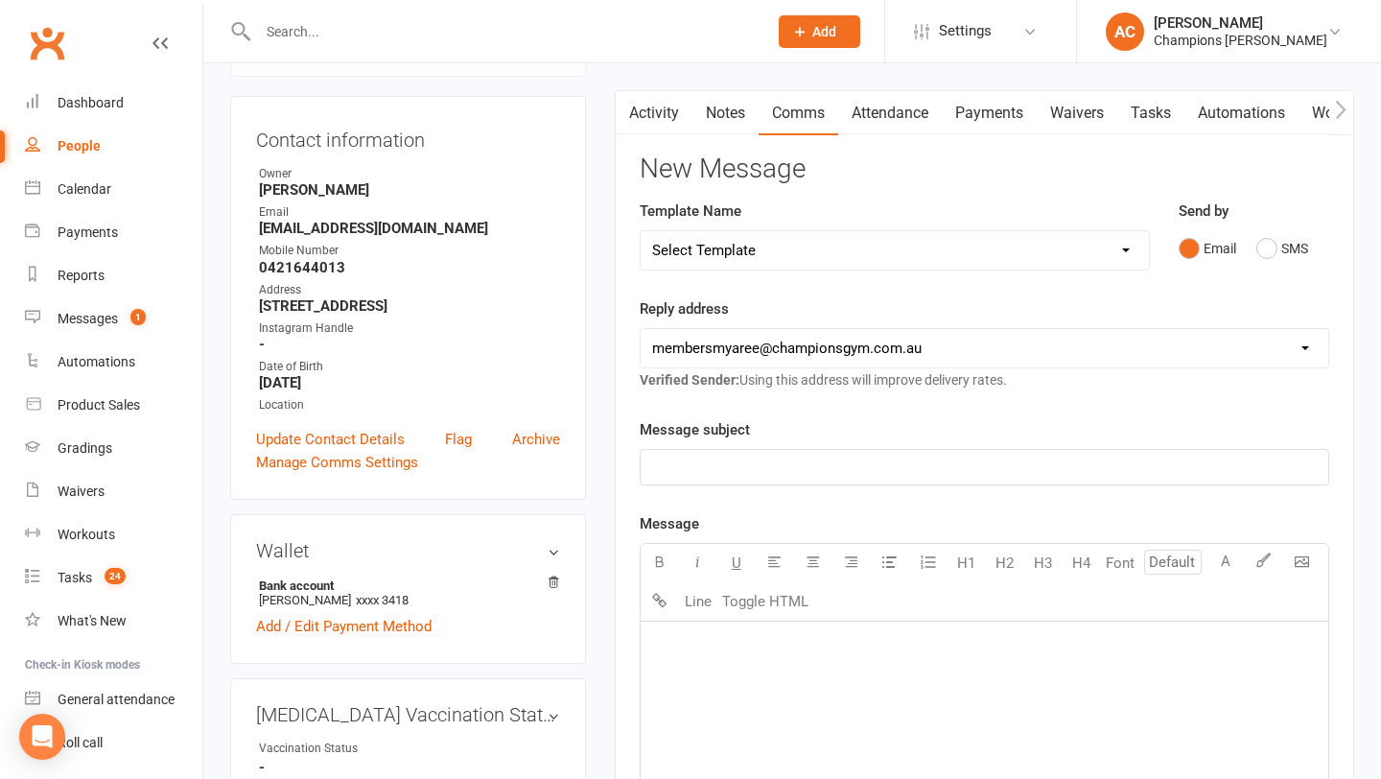
scroll to position [171, 0]
click at [718, 115] on link "Notes" at bounding box center [726, 112] width 66 height 44
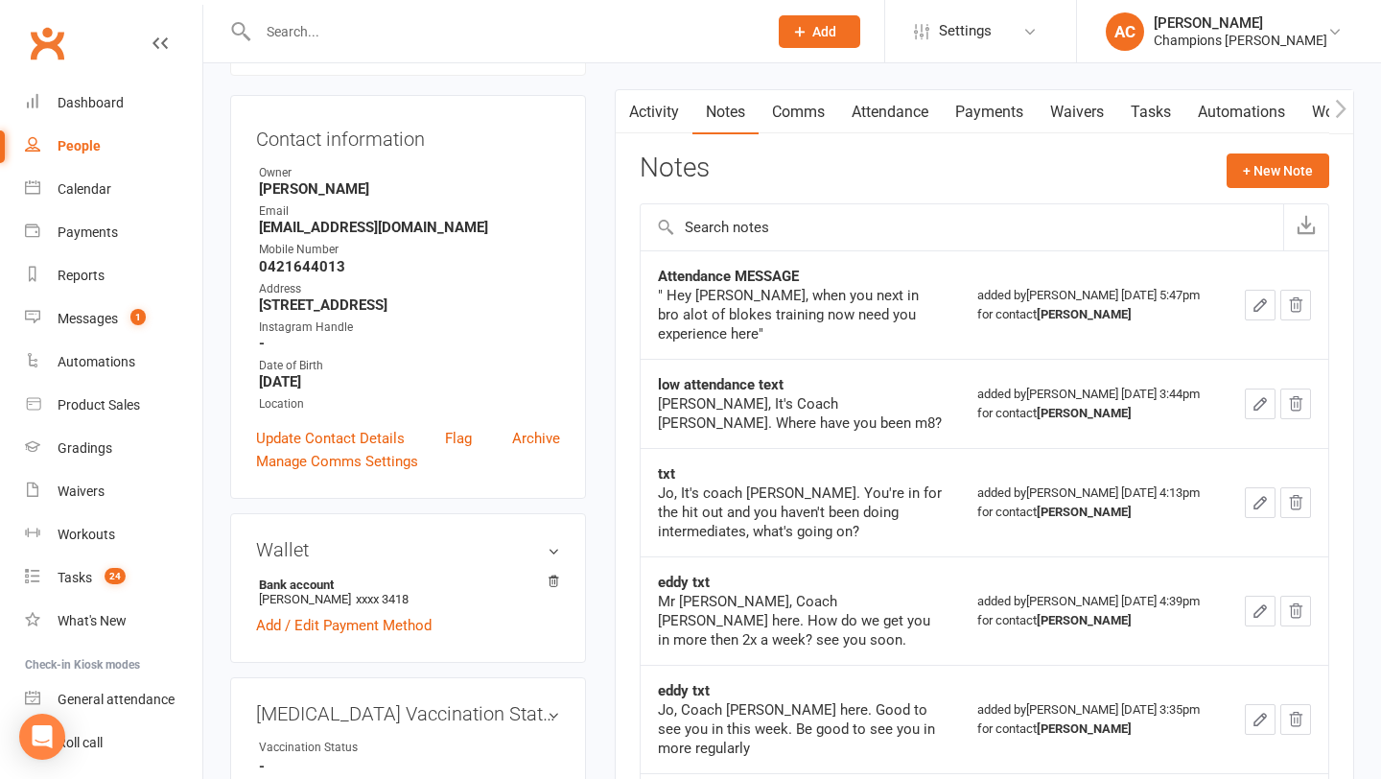
click at [790, 111] on link "Comms" at bounding box center [799, 112] width 80 height 44
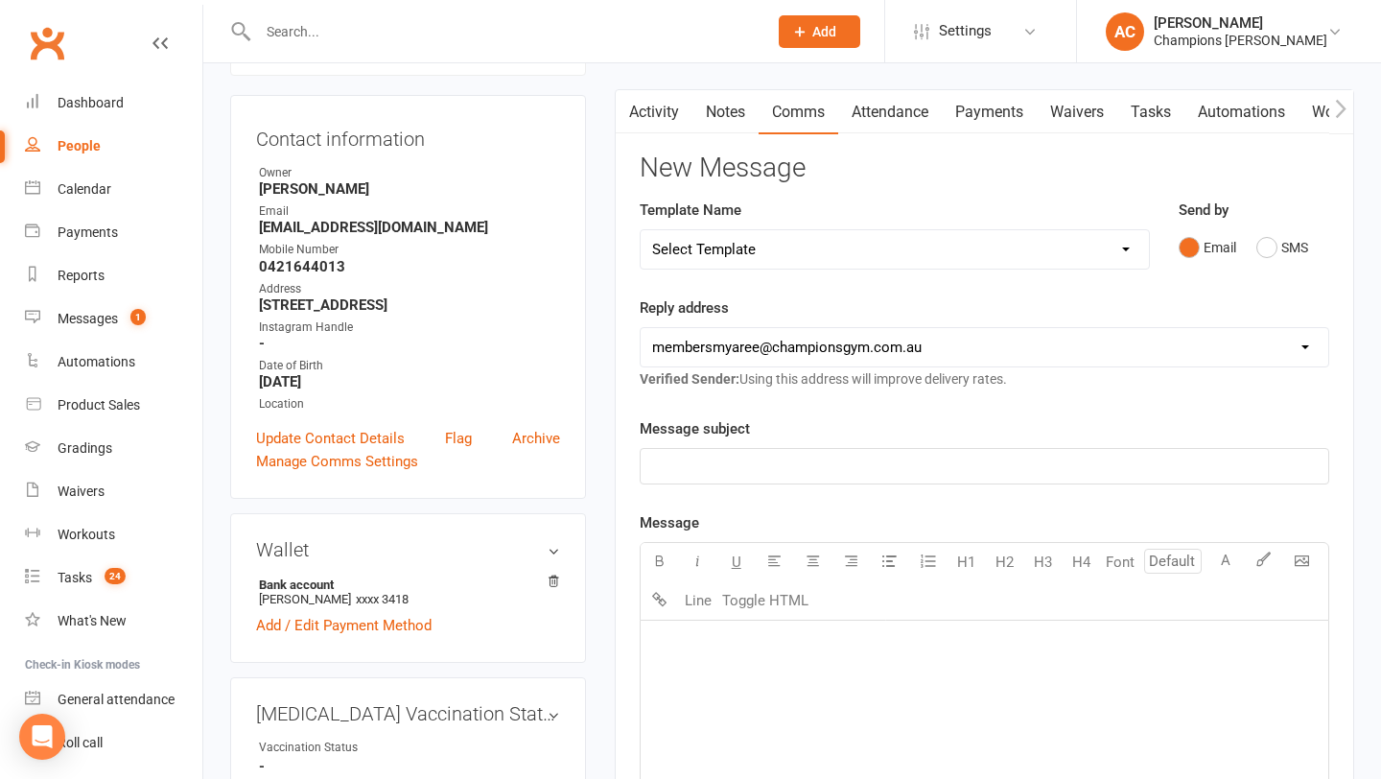
click at [1313, 266] on div "Send by Email SMS" at bounding box center [1254, 246] width 179 height 94
click at [1296, 254] on button "SMS" at bounding box center [1283, 247] width 52 height 36
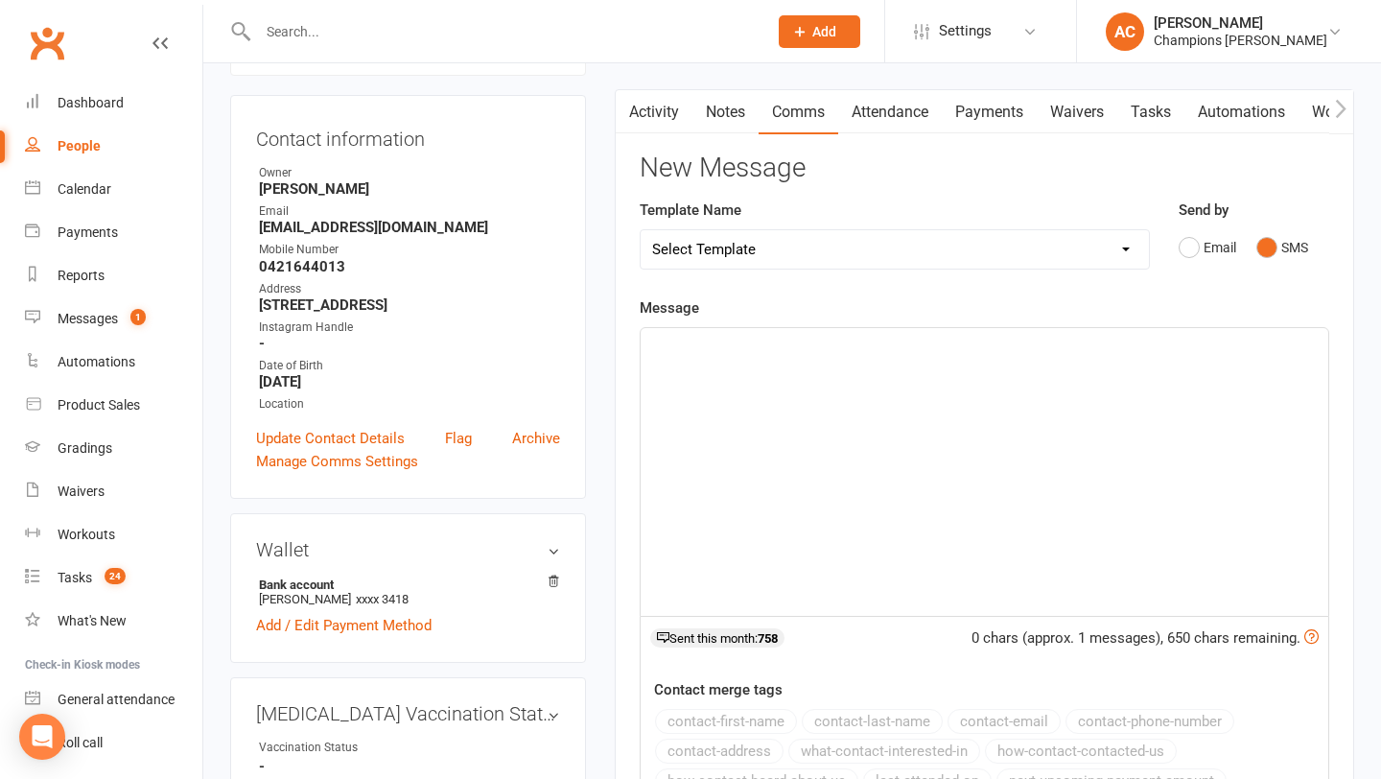
click at [908, 418] on div "﻿" at bounding box center [985, 472] width 688 height 288
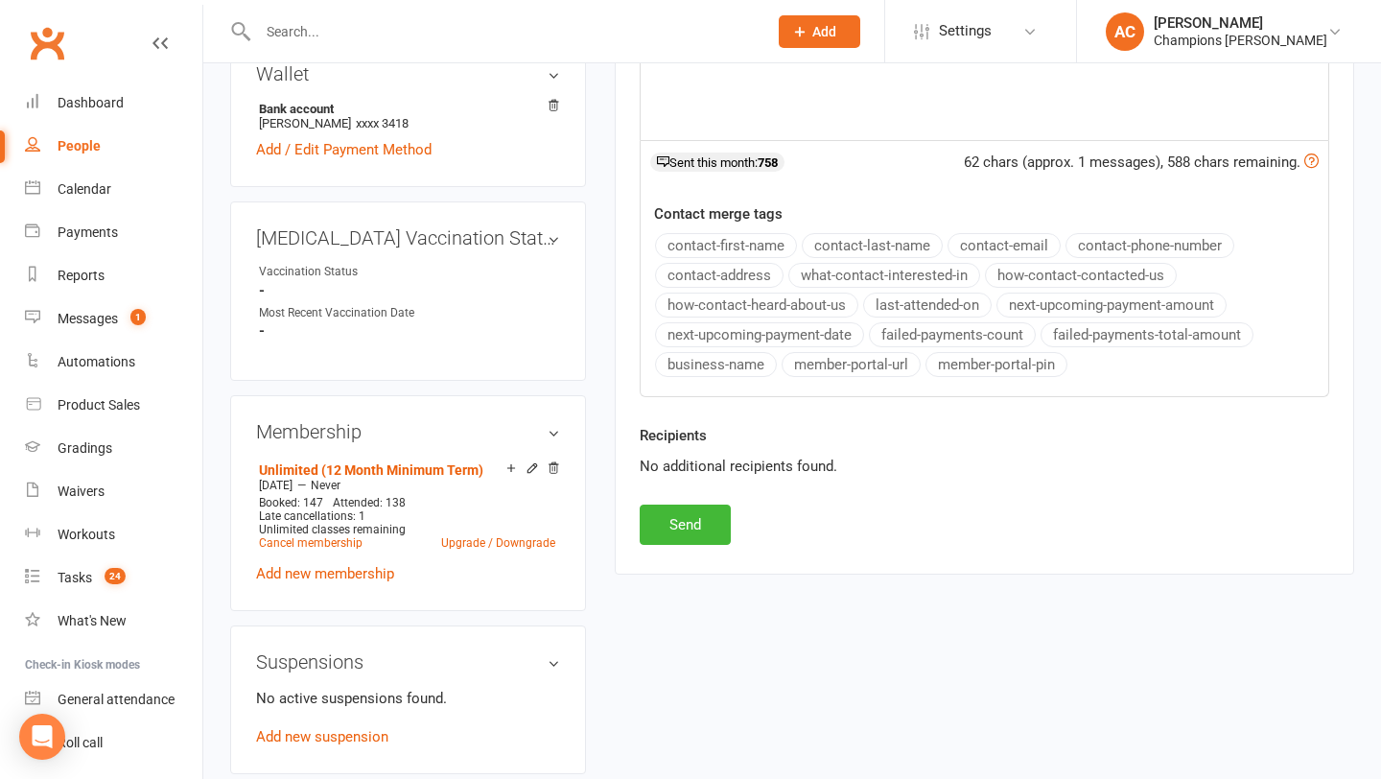
scroll to position [665, 0]
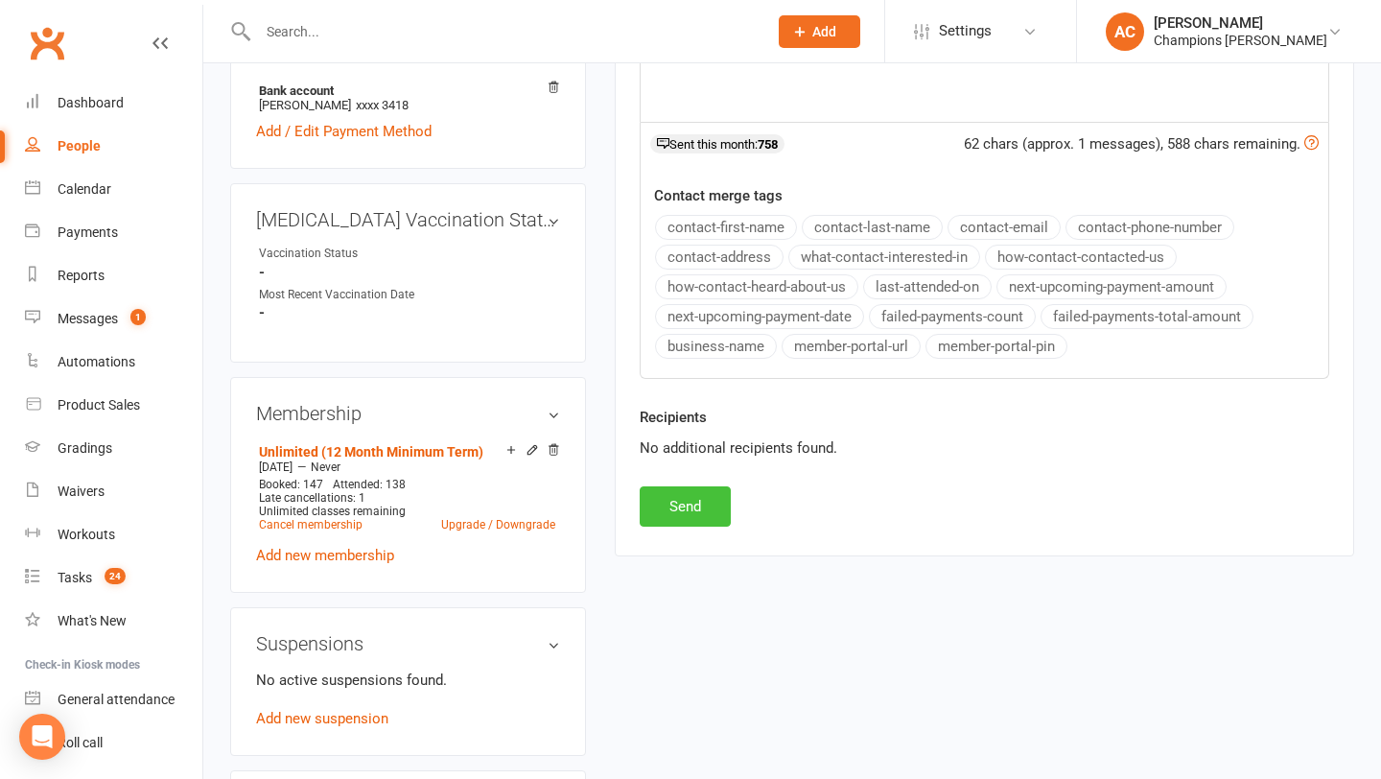
click at [659, 498] on button "Send" at bounding box center [685, 506] width 91 height 40
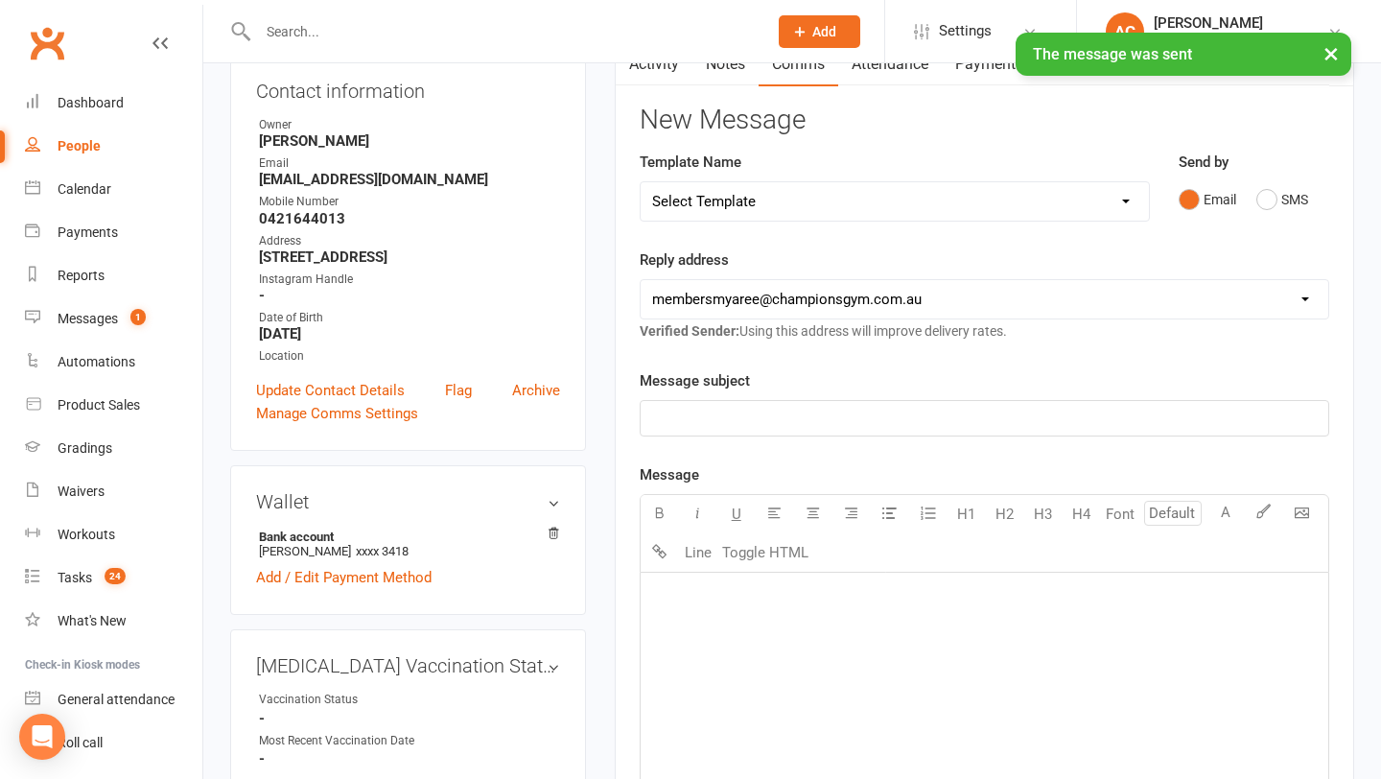
scroll to position [0, 0]
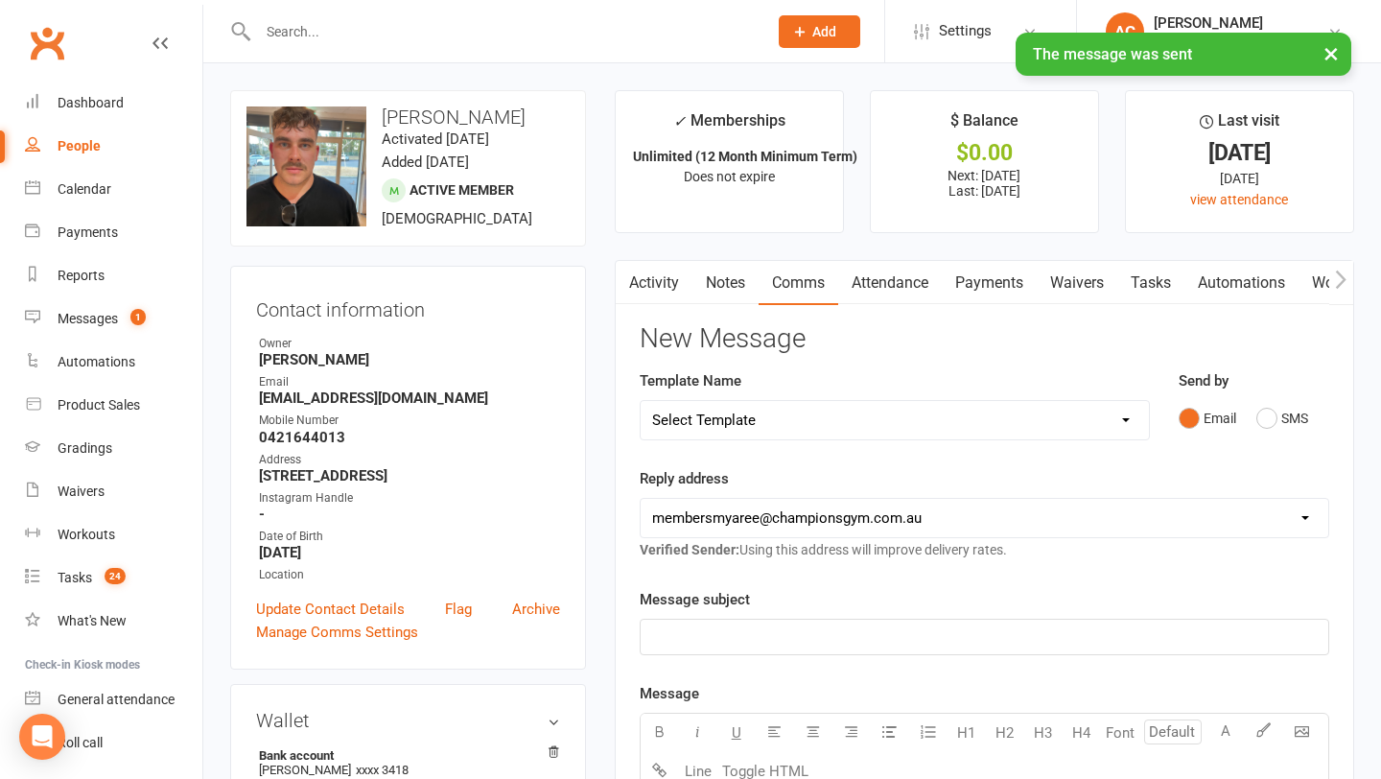
click at [719, 285] on link "Notes" at bounding box center [726, 283] width 66 height 44
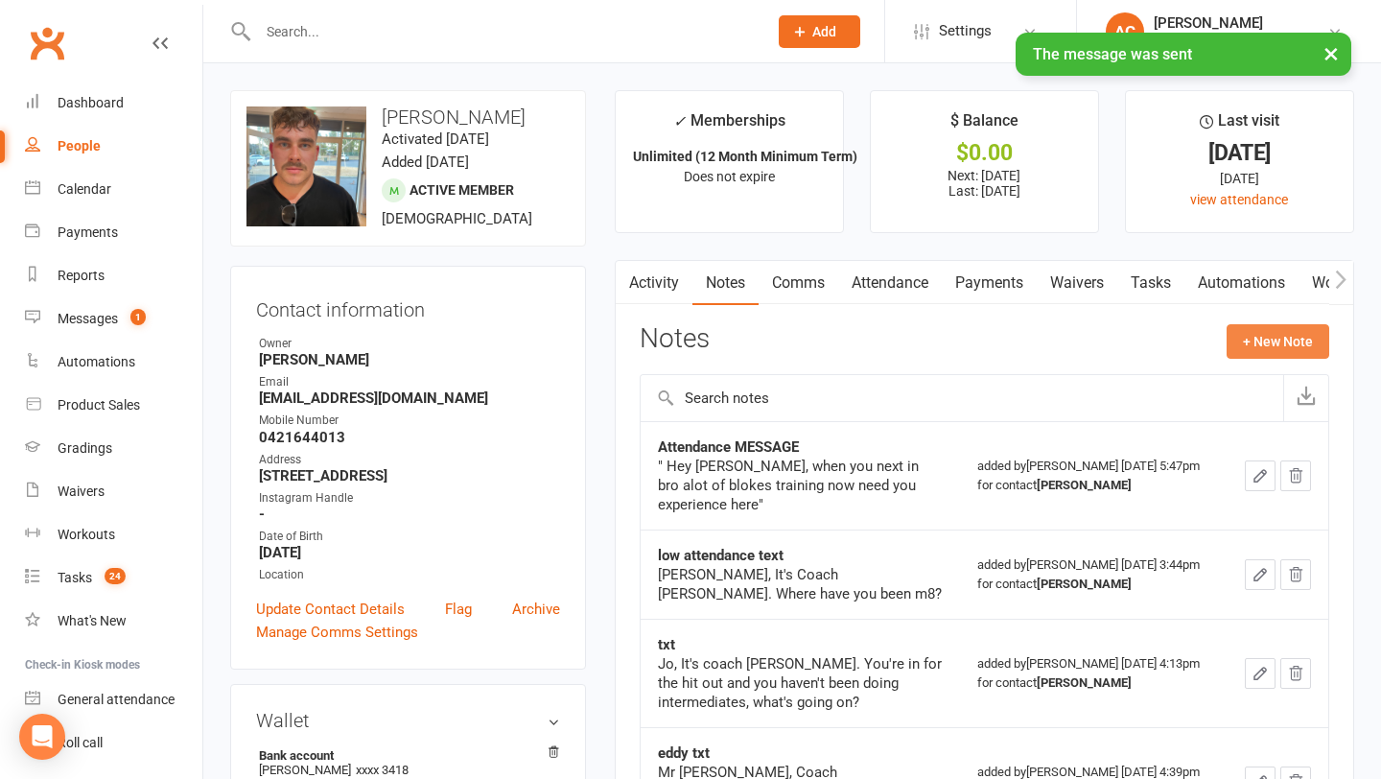
click at [1283, 328] on button "+ New Note" at bounding box center [1278, 341] width 103 height 35
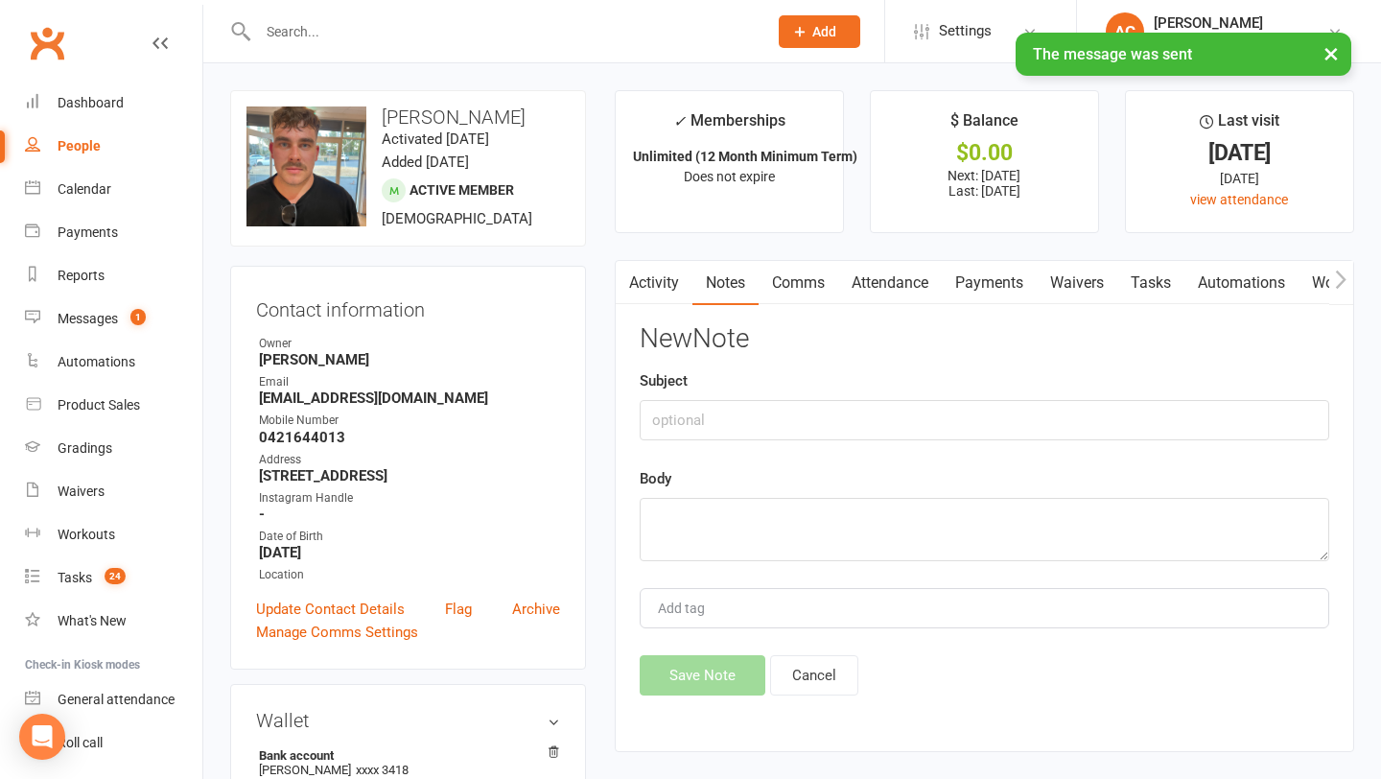
click at [847, 440] on div "New Note Subject Body Add tag Save Note Cancel" at bounding box center [985, 509] width 690 height 371
click at [845, 409] on input "text" at bounding box center [985, 420] width 690 height 40
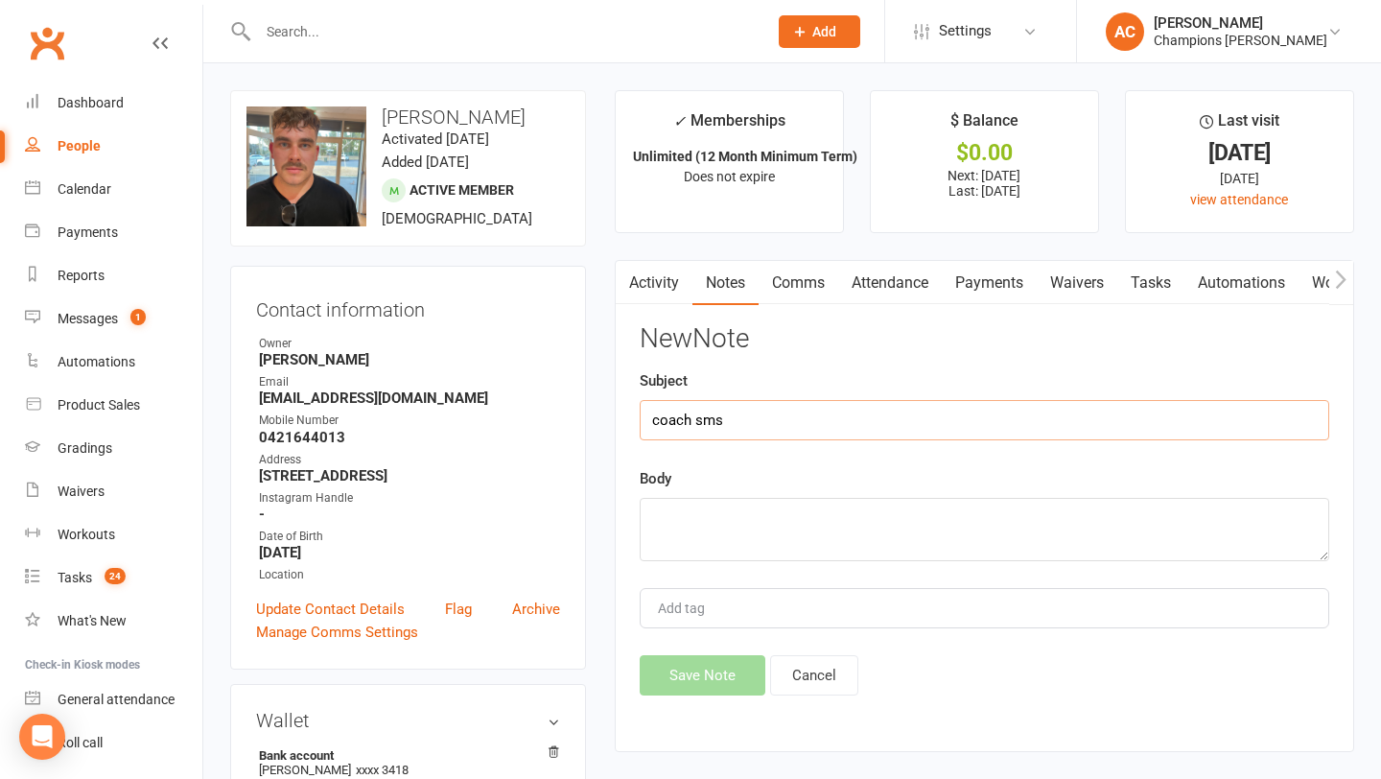
type input "coach sms"
click at [752, 531] on textarea at bounding box center [985, 529] width 690 height 63
paste textarea "I was wondering when you might resume training."
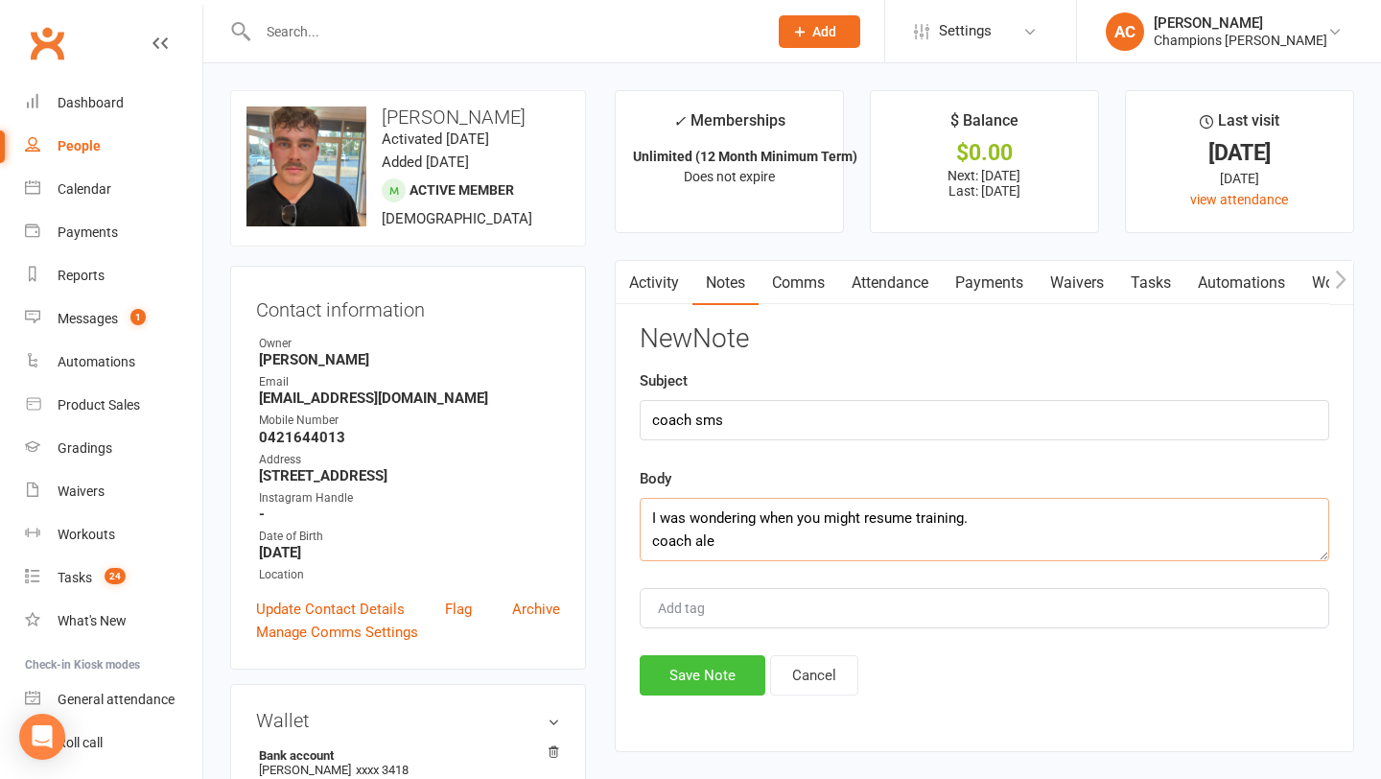
type textarea "I was wondering when you might resume training. coach ale"
click at [682, 686] on button "Save Note" at bounding box center [703, 675] width 126 height 40
click at [682, 686] on div "Save Note Cancel" at bounding box center [985, 675] width 690 height 40
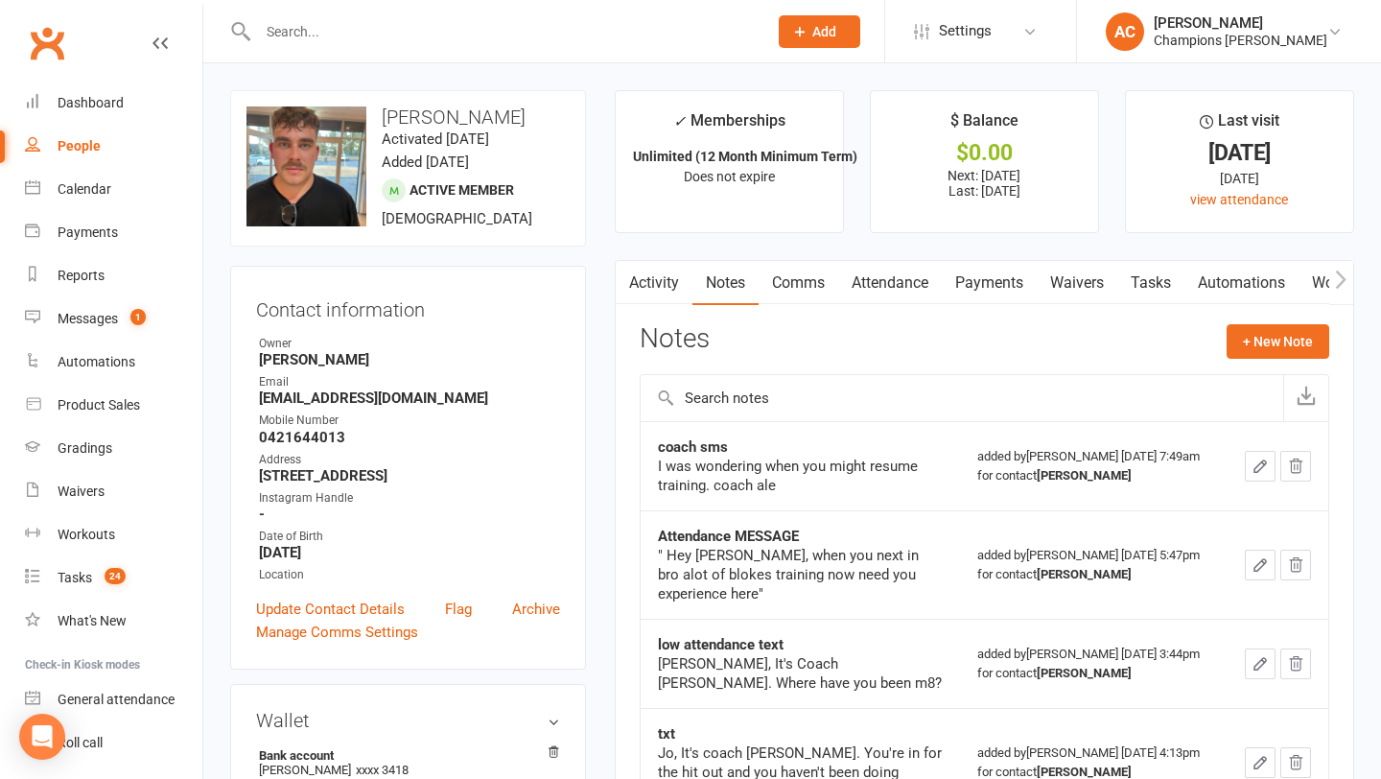
click at [460, 37] on input "text" at bounding box center [503, 31] width 502 height 27
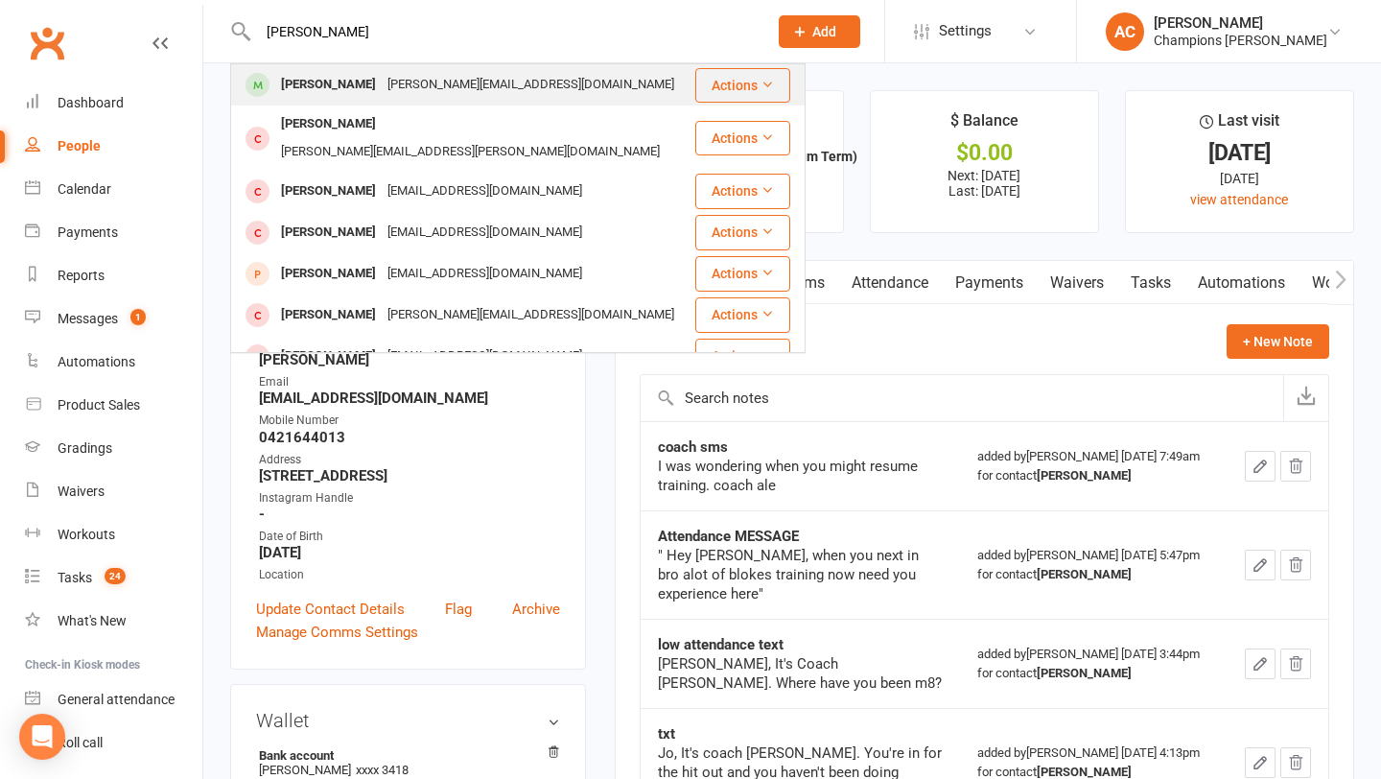
type input "[PERSON_NAME]"
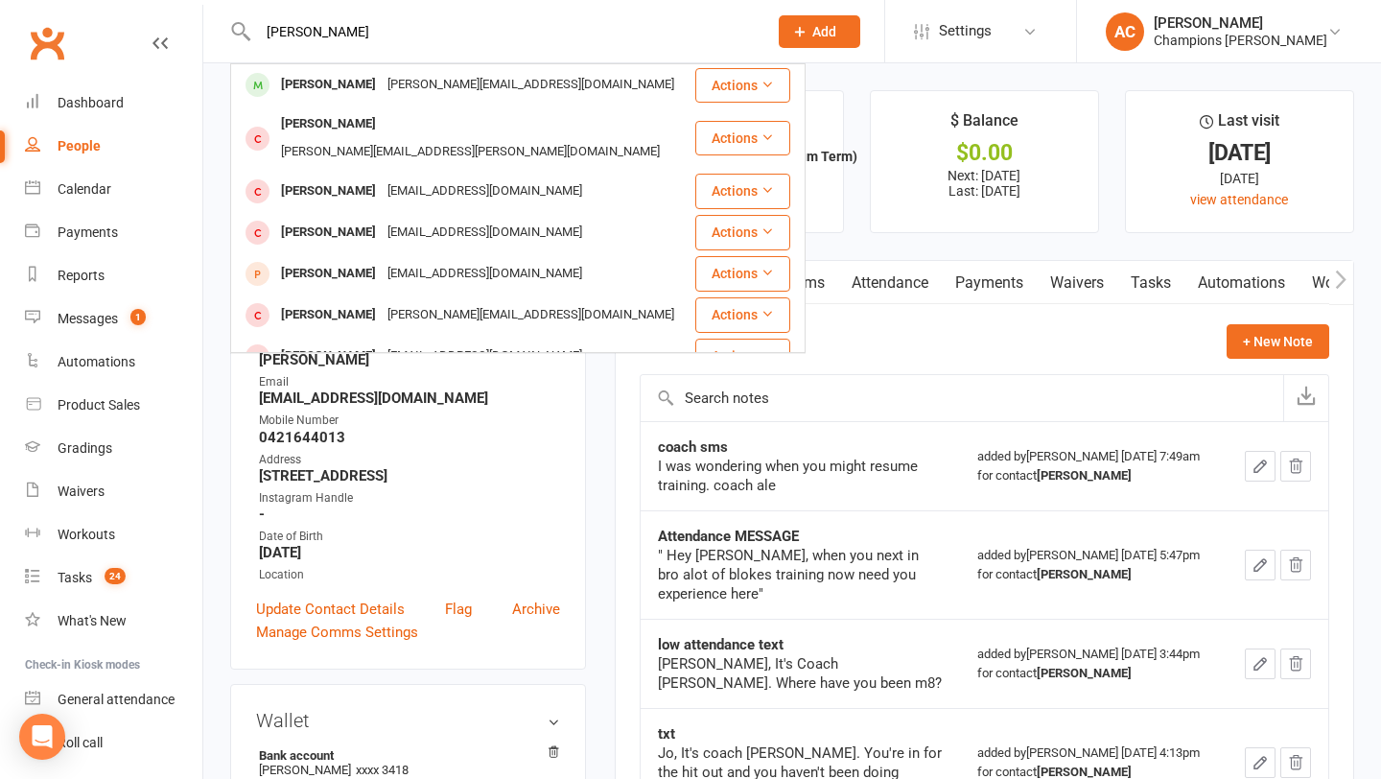
click at [411, 85] on div "[PERSON_NAME][EMAIL_ADDRESS][DOMAIN_NAME]" at bounding box center [531, 85] width 298 height 28
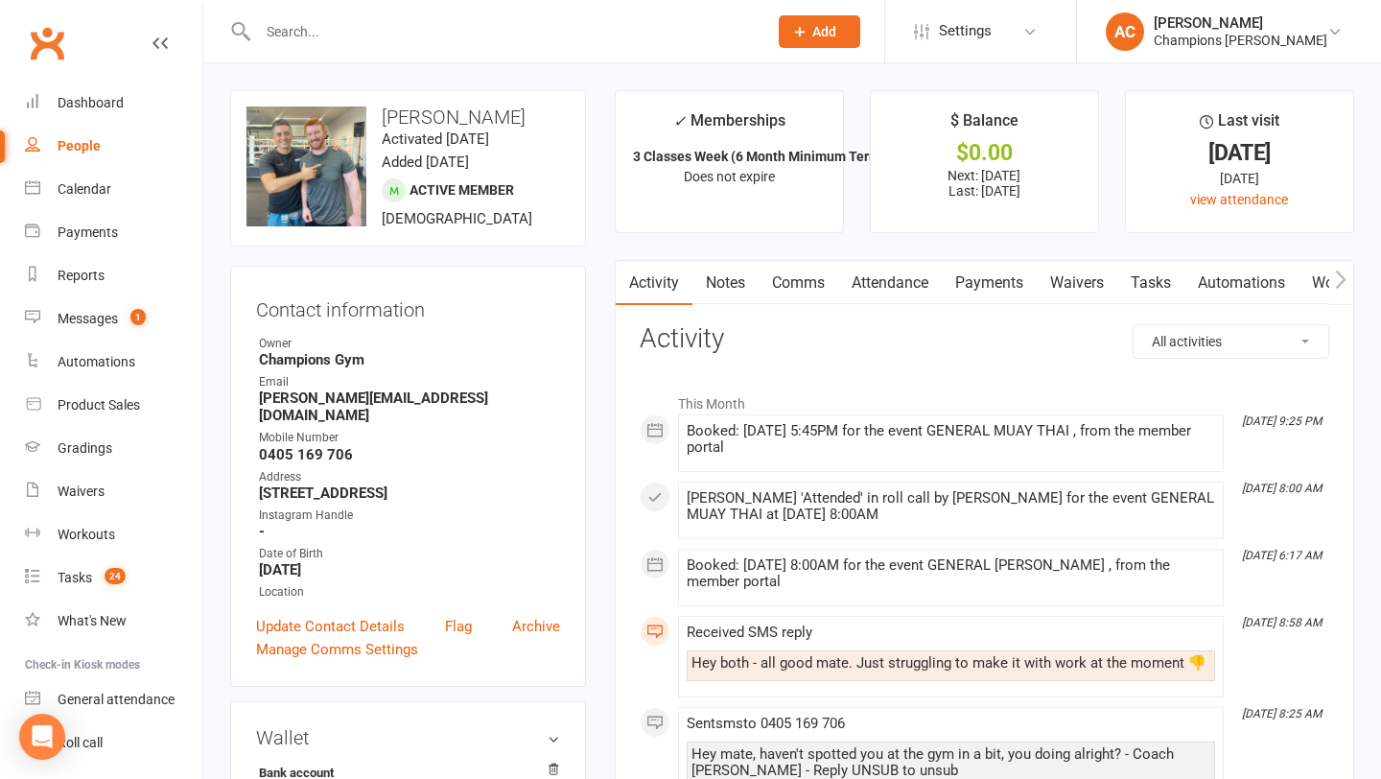
click at [790, 293] on link "Comms" at bounding box center [799, 283] width 80 height 44
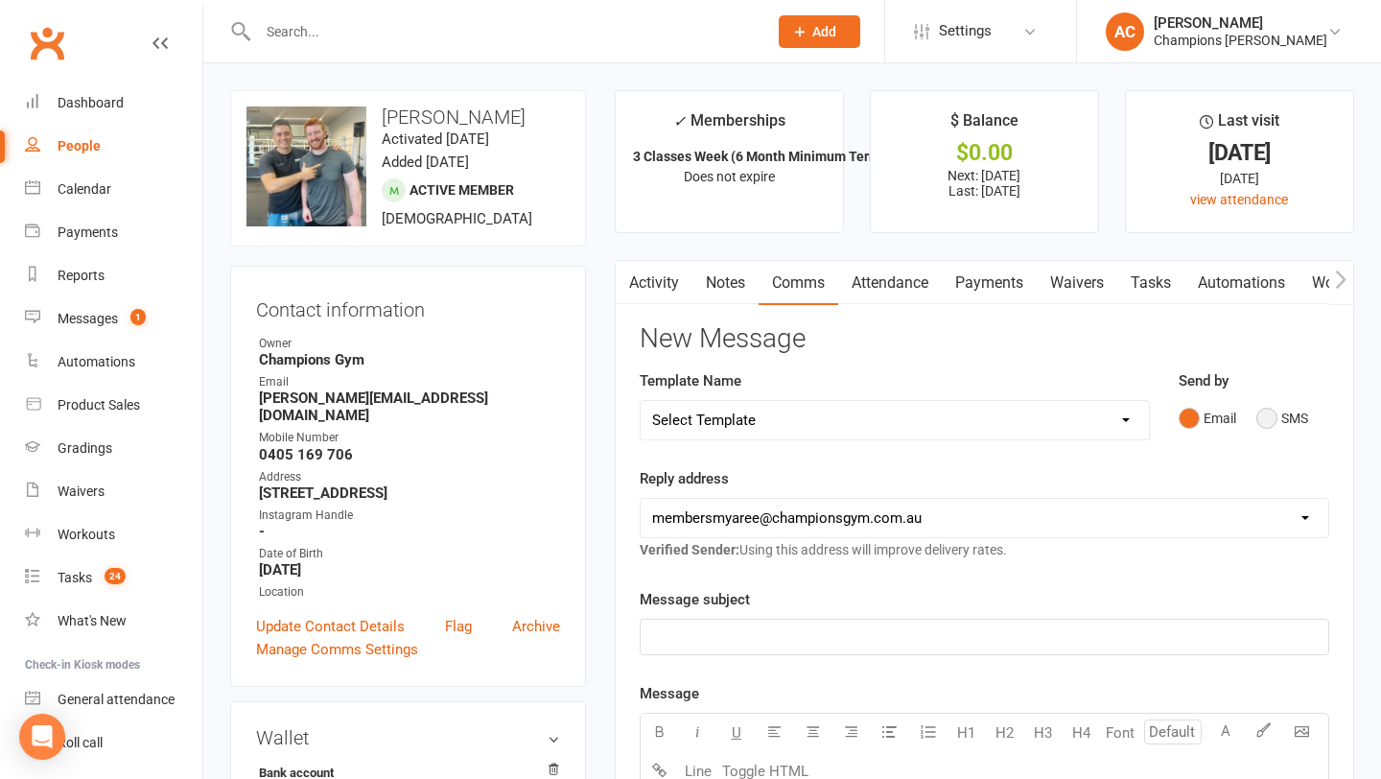
click at [1303, 413] on button "SMS" at bounding box center [1283, 418] width 52 height 36
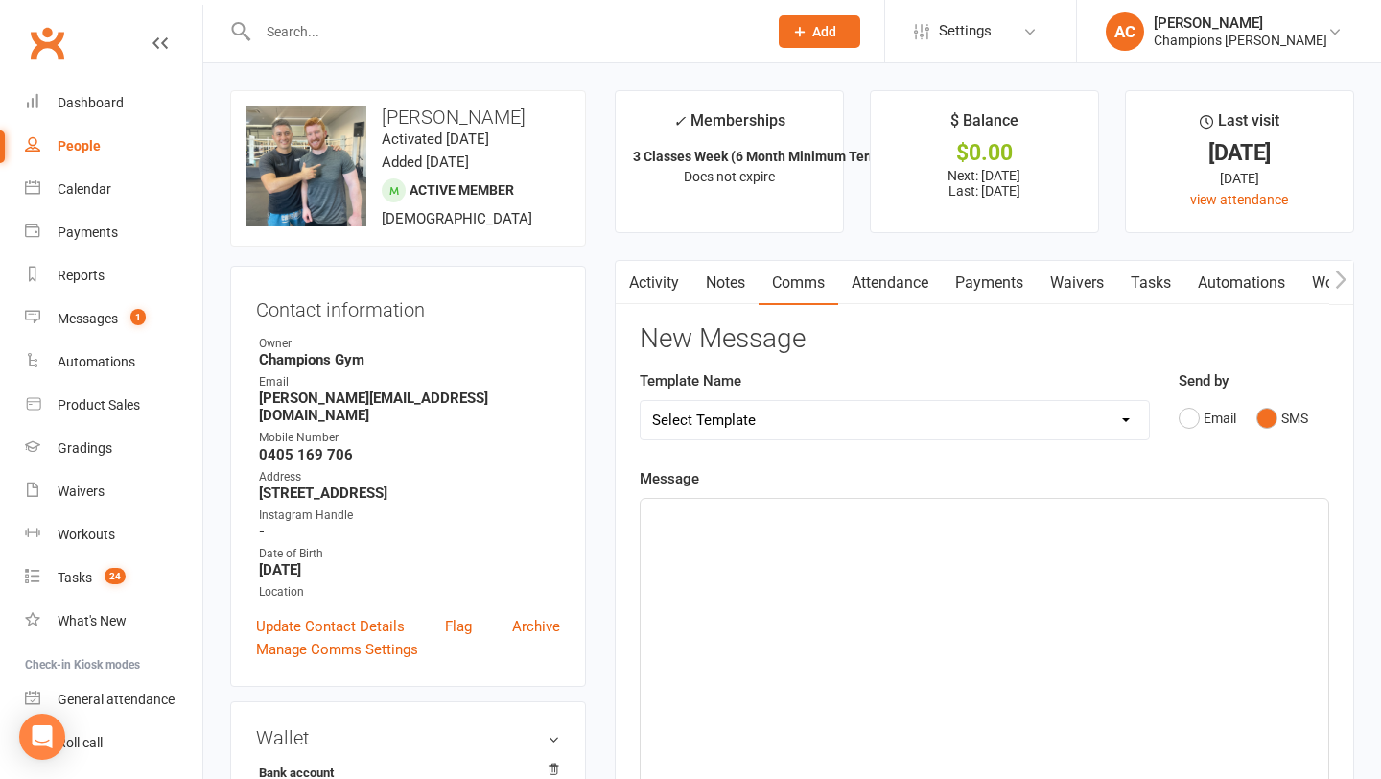
click at [698, 611] on div "﻿" at bounding box center [985, 643] width 688 height 288
paste div
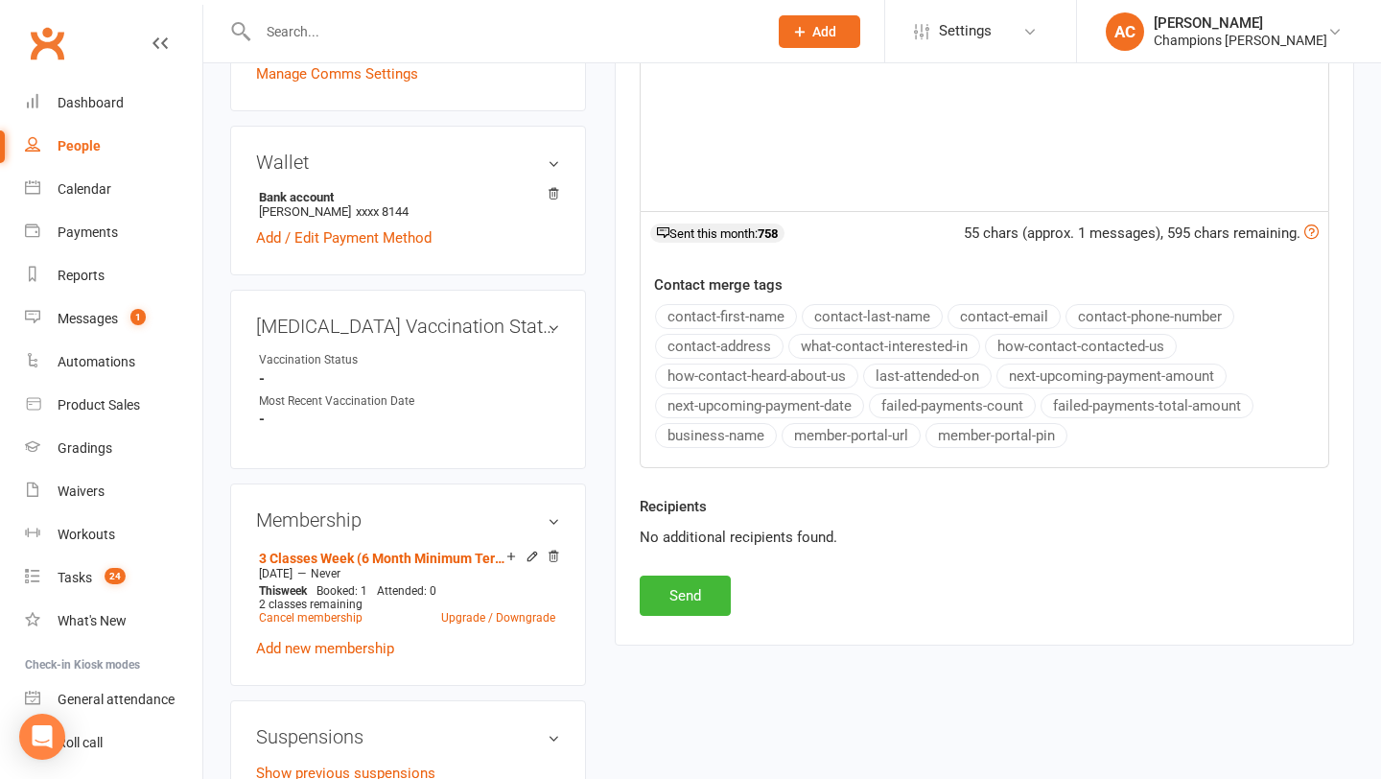
scroll to position [597, 0]
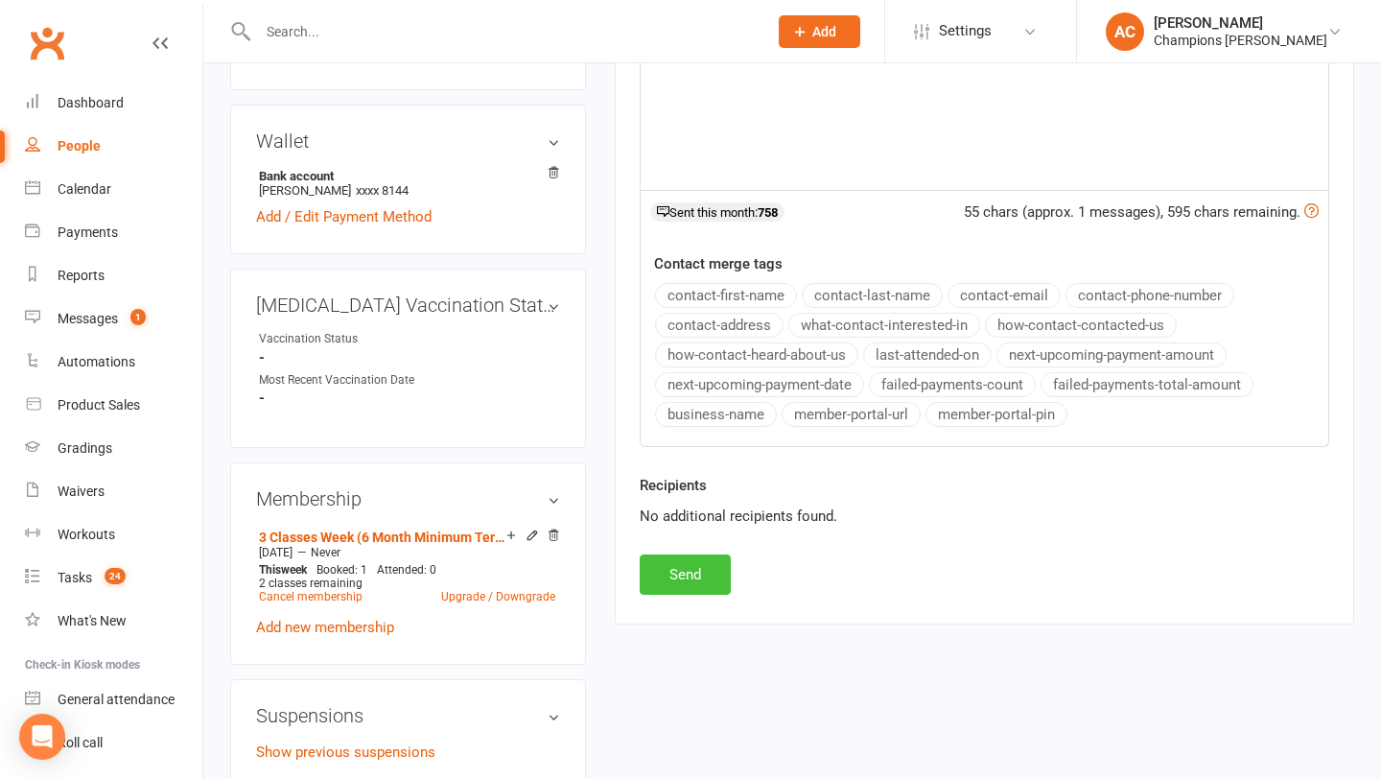
click at [668, 582] on button "Send" at bounding box center [685, 574] width 91 height 40
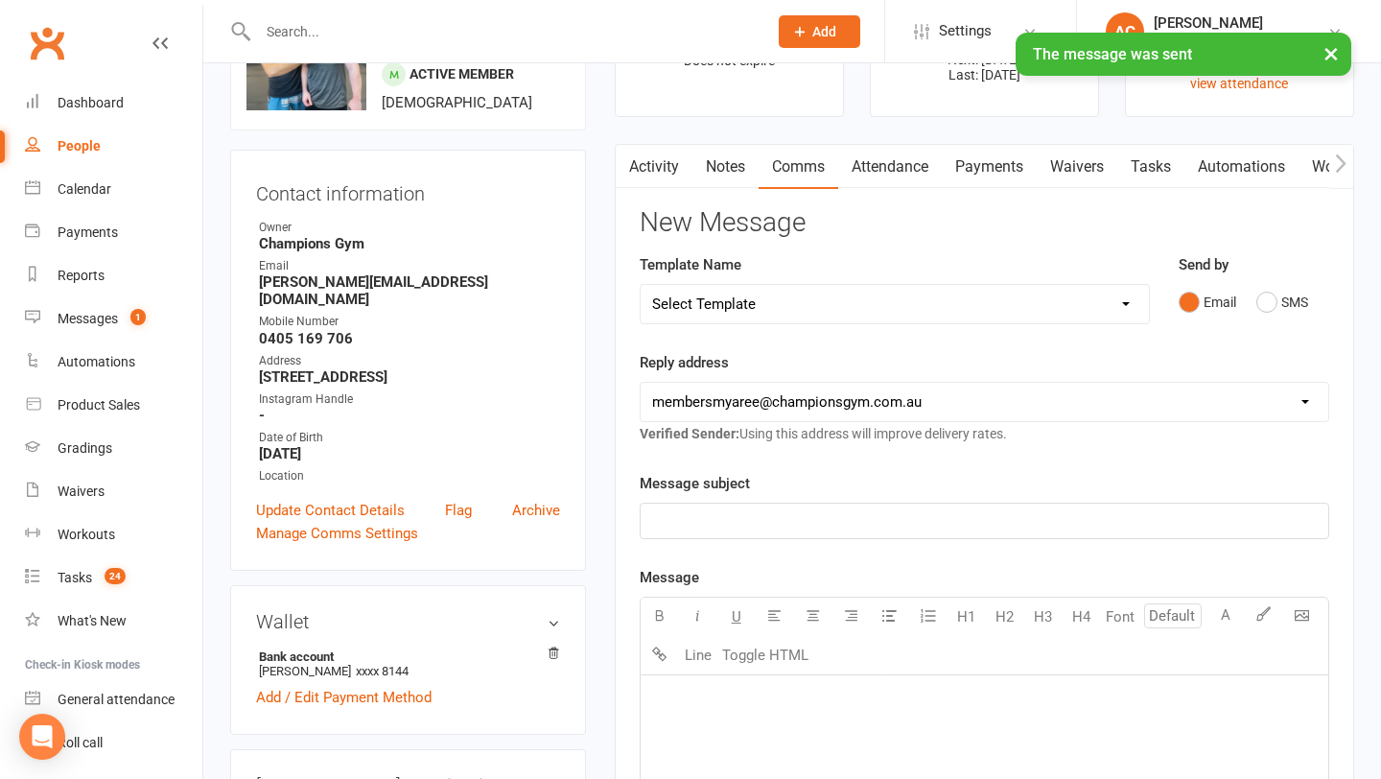
scroll to position [53, 0]
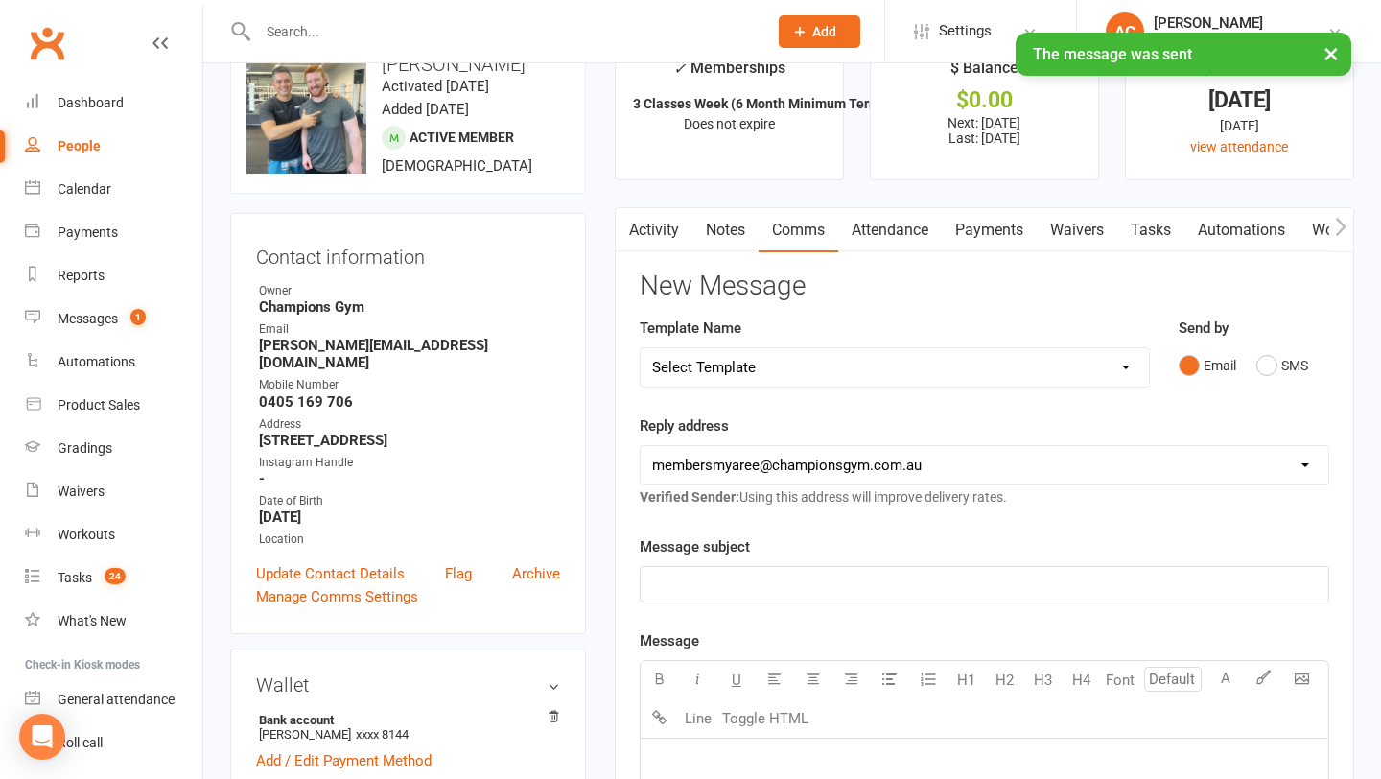
click at [743, 230] on link "Notes" at bounding box center [726, 230] width 66 height 44
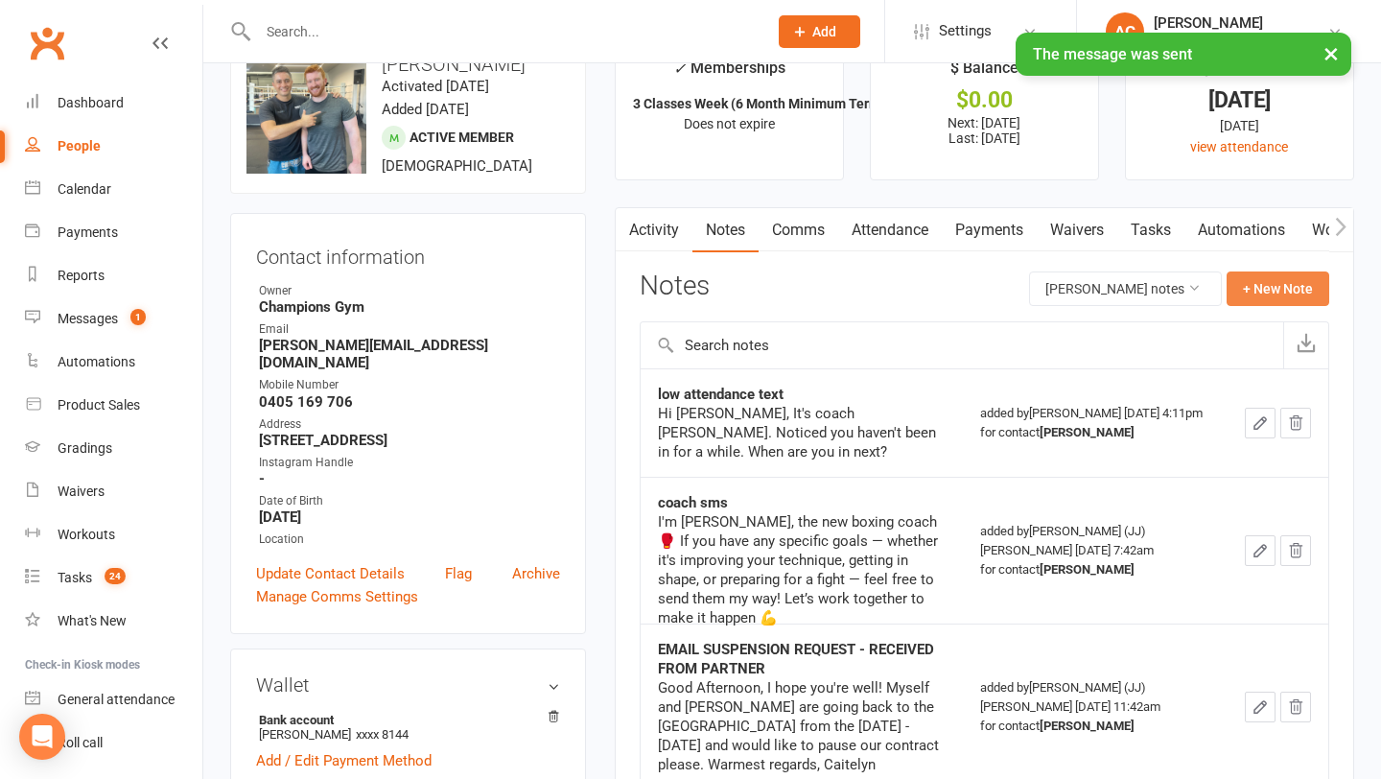
click at [1276, 273] on button "+ New Note" at bounding box center [1278, 288] width 103 height 35
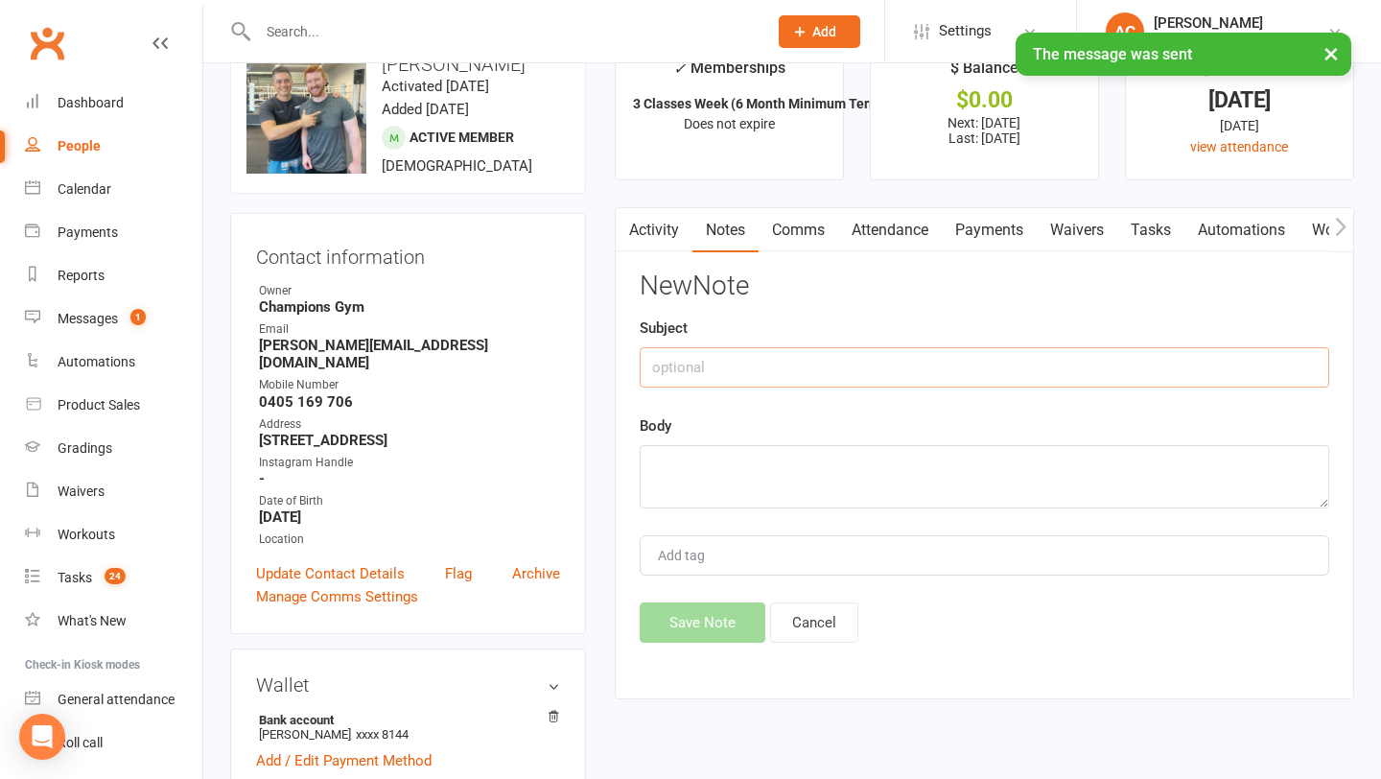
click at [864, 362] on input "text" at bounding box center [985, 367] width 690 height 40
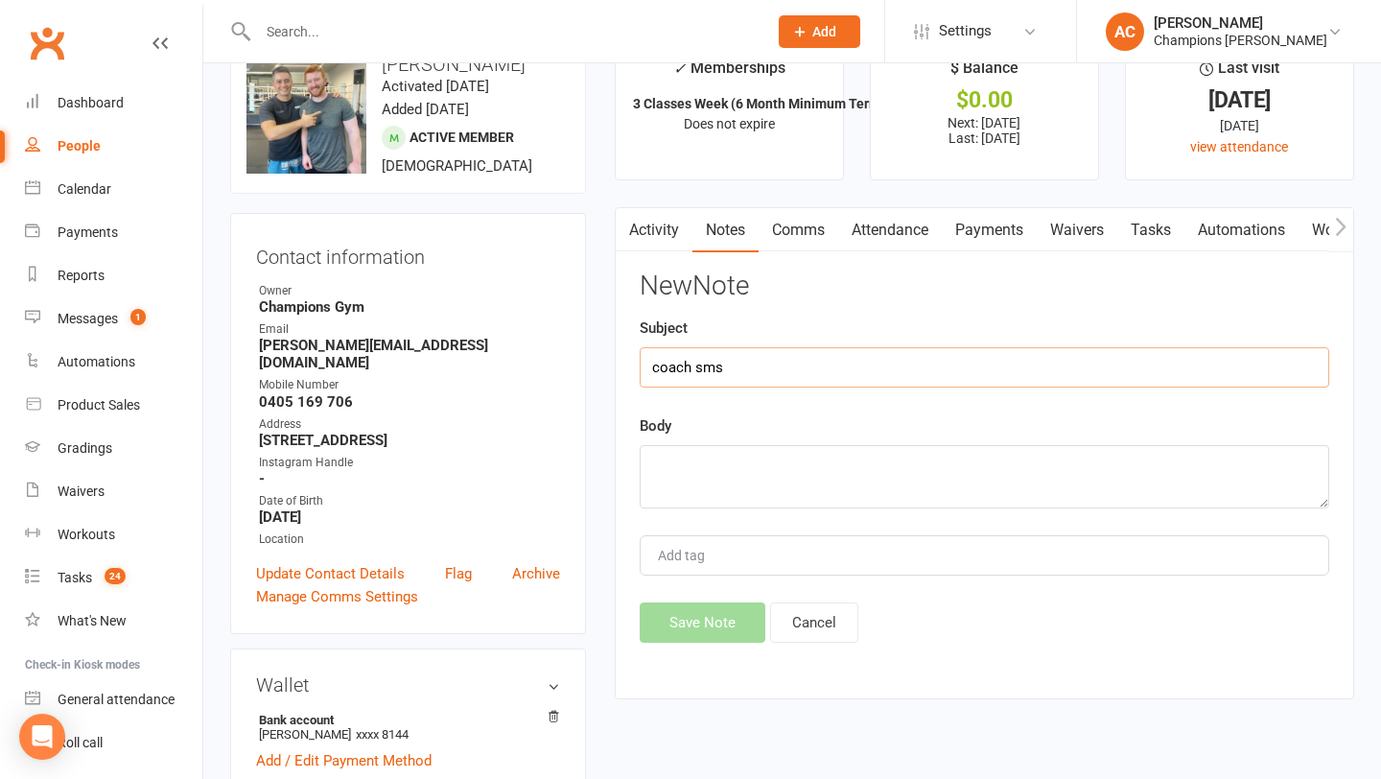
type input "coach sms"
click at [779, 442] on div "Body" at bounding box center [985, 461] width 690 height 94
click at [731, 476] on textarea at bounding box center [985, 476] width 690 height 63
paste textarea "A quick message to see how you're doing."
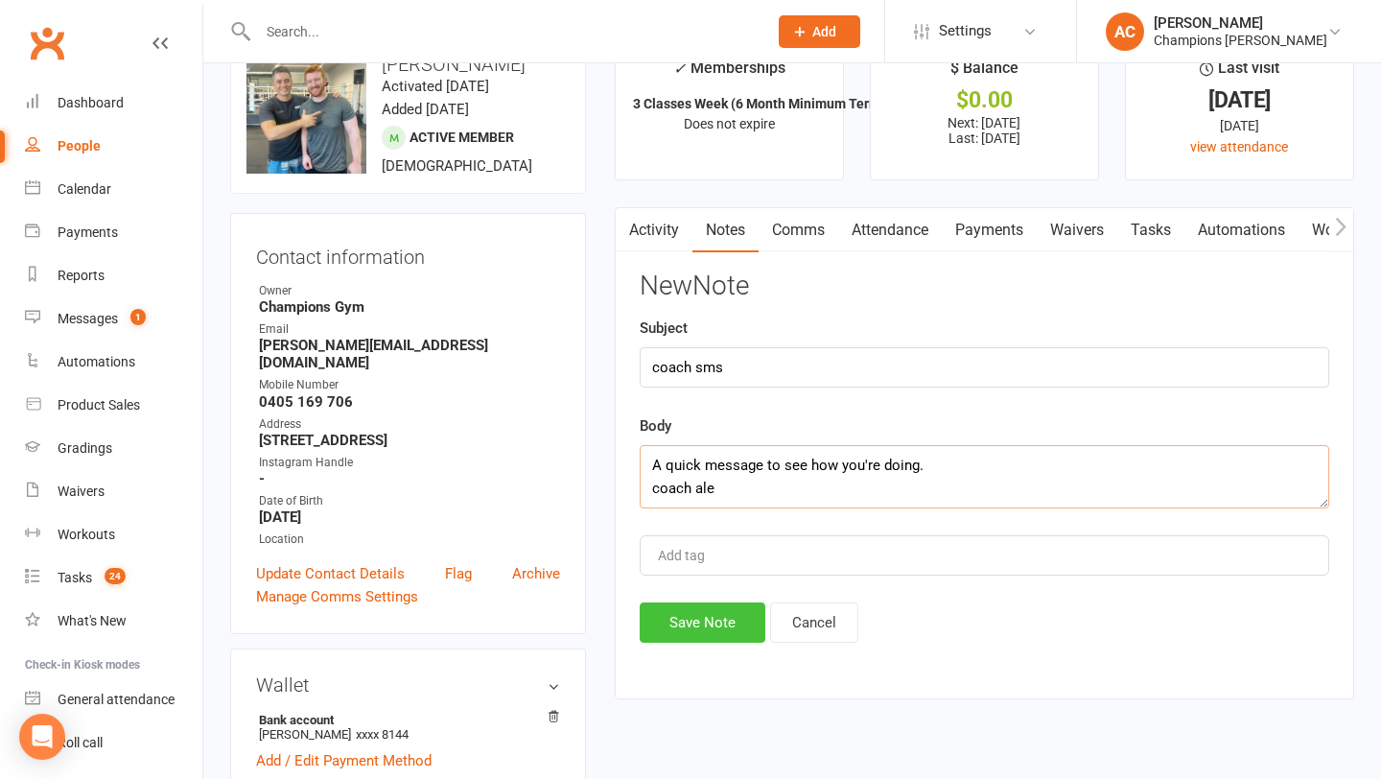
type textarea "A quick message to see how you're doing. coach ale"
click at [690, 622] on button "Save Note" at bounding box center [703, 622] width 126 height 40
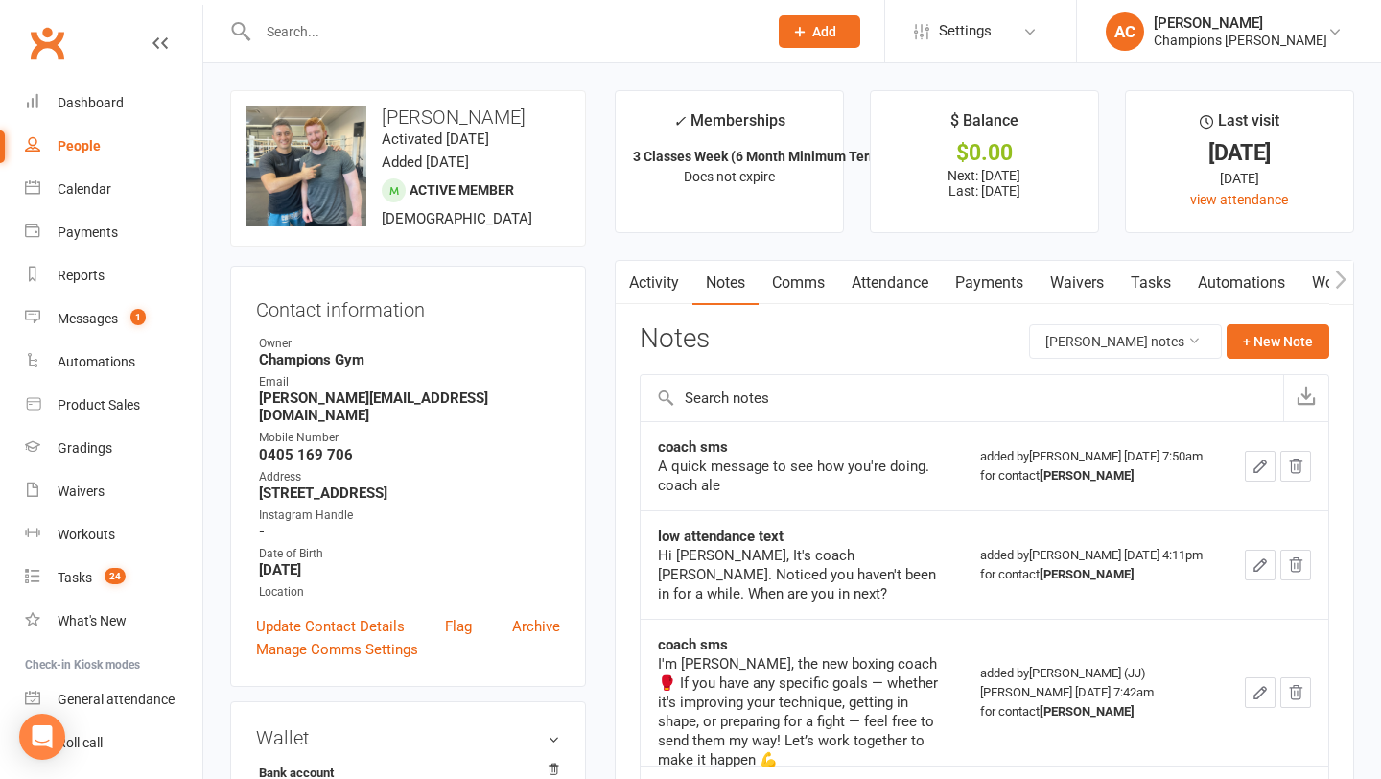
click at [367, 33] on input "text" at bounding box center [503, 31] width 502 height 27
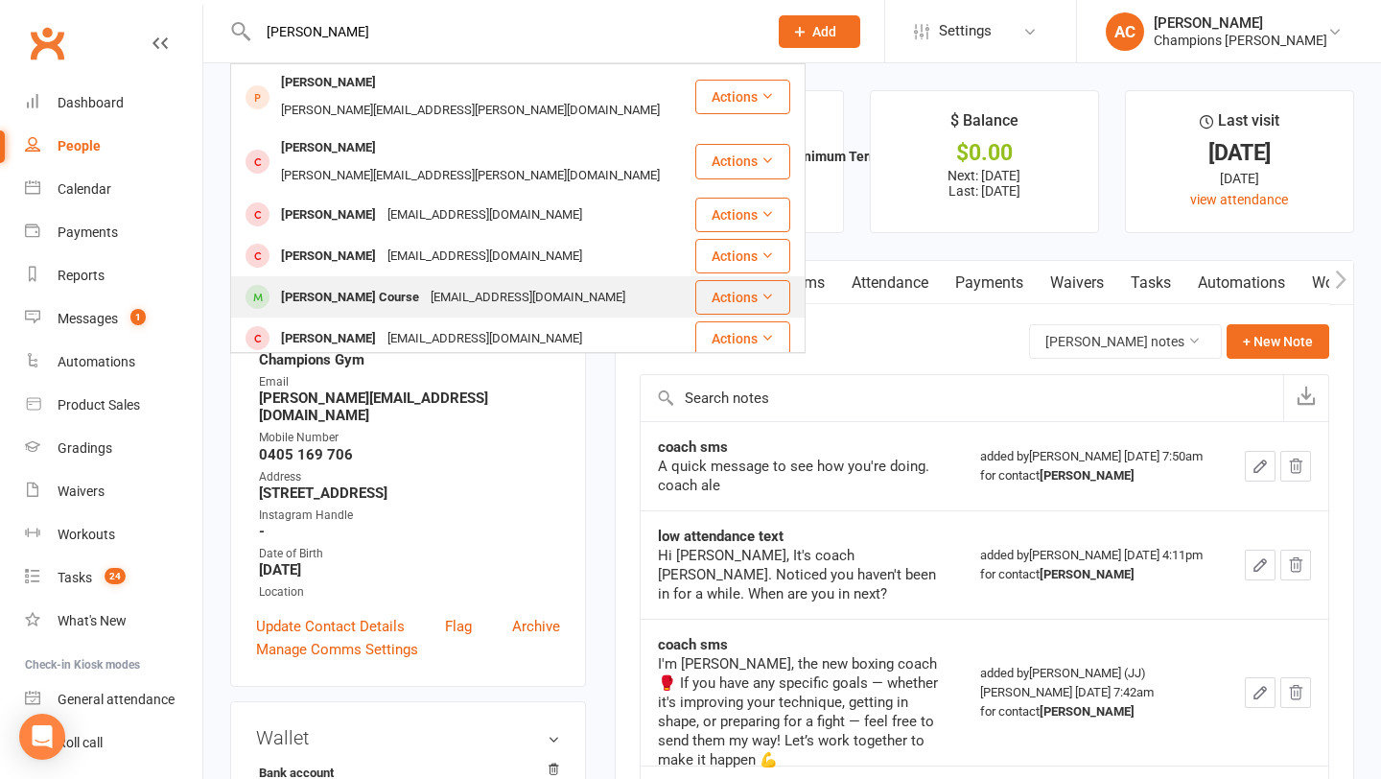
type input "[PERSON_NAME]"
click at [318, 277] on div "[PERSON_NAME] Course [EMAIL_ADDRESS][DOMAIN_NAME]" at bounding box center [462, 296] width 461 height 39
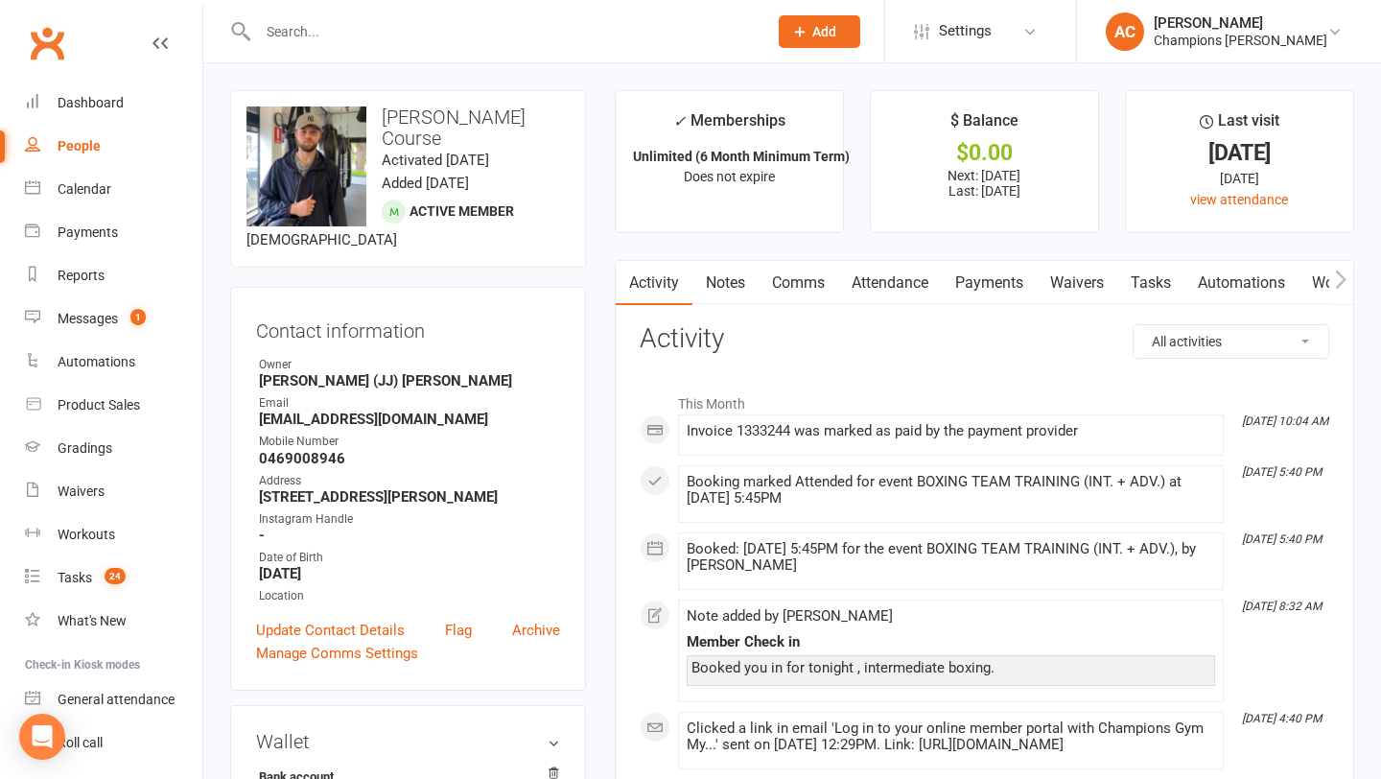
click at [807, 291] on link "Comms" at bounding box center [799, 283] width 80 height 44
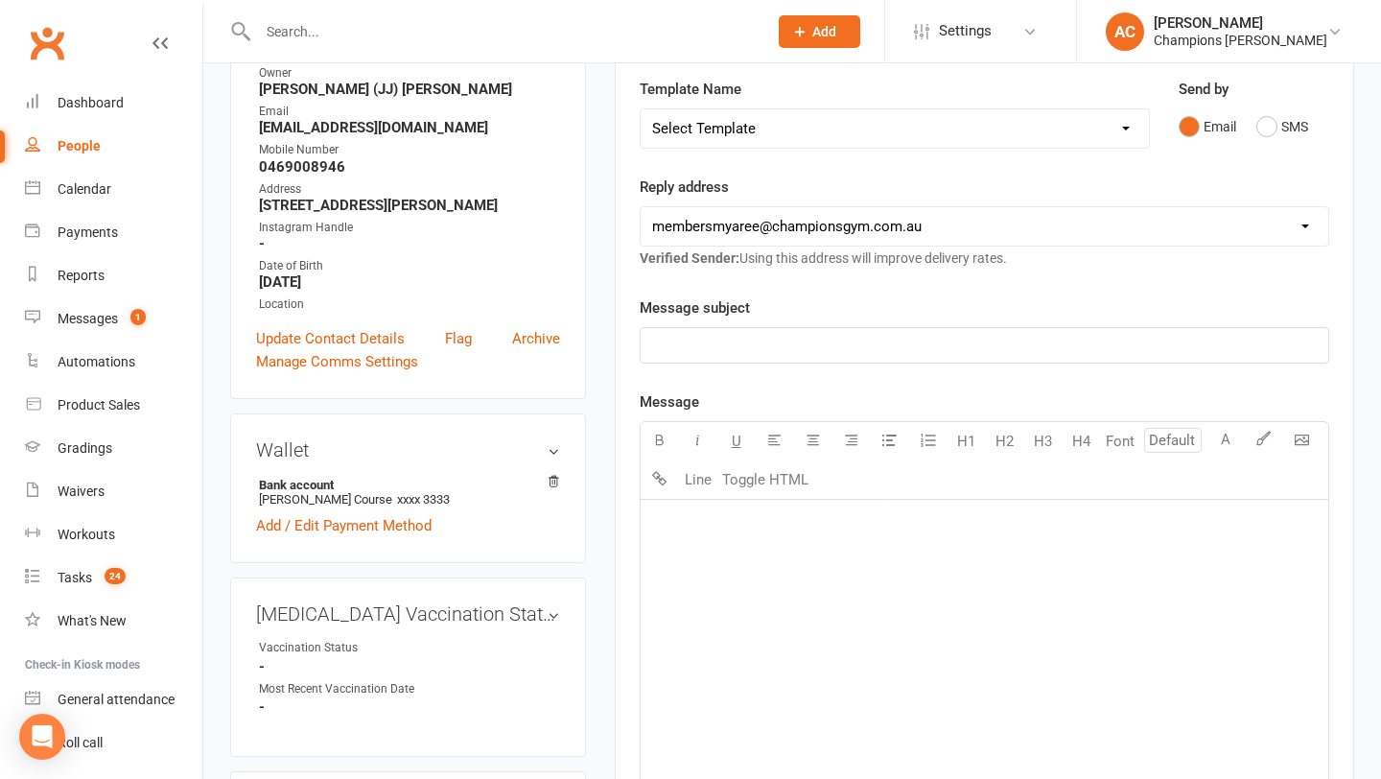
scroll to position [318, 0]
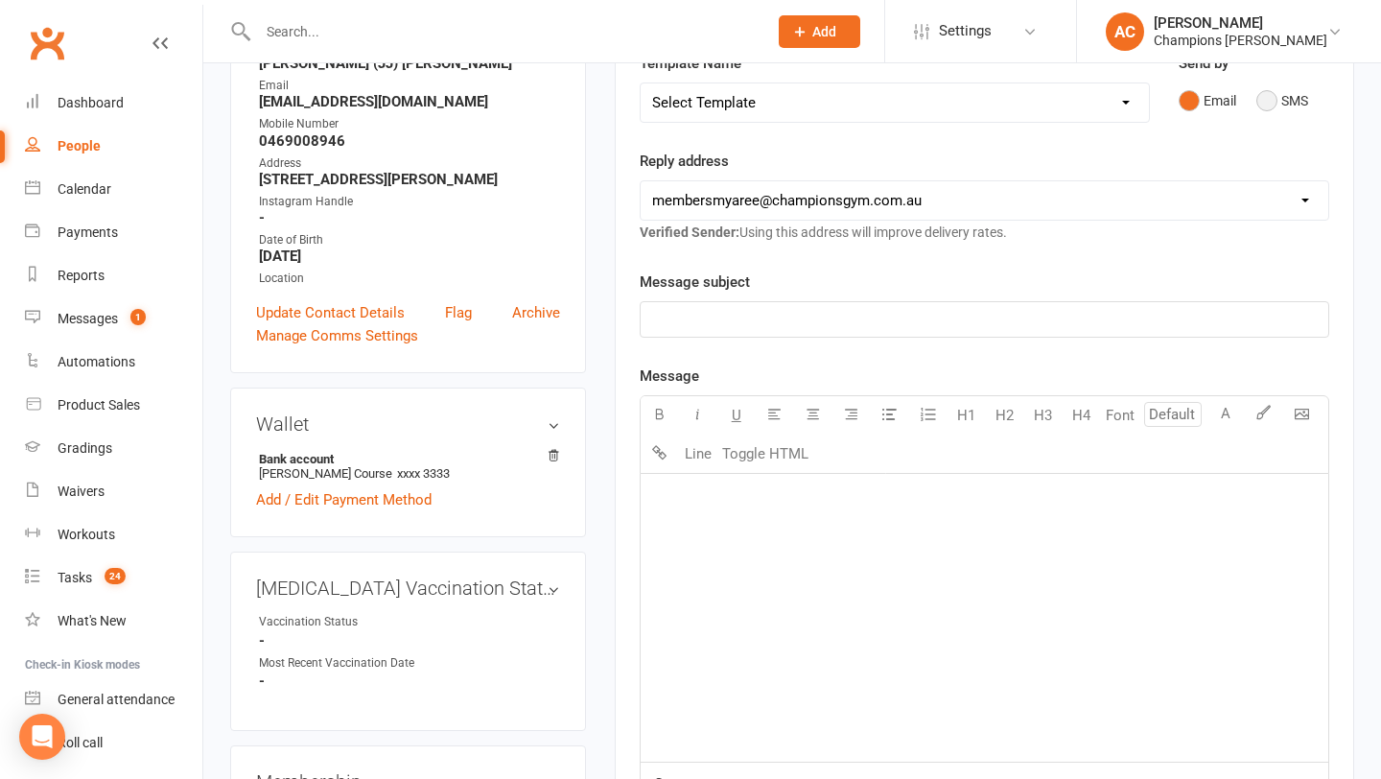
click at [1276, 99] on button "SMS" at bounding box center [1283, 101] width 52 height 36
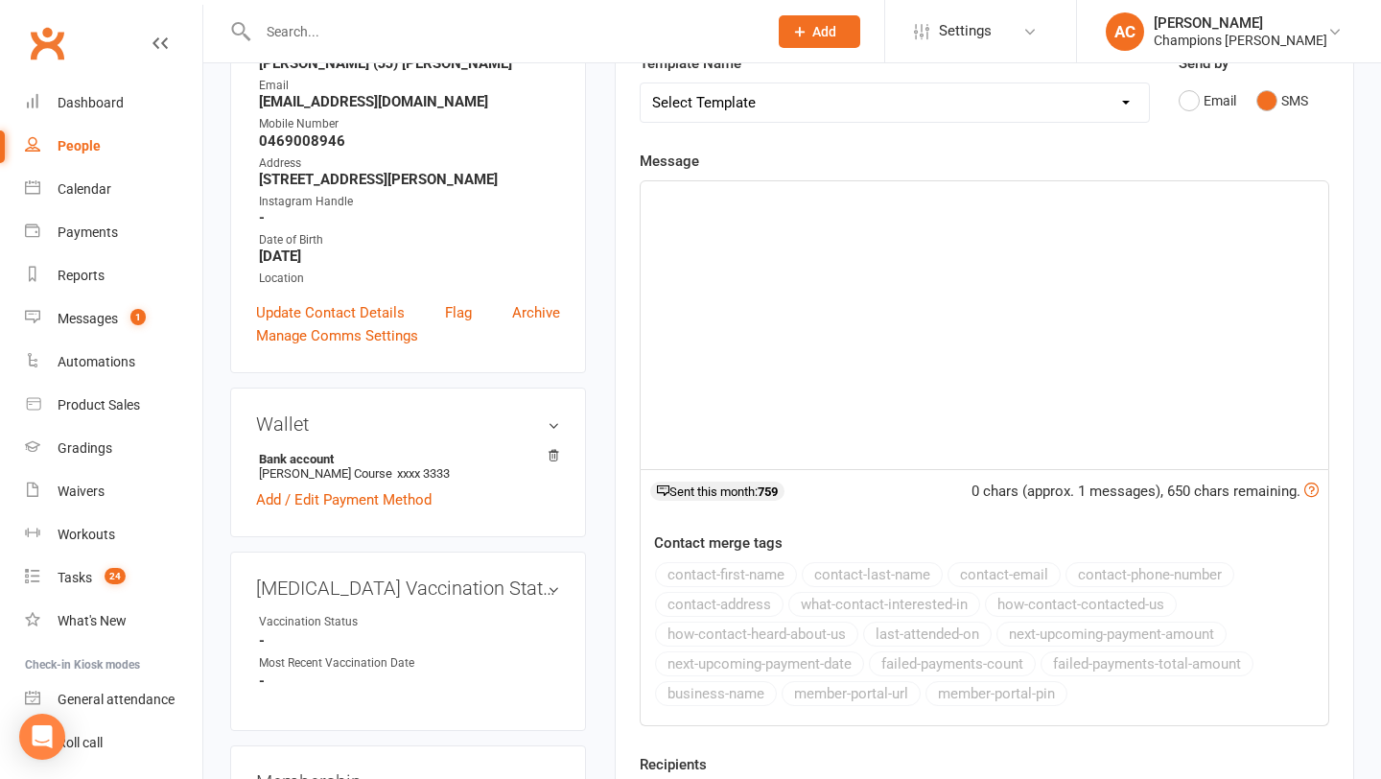
click at [1172, 223] on div "﻿" at bounding box center [985, 325] width 688 height 288
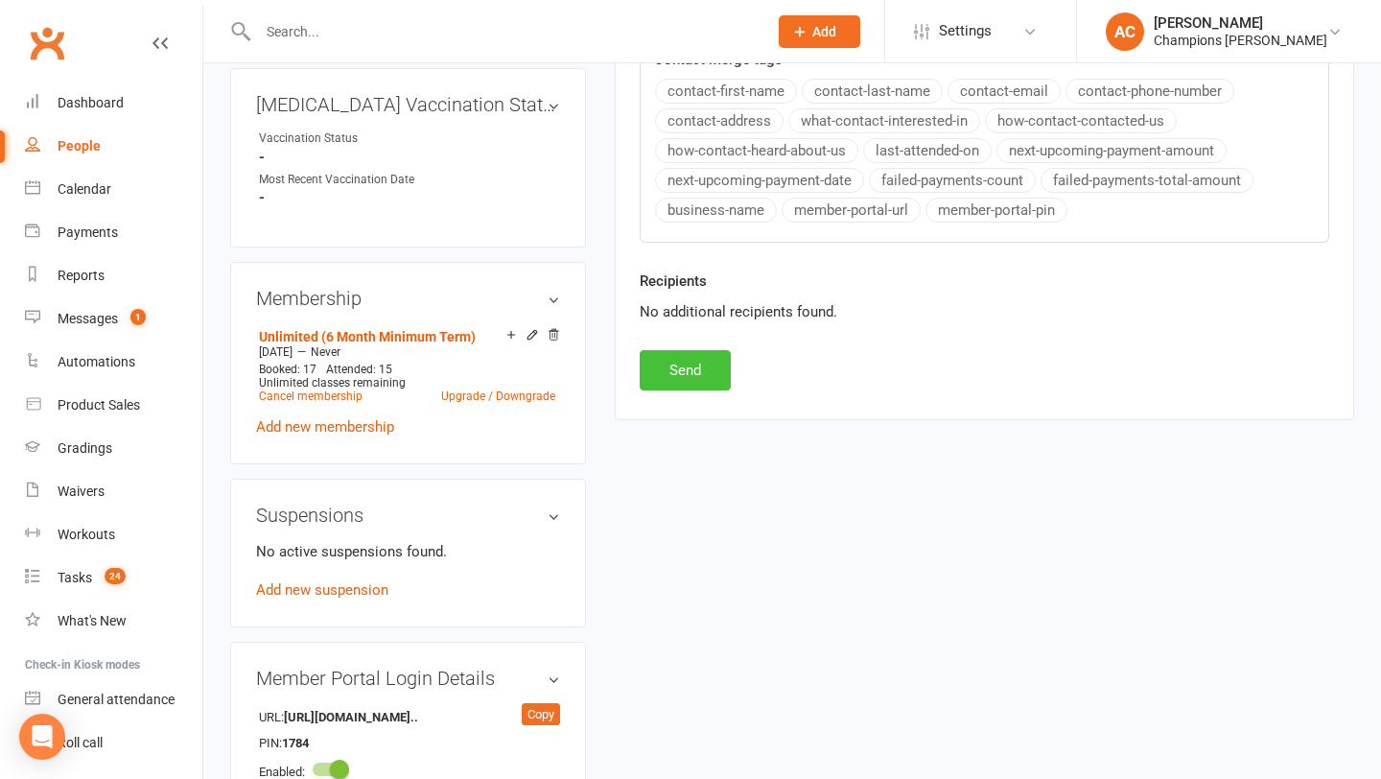
scroll to position [849, 0]
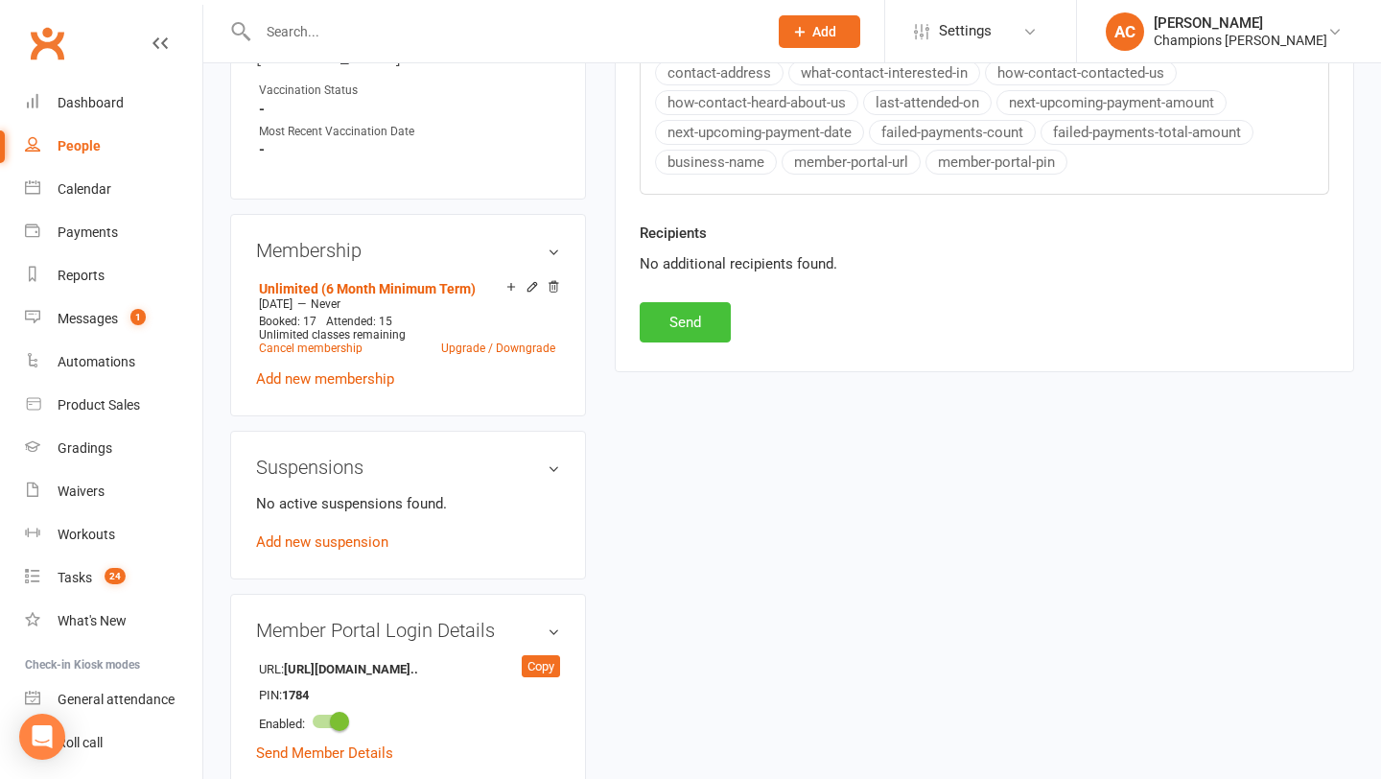
click at [695, 315] on button "Send" at bounding box center [685, 322] width 91 height 40
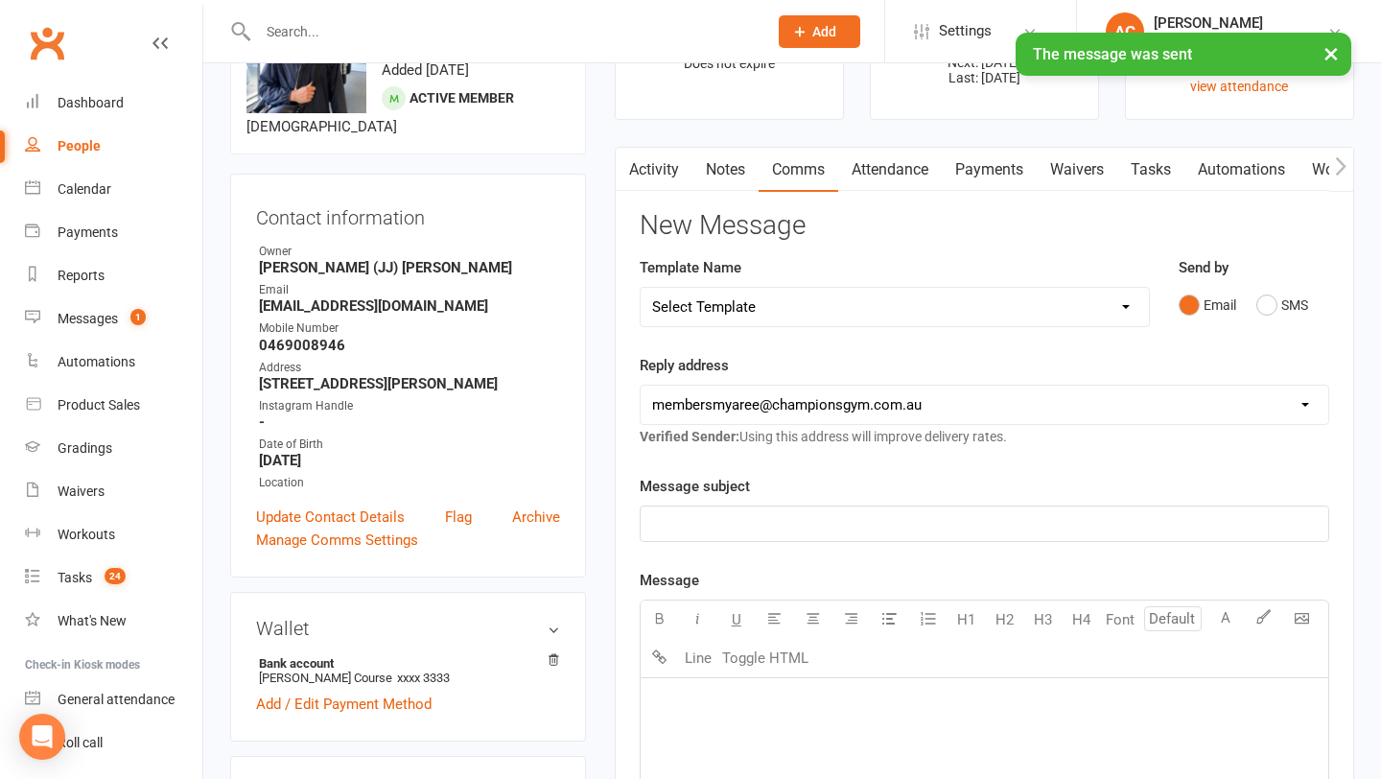
scroll to position [0, 0]
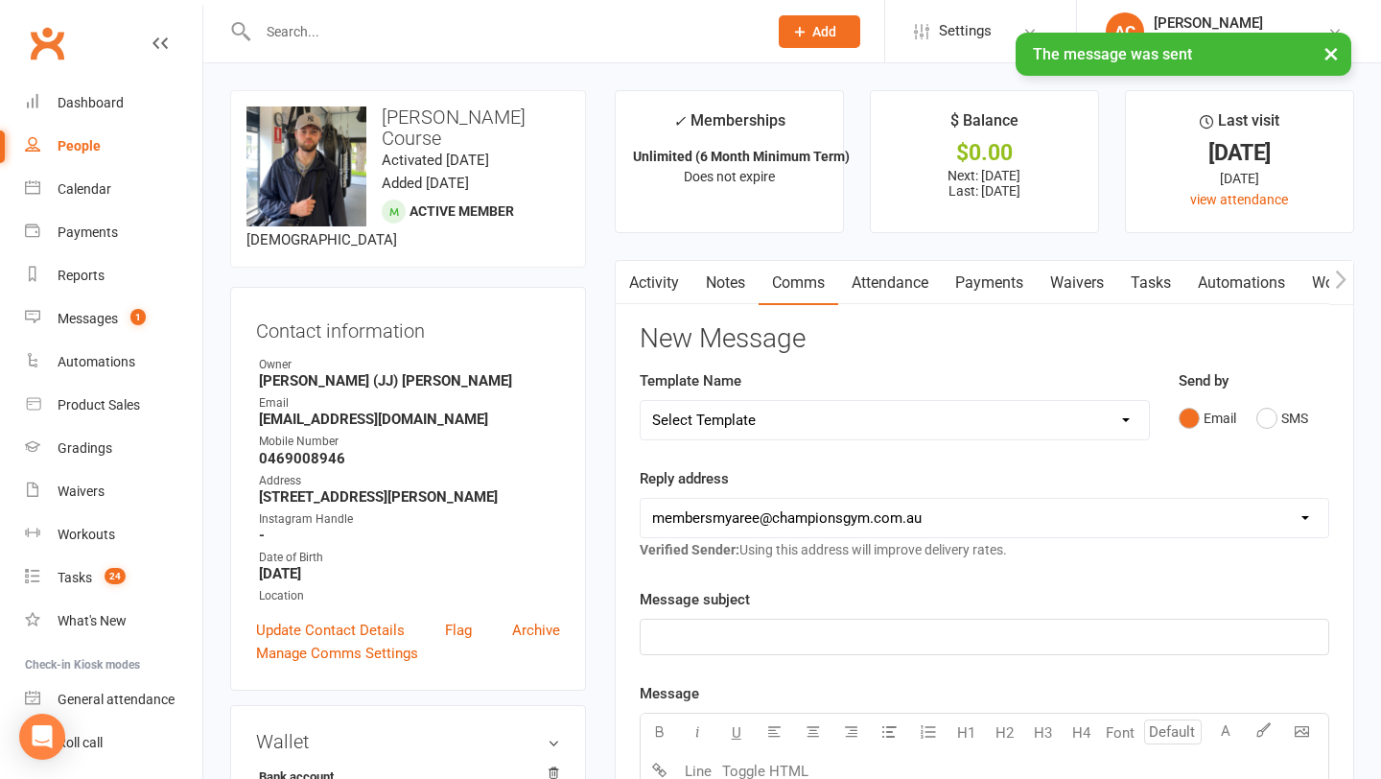
click at [743, 292] on link "Notes" at bounding box center [726, 283] width 66 height 44
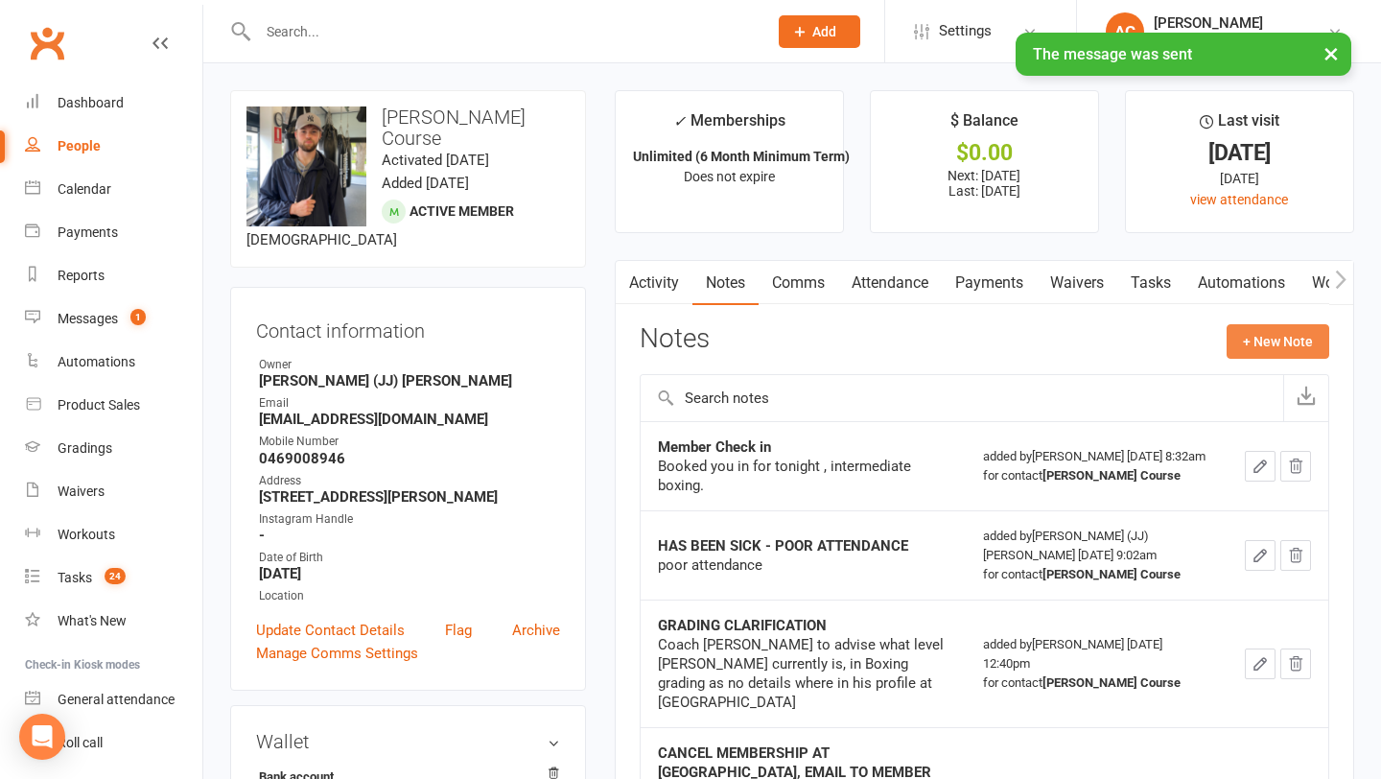
click at [1236, 351] on button "+ New Note" at bounding box center [1278, 341] width 103 height 35
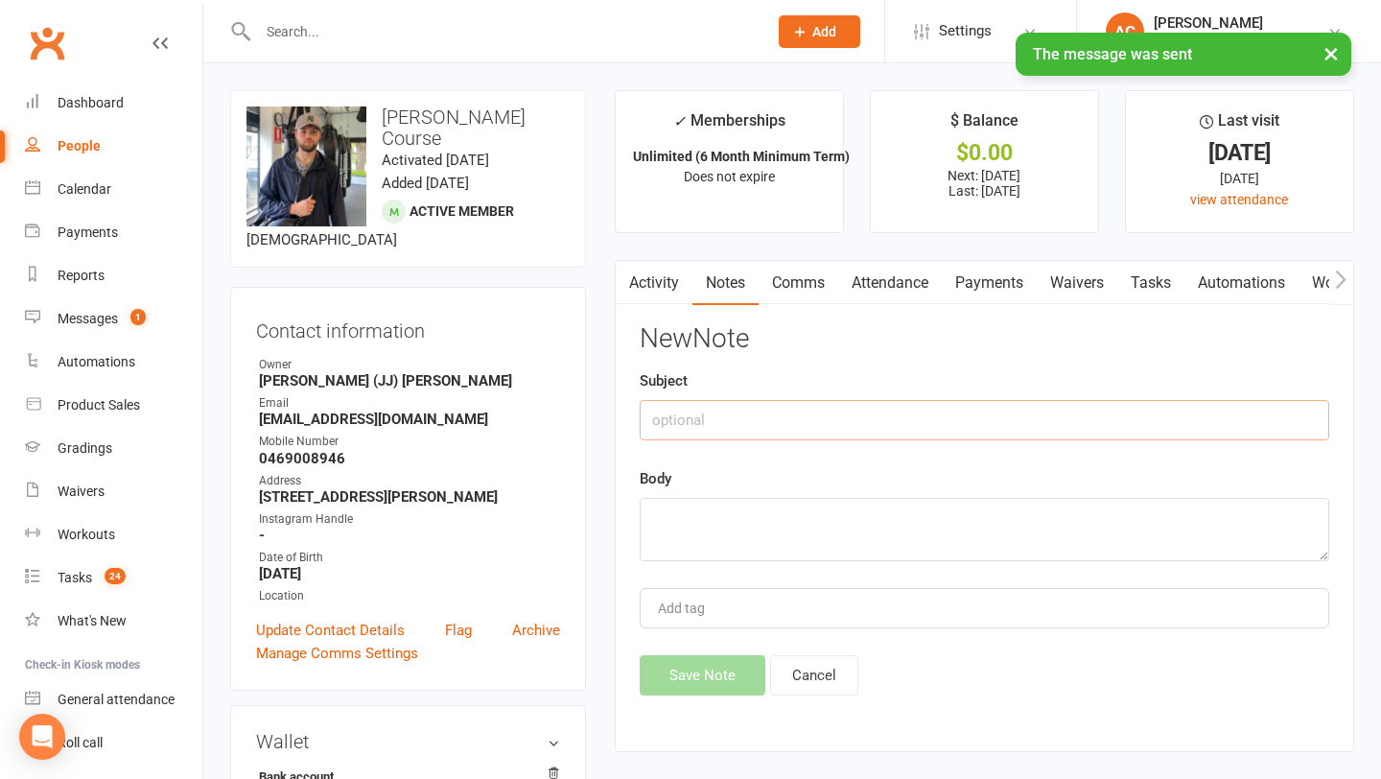
click at [788, 433] on input "text" at bounding box center [985, 420] width 690 height 40
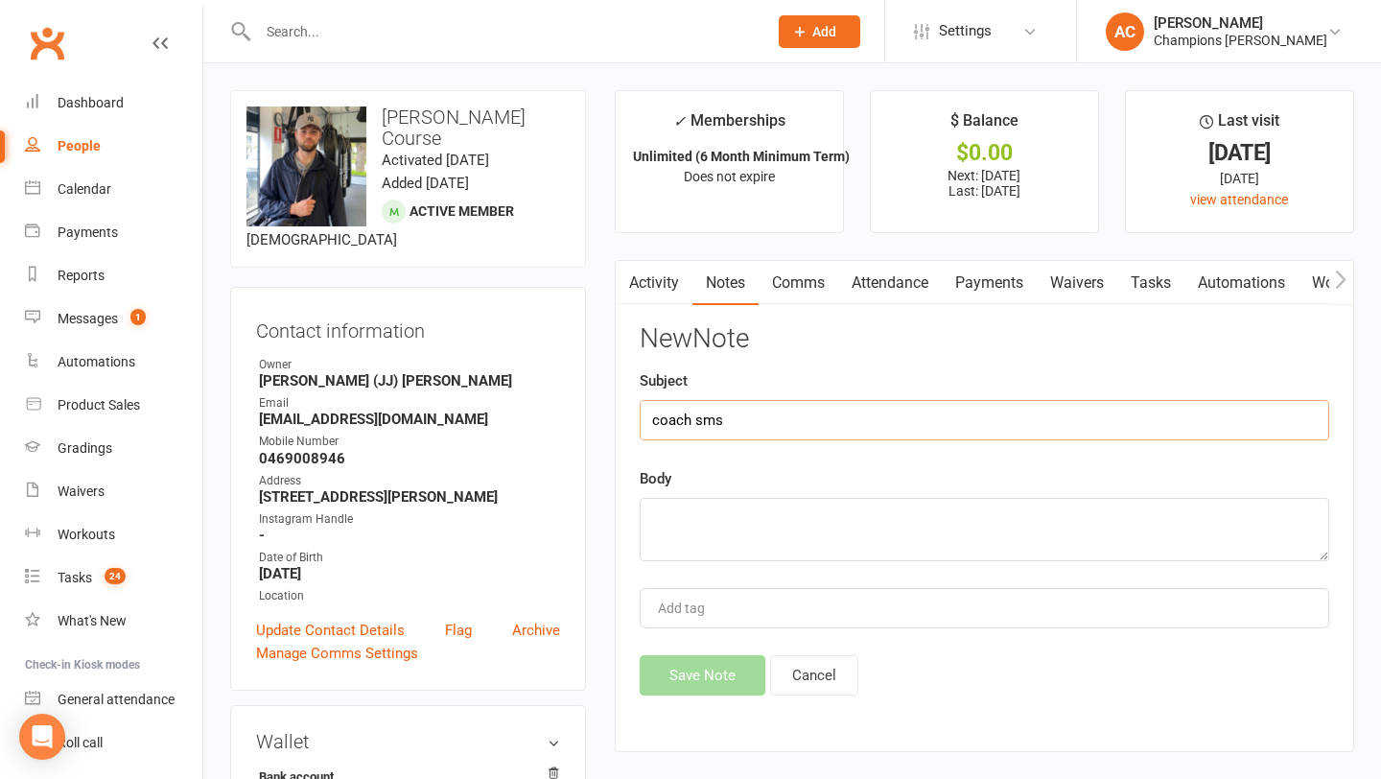
type input "coach sms"
click at [741, 533] on textarea at bounding box center [985, 529] width 690 height 63
paste textarea "Just wanted to check if you’re planning a comeback soon. Coach Ale"
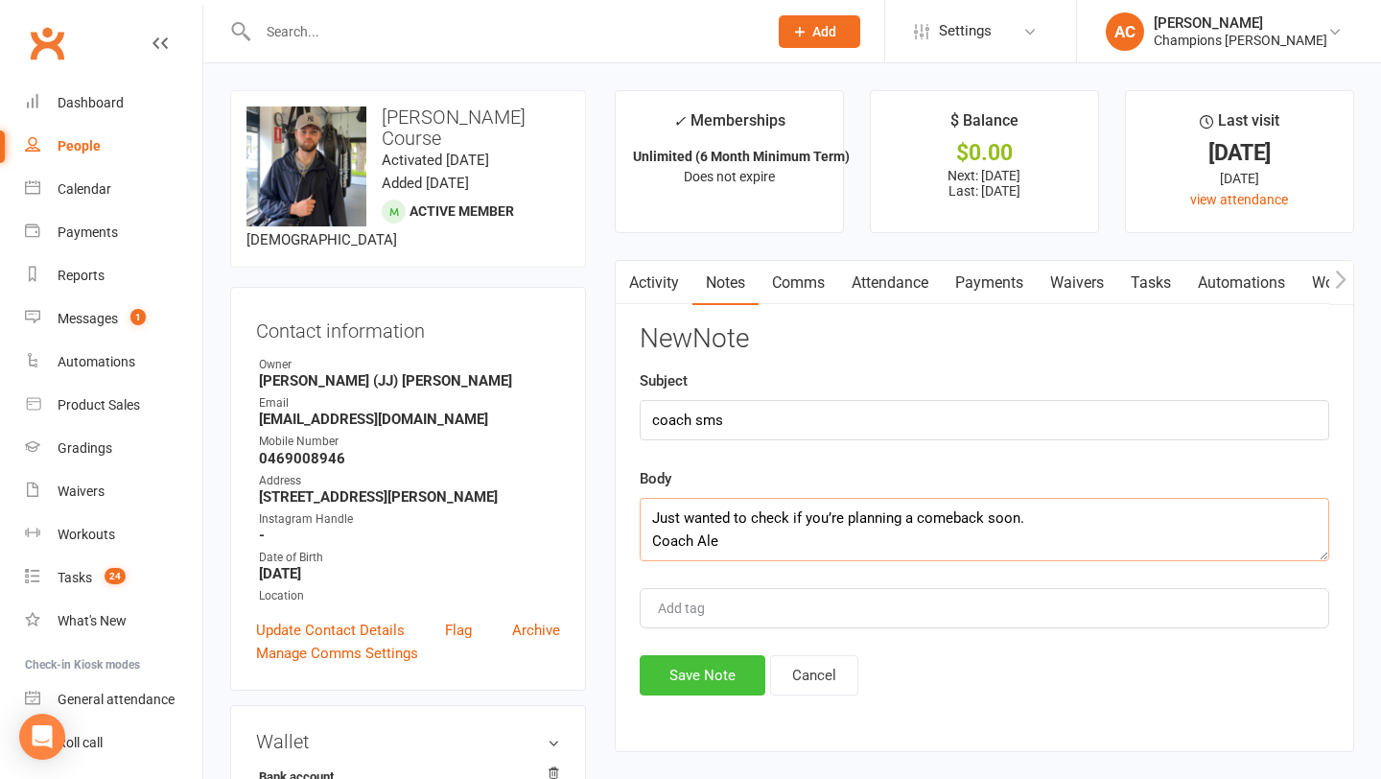
type textarea "Just wanted to check if you’re planning a comeback soon. Coach Ale"
click at [680, 677] on button "Save Note" at bounding box center [703, 675] width 126 height 40
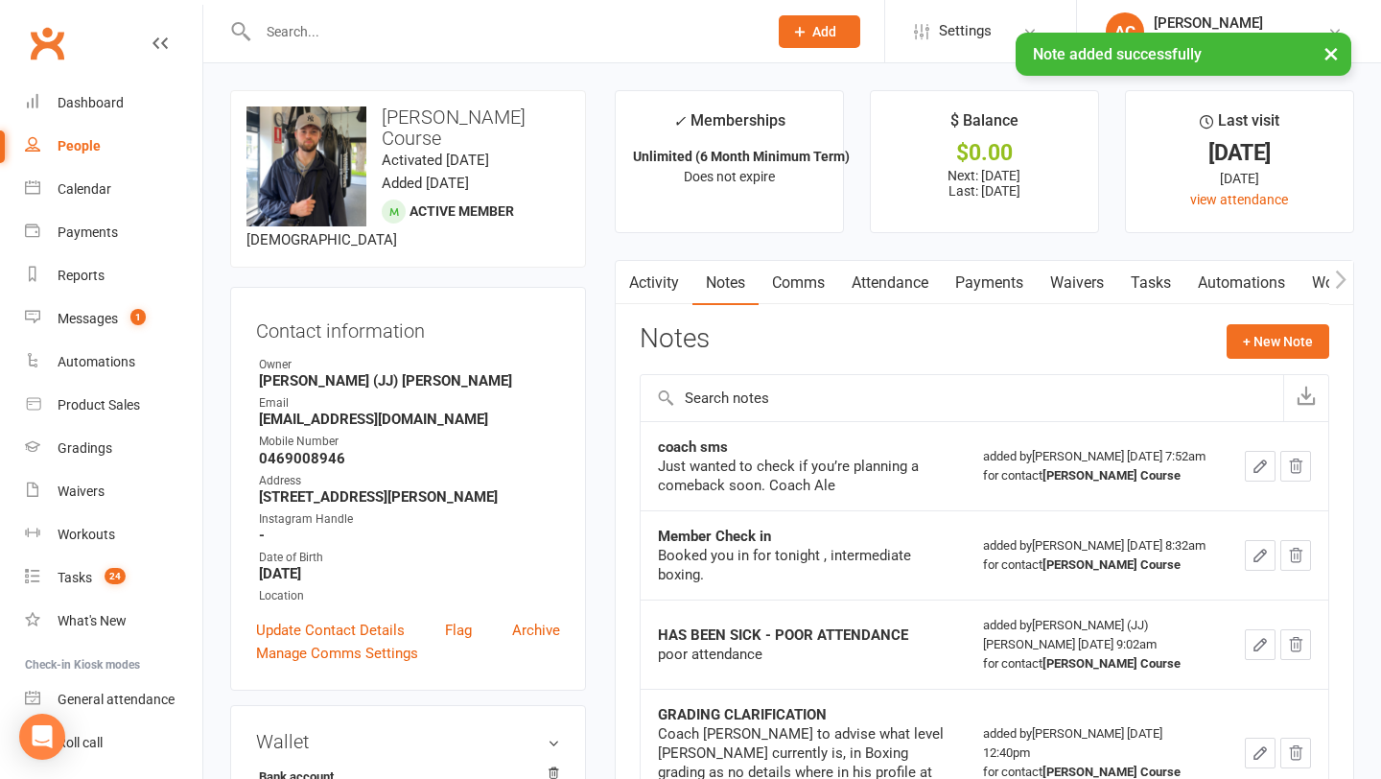
click at [432, 31] on input "text" at bounding box center [503, 31] width 502 height 27
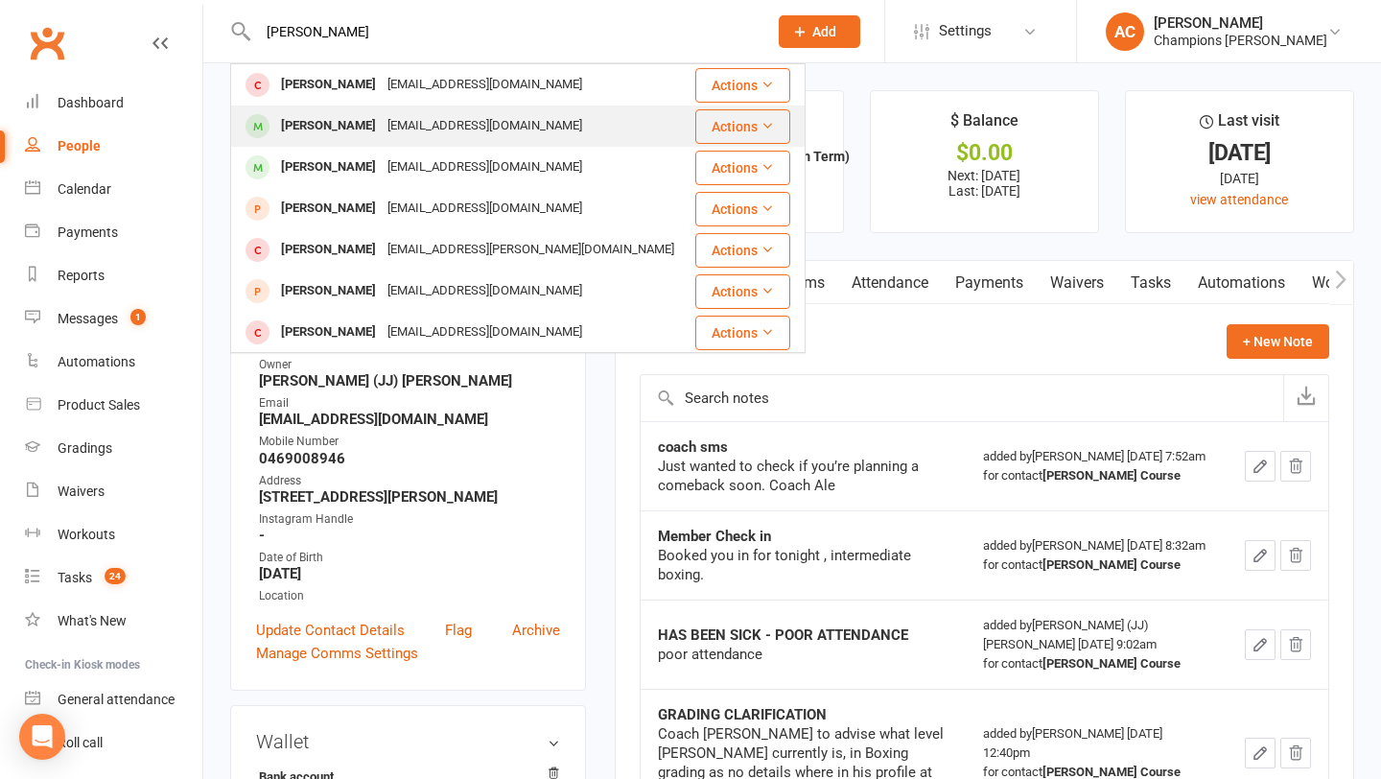
type input "[PERSON_NAME]"
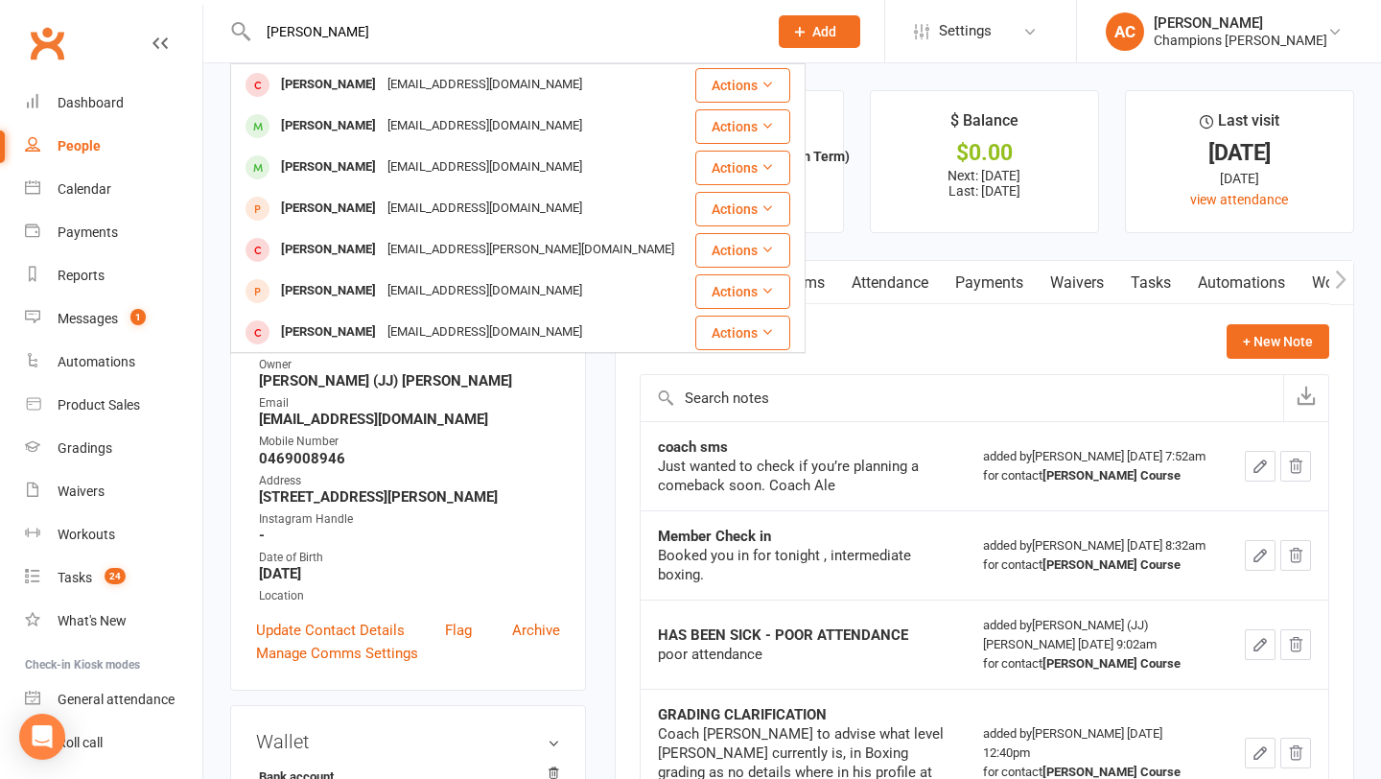
click at [340, 129] on div "[PERSON_NAME]" at bounding box center [328, 126] width 106 height 28
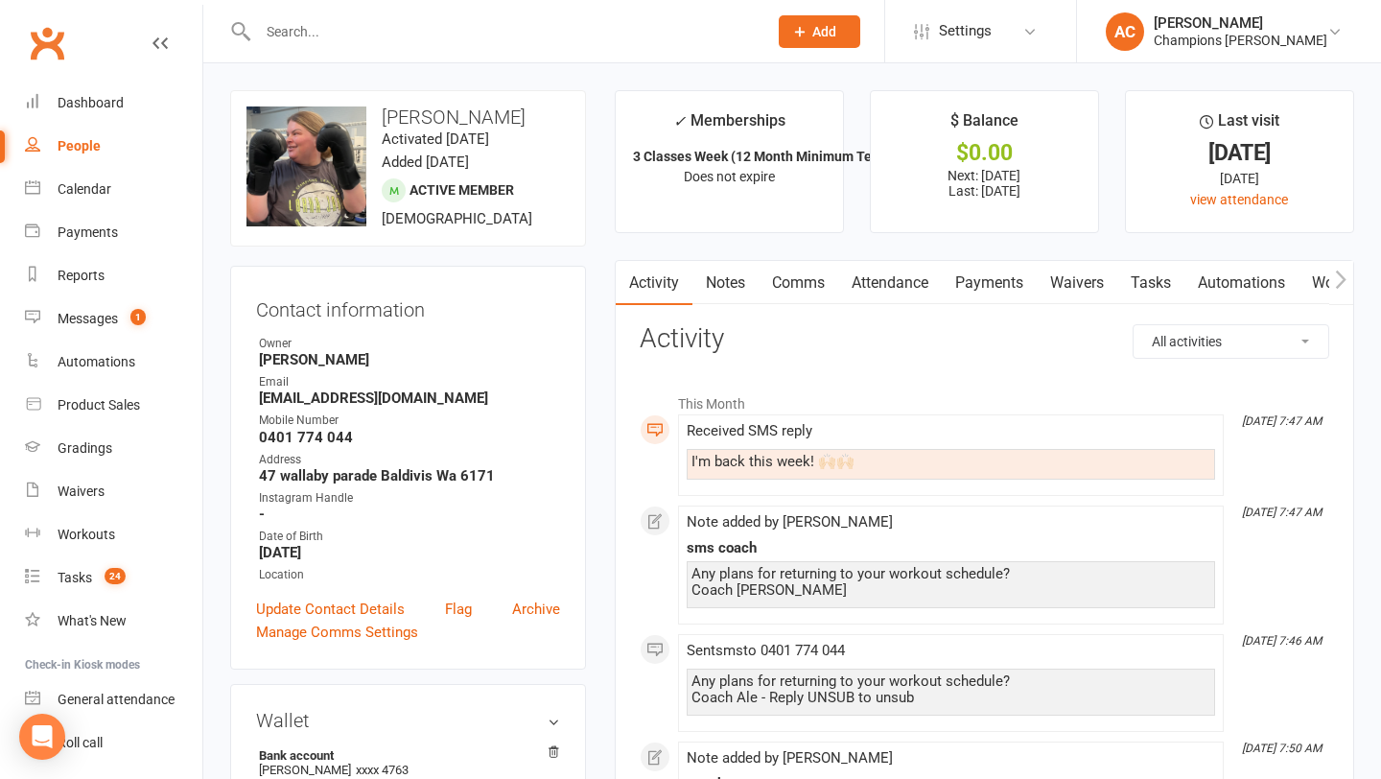
click at [387, 33] on input "text" at bounding box center [503, 31] width 502 height 27
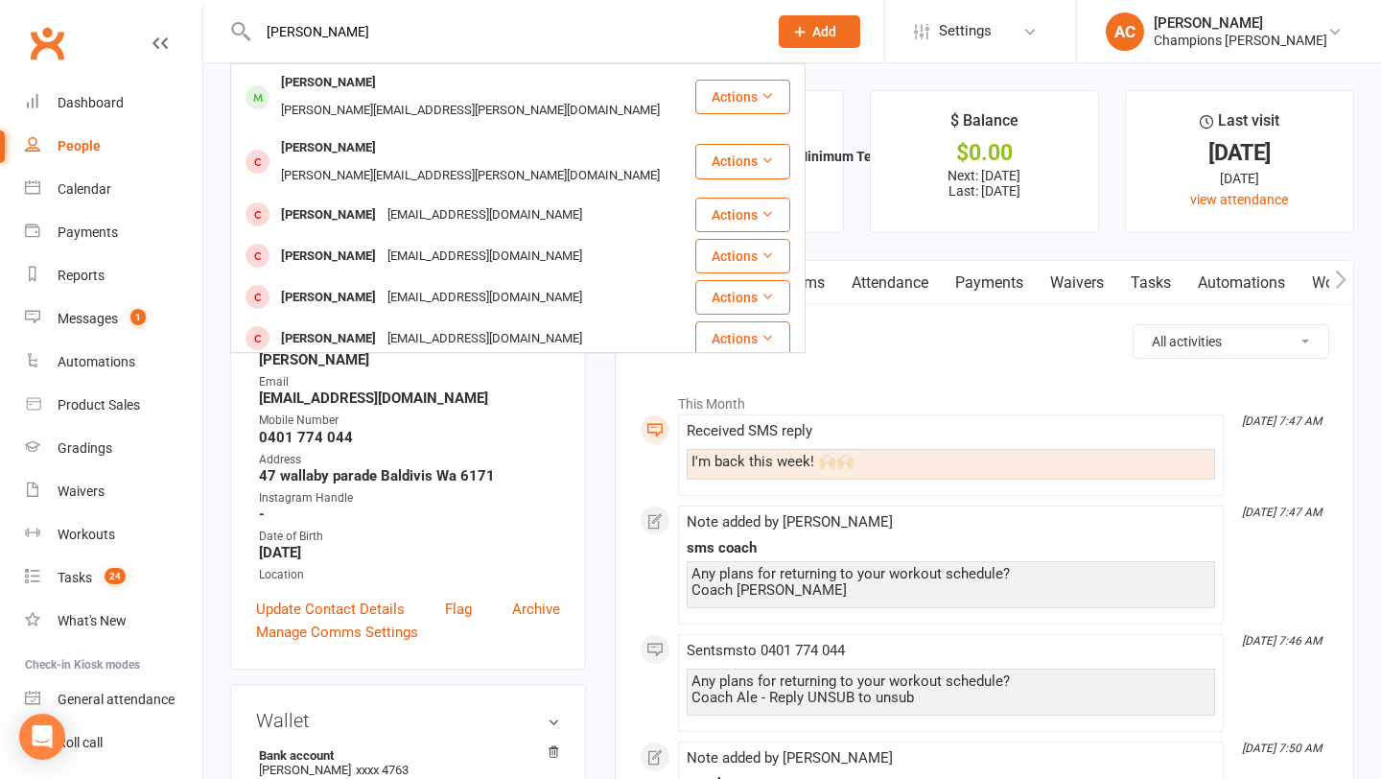
type input "[PERSON_NAME]"
click at [323, 130] on div "[PERSON_NAME] [PERSON_NAME][EMAIL_ADDRESS][PERSON_NAME][DOMAIN_NAME]" at bounding box center [462, 161] width 461 height 63
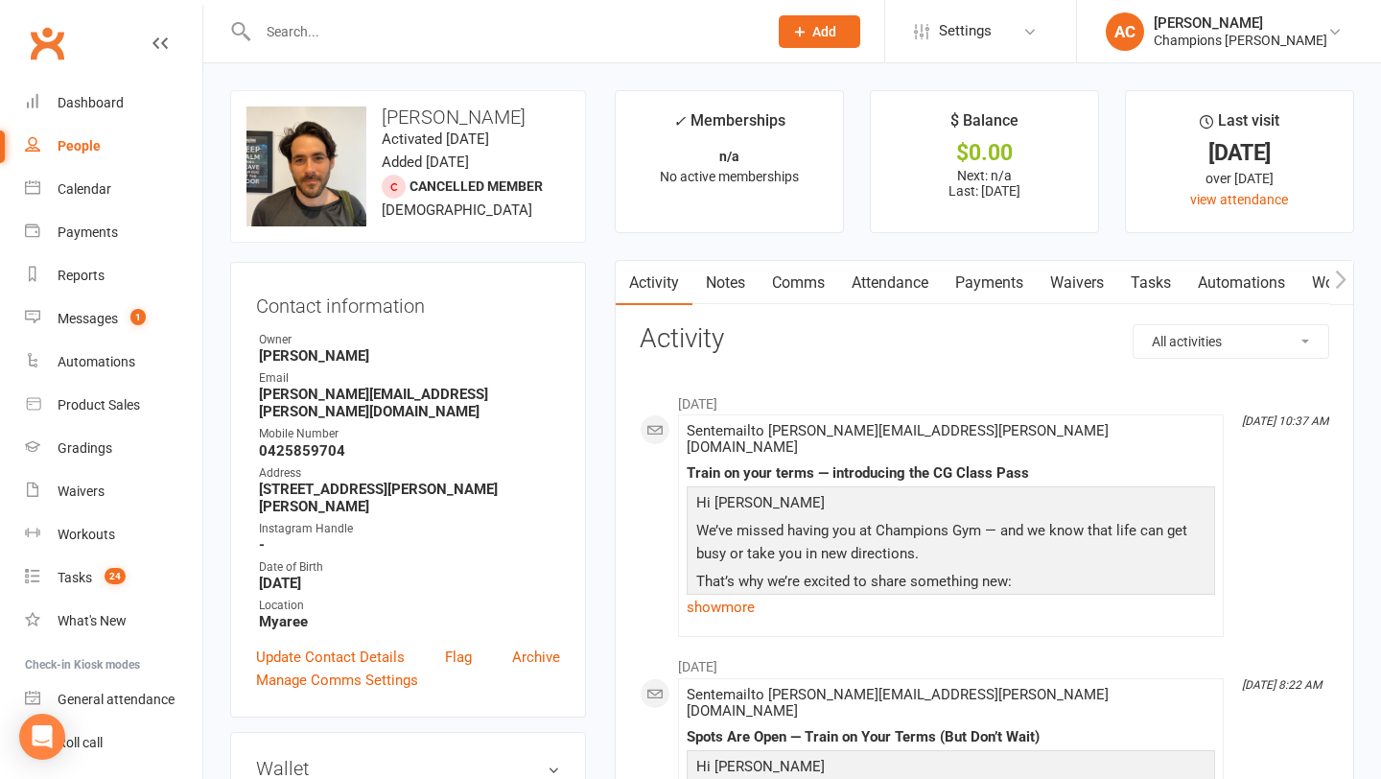
click at [732, 277] on link "Notes" at bounding box center [726, 283] width 66 height 44
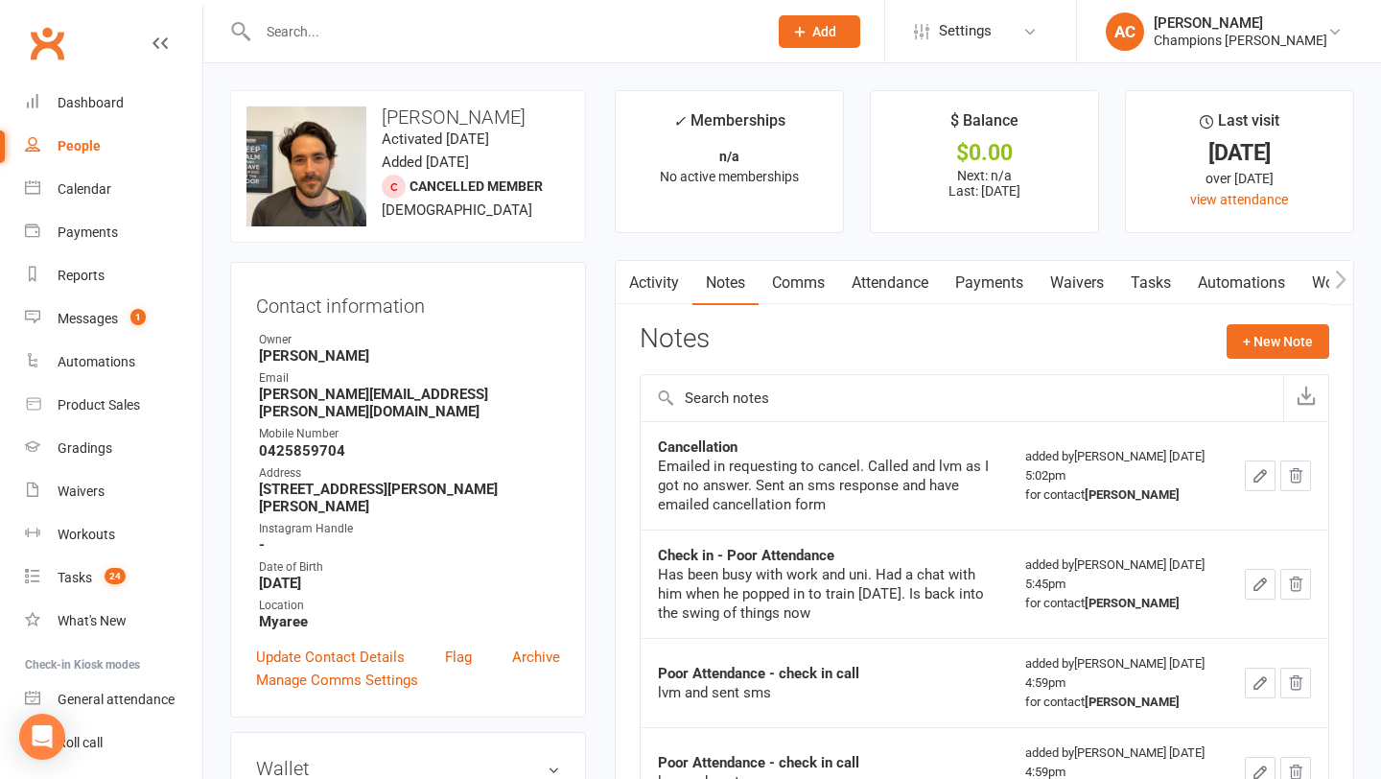
click at [660, 289] on link "Activity" at bounding box center [654, 283] width 77 height 44
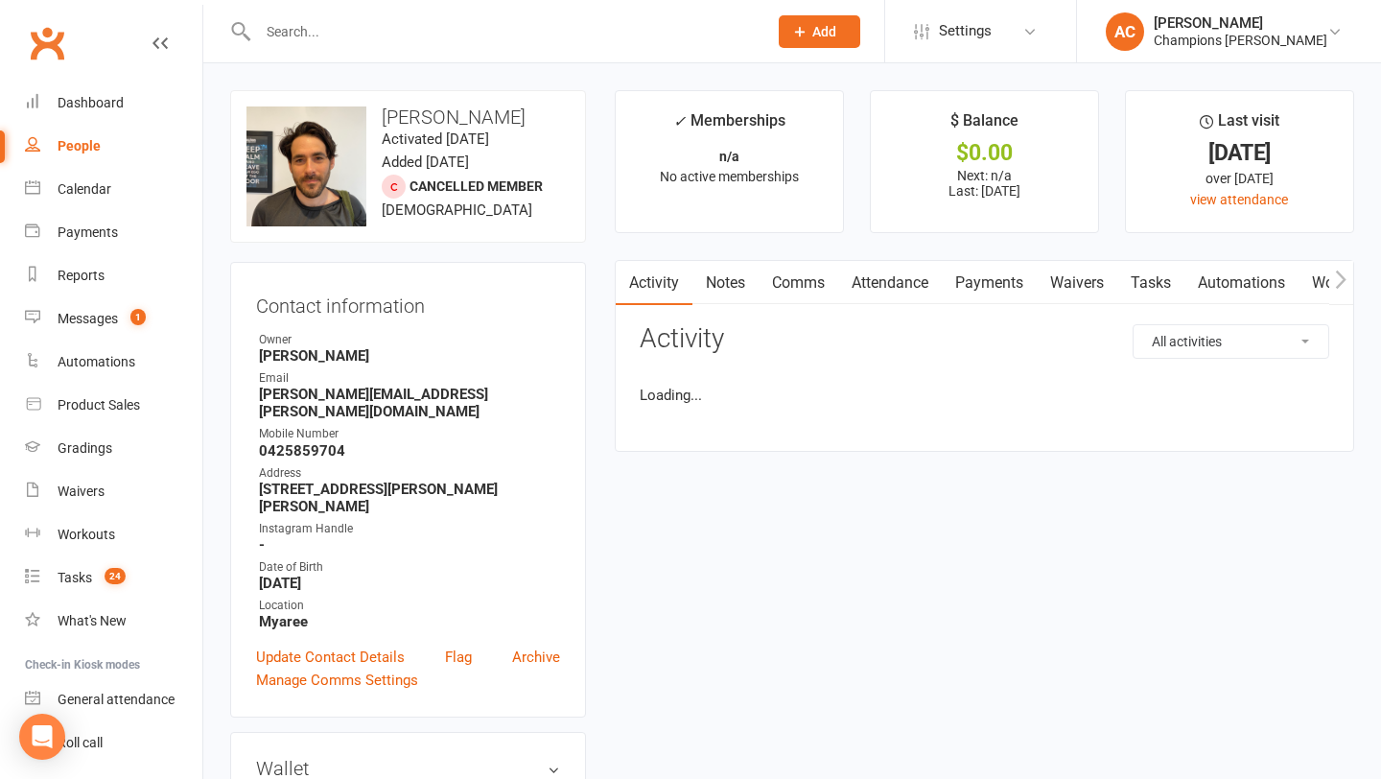
click at [738, 291] on link "Notes" at bounding box center [726, 283] width 66 height 44
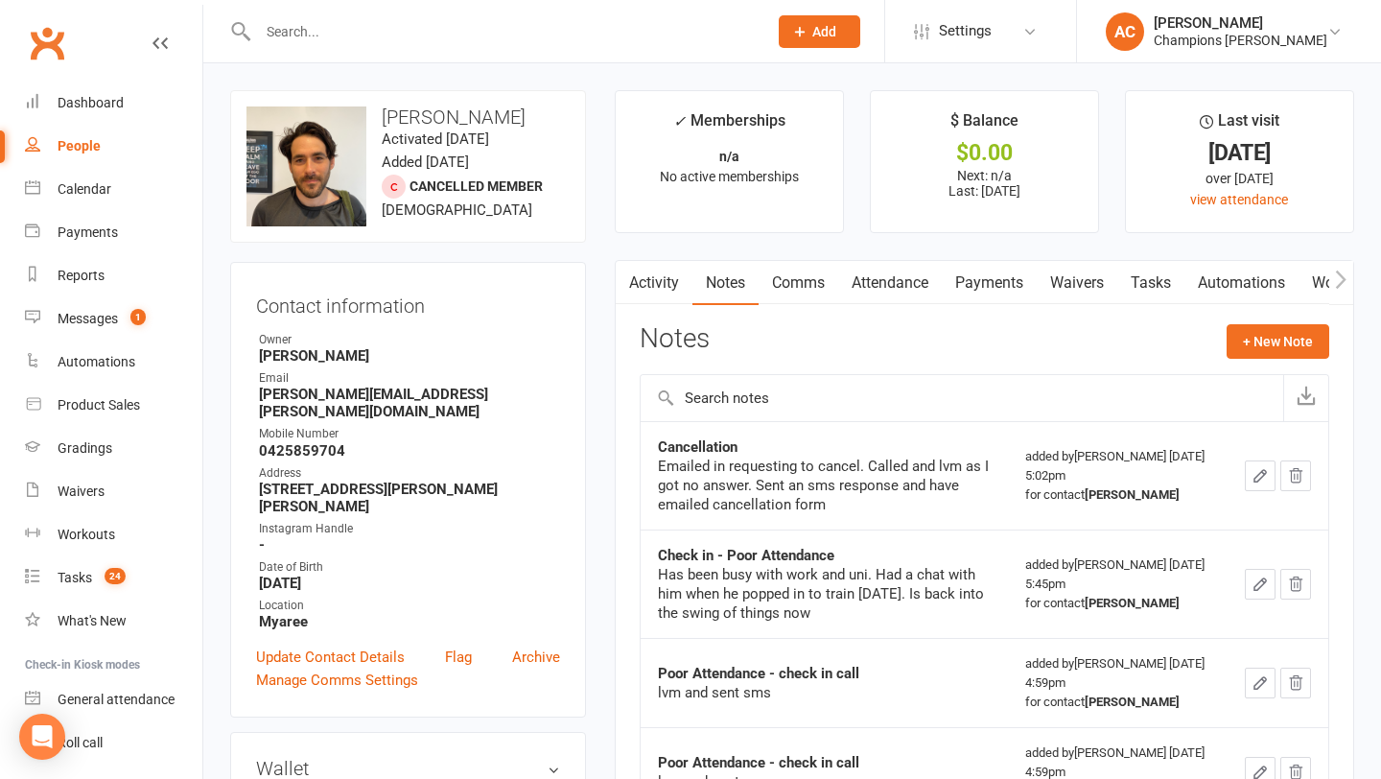
click at [810, 276] on link "Comms" at bounding box center [799, 283] width 80 height 44
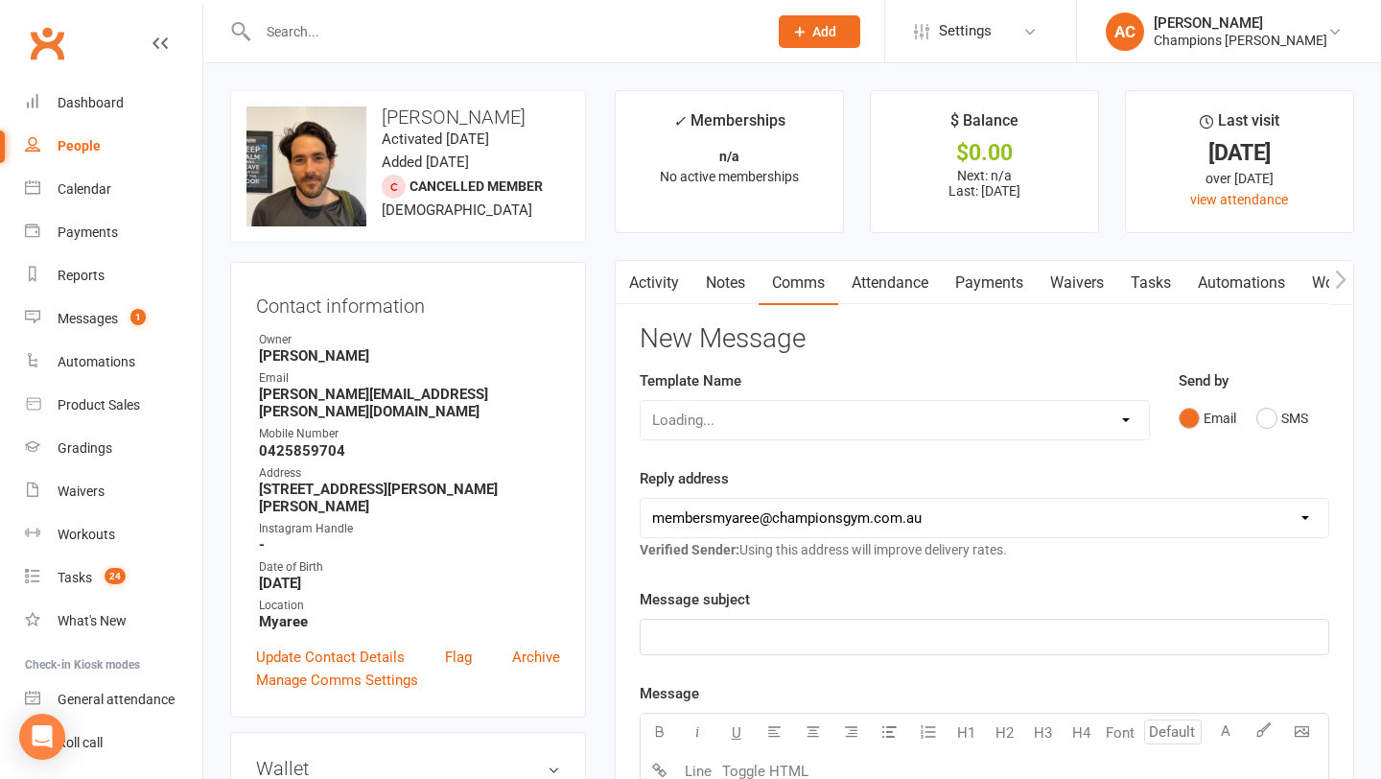
click at [734, 276] on link "Notes" at bounding box center [726, 283] width 66 height 44
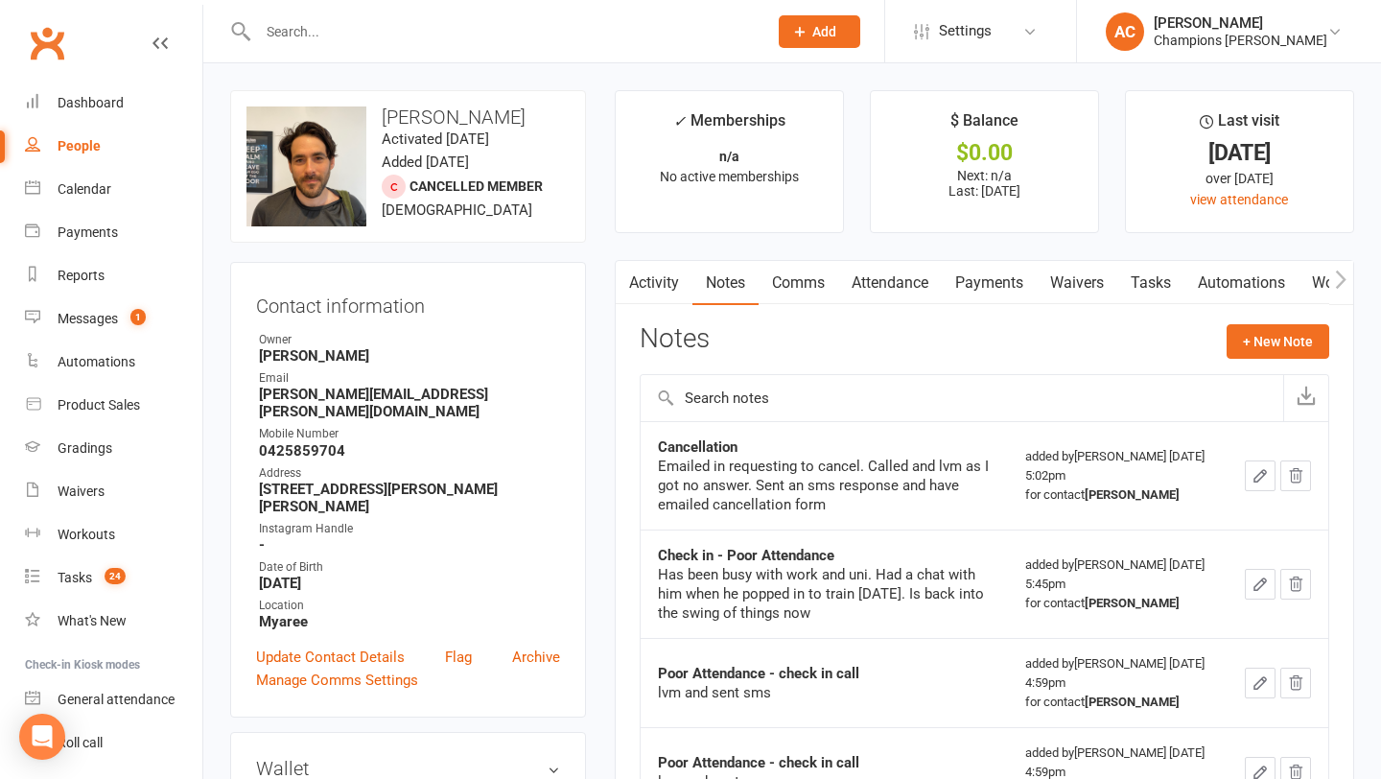
click at [387, 27] on input "text" at bounding box center [503, 31] width 502 height 27
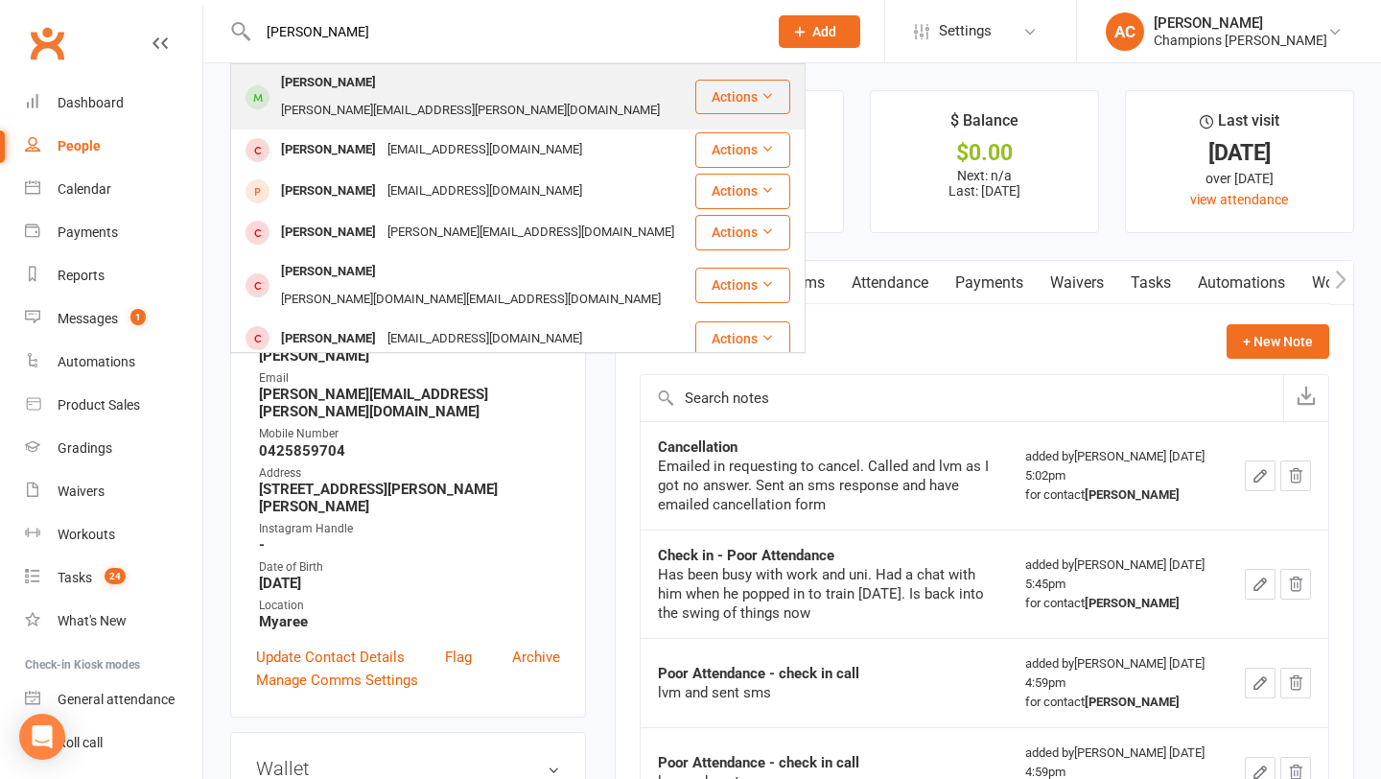
type input "[PERSON_NAME]"
click at [348, 99] on div "[PERSON_NAME] [PERSON_NAME][EMAIL_ADDRESS][PERSON_NAME][DOMAIN_NAME]" at bounding box center [462, 96] width 461 height 63
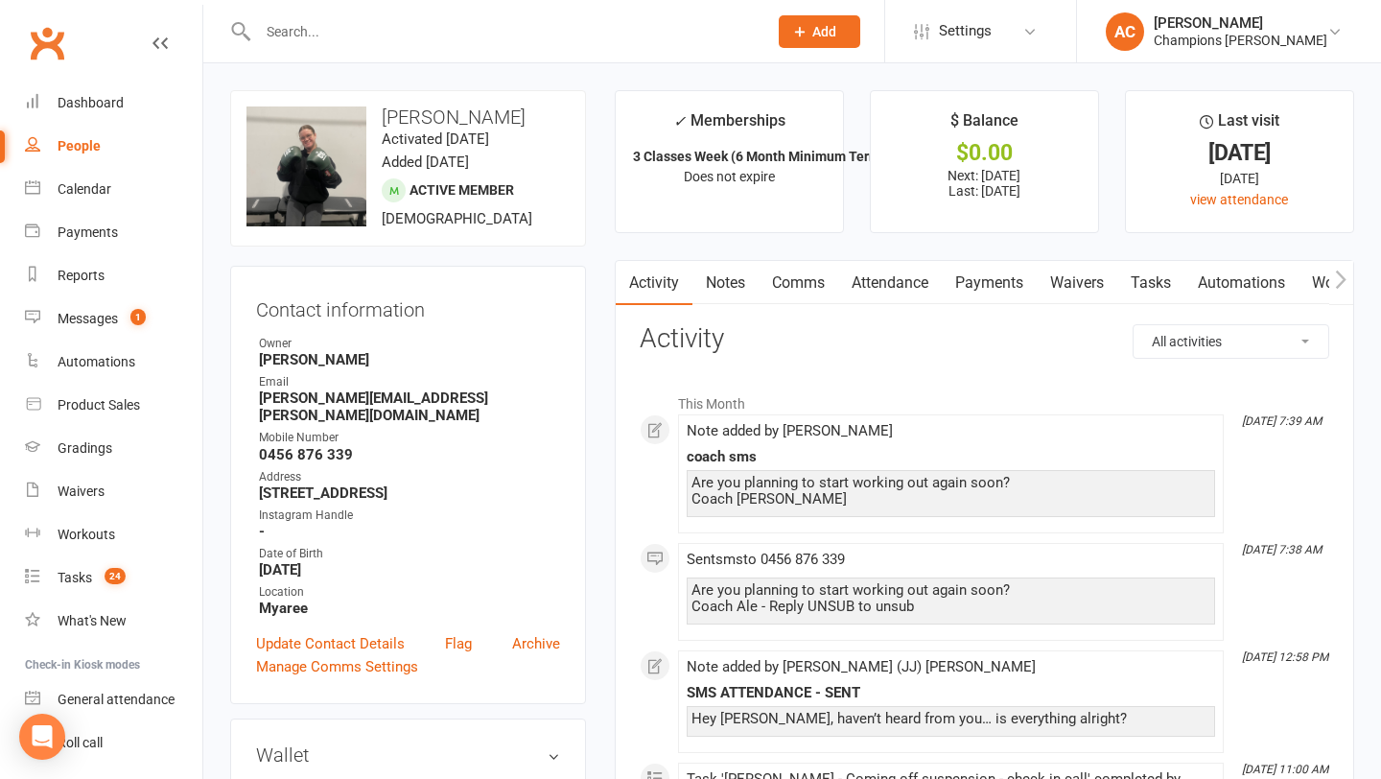
click at [436, 34] on input "text" at bounding box center [503, 31] width 502 height 27
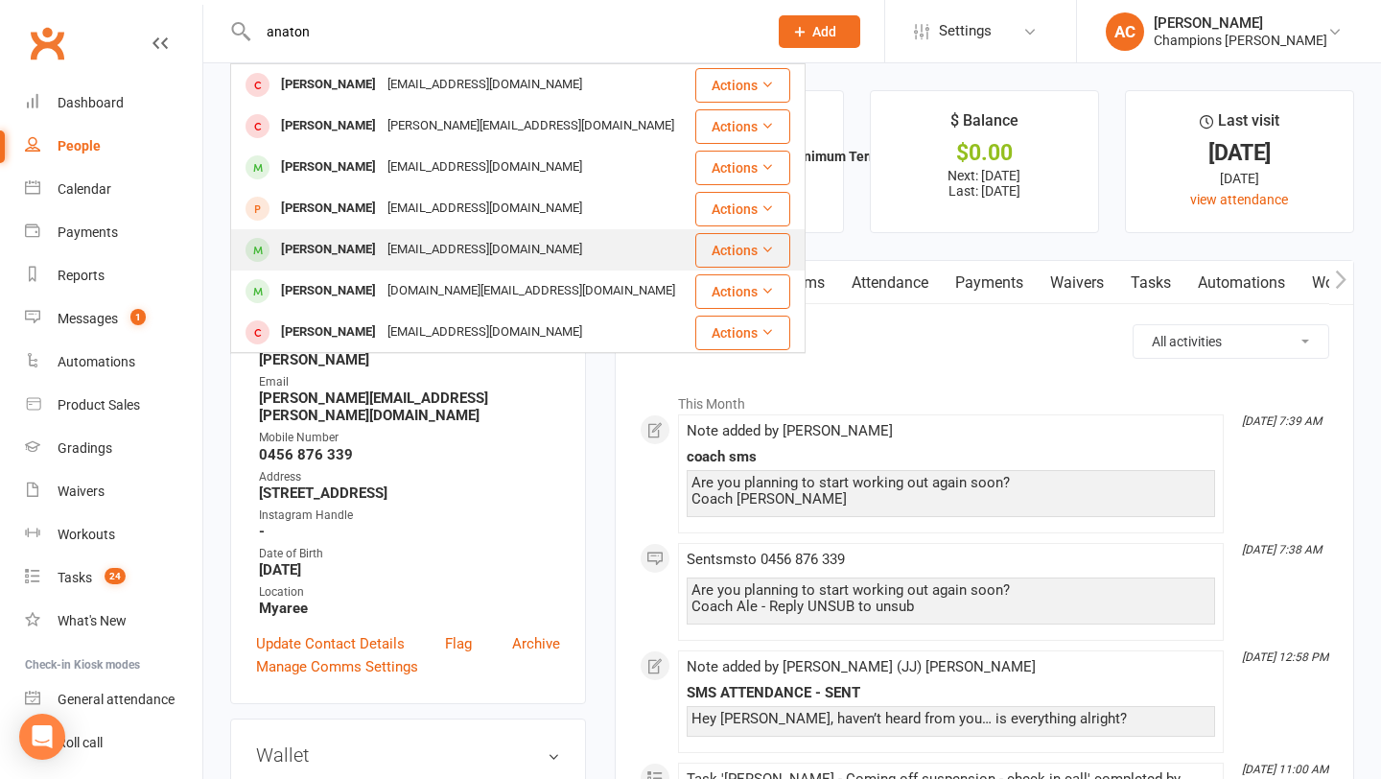
type input "anaton"
click at [350, 254] on div "[PERSON_NAME]" at bounding box center [328, 250] width 106 height 28
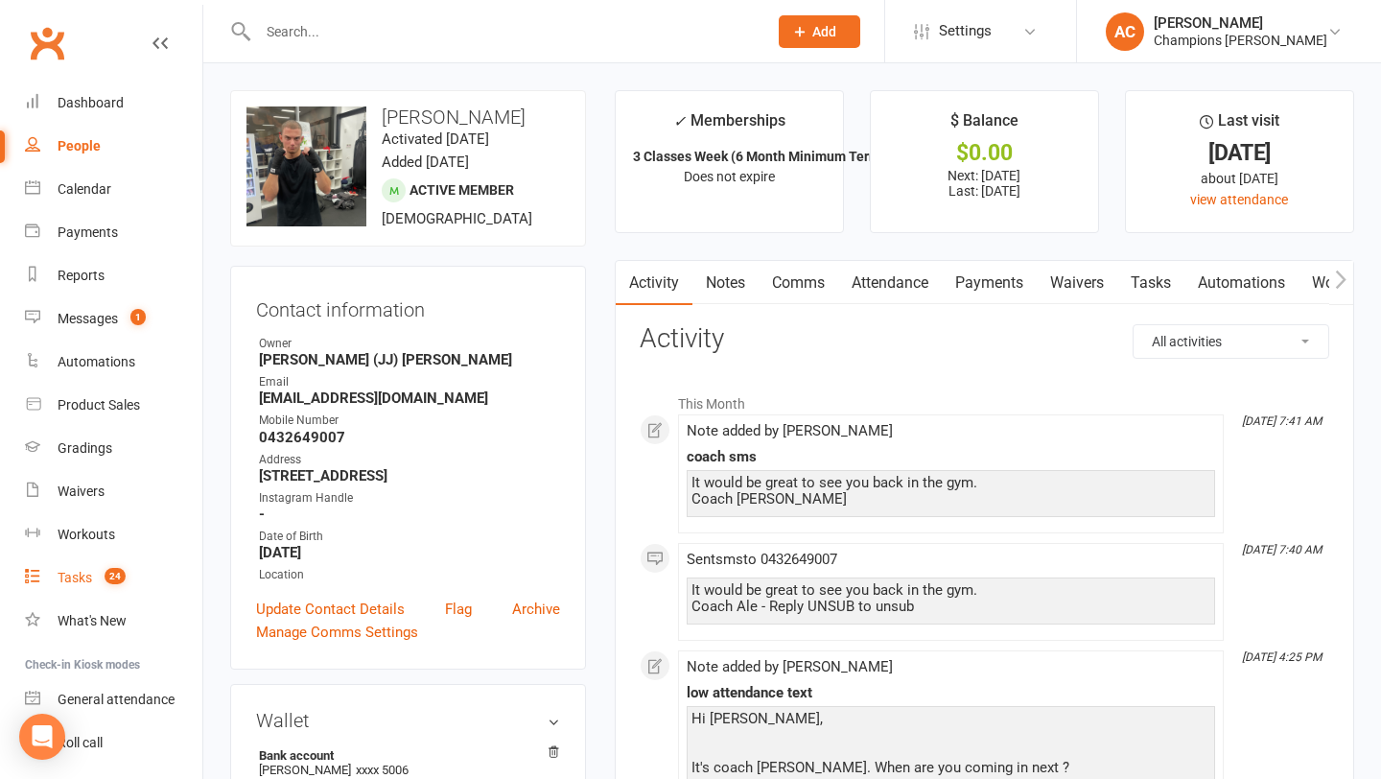
click at [126, 573] on count-badge "24" at bounding box center [110, 577] width 31 height 15
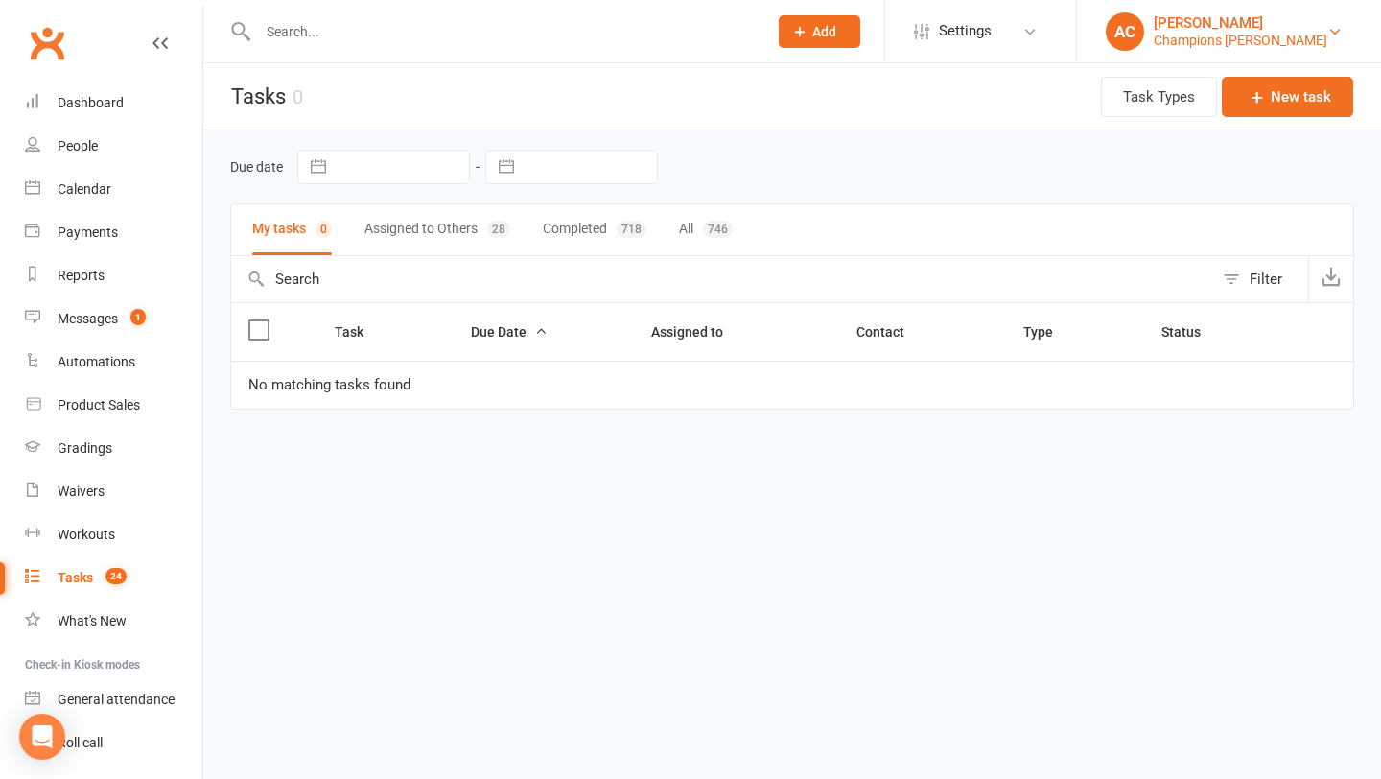
click at [1254, 32] on div "Champions [PERSON_NAME]" at bounding box center [1241, 40] width 174 height 17
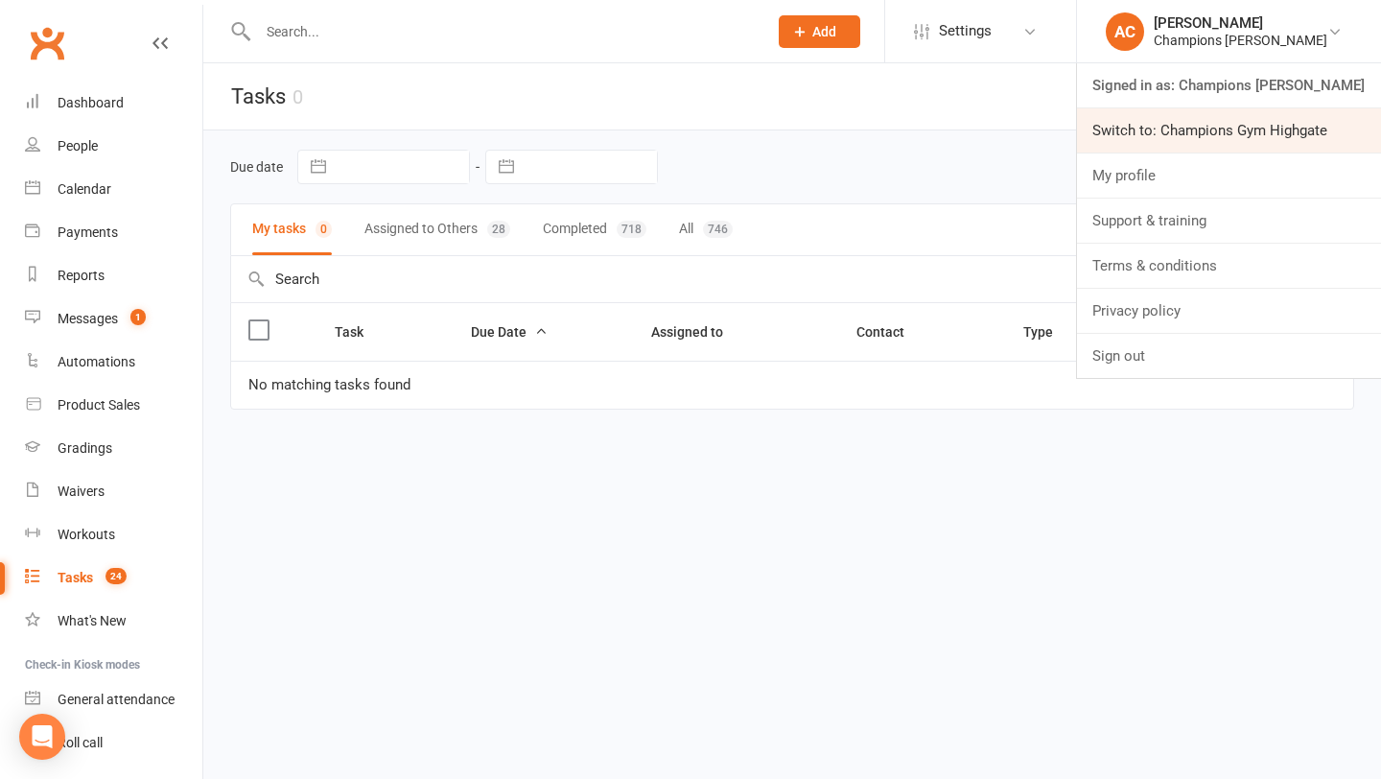
click at [1190, 125] on link "Switch to: Champions Gym Highgate" at bounding box center [1229, 130] width 304 height 44
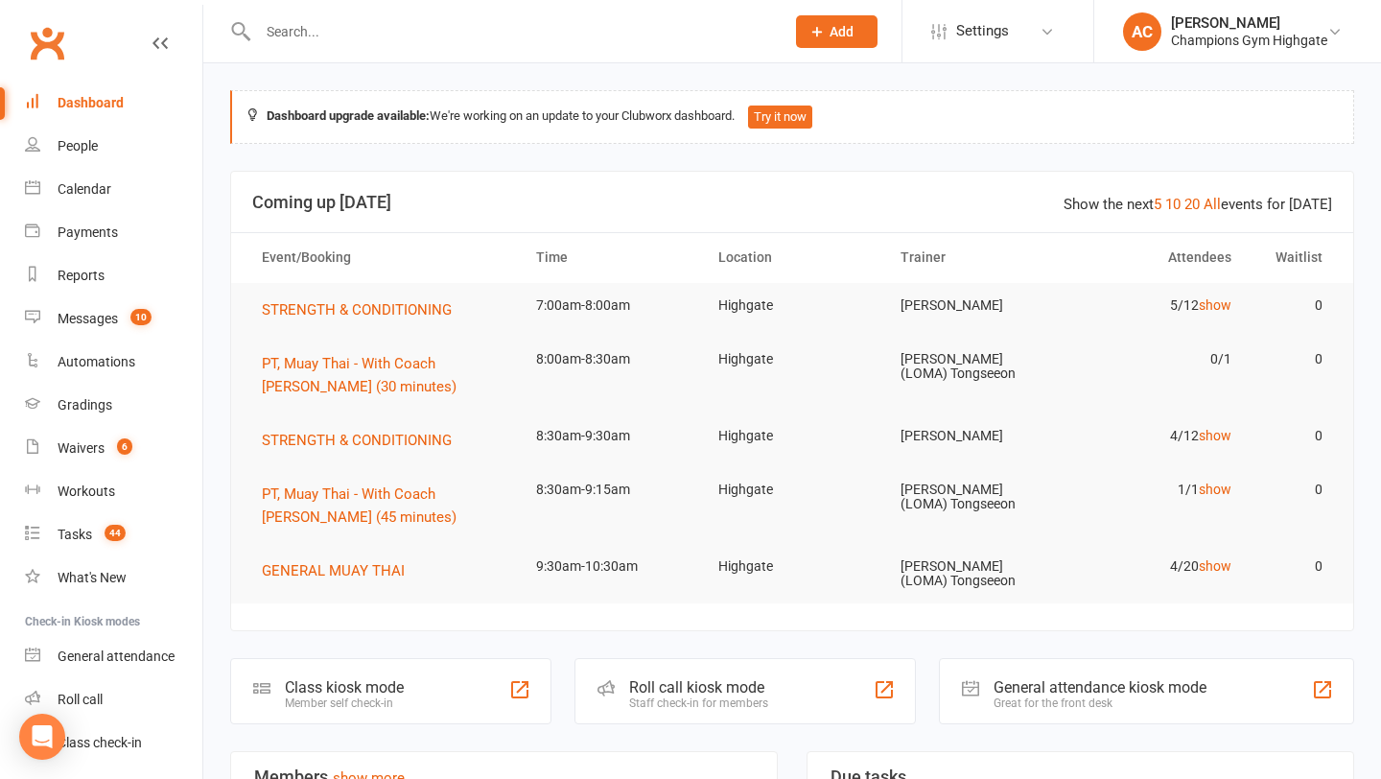
click at [410, 9] on div at bounding box center [500, 31] width 541 height 62
click at [113, 194] on link "Calendar" at bounding box center [113, 189] width 177 height 43
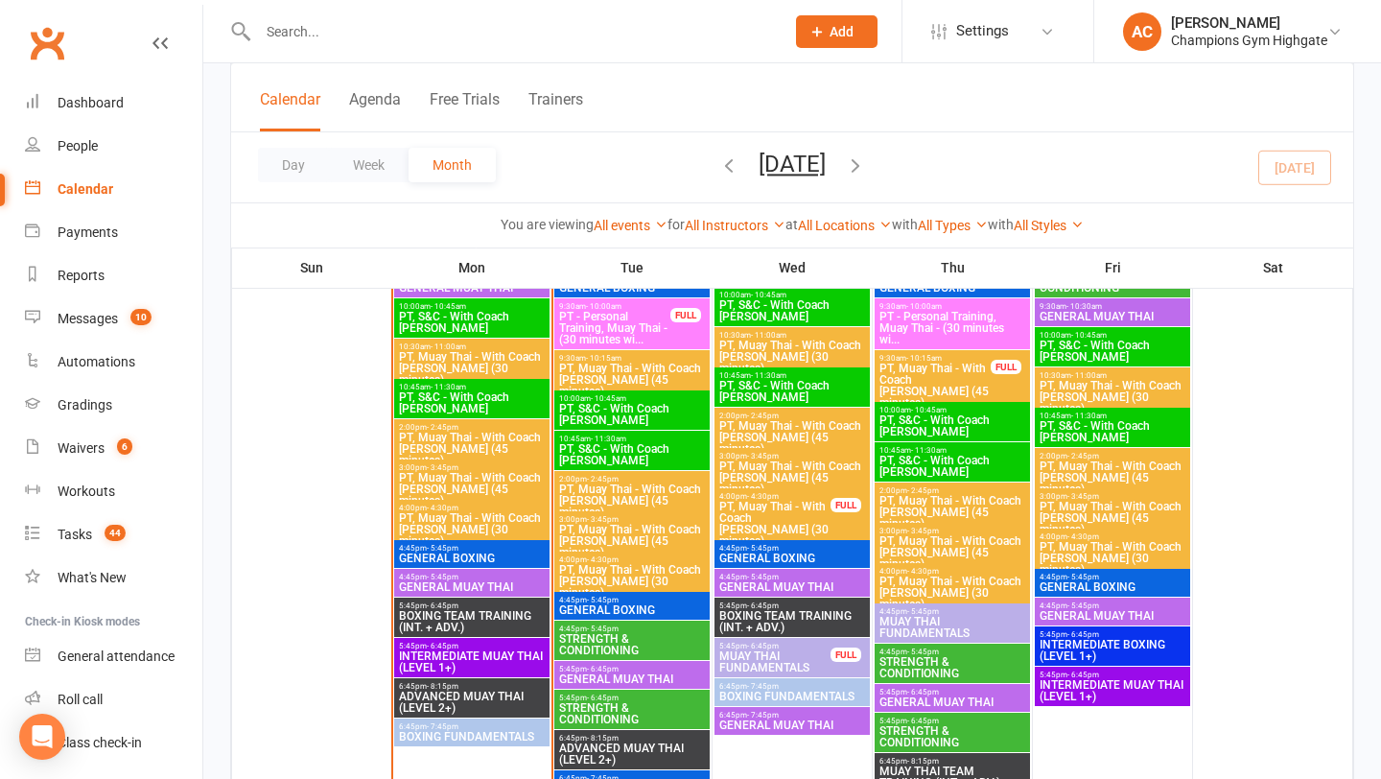
scroll to position [2297, 0]
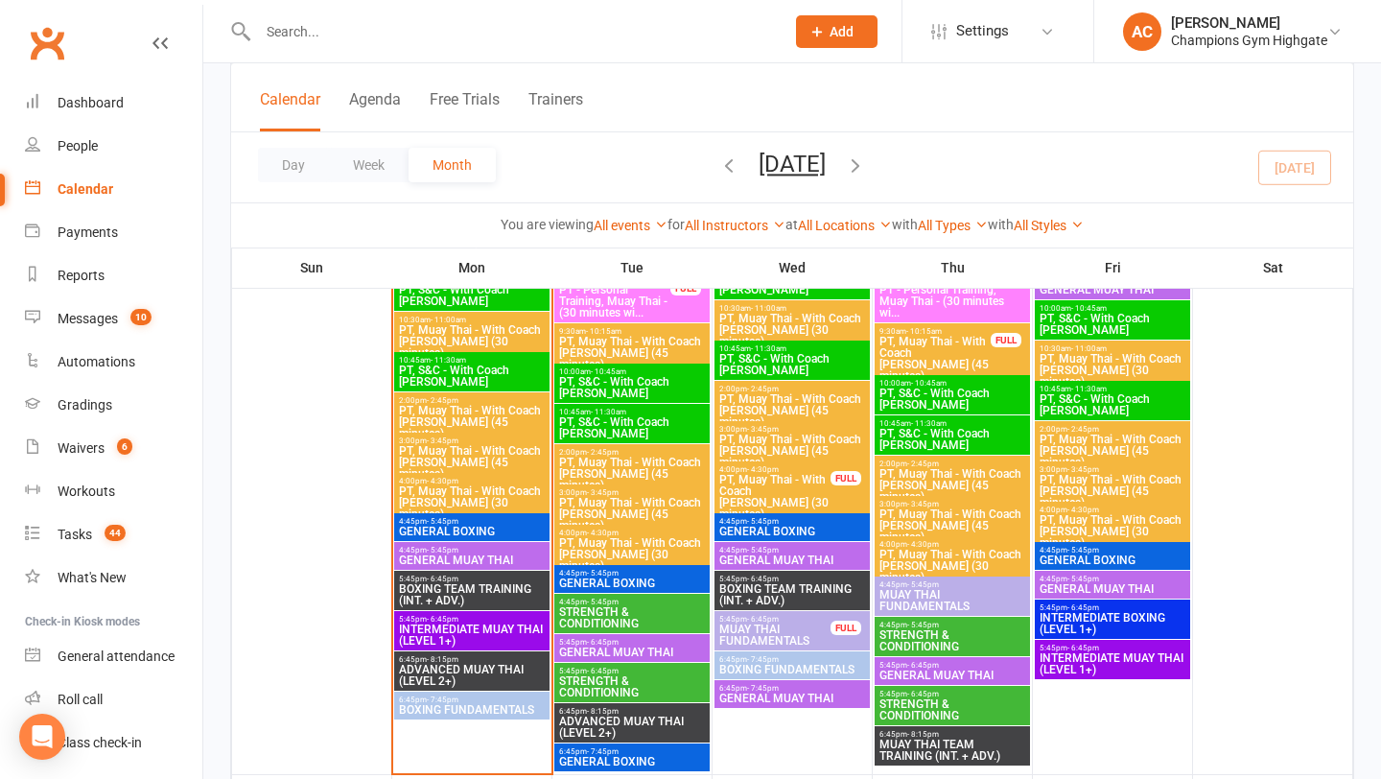
click at [451, 526] on span "GENERAL BOXING" at bounding box center [472, 532] width 148 height 12
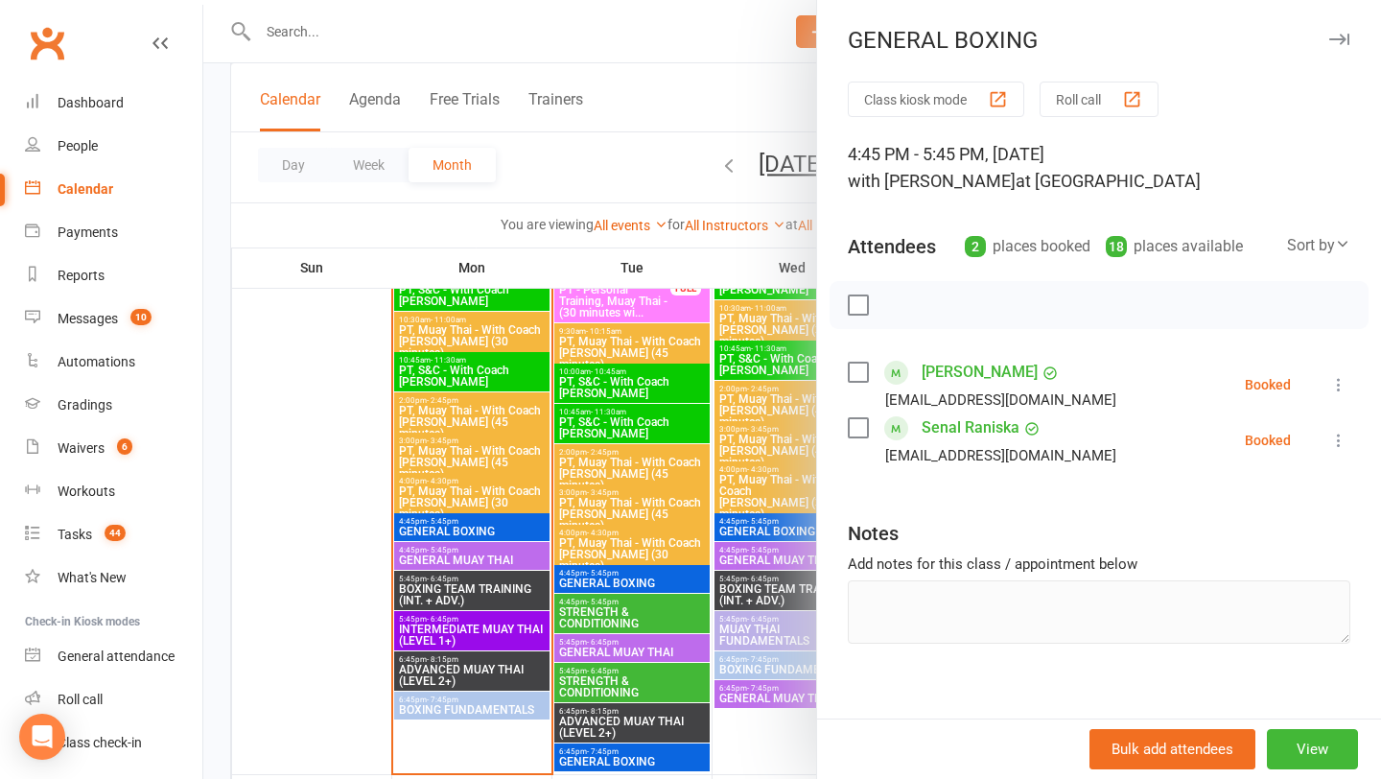
click at [479, 580] on div at bounding box center [792, 389] width 1178 height 779
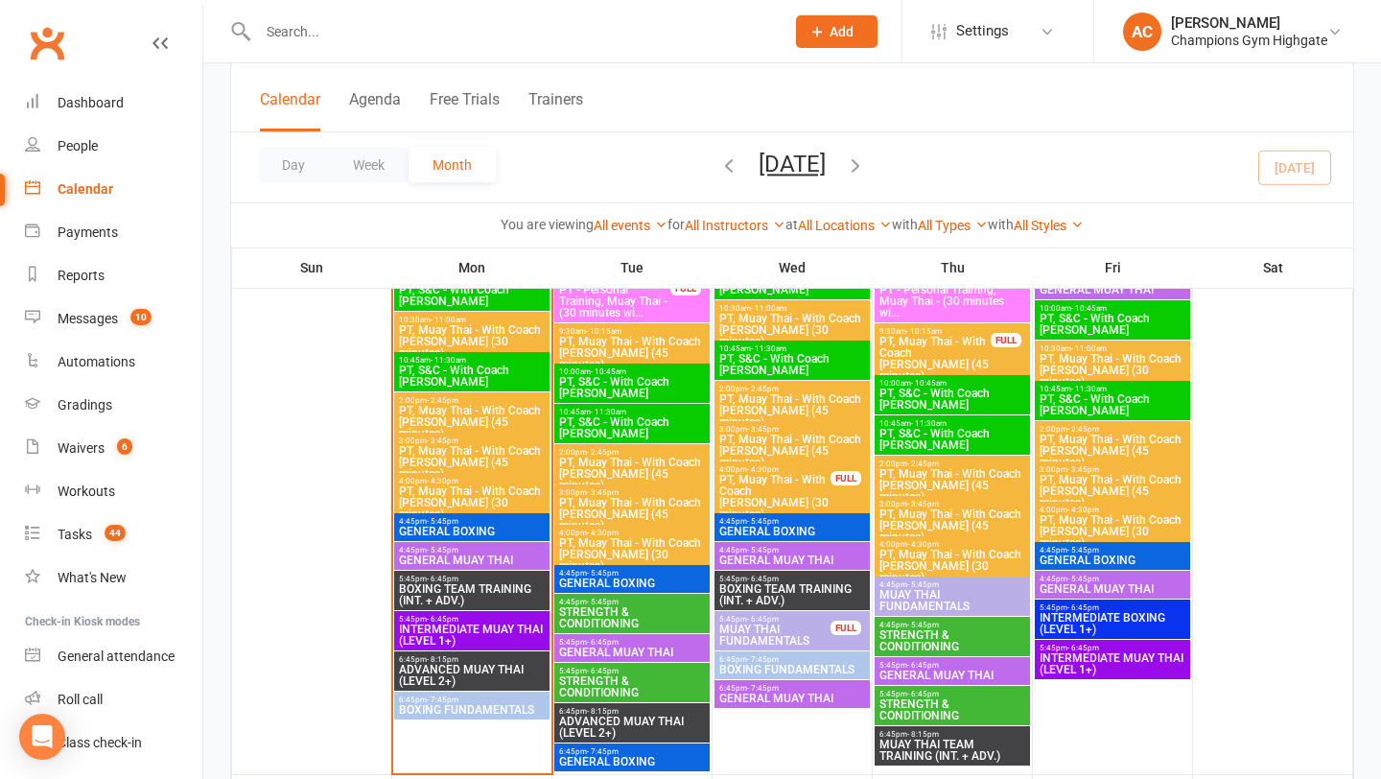
click at [479, 580] on span "5:45pm - 6:45pm" at bounding box center [472, 579] width 148 height 9
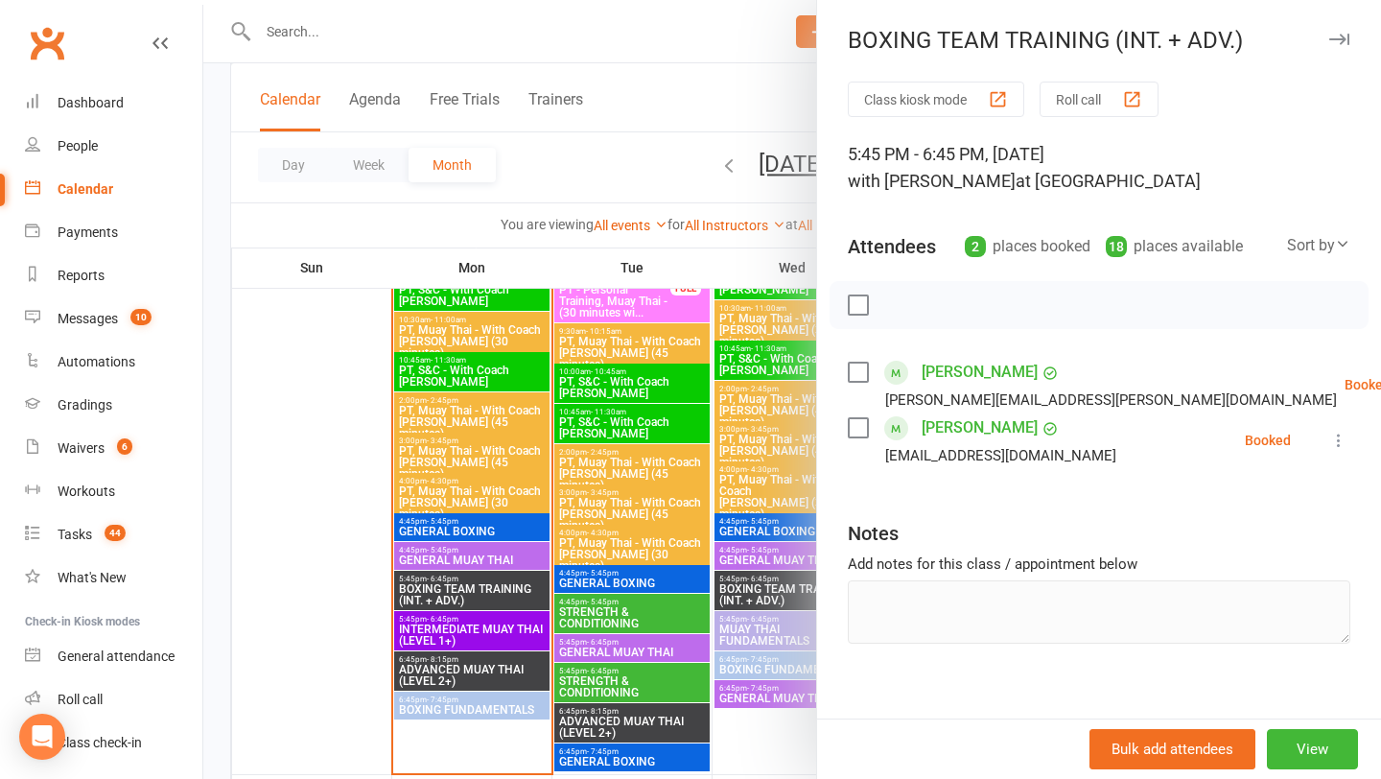
click at [431, 697] on div at bounding box center [792, 389] width 1178 height 779
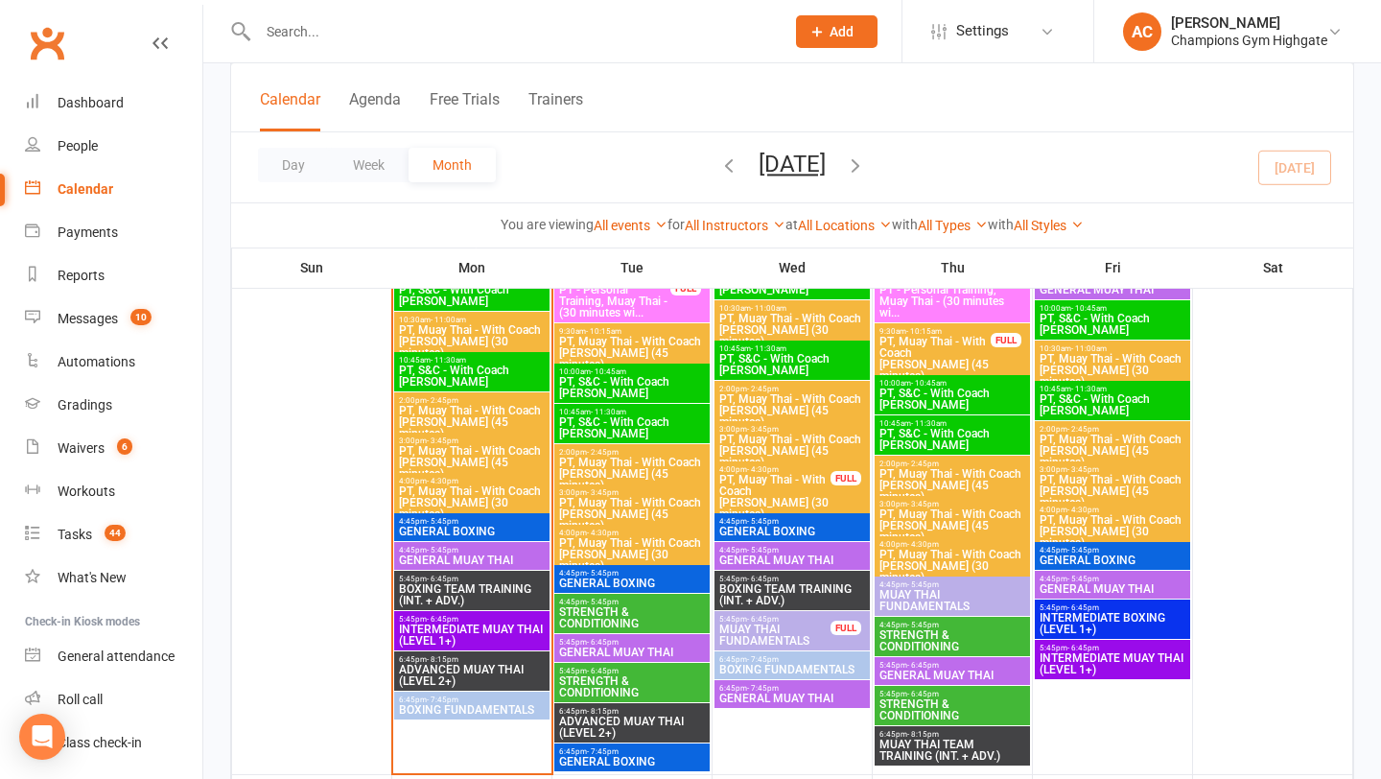
click at [431, 698] on span "- 7:45pm" at bounding box center [443, 700] width 32 height 9
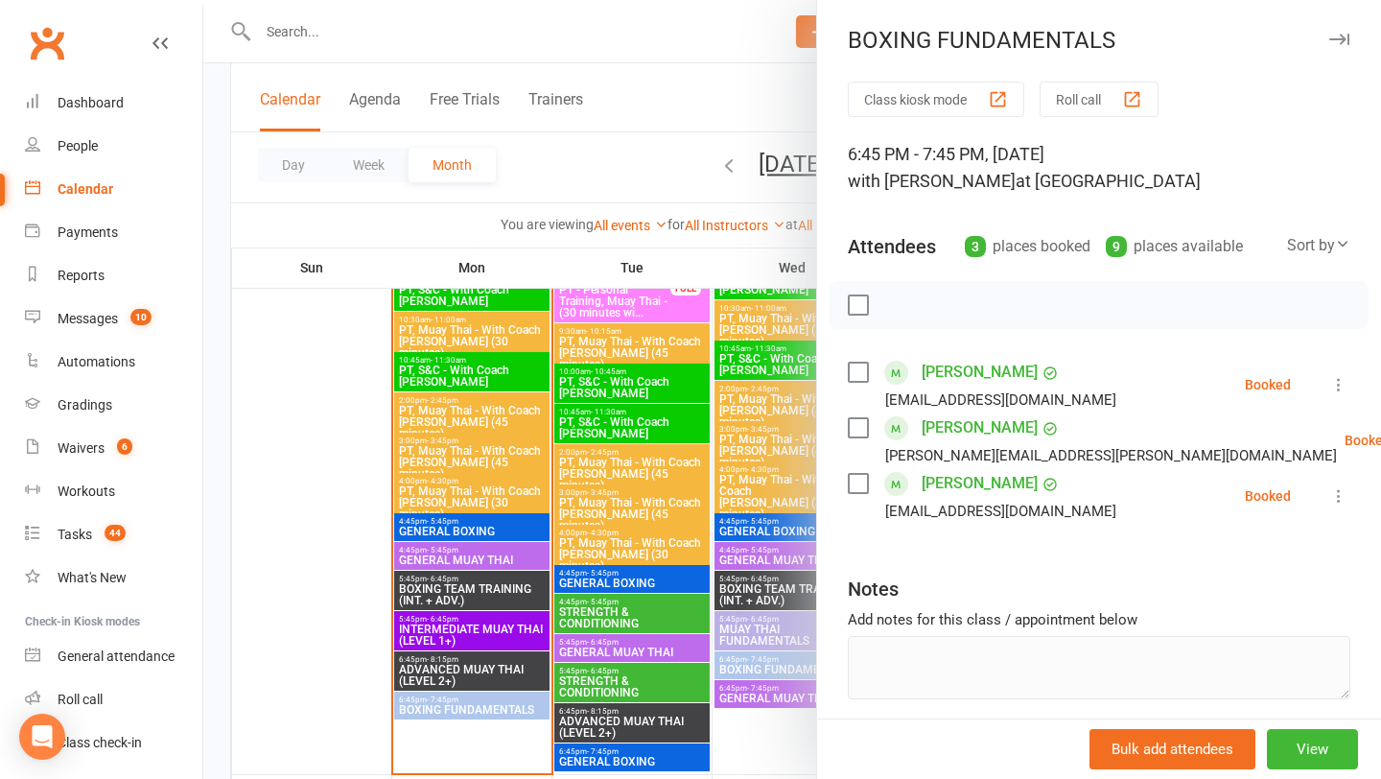
click at [1342, 39] on icon "button" at bounding box center [1340, 40] width 20 height 12
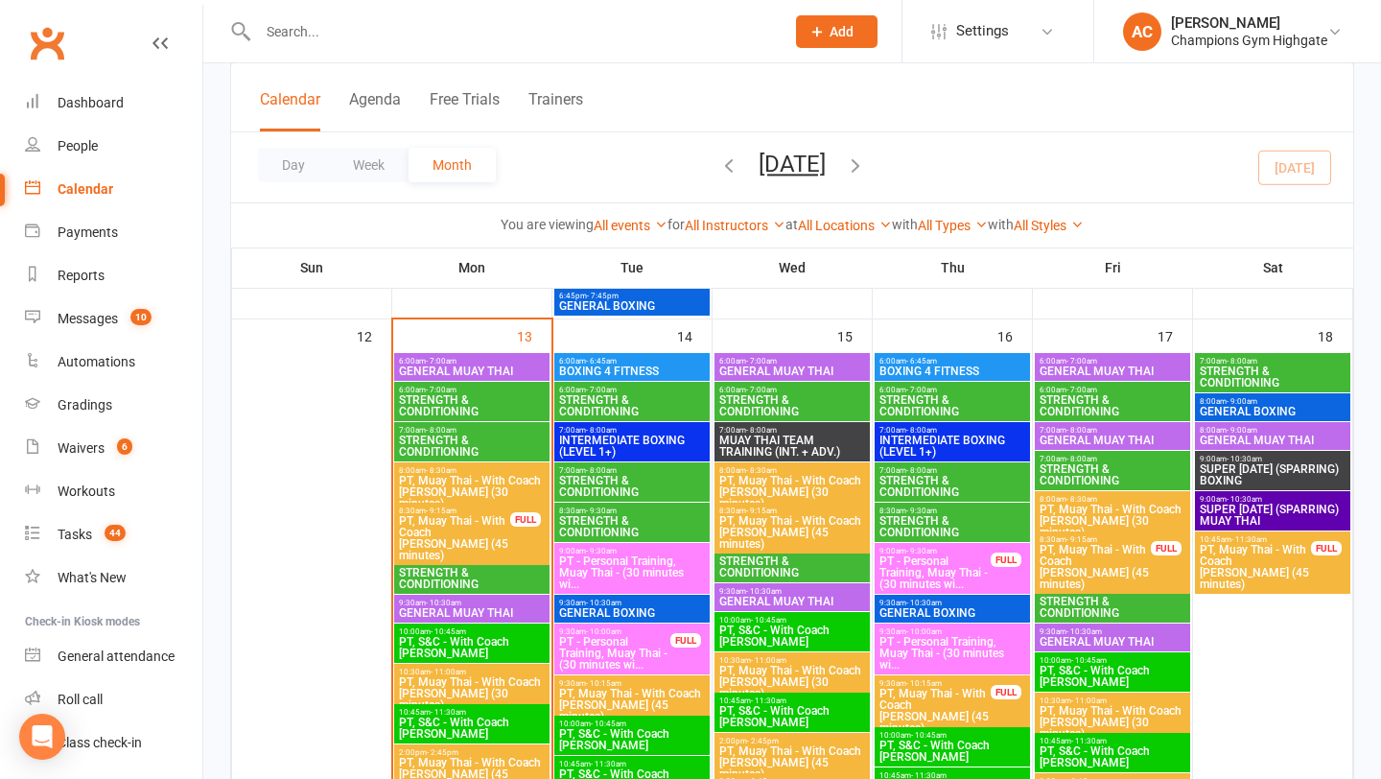
scroll to position [1975, 0]
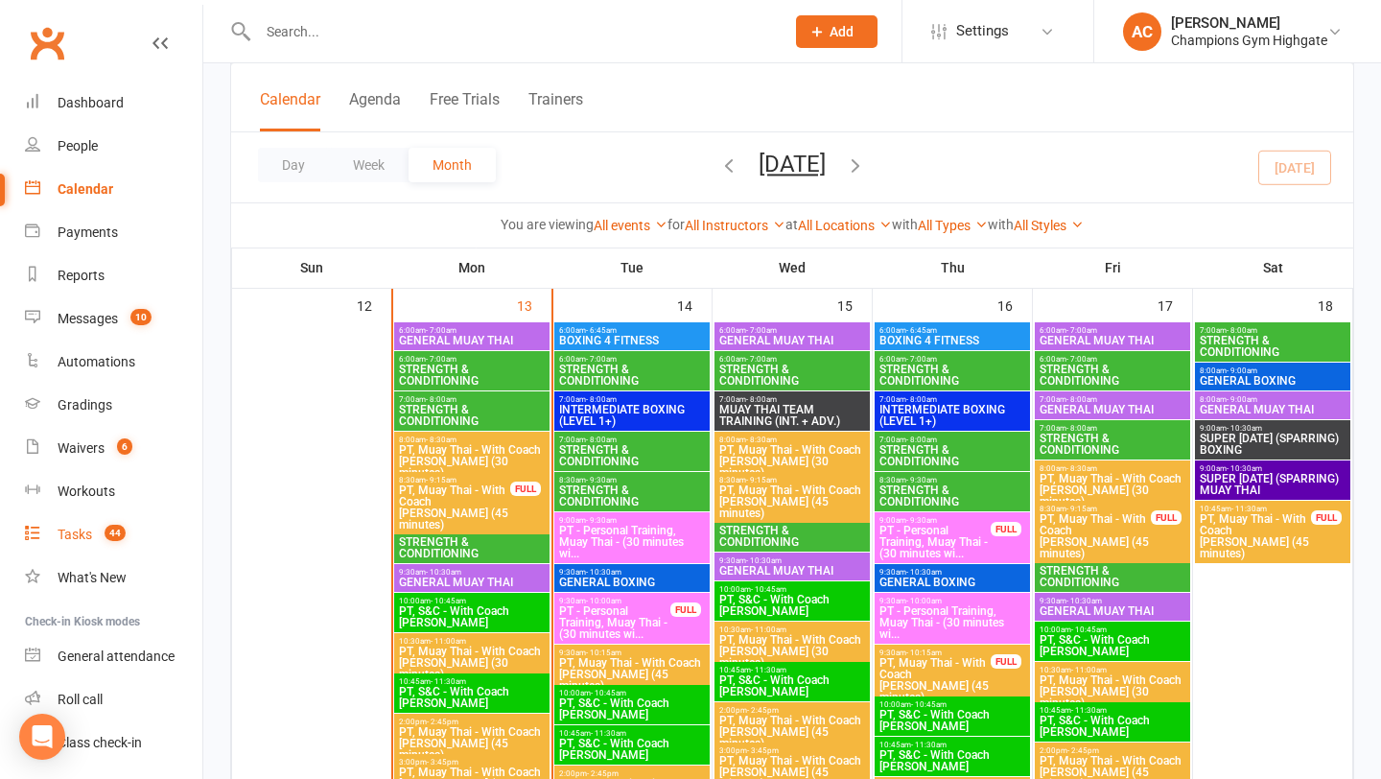
click at [79, 516] on link "Tasks 44" at bounding box center [113, 534] width 177 height 43
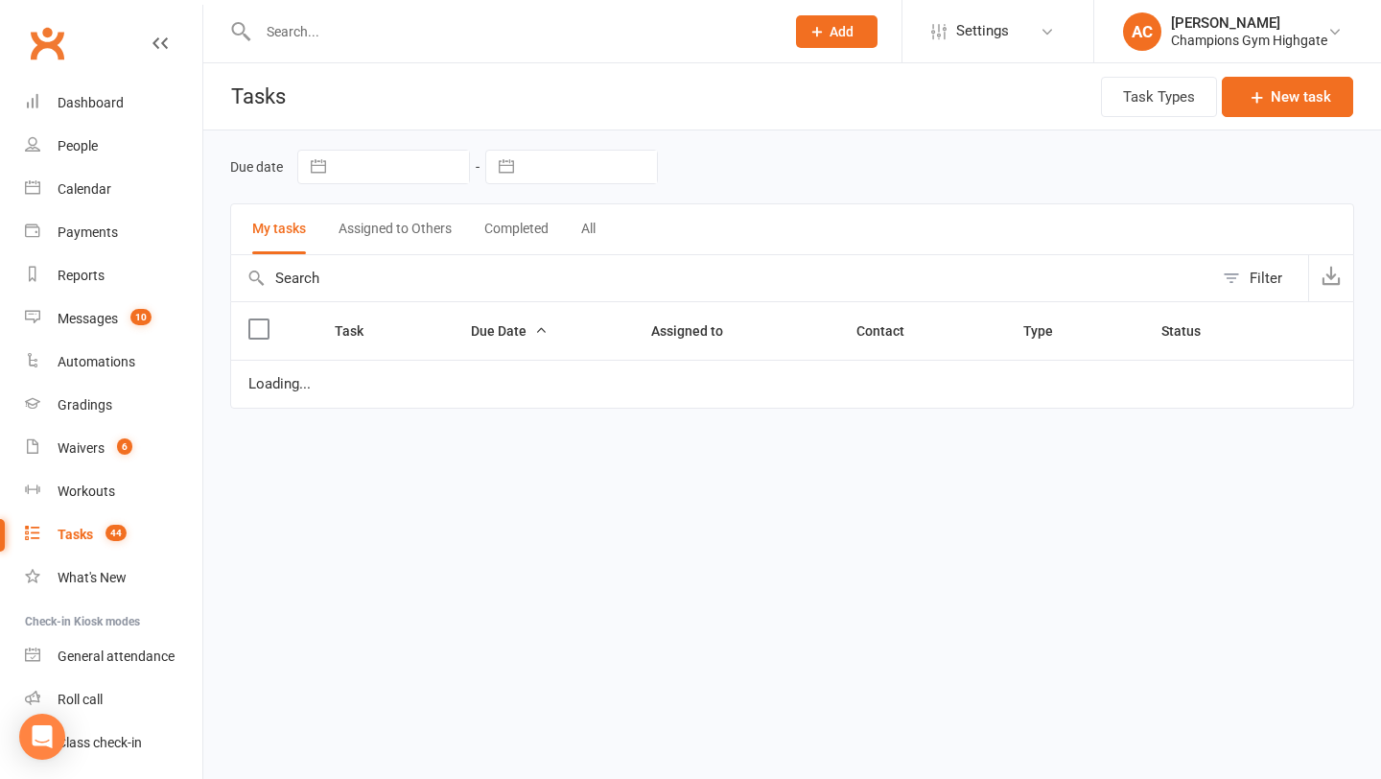
select select "started"
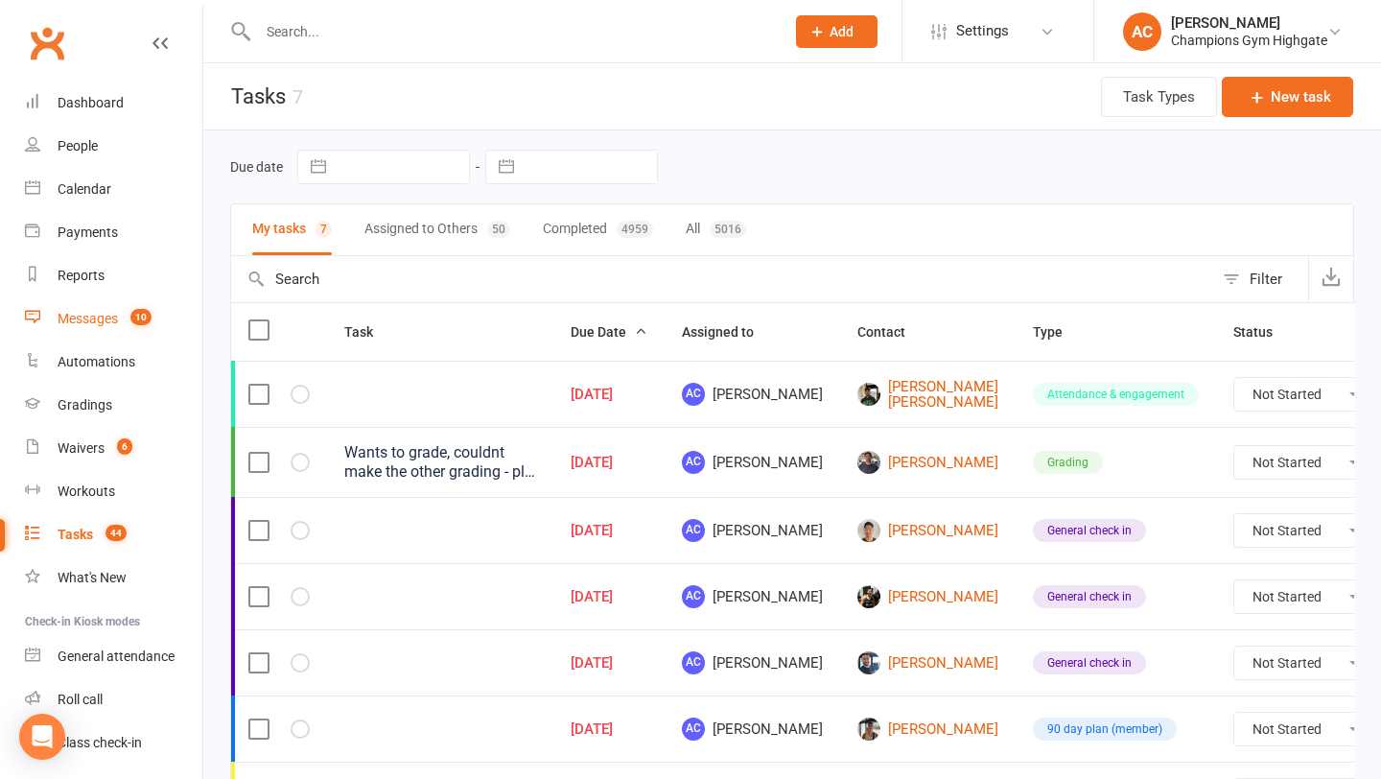
click at [118, 318] on div "Messages" at bounding box center [88, 318] width 60 height 15
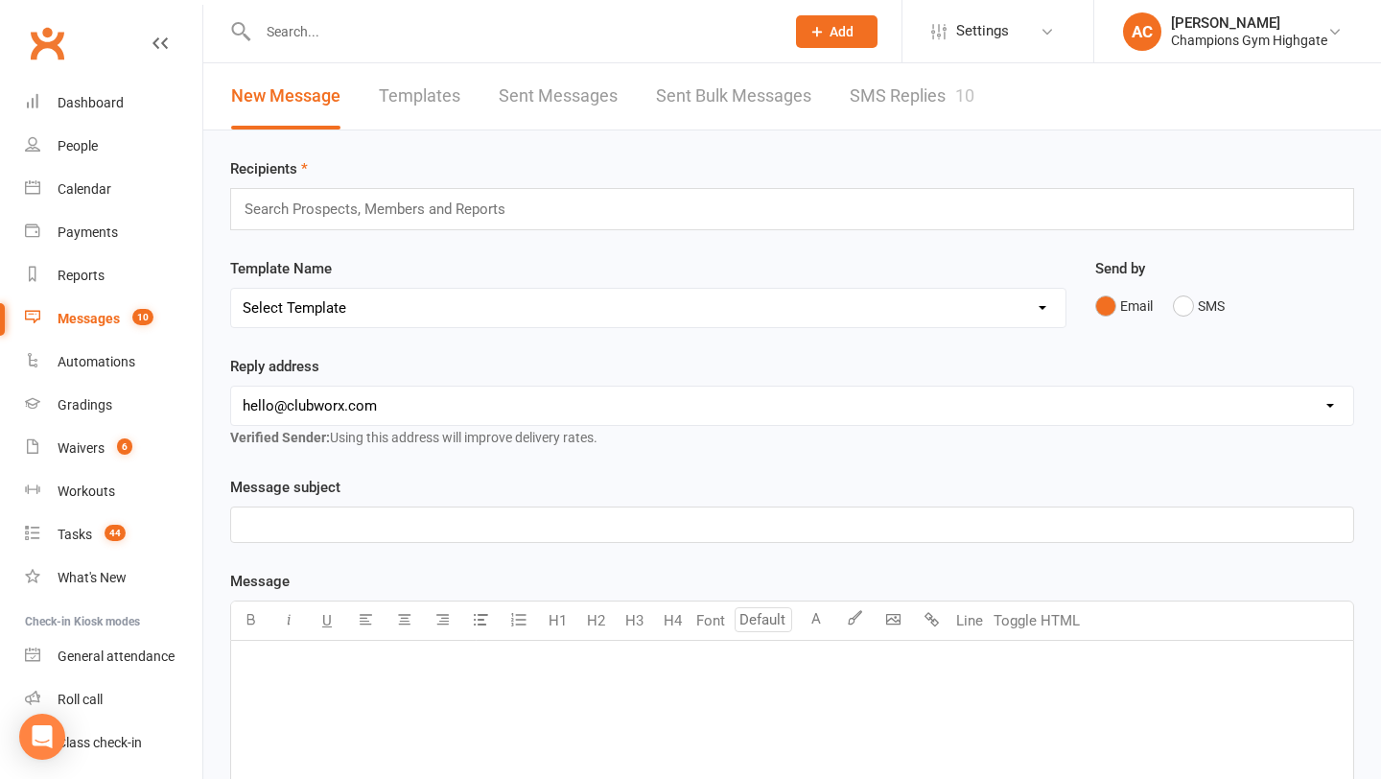
click at [843, 96] on div "New Message Templates Sent Messages Sent Bulk Messages SMS Replies 10" at bounding box center [602, 96] width 799 height 66
click at [887, 106] on link "SMS Replies 10" at bounding box center [912, 96] width 125 height 66
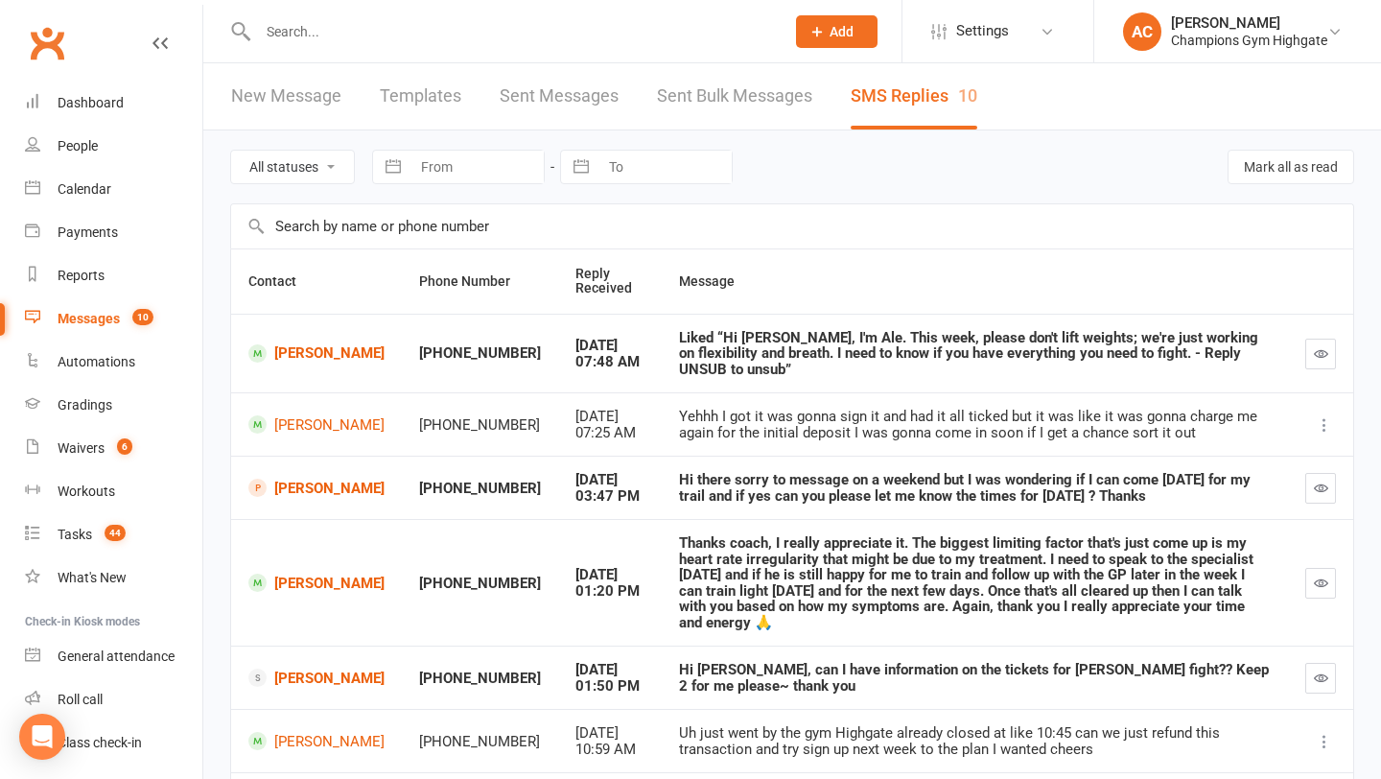
click at [861, 342] on div "Liked “Hi Elisa, I'm Ale. This week, please don't lift weights; we're just work…" at bounding box center [975, 354] width 592 height 48
click at [304, 344] on link "Elisha Simmons" at bounding box center [316, 353] width 136 height 18
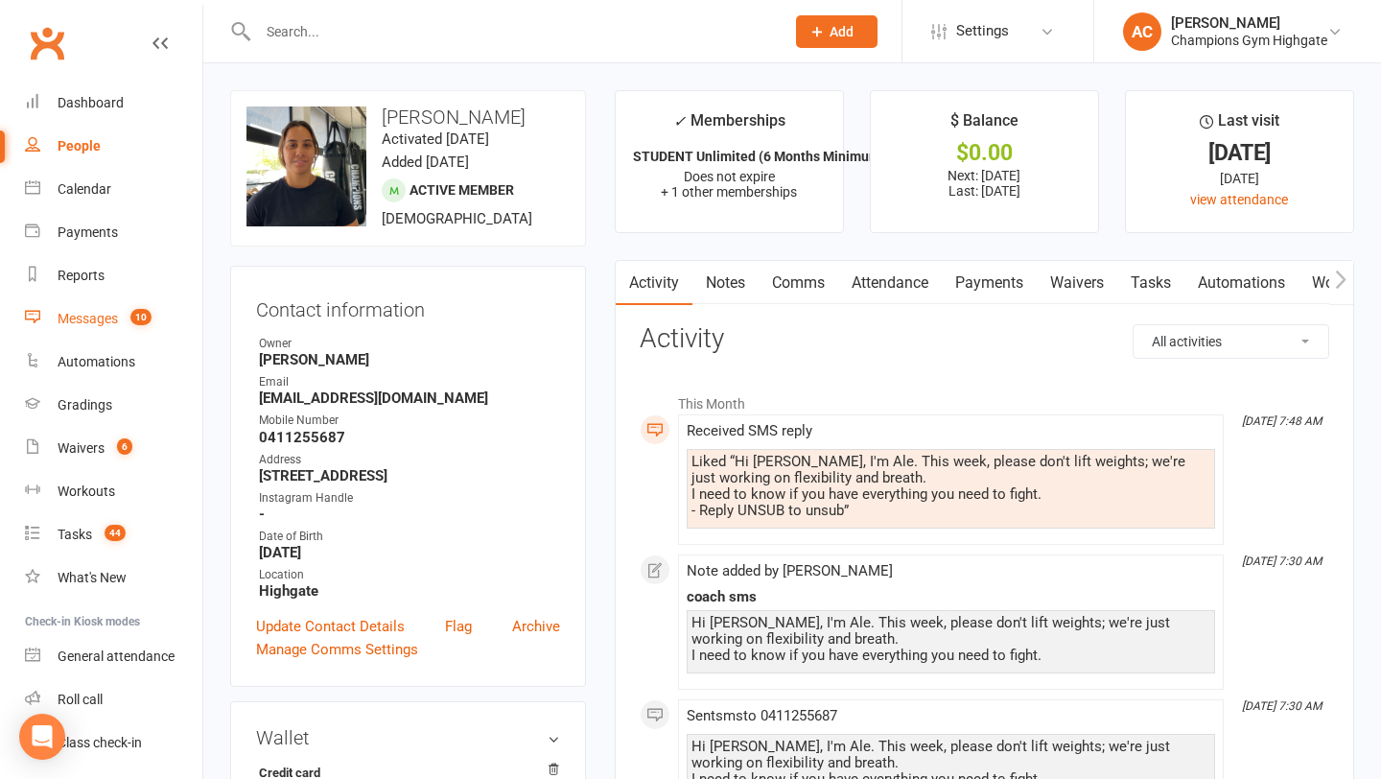
click at [98, 315] on div "Messages" at bounding box center [88, 318] width 60 height 15
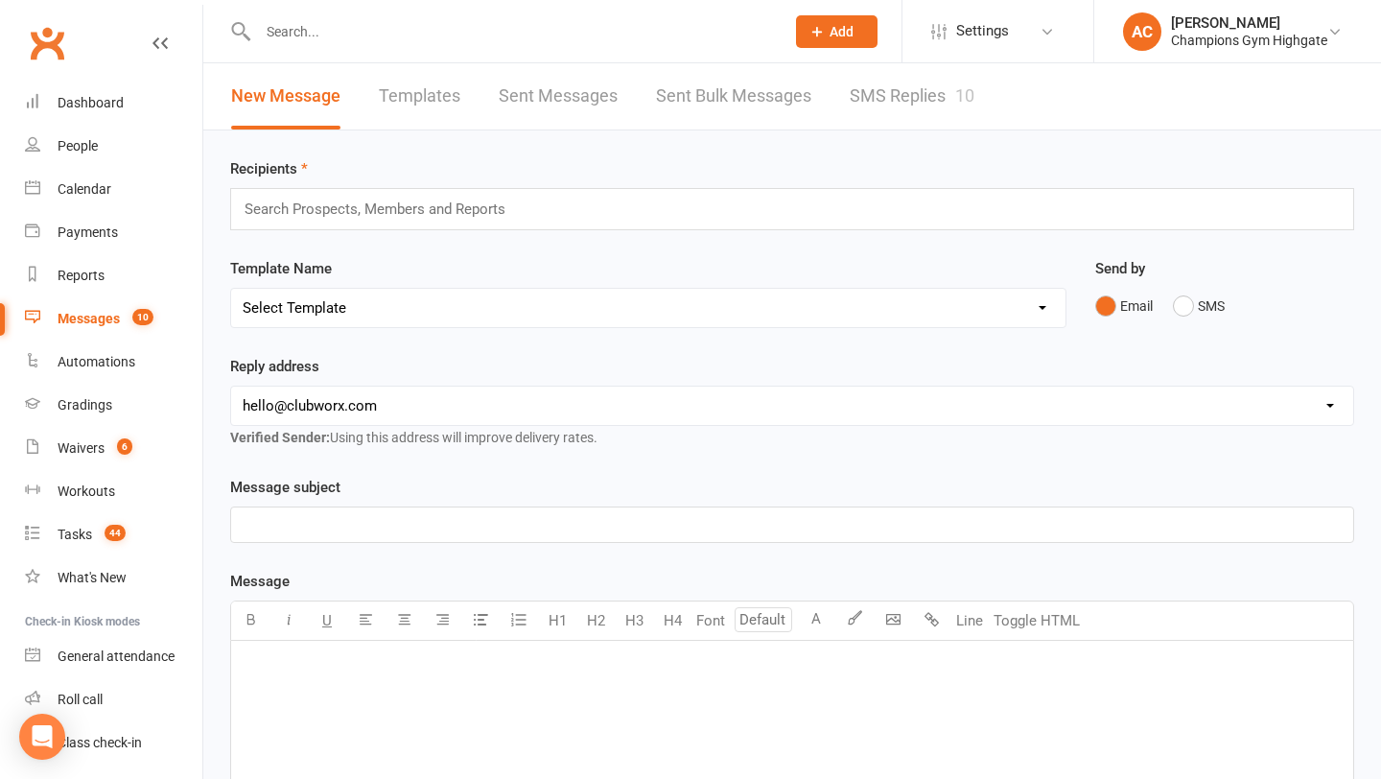
click at [918, 90] on link "SMS Replies 10" at bounding box center [912, 96] width 125 height 66
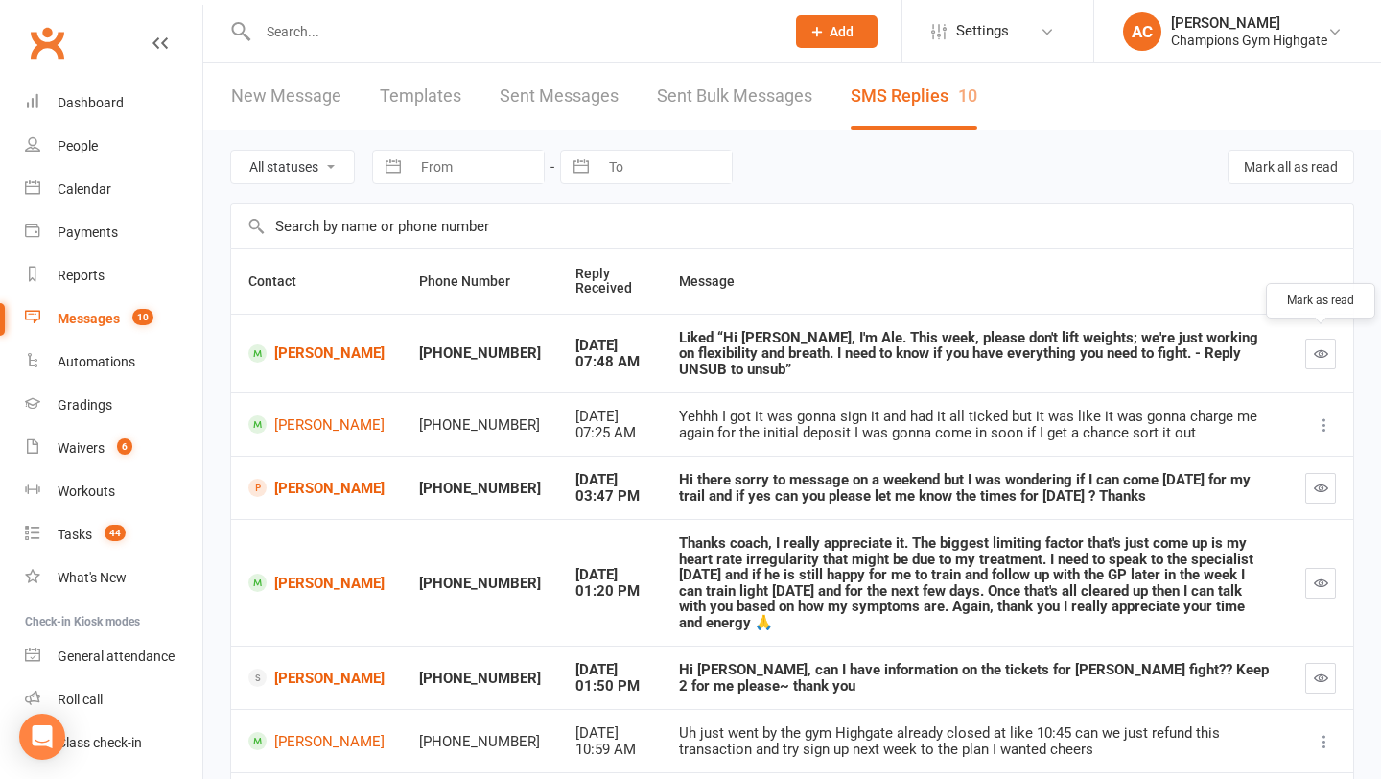
click at [1312, 352] on button "button" at bounding box center [1321, 354] width 31 height 31
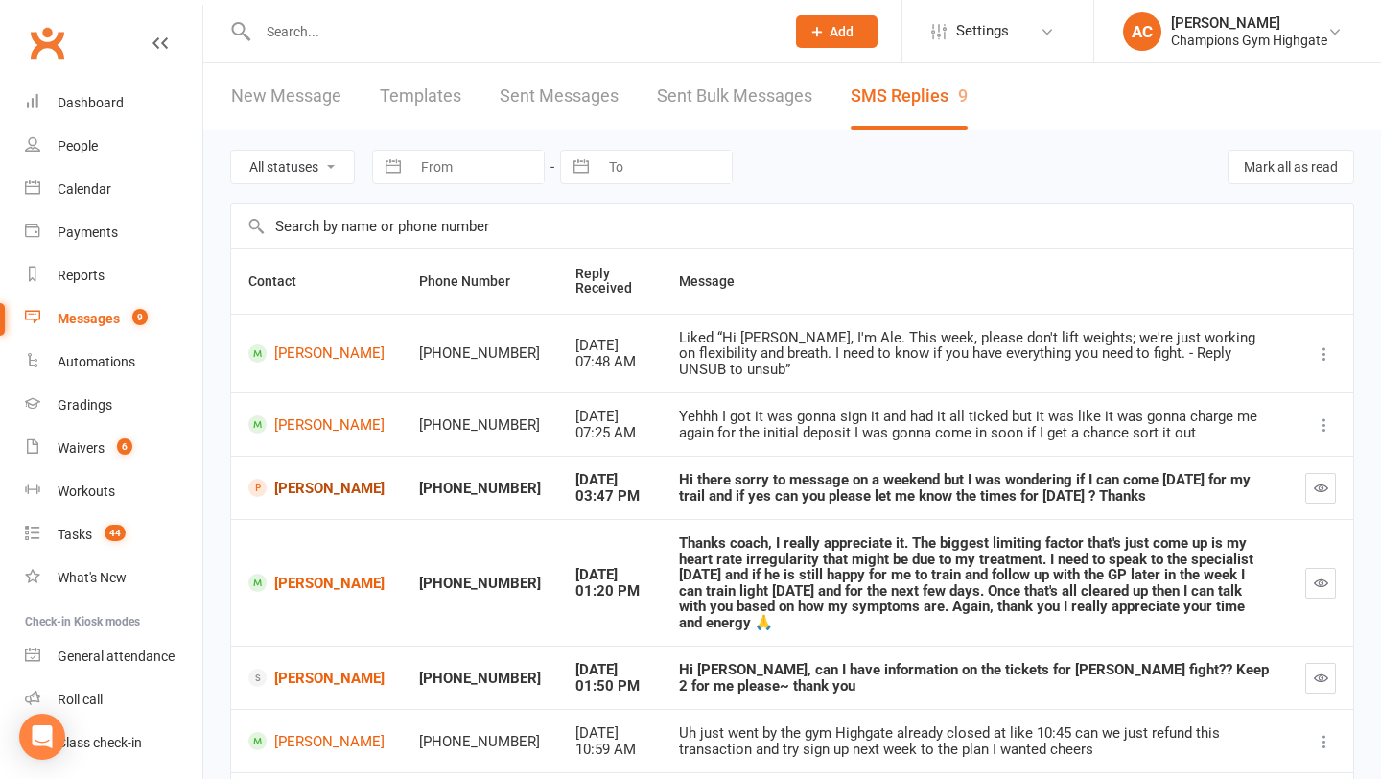
click at [282, 479] on link "Melina aliakbari" at bounding box center [316, 488] width 136 height 18
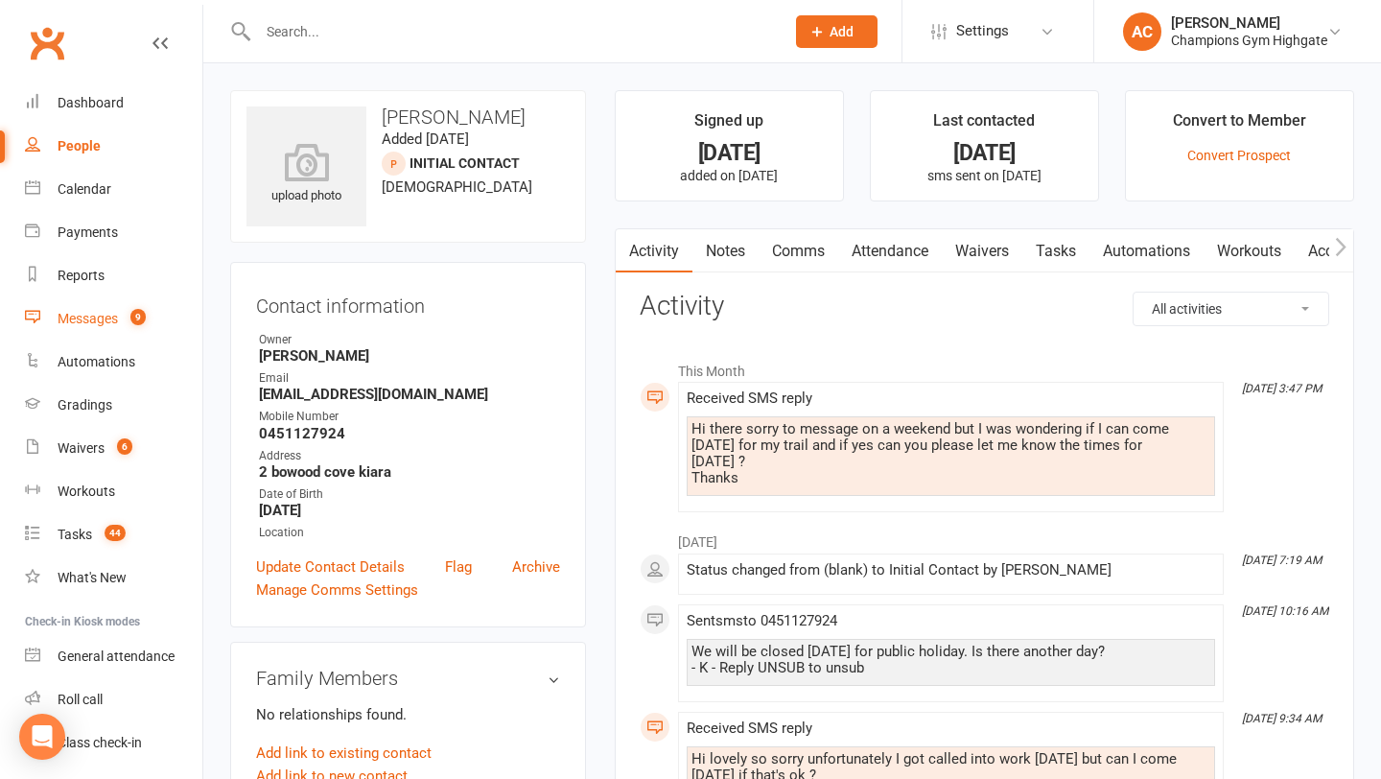
click at [95, 319] on div "Messages" at bounding box center [88, 318] width 60 height 15
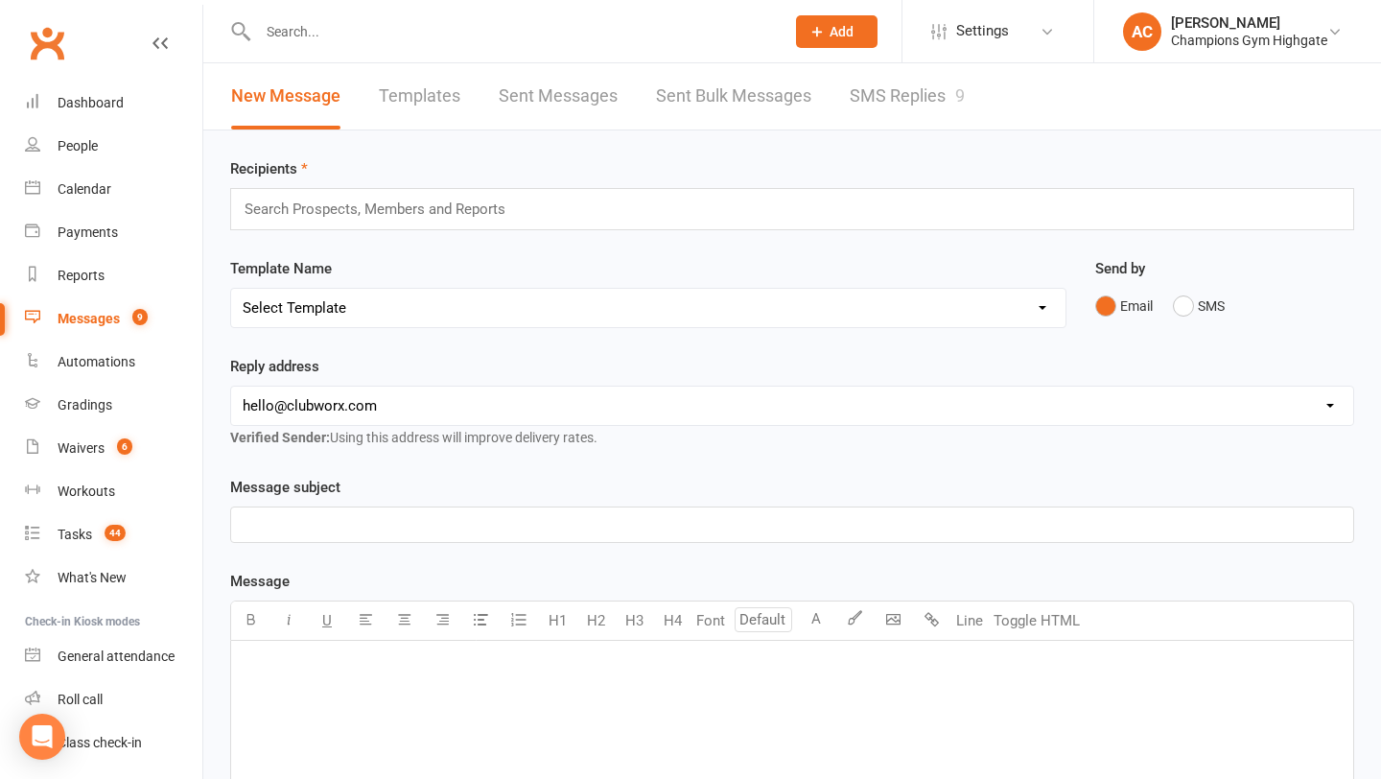
click at [863, 119] on link "SMS Replies 9" at bounding box center [907, 96] width 115 height 66
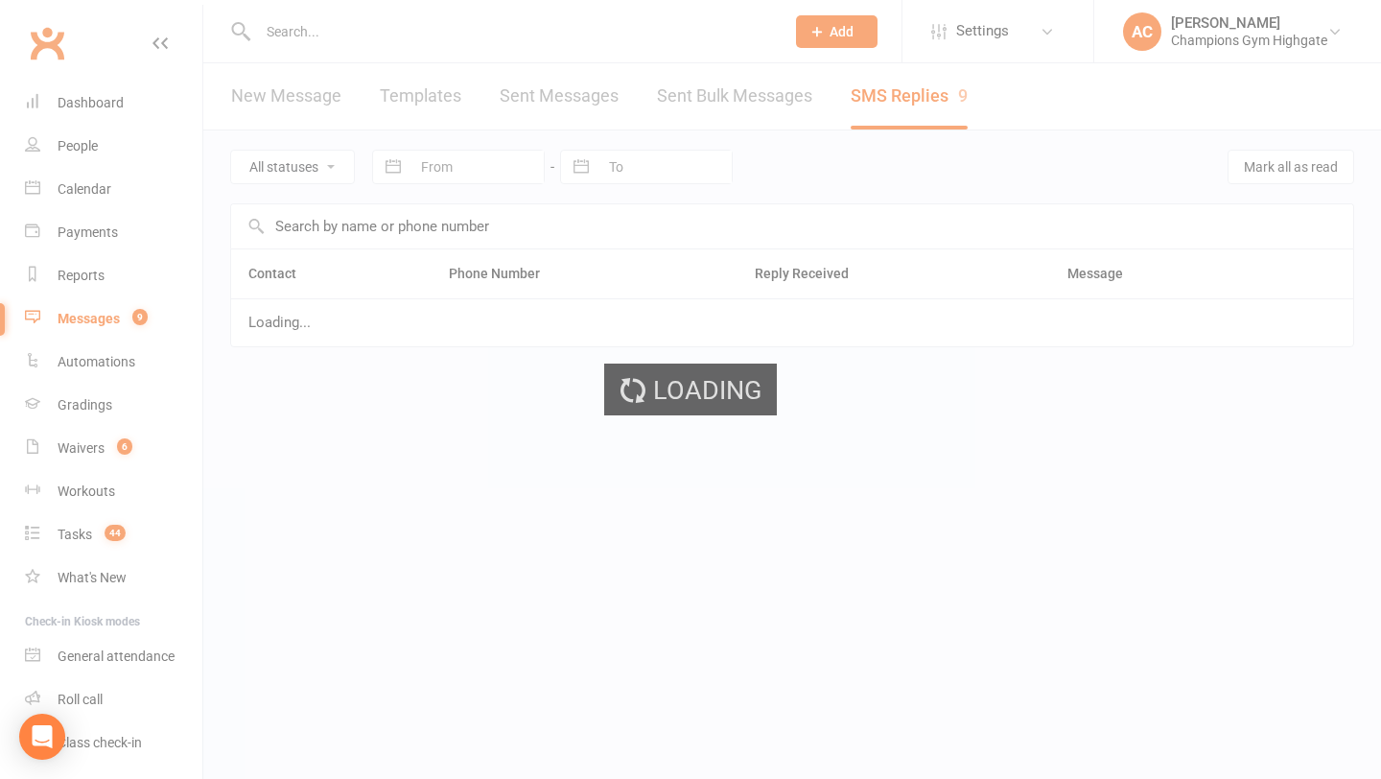
click at [872, 115] on div "Loading" at bounding box center [690, 389] width 1381 height 779
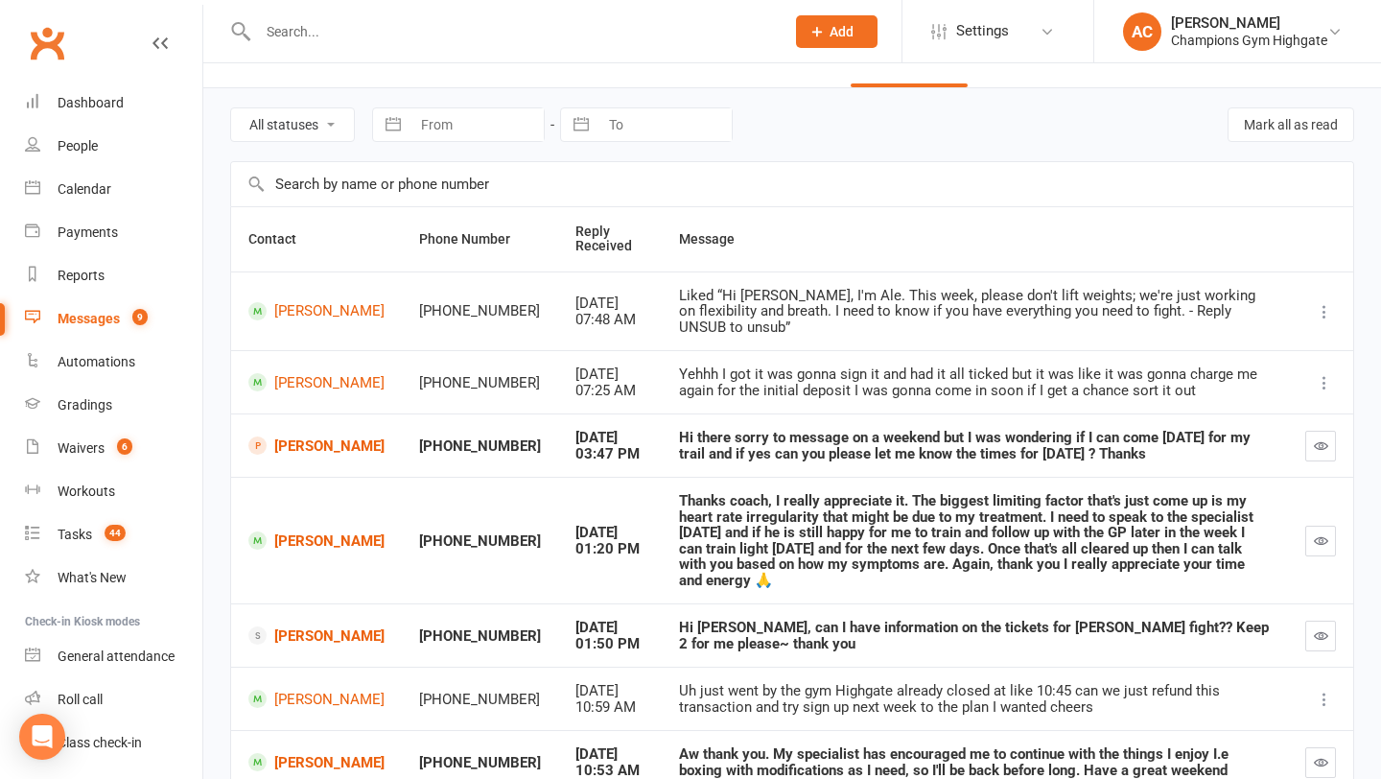
scroll to position [51, 0]
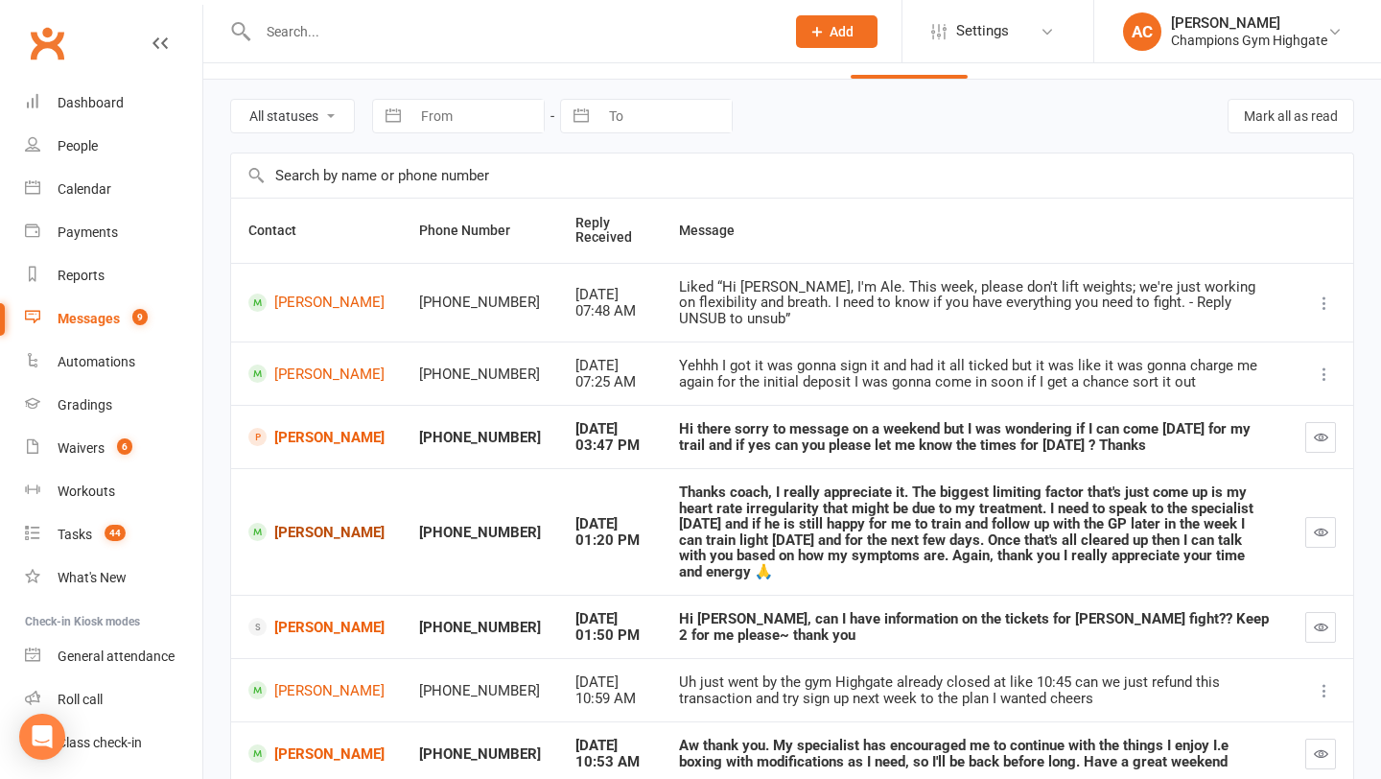
click at [332, 523] on link "Josh McDonald" at bounding box center [316, 532] width 136 height 18
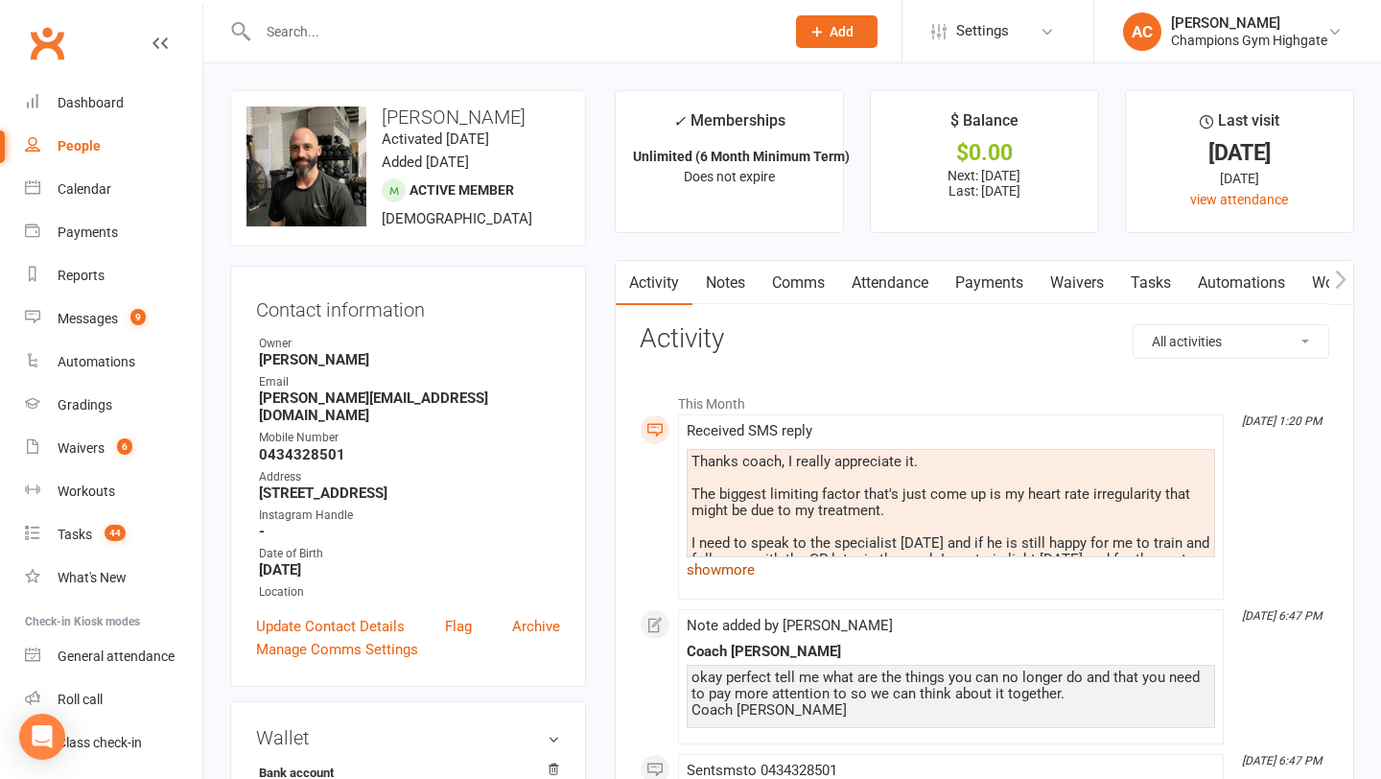
click at [741, 572] on link "show more" at bounding box center [951, 569] width 529 height 27
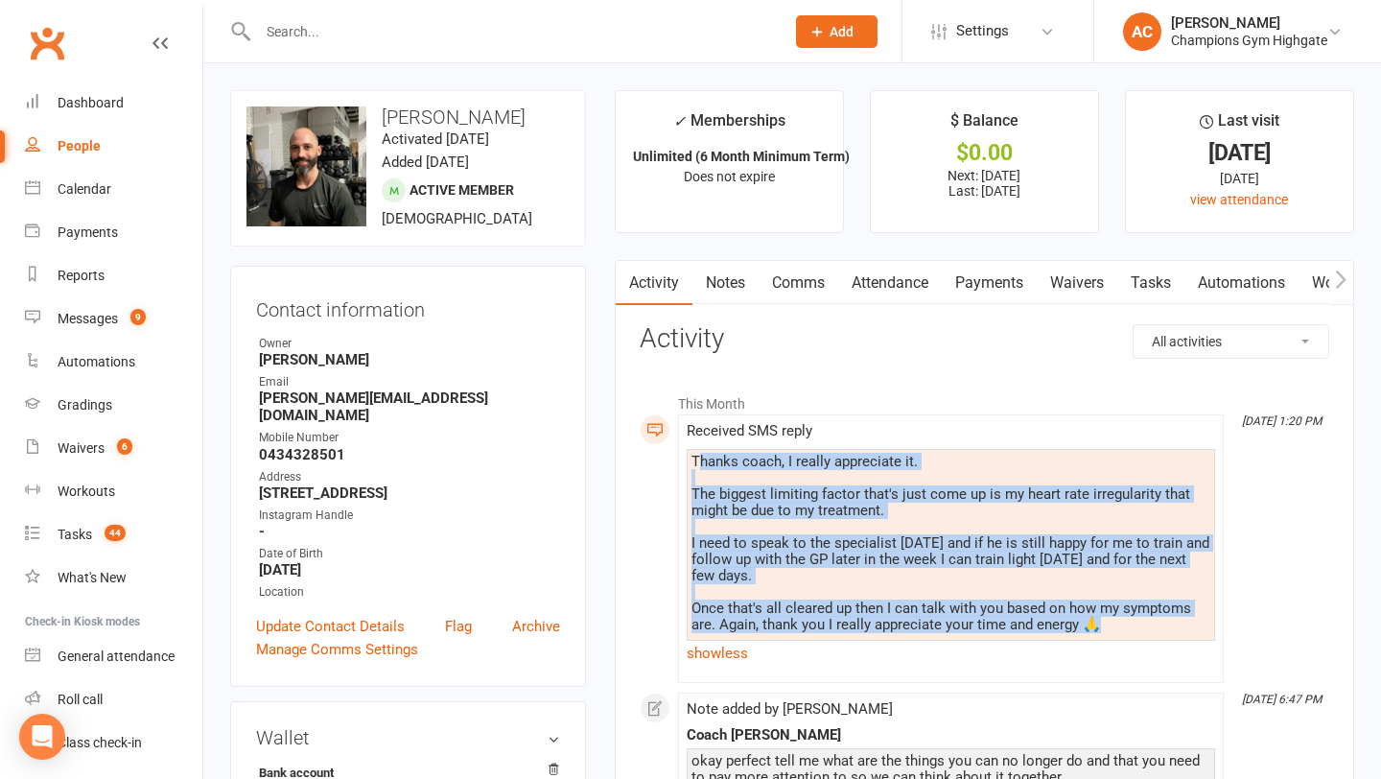
drag, startPoint x: 696, startPoint y: 455, endPoint x: 1118, endPoint y: 625, distance: 455.3
click at [1118, 625] on div "Thanks coach, I really appreciate it. The biggest limiting factor that's just c…" at bounding box center [951, 543] width 519 height 179
copy div "hanks coach, I really appreciate it. The biggest limiting factor that's just co…"
click at [779, 288] on link "Comms" at bounding box center [799, 283] width 80 height 44
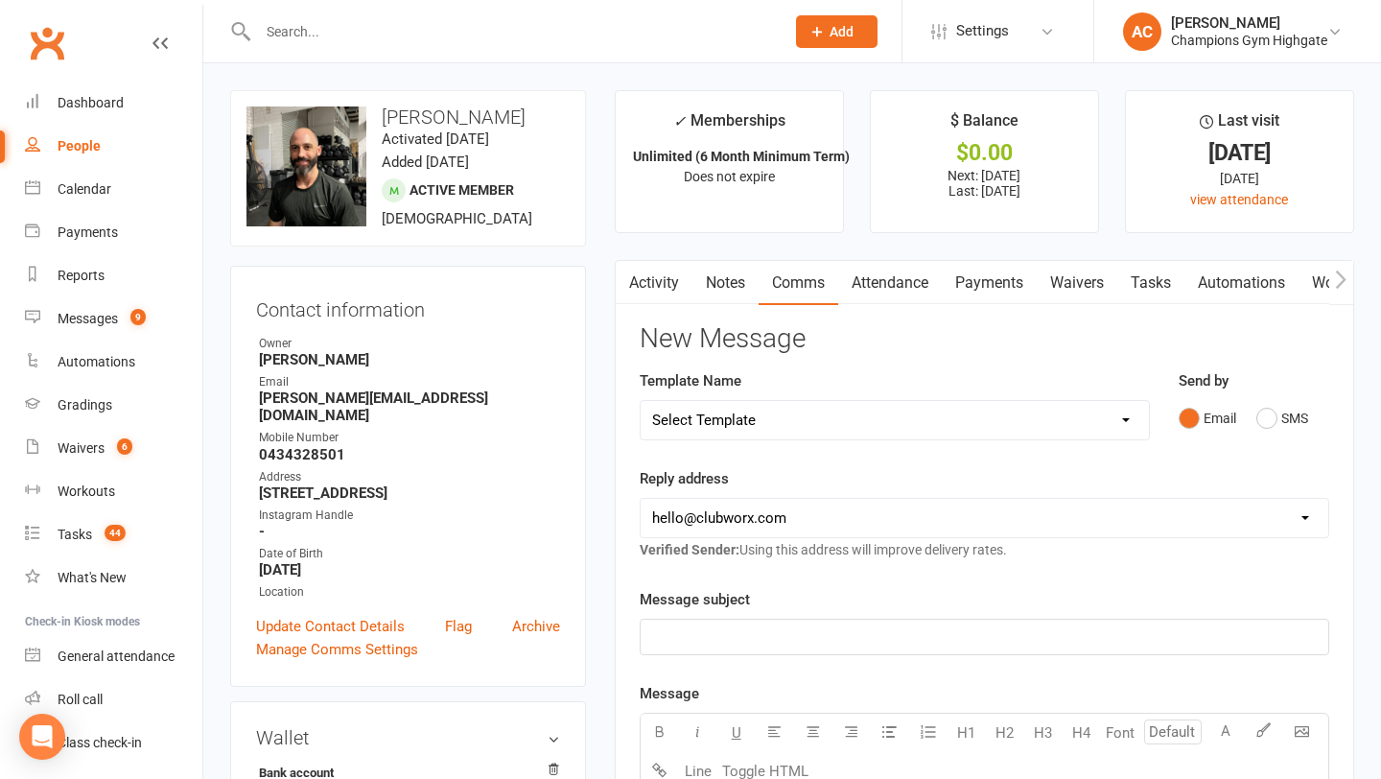
click at [1254, 417] on div "Email SMS" at bounding box center [1254, 418] width 151 height 36
click at [1296, 416] on button "SMS" at bounding box center [1283, 418] width 52 height 36
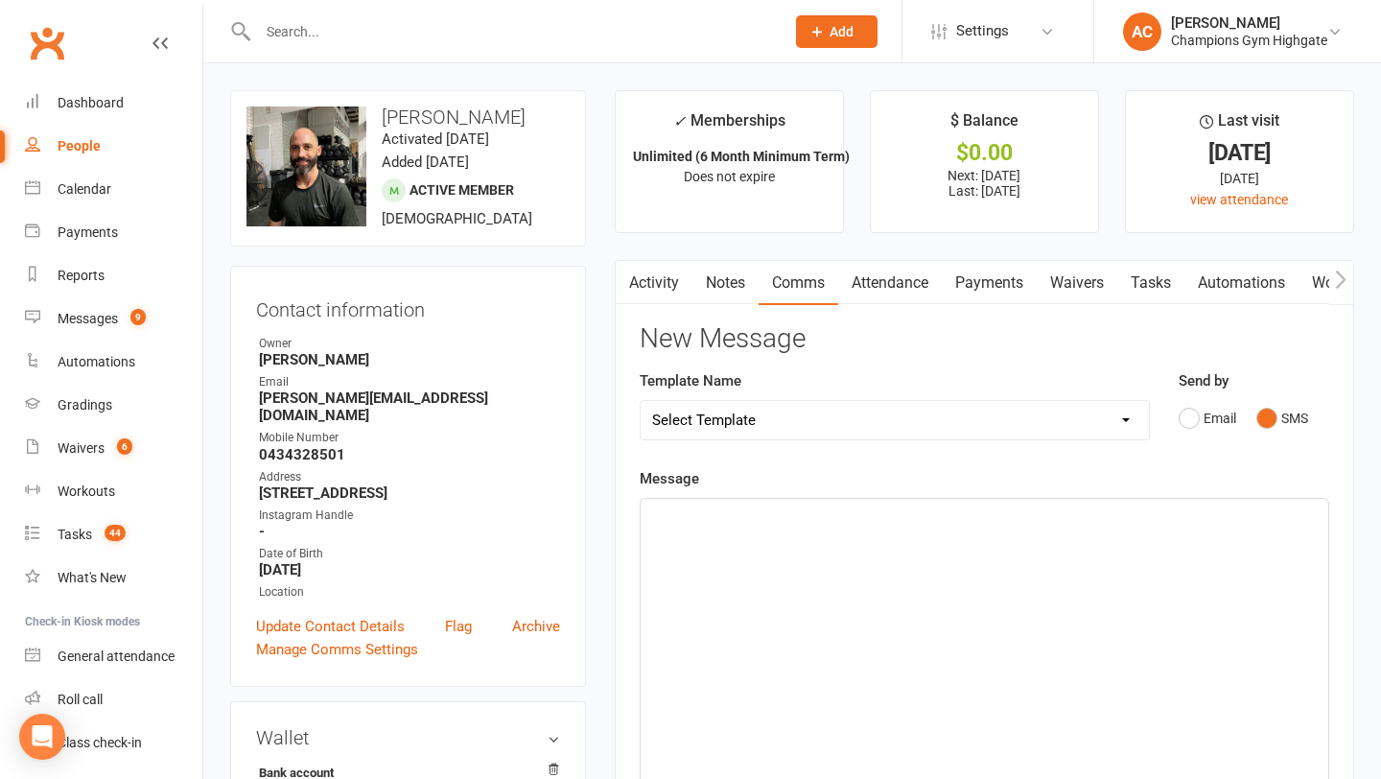
click at [820, 534] on div "﻿" at bounding box center [985, 643] width 688 height 288
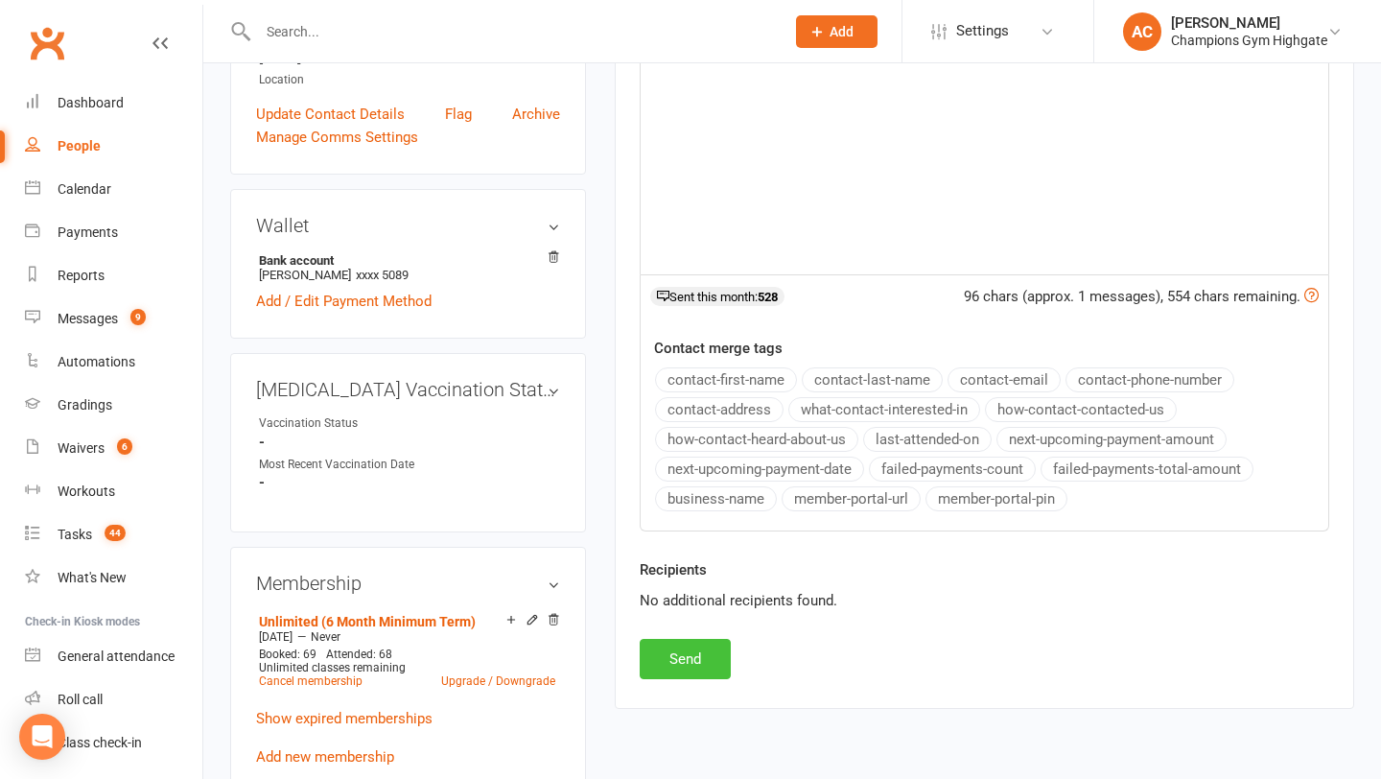
scroll to position [519, 0]
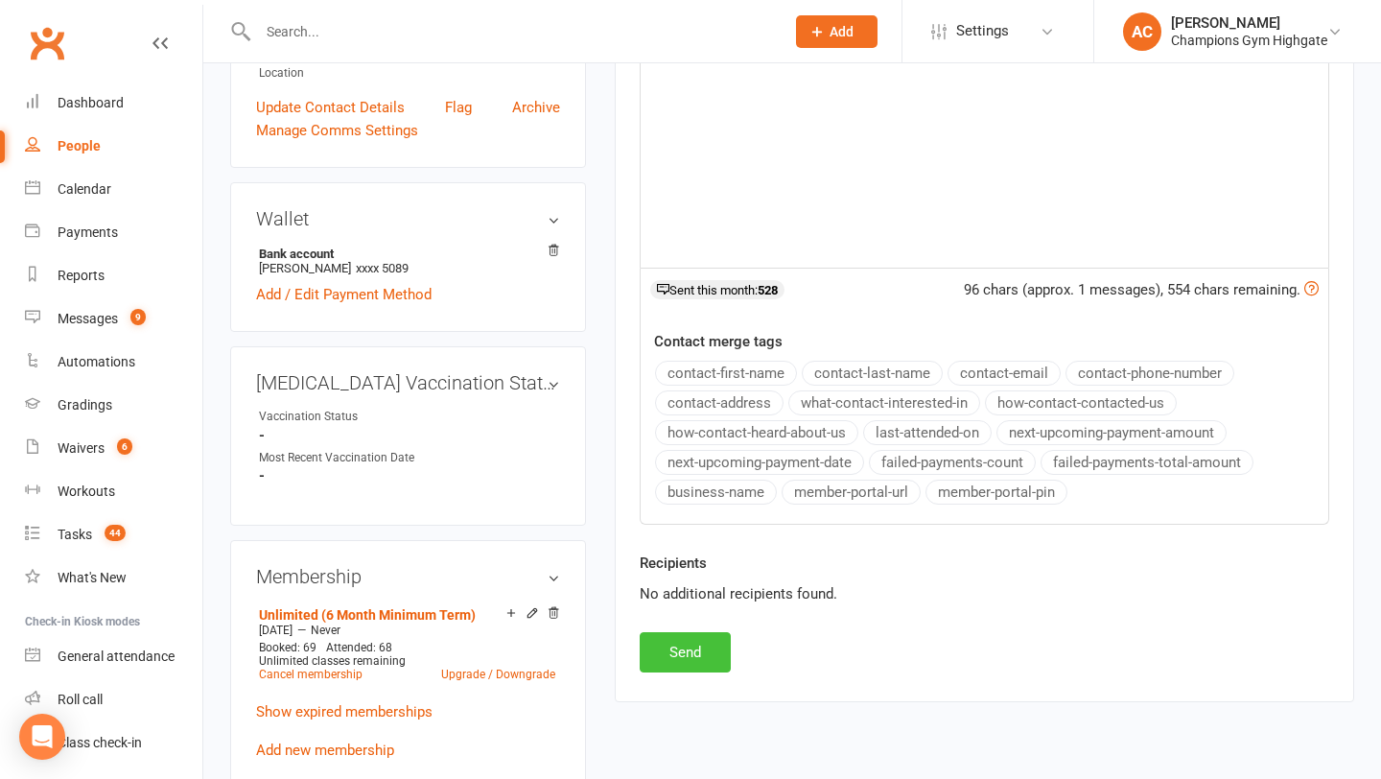
click at [677, 656] on button "Send" at bounding box center [685, 652] width 91 height 40
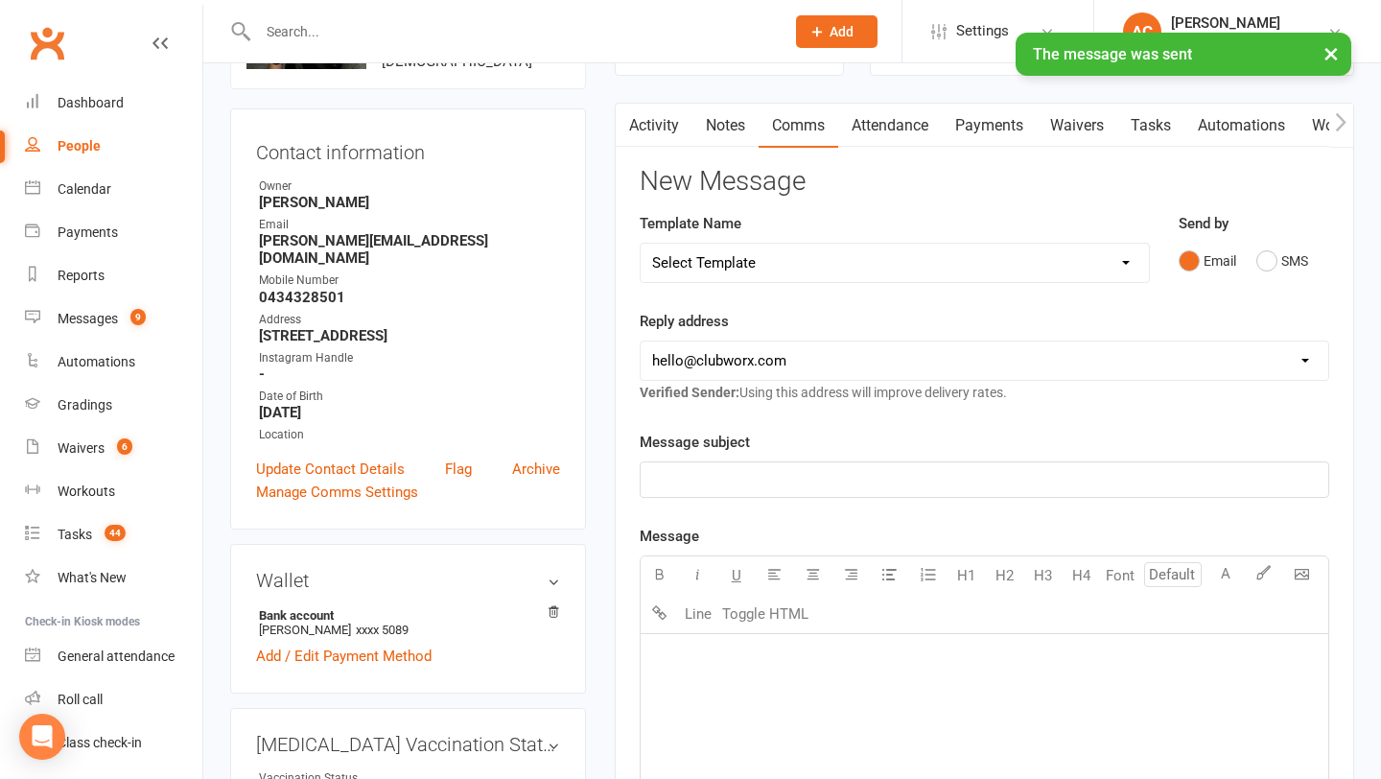
scroll to position [0, 0]
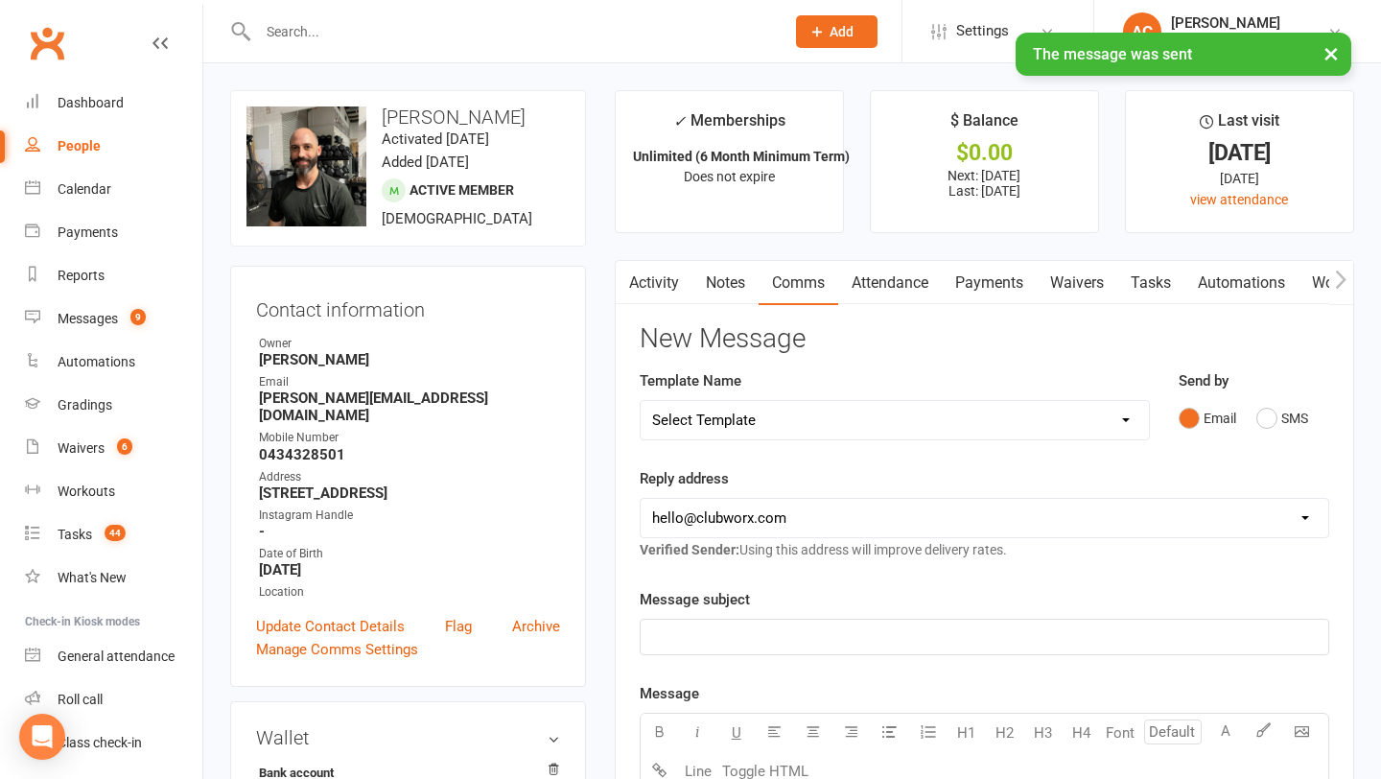
click at [726, 288] on link "Notes" at bounding box center [726, 283] width 66 height 44
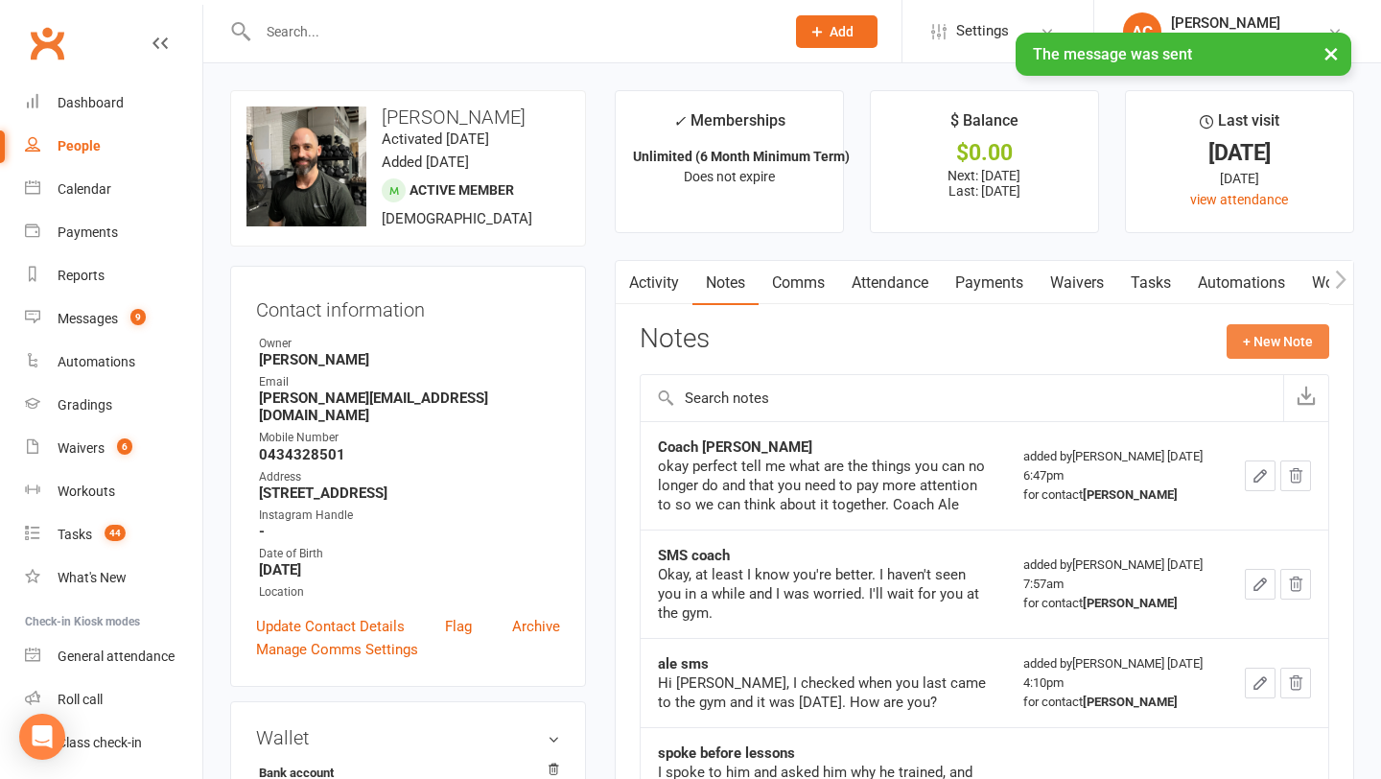
click at [1242, 336] on button "+ New Note" at bounding box center [1278, 341] width 103 height 35
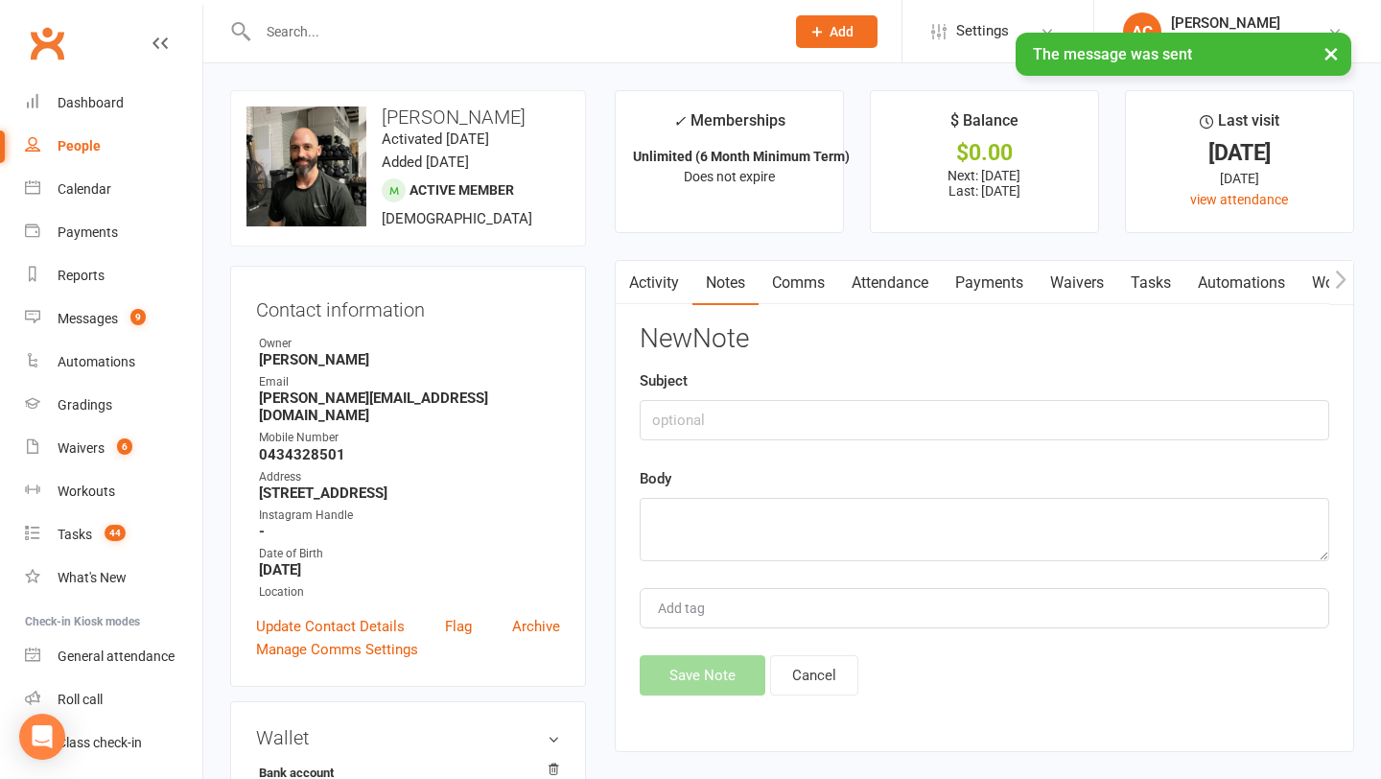
click at [799, 440] on div "New Note Subject Body Add tag Save Note Cancel" at bounding box center [985, 509] width 690 height 371
click at [799, 437] on input "text" at bounding box center [985, 420] width 690 height 40
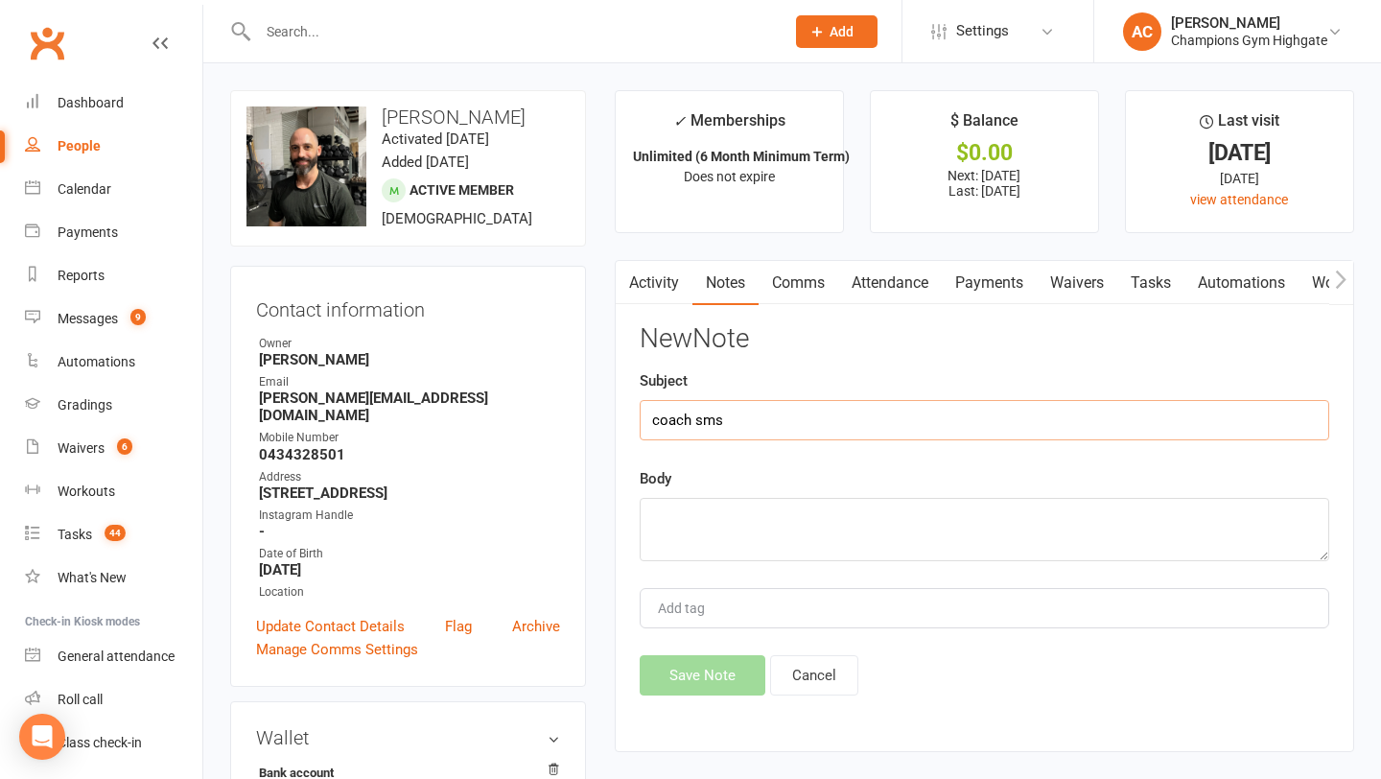
type input "coach sms"
click at [753, 519] on textarea at bounding box center [985, 529] width 690 height 63
paste textarea "Okay, thanks for the info. When you go back to the gym, we'll decide together w…"
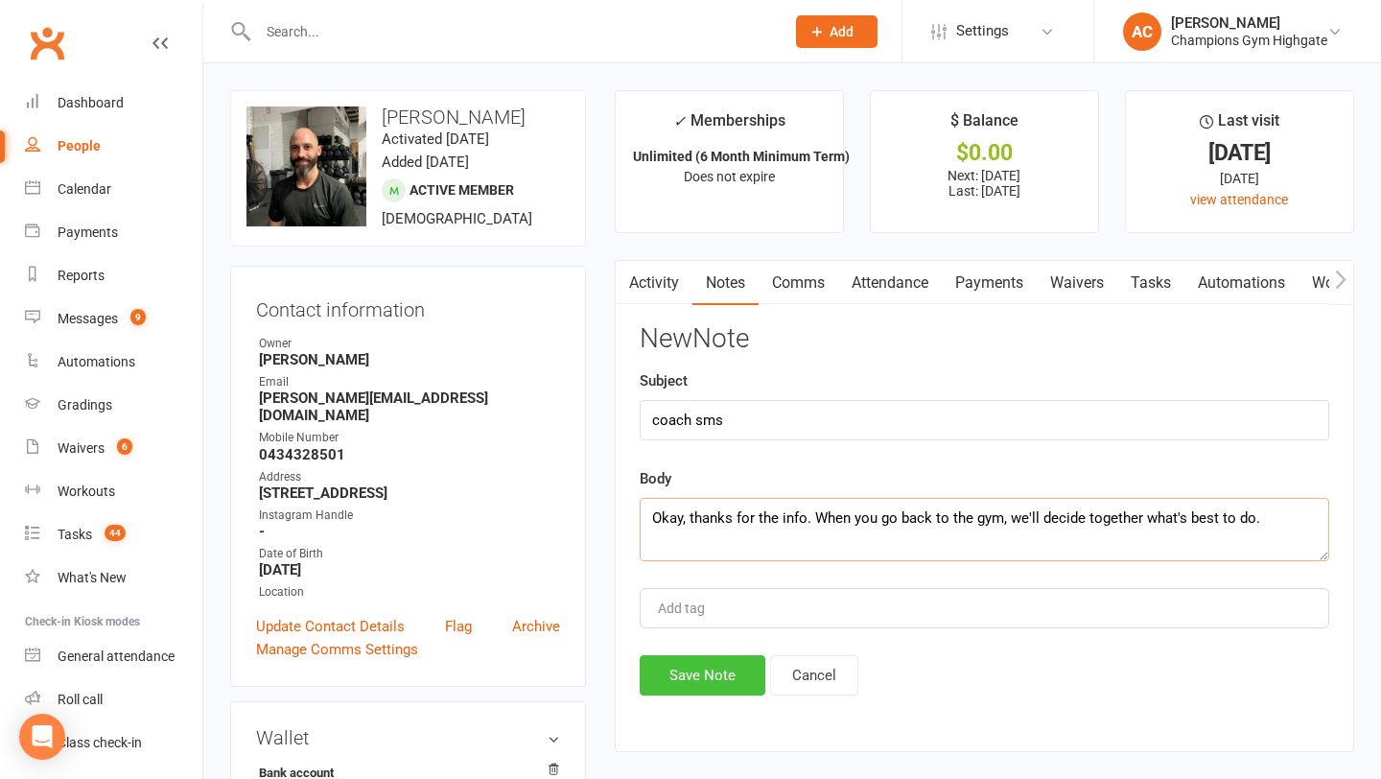
type textarea "Okay, thanks for the info. When you go back to the gym, we'll decide together w…"
click at [692, 672] on button "Save Note" at bounding box center [703, 675] width 126 height 40
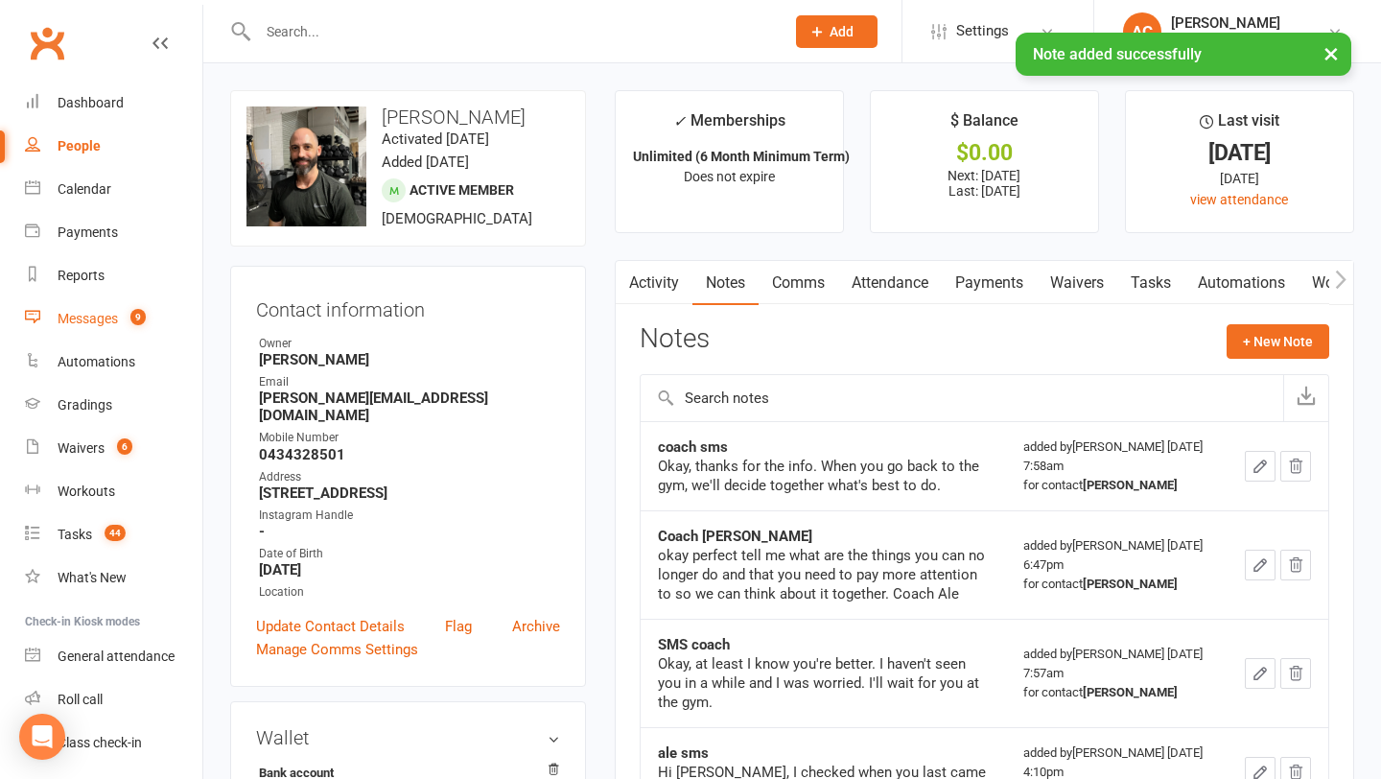
click at [98, 314] on div "Messages" at bounding box center [88, 318] width 60 height 15
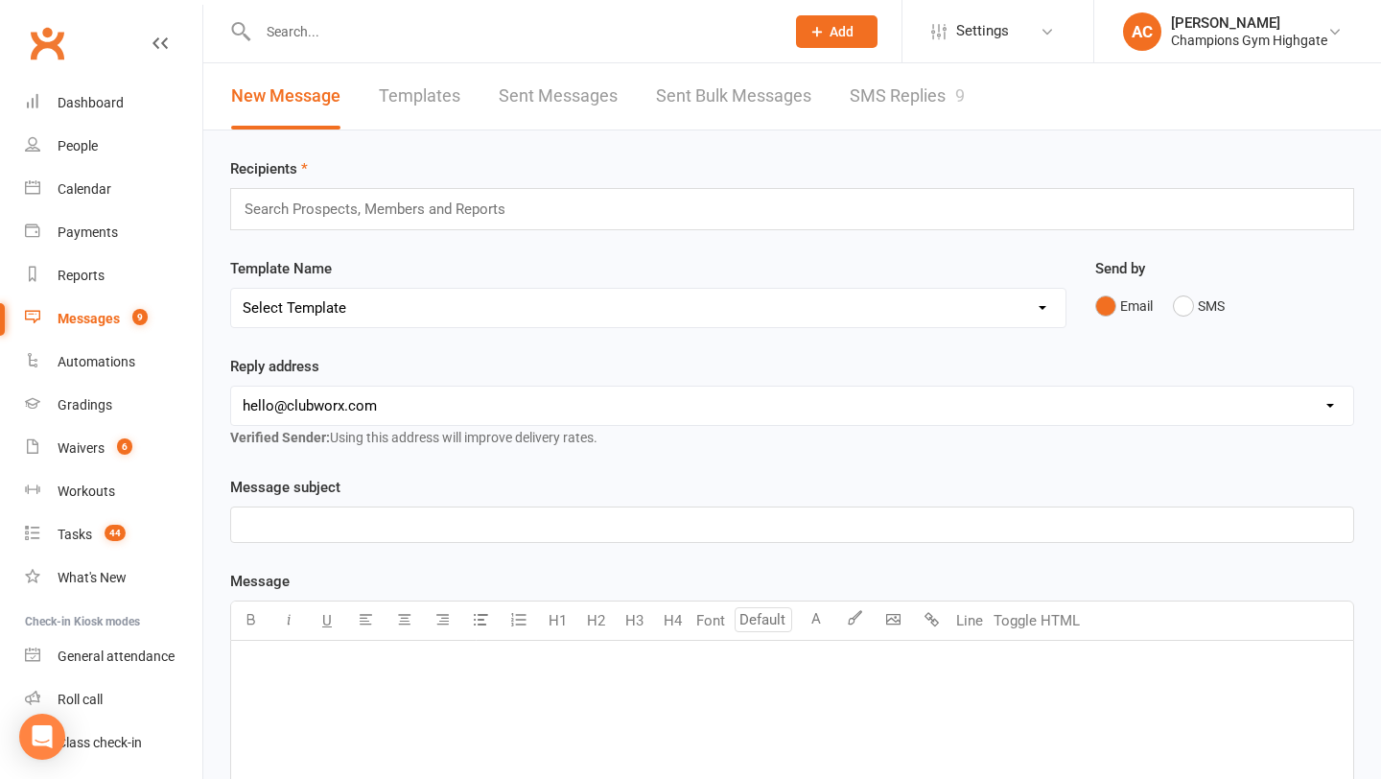
click at [920, 102] on link "SMS Replies 9" at bounding box center [907, 96] width 115 height 66
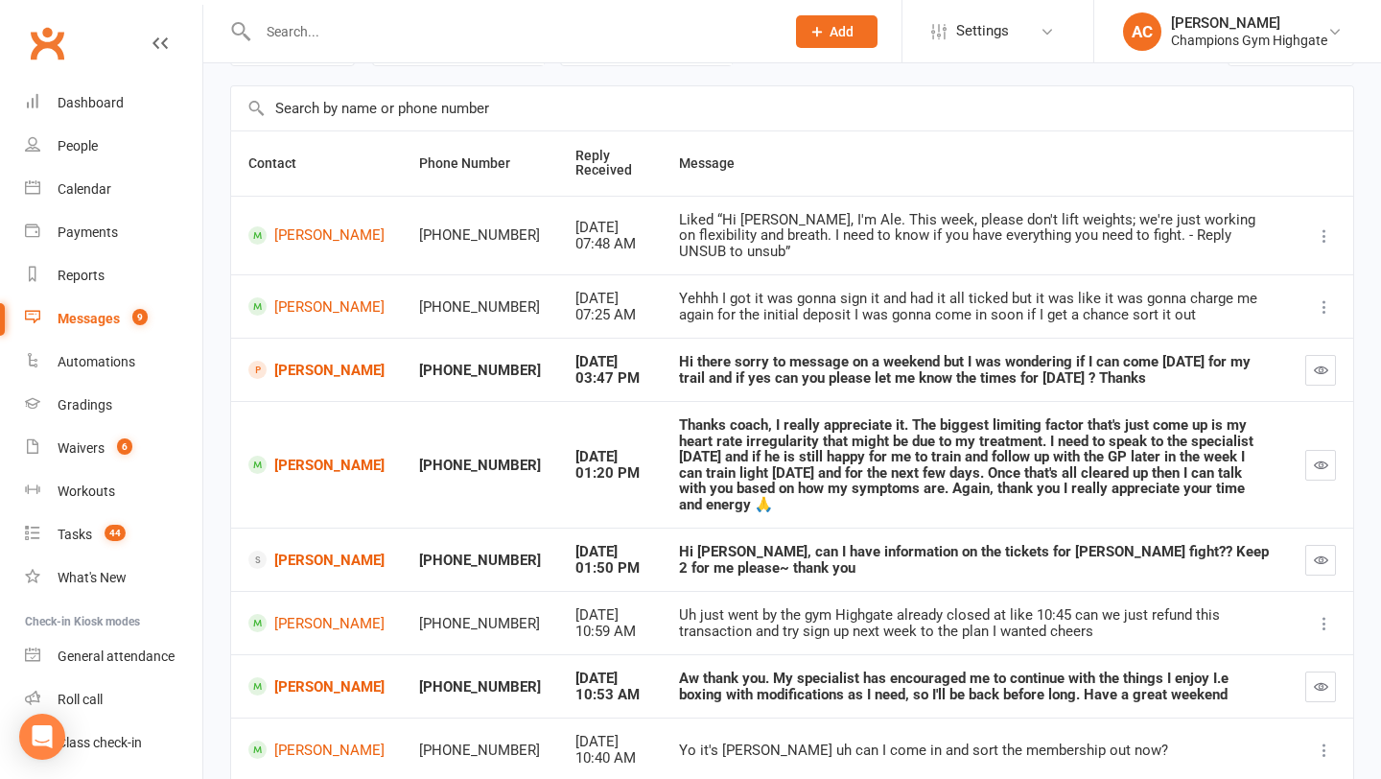
scroll to position [119, 0]
click at [1316, 457] on icon "button" at bounding box center [1321, 464] width 14 height 14
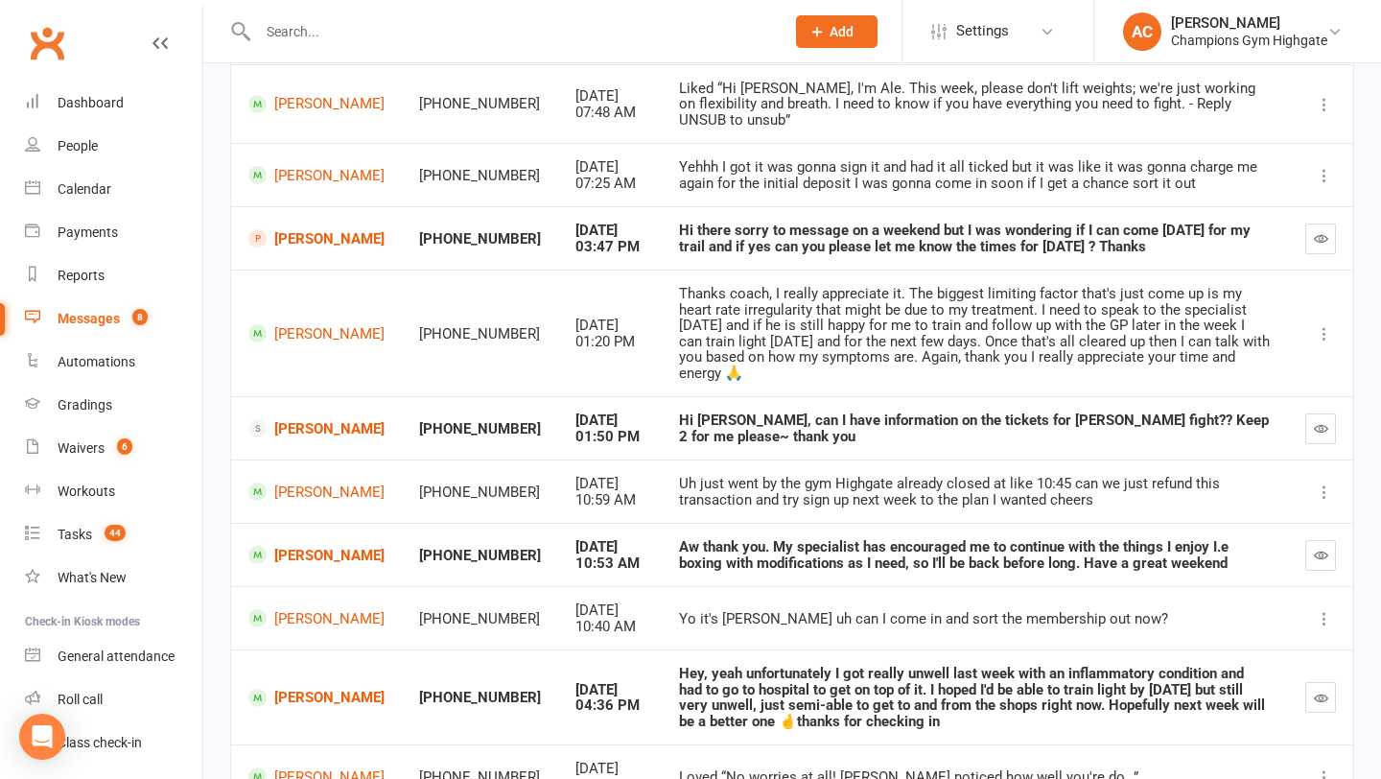
scroll to position [258, 0]
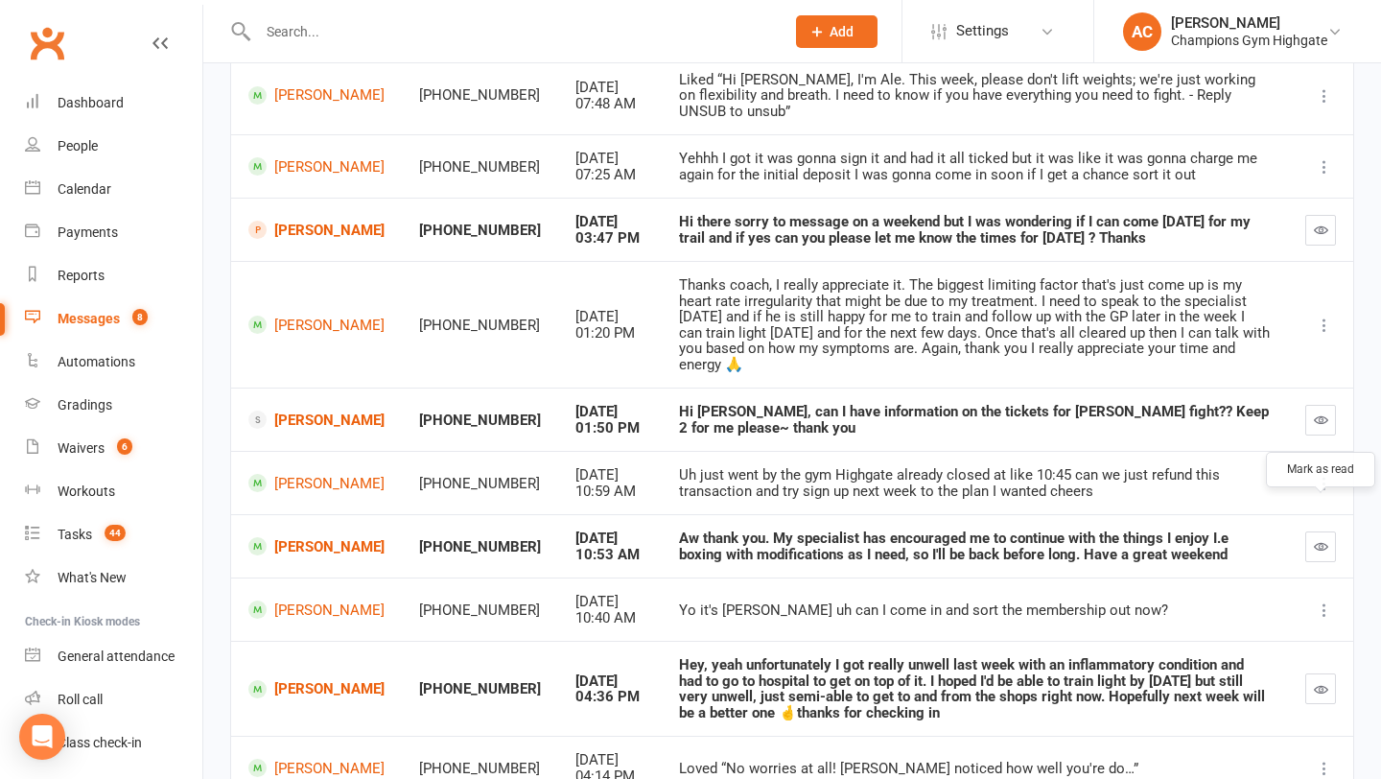
click at [1318, 539] on icon "button" at bounding box center [1321, 546] width 14 height 14
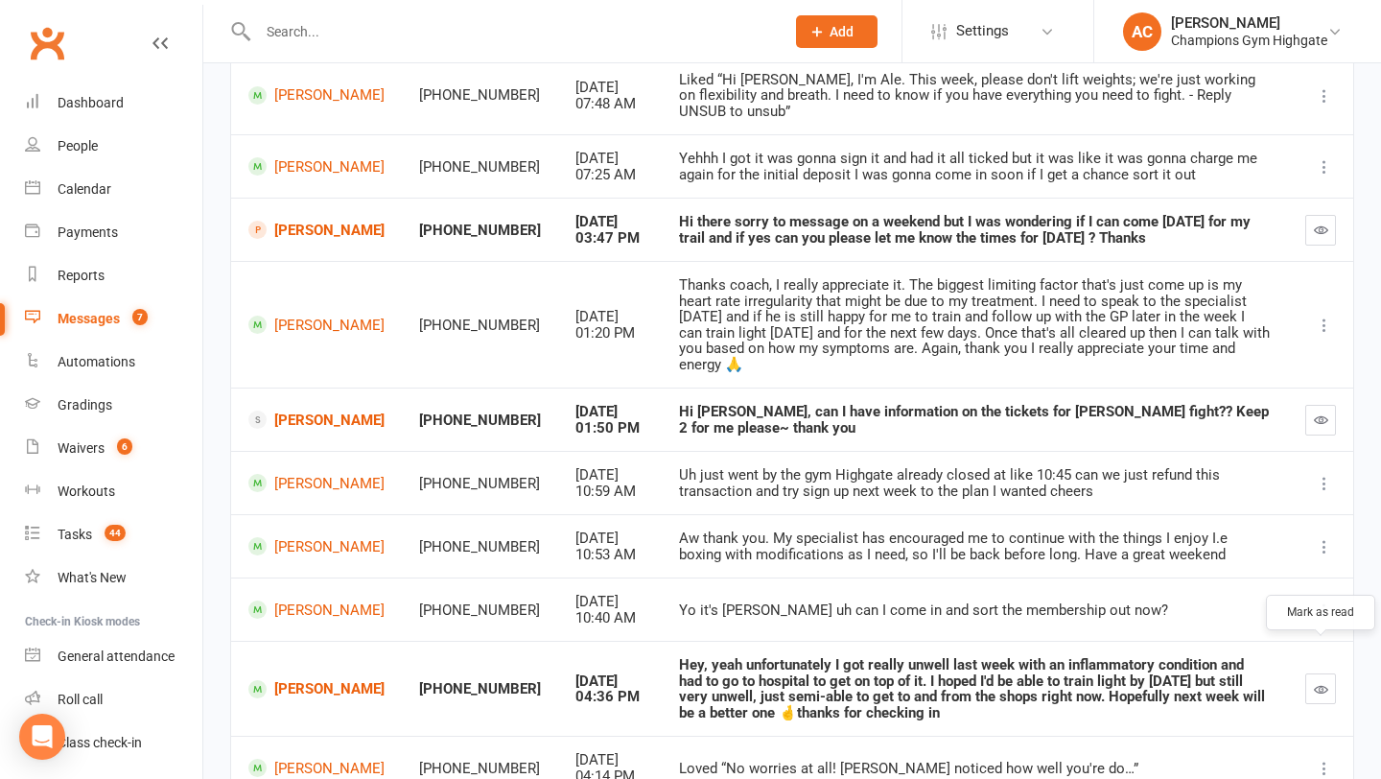
click at [1315, 682] on icon "button" at bounding box center [1321, 689] width 14 height 14
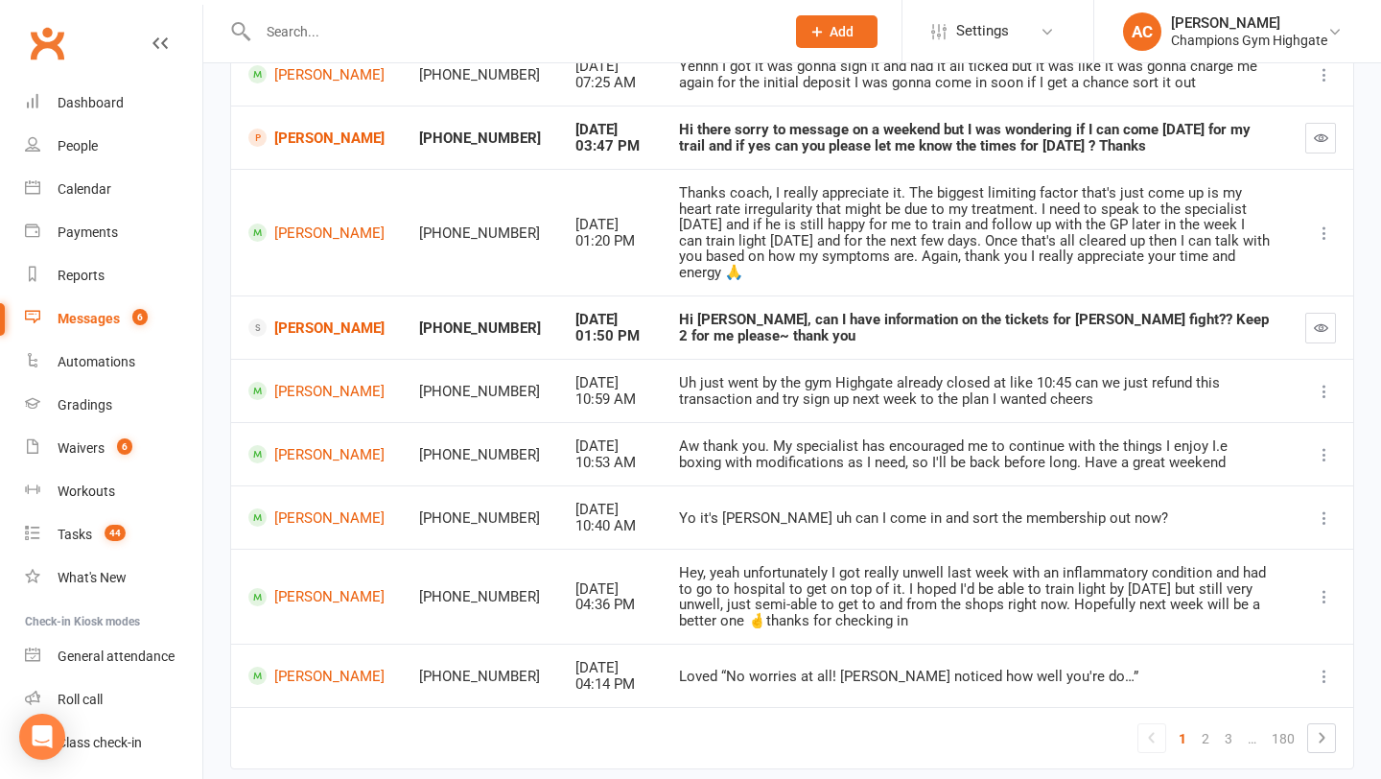
scroll to position [390, 0]
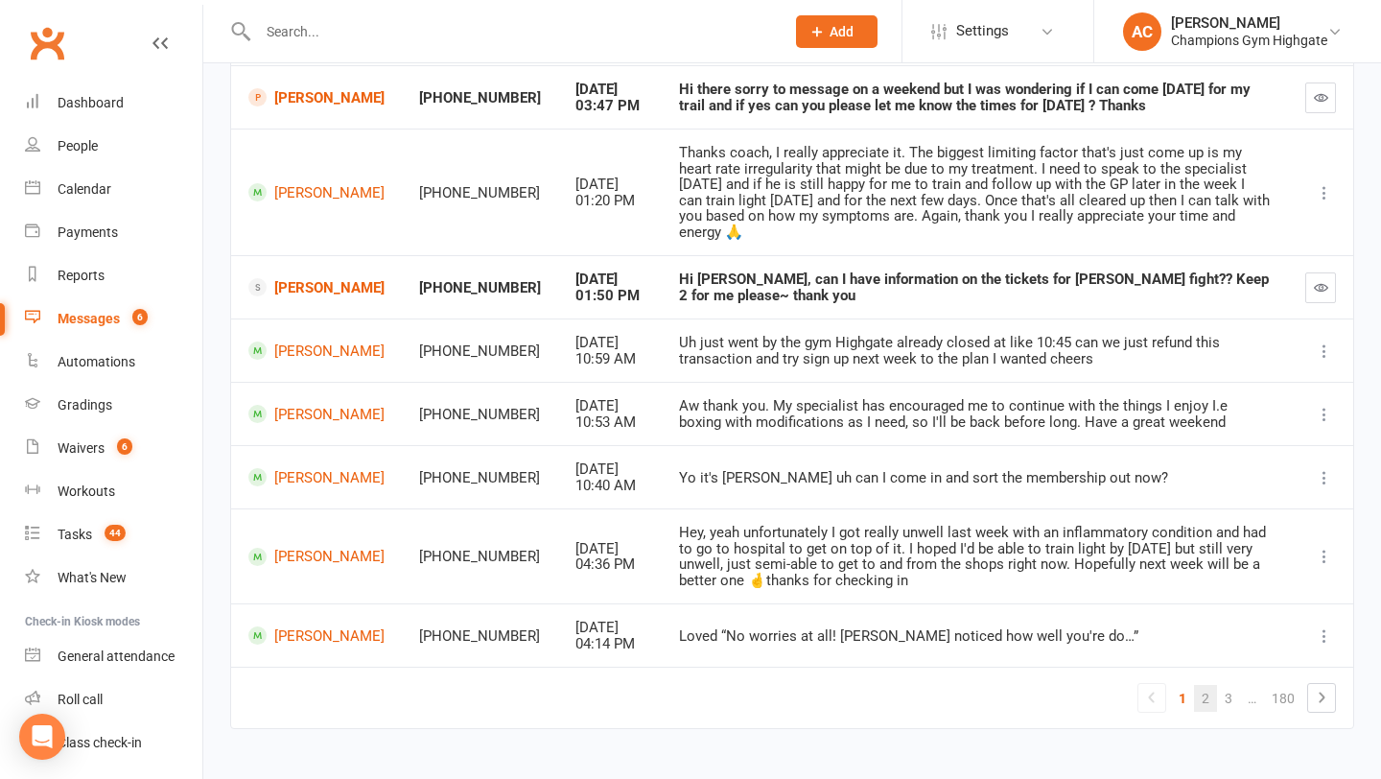
click at [1196, 685] on link "2" at bounding box center [1205, 698] width 23 height 27
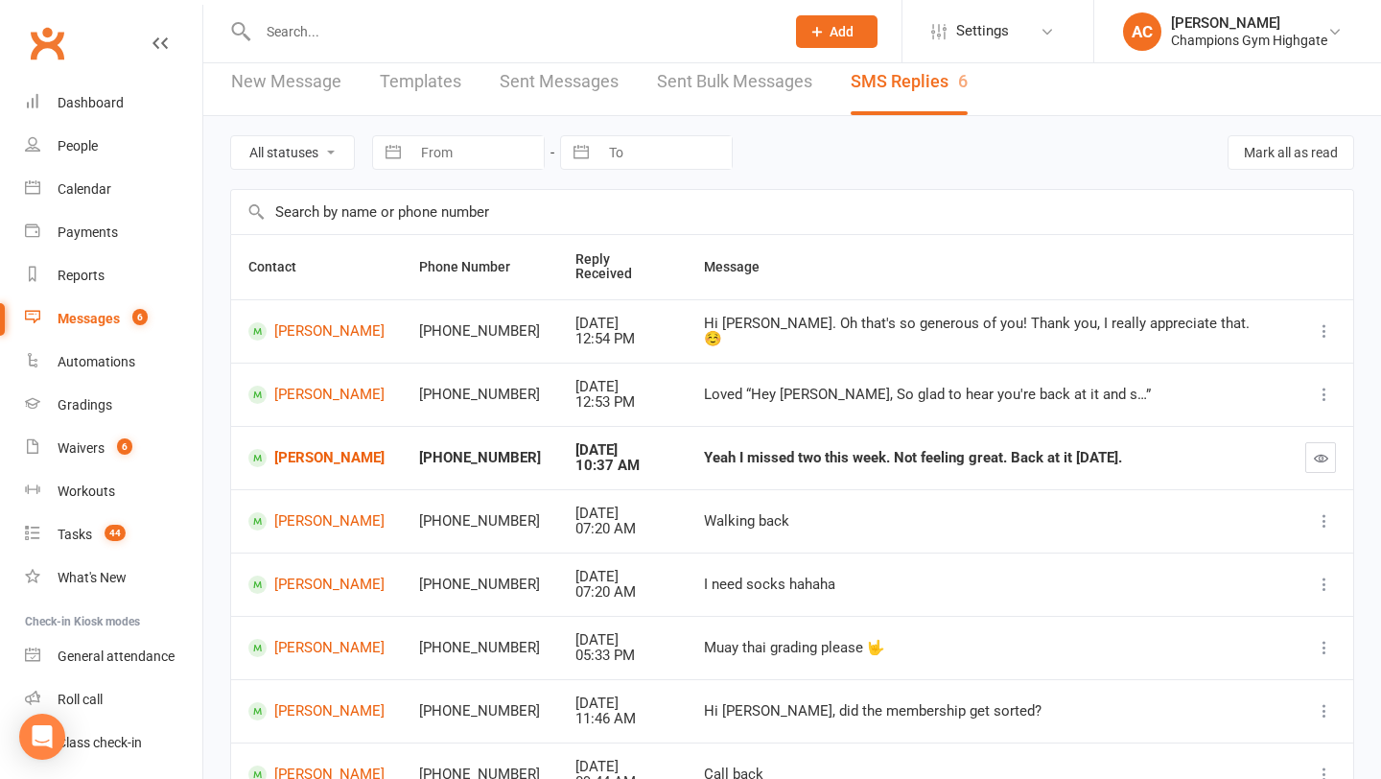
scroll to position [0, 0]
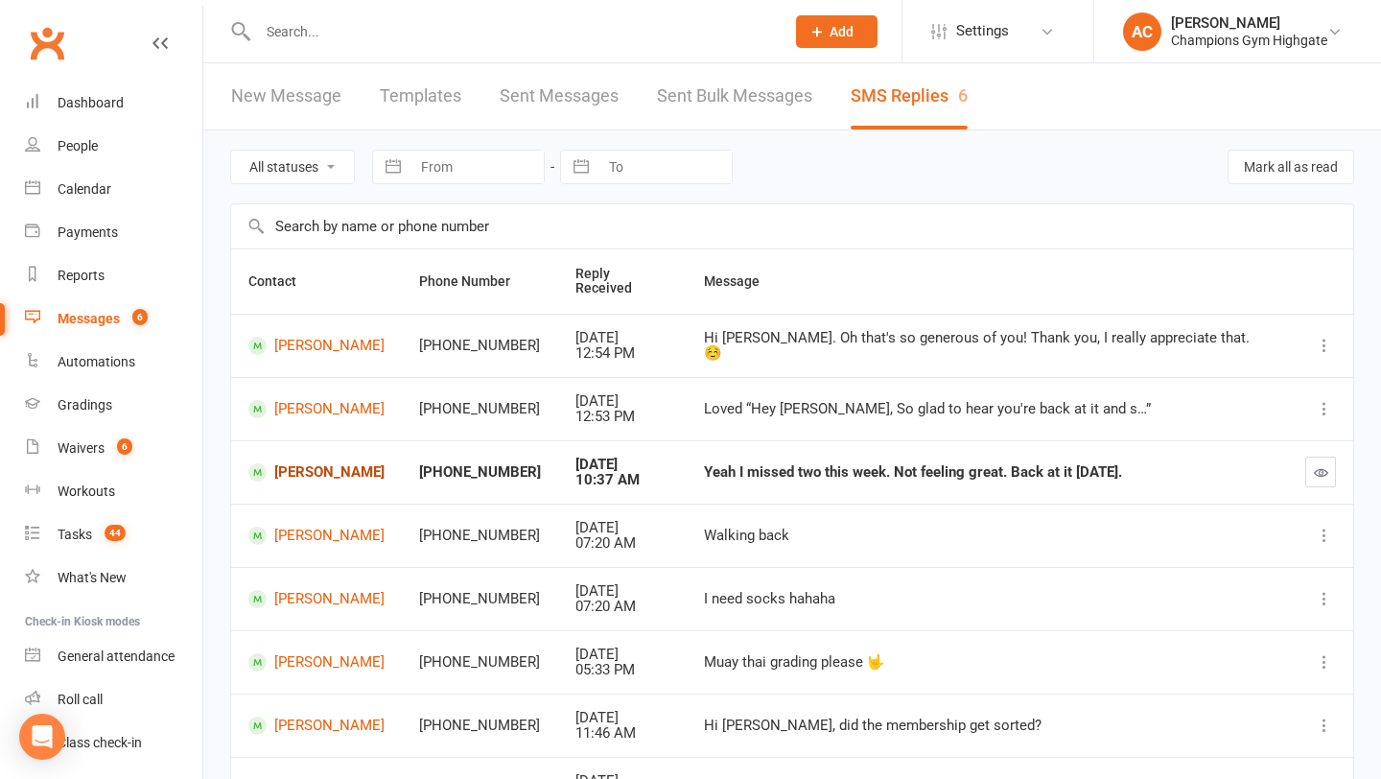
click at [332, 463] on link "Freddy Parsons" at bounding box center [316, 472] width 136 height 18
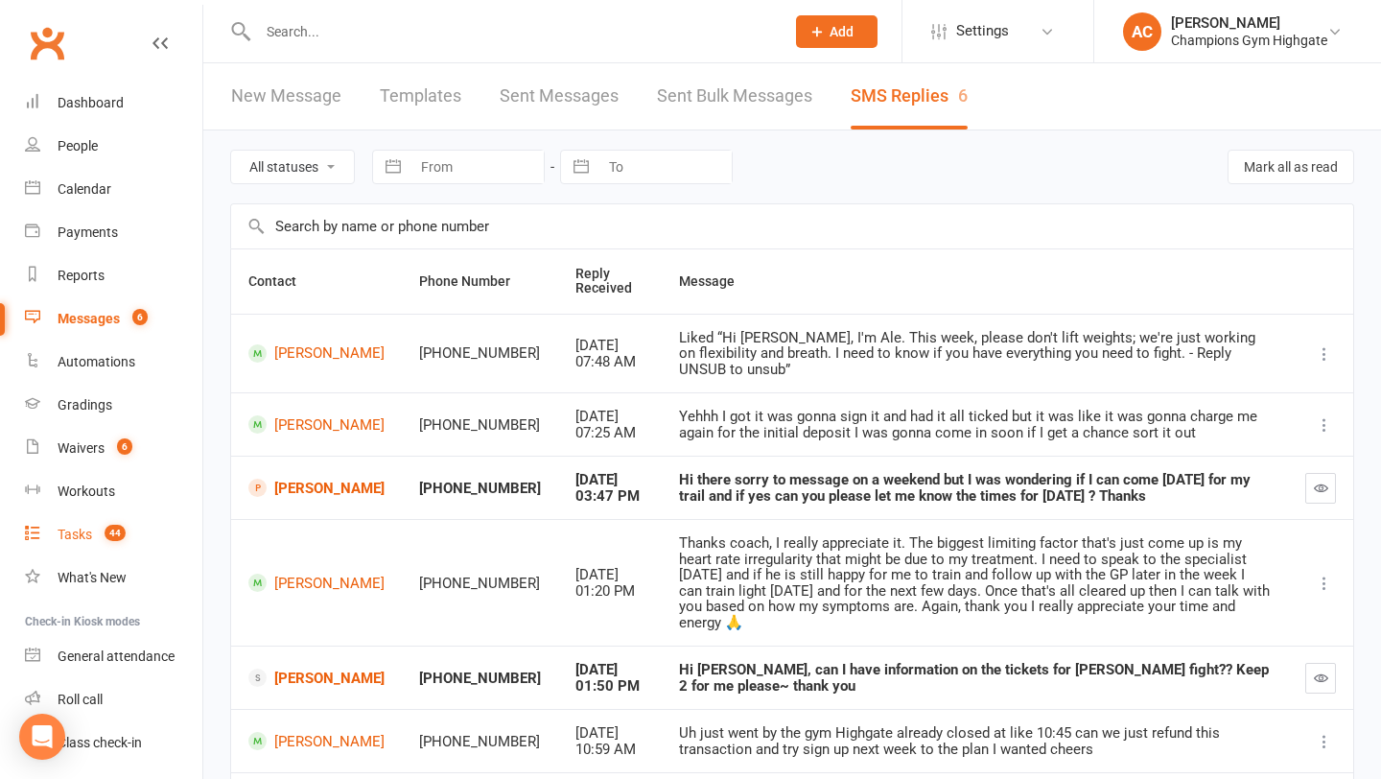
click at [82, 528] on div "Tasks" at bounding box center [75, 534] width 35 height 15
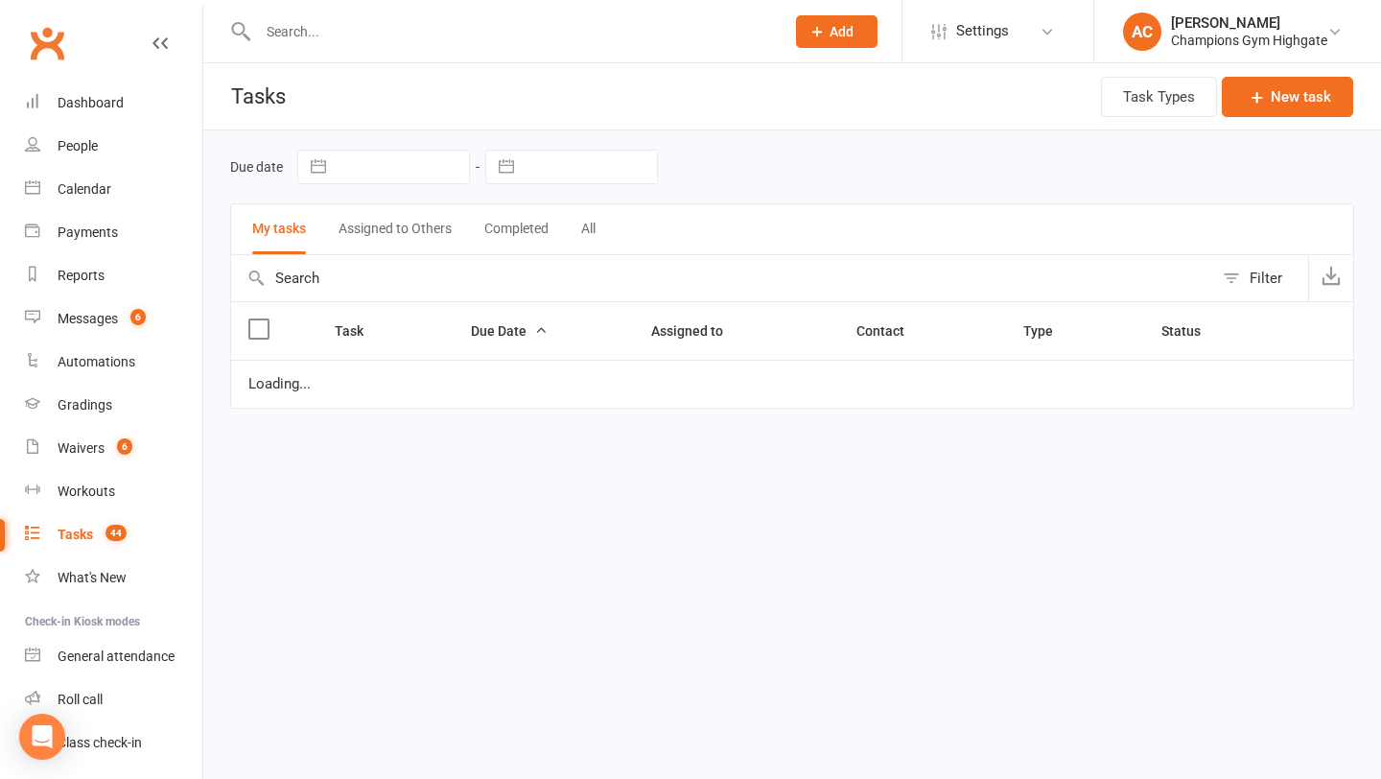
select select "started"
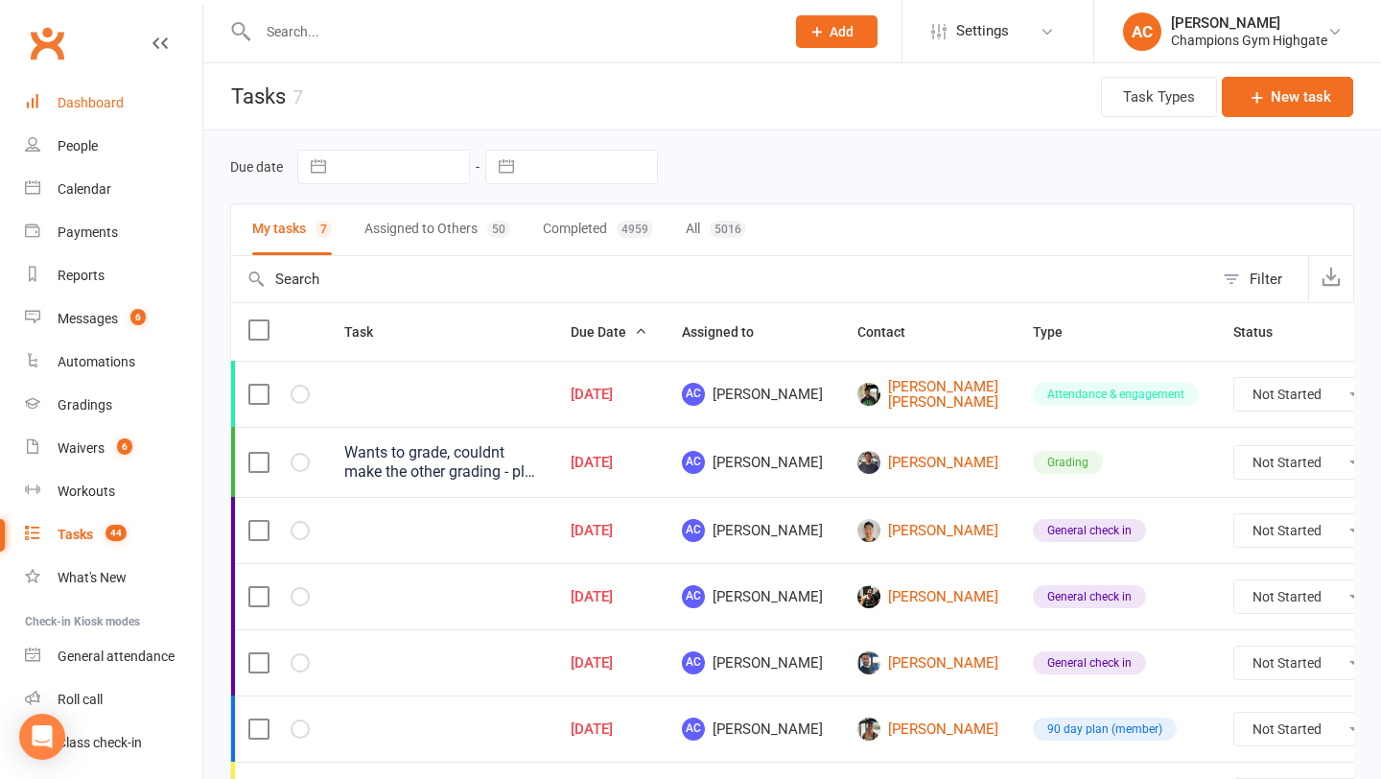
click at [81, 118] on link "Dashboard" at bounding box center [113, 103] width 177 height 43
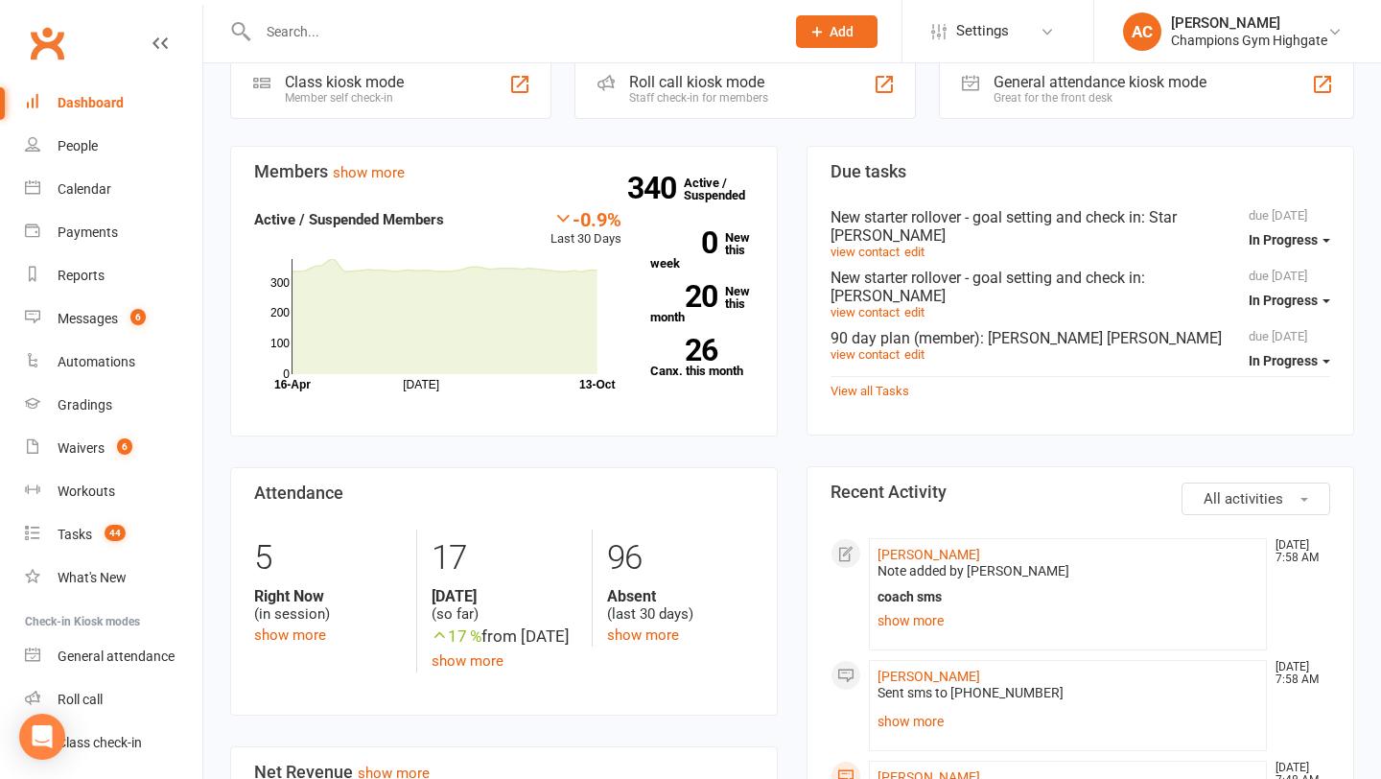
scroll to position [630, 0]
click at [298, 625] on link "show more" at bounding box center [290, 633] width 72 height 17
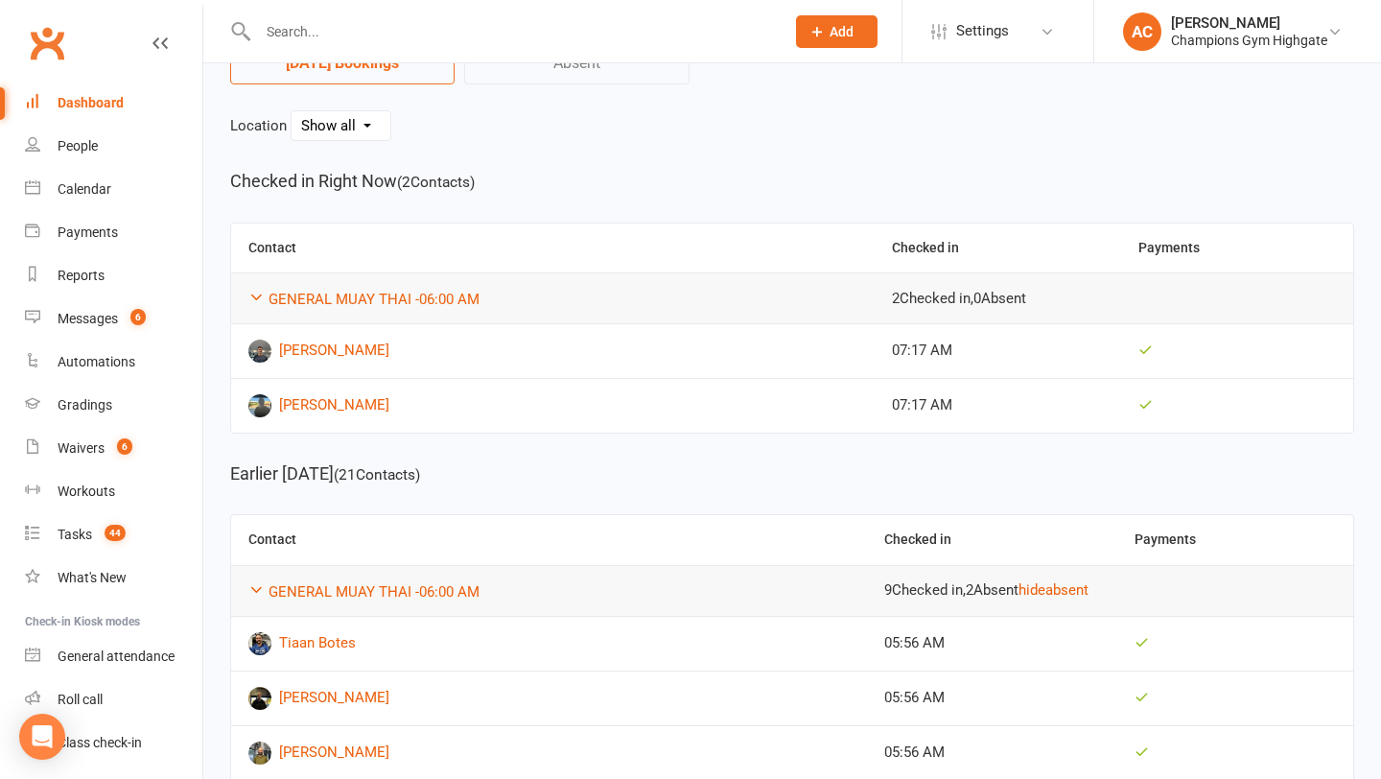
scroll to position [130, 0]
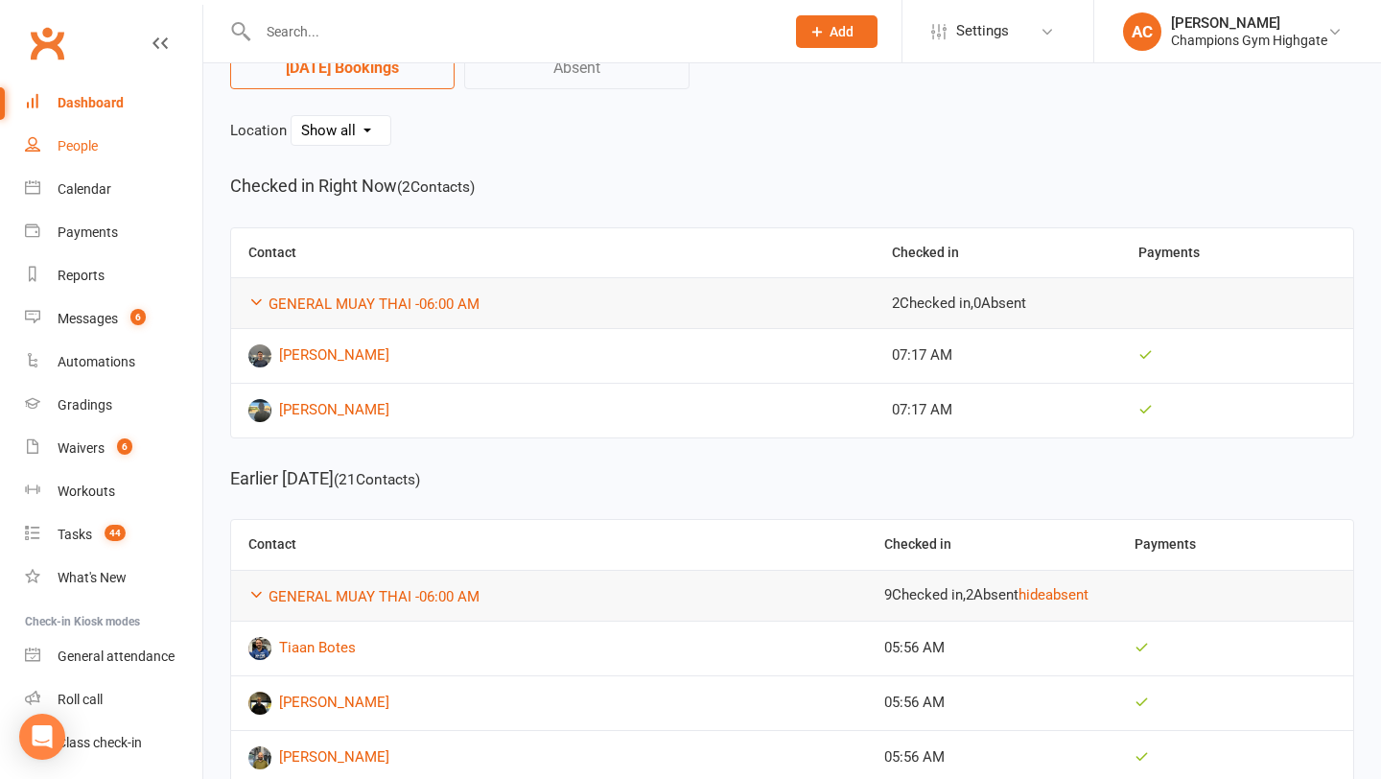
click at [112, 151] on link "People" at bounding box center [113, 146] width 177 height 43
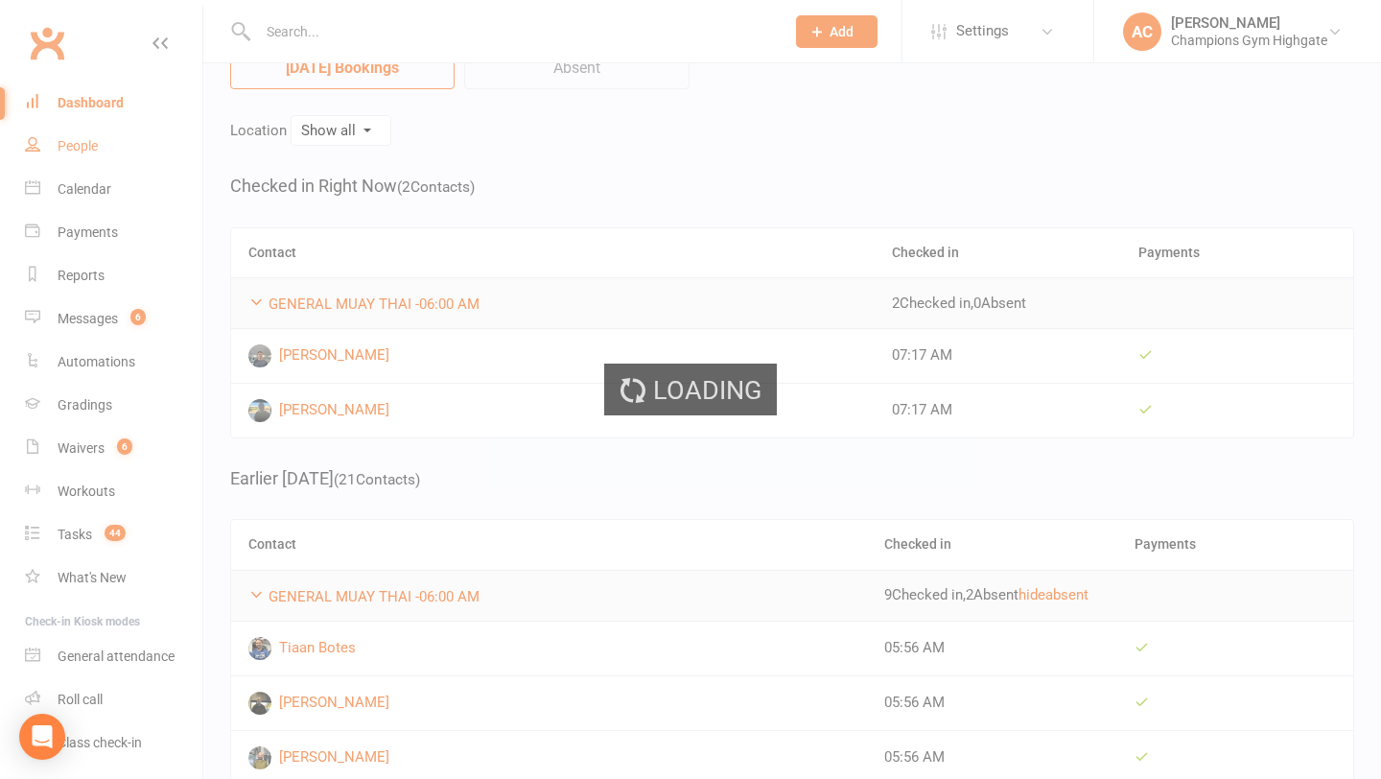
select select "100"
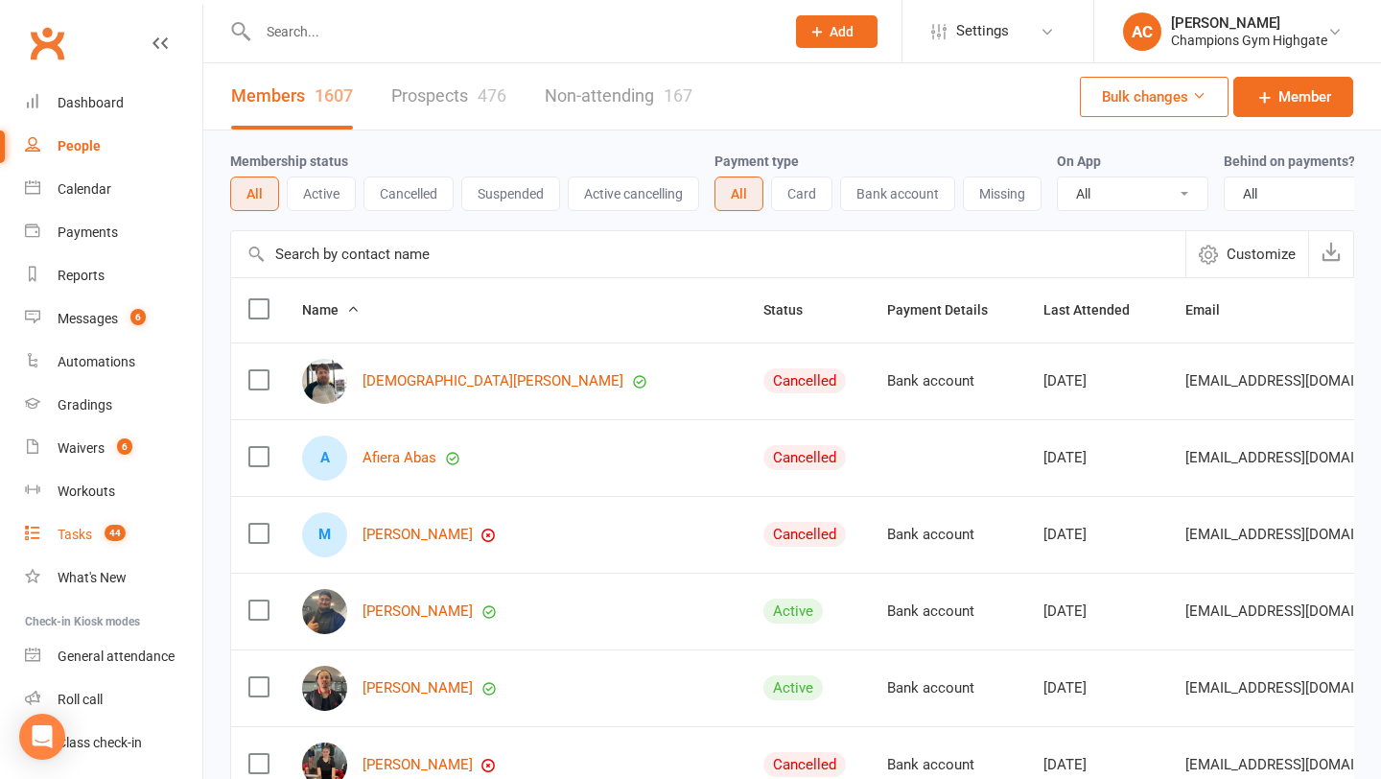
click at [68, 543] on link "Tasks 44" at bounding box center [113, 534] width 177 height 43
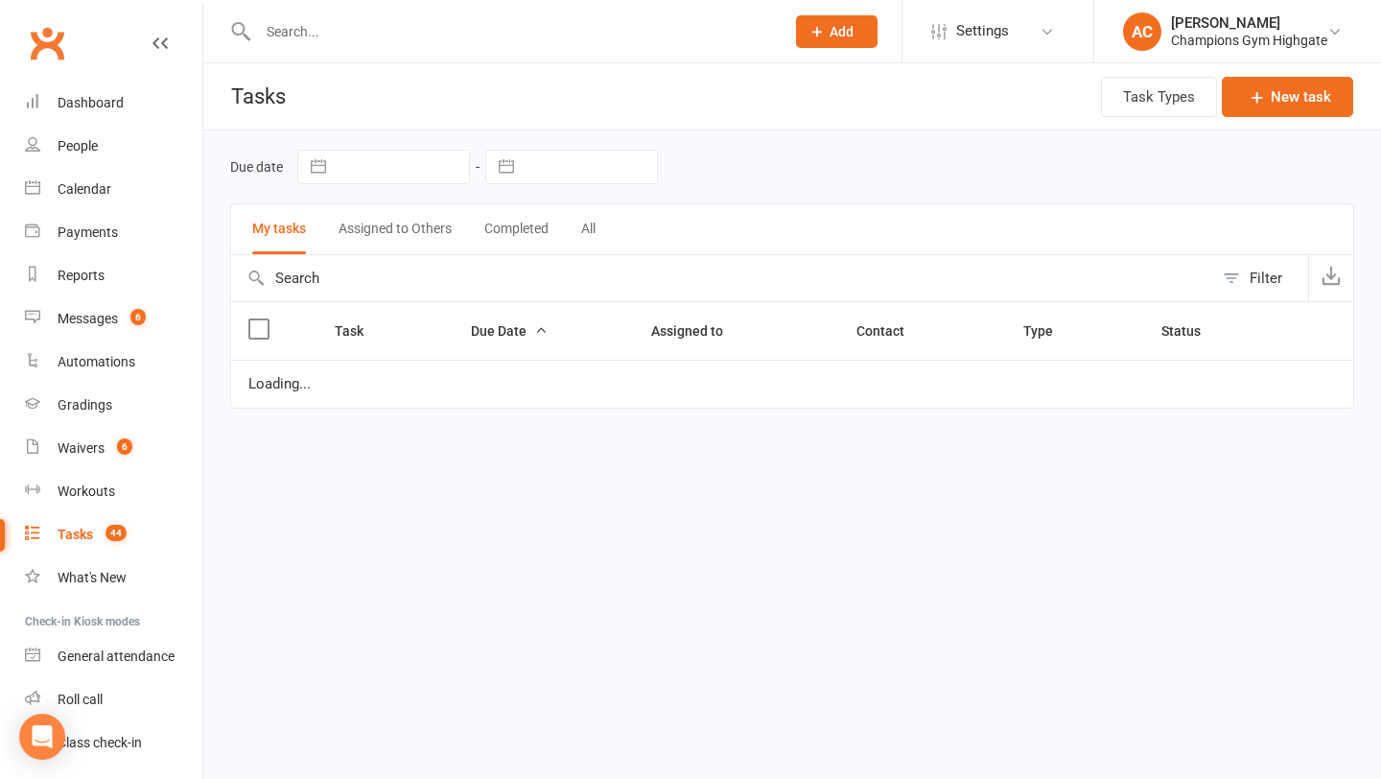
select select "started"
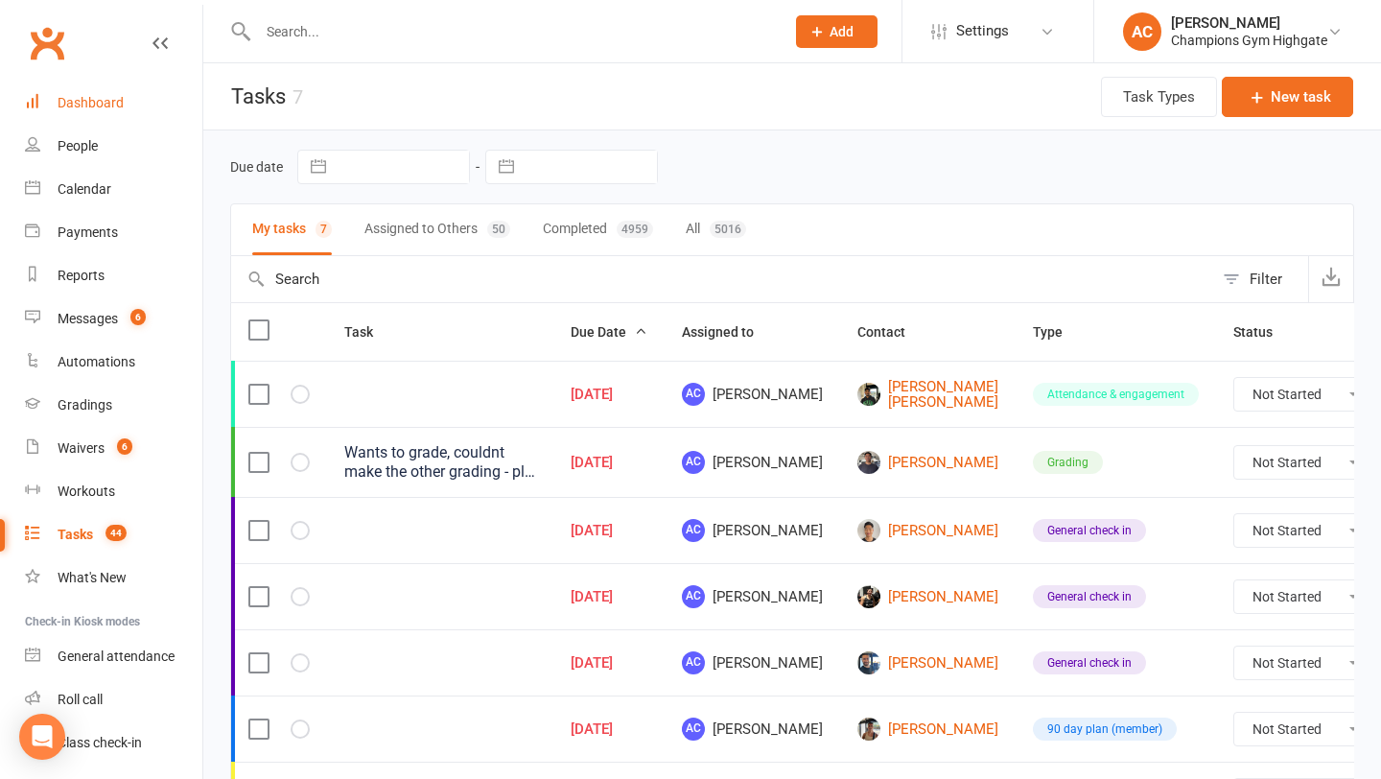
click at [119, 106] on div "Dashboard" at bounding box center [91, 102] width 66 height 15
